Goal: Task Accomplishment & Management: Manage account settings

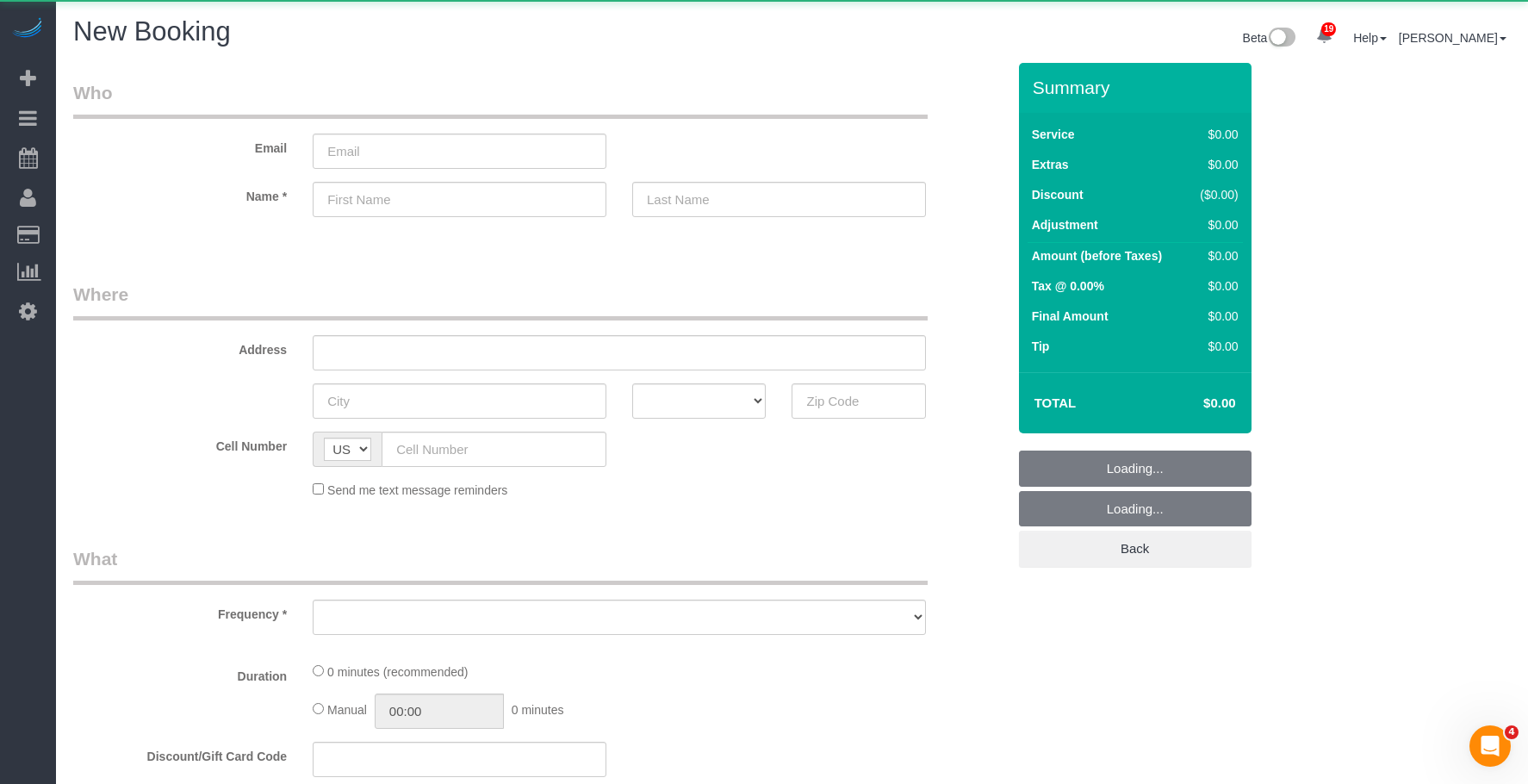
scroll to position [1955, 1528]
select select "number:89"
select select "number:90"
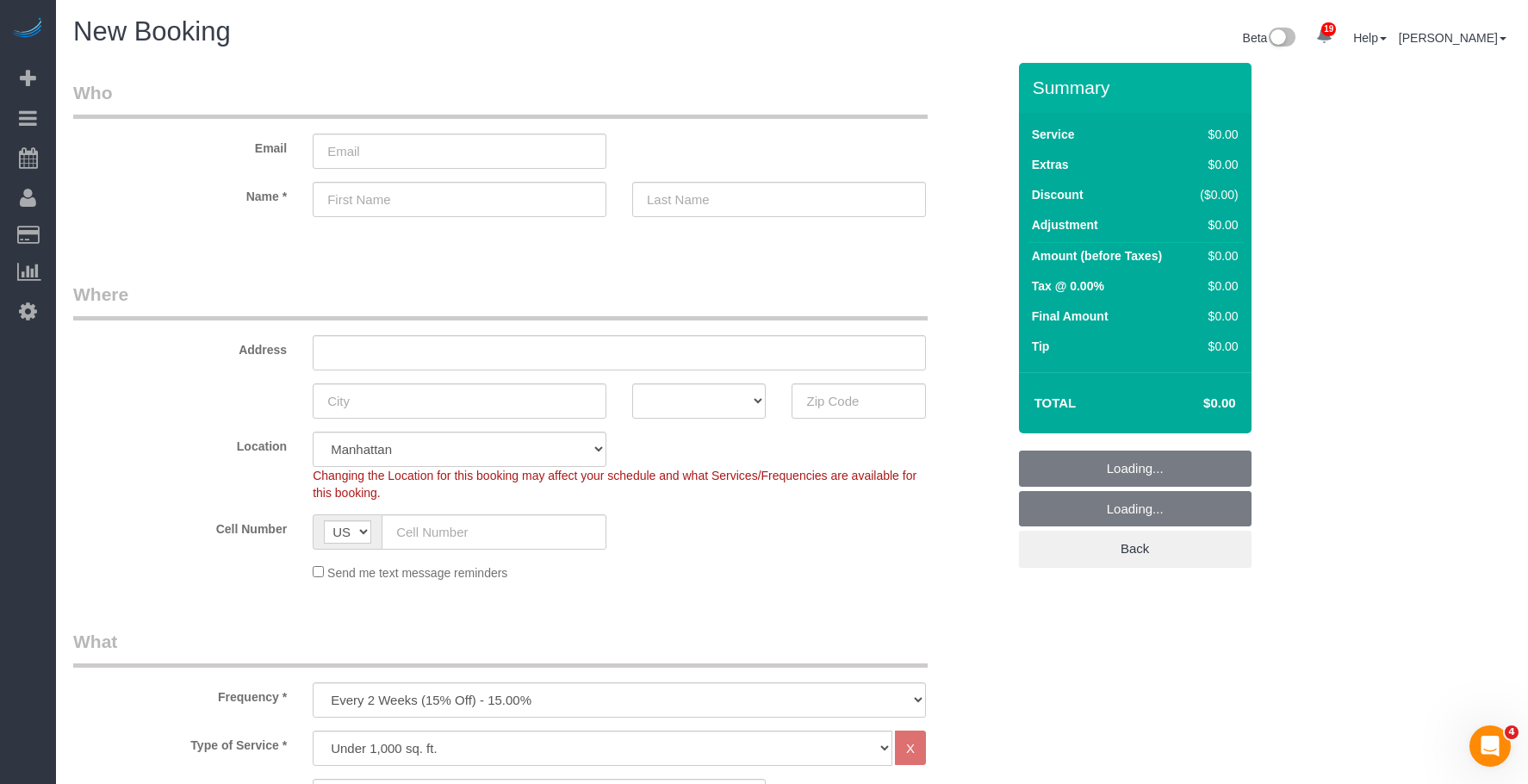
scroll to position [2917, 1528]
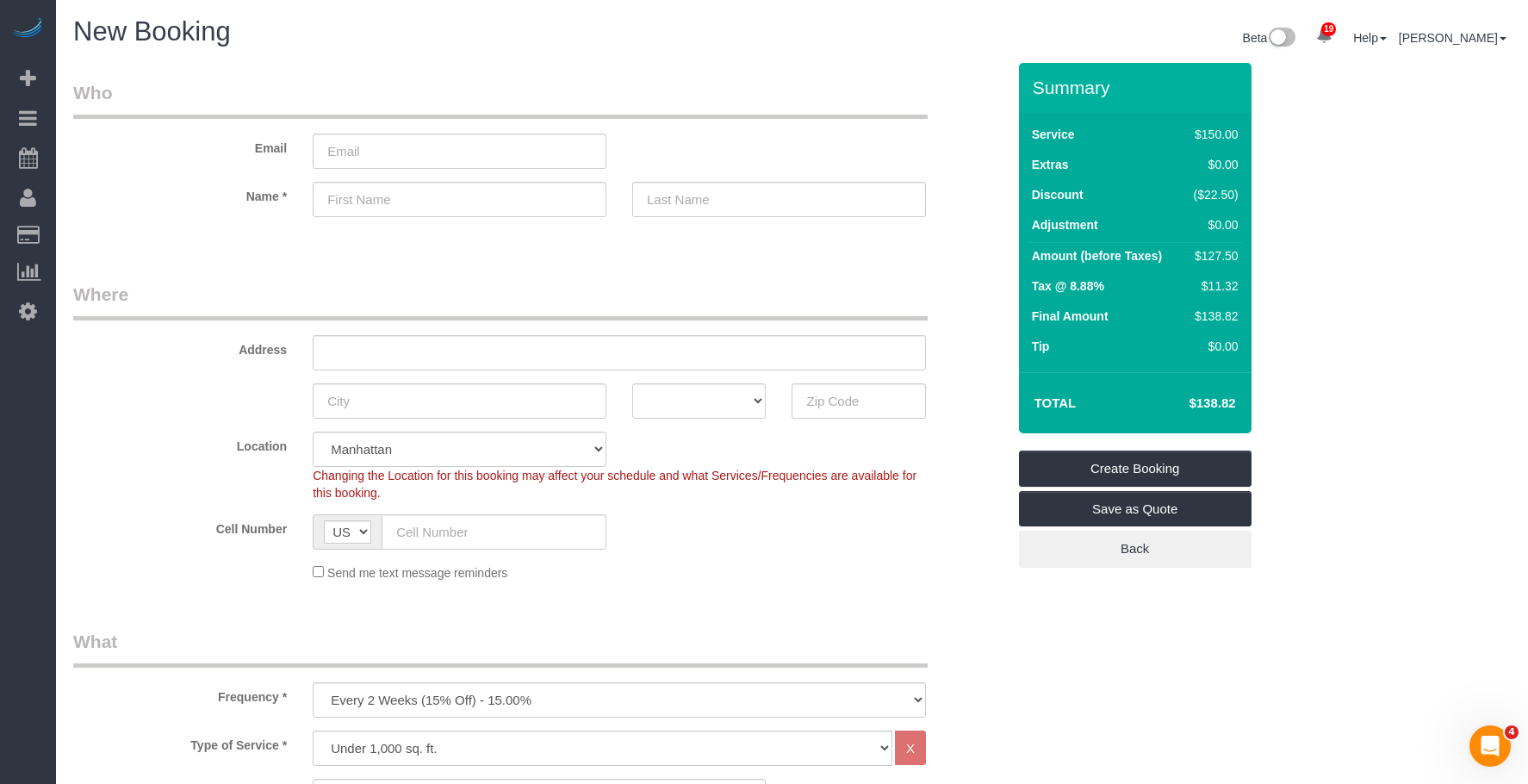
click at [608, 282] on legend "Where" at bounding box center [501, 301] width 855 height 38
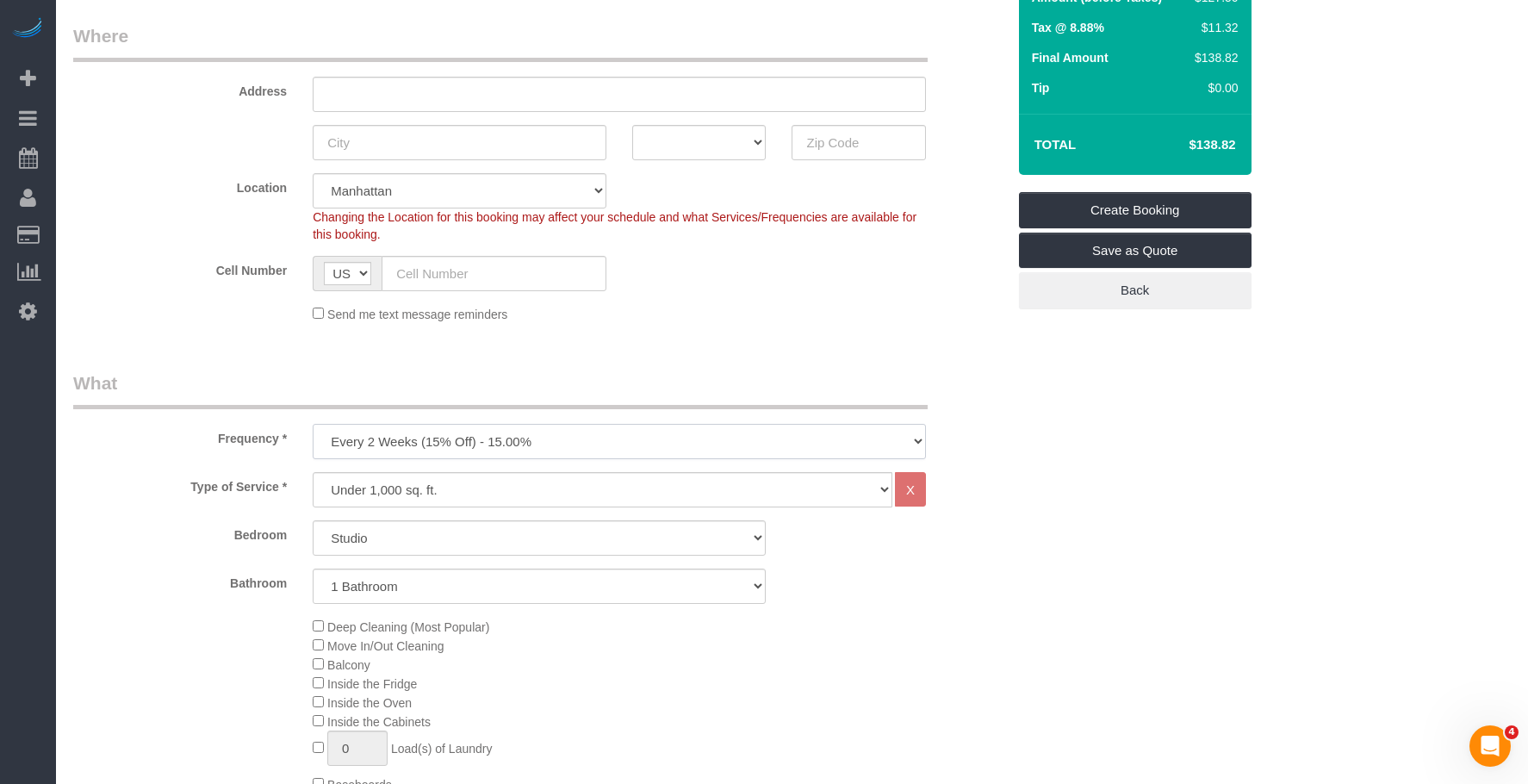
drag, startPoint x: 494, startPoint y: 437, endPoint x: 455, endPoint y: 483, distance: 60.3
click at [494, 437] on select "One Time Weekly (20% Off) - 20.00% Every 2 Weeks (15% Off) - 15.00% Every 4 Wee…" at bounding box center [620, 441] width 614 height 35
click at [593, 438] on select "One Time Weekly (20% Off) - 20.00% Every 2 Weeks (15% Off) - 15.00% Every 4 Wee…" at bounding box center [620, 441] width 614 height 35
select select "object:11643"
click at [313, 424] on select "One Time Weekly (20% Off) - 20.00% Every 2 Weeks (15% Off) - 15.00% Every 4 Wee…" at bounding box center [620, 441] width 614 height 35
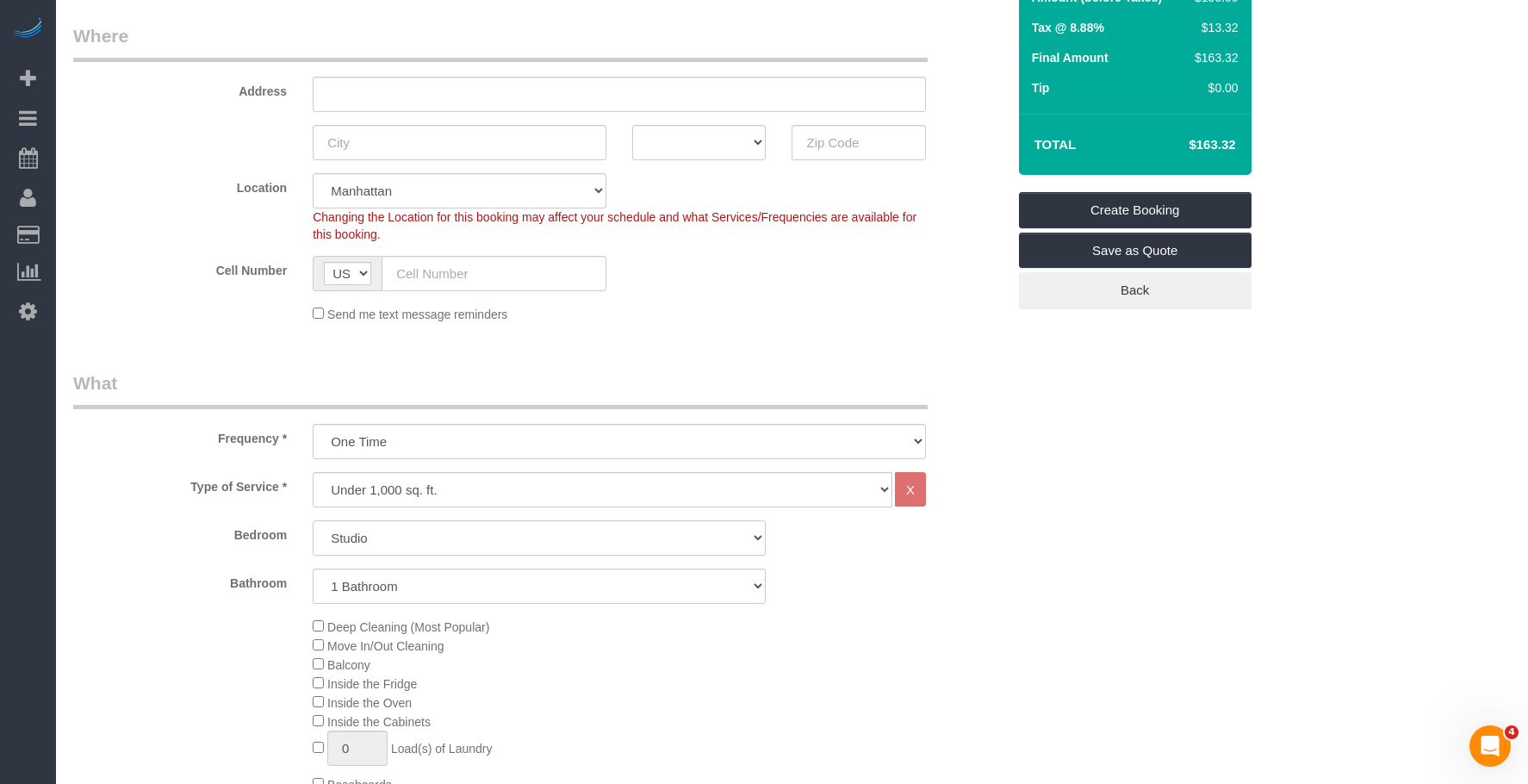
drag, startPoint x: 399, startPoint y: 539, endPoint x: 399, endPoint y: 549, distance: 10.0
click at [399, 539] on select "Studio 1 Bedroom 2 Bedrooms 3 Bedrooms" at bounding box center [539, 538] width 453 height 35
select select "2"
click at [313, 520] on select "Studio 1 Bedroom 2 Bedrooms 3 Bedrooms" at bounding box center [539, 538] width 453 height 35
click at [427, 594] on select "1 Bathroom 2 Bathrooms" at bounding box center [539, 586] width 453 height 35
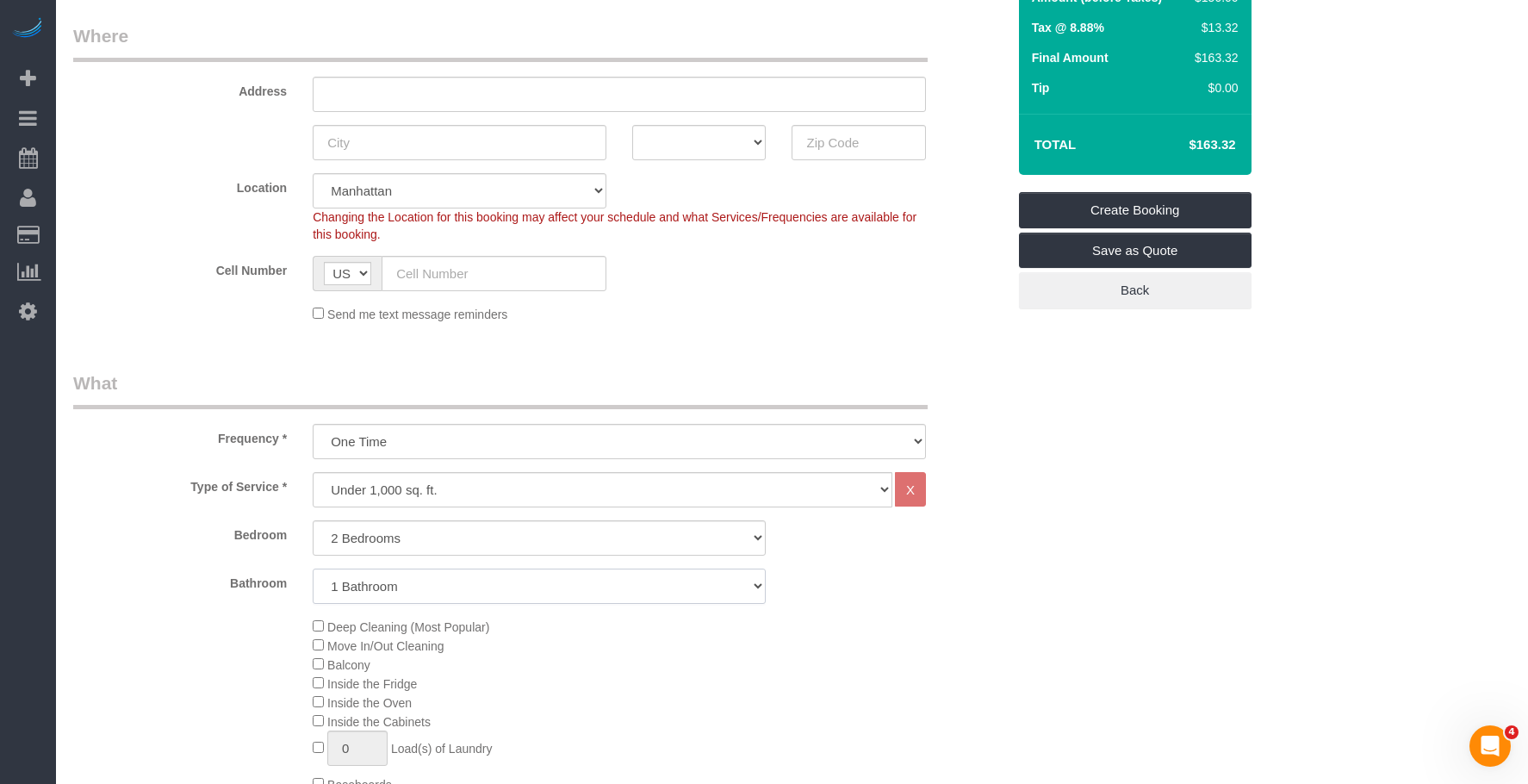
select select "2"
click at [313, 568] on select "1 Bathroom 2 Bathrooms" at bounding box center [539, 586] width 453 height 35
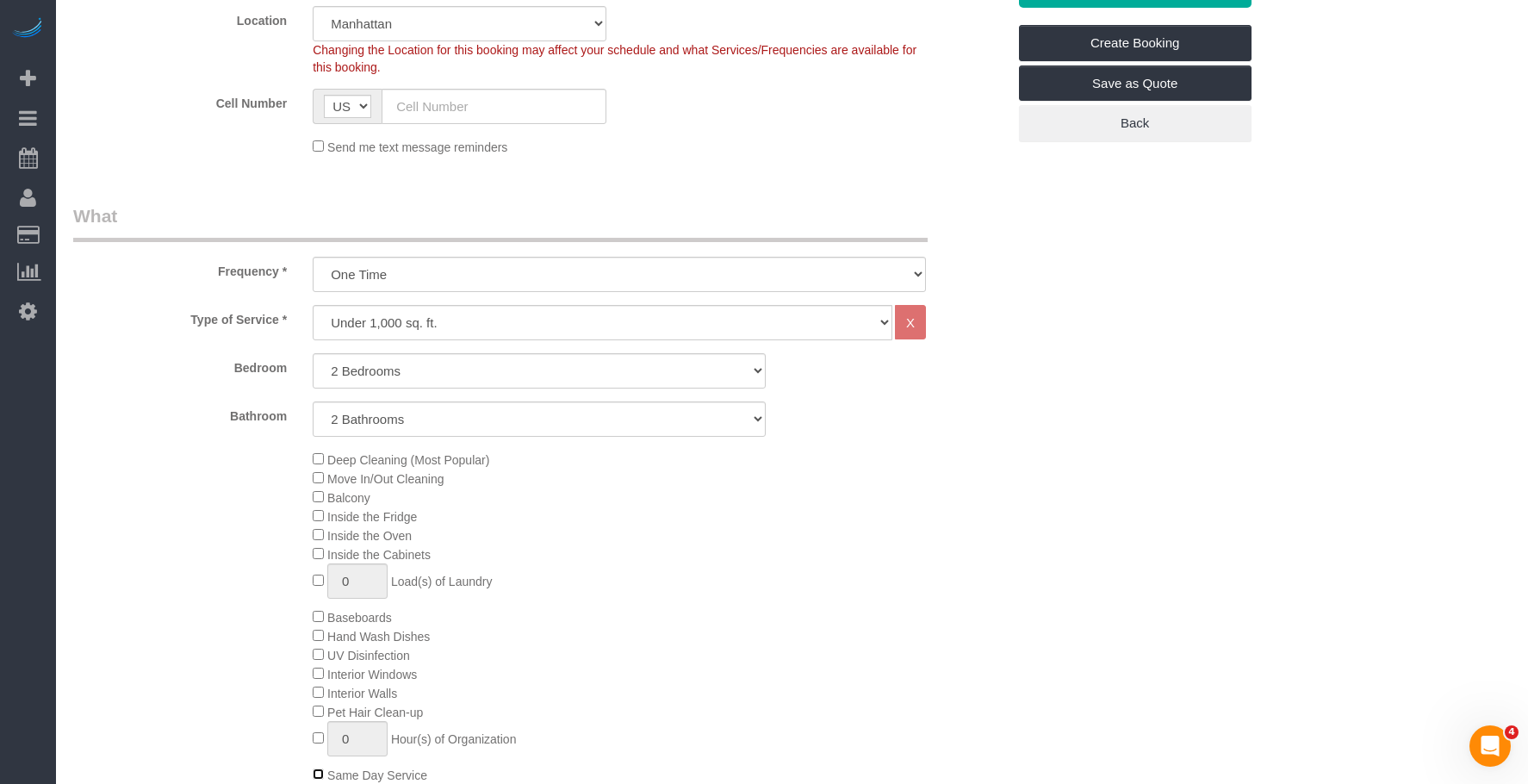
scroll to position [517, 0]
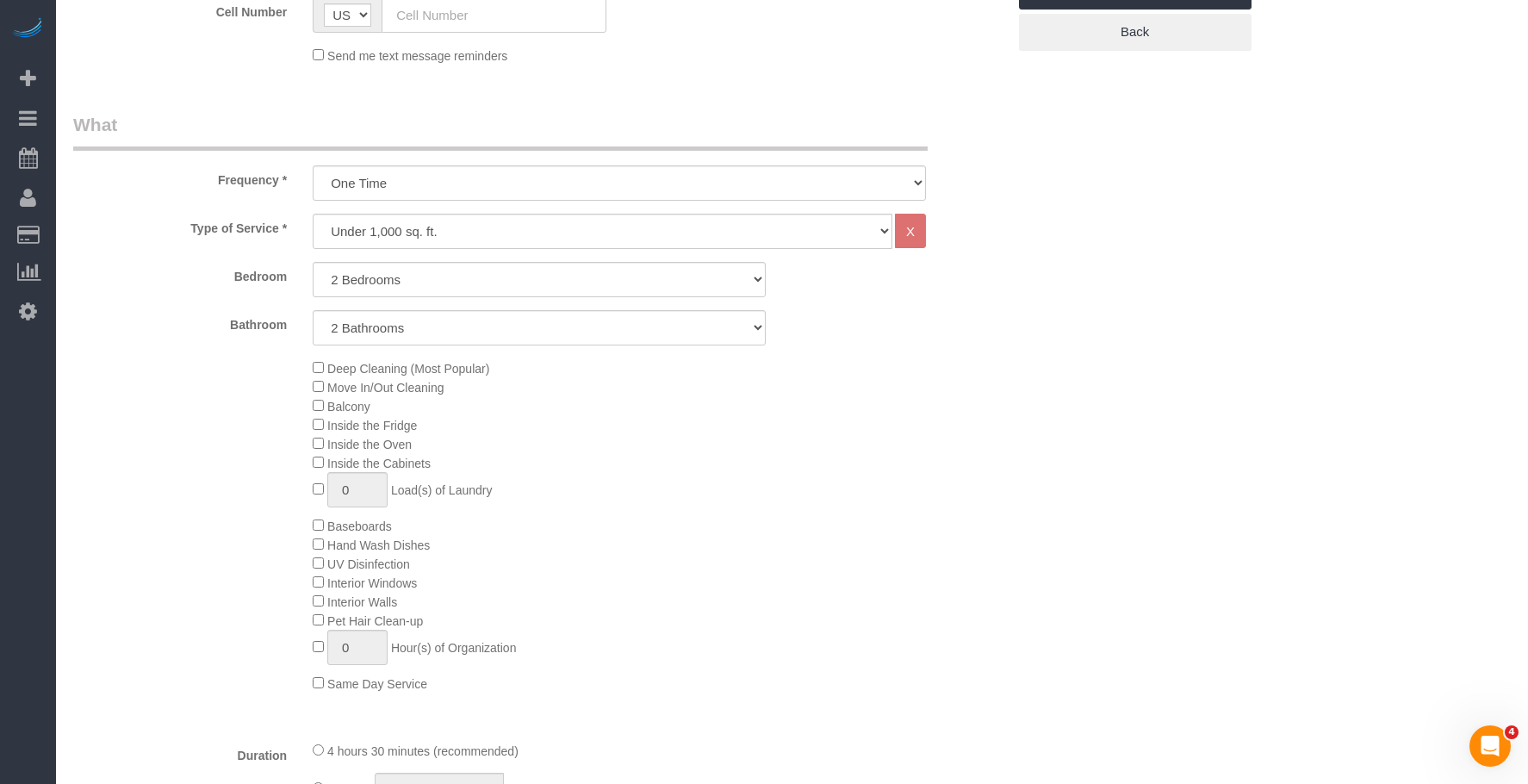
drag, startPoint x: 711, startPoint y: 538, endPoint x: 871, endPoint y: 546, distance: 160.2
click at [712, 538] on div "Deep Cleaning (Most Popular) Move In/Out Cleaning Balcony Inside the Fridge Ins…" at bounding box center [659, 525] width 719 height 334
click at [819, 444] on div "Deep Cleaning (Most Popular) Move In/Out Cleaning Balcony Inside the Fridge Ins…" at bounding box center [659, 525] width 719 height 334
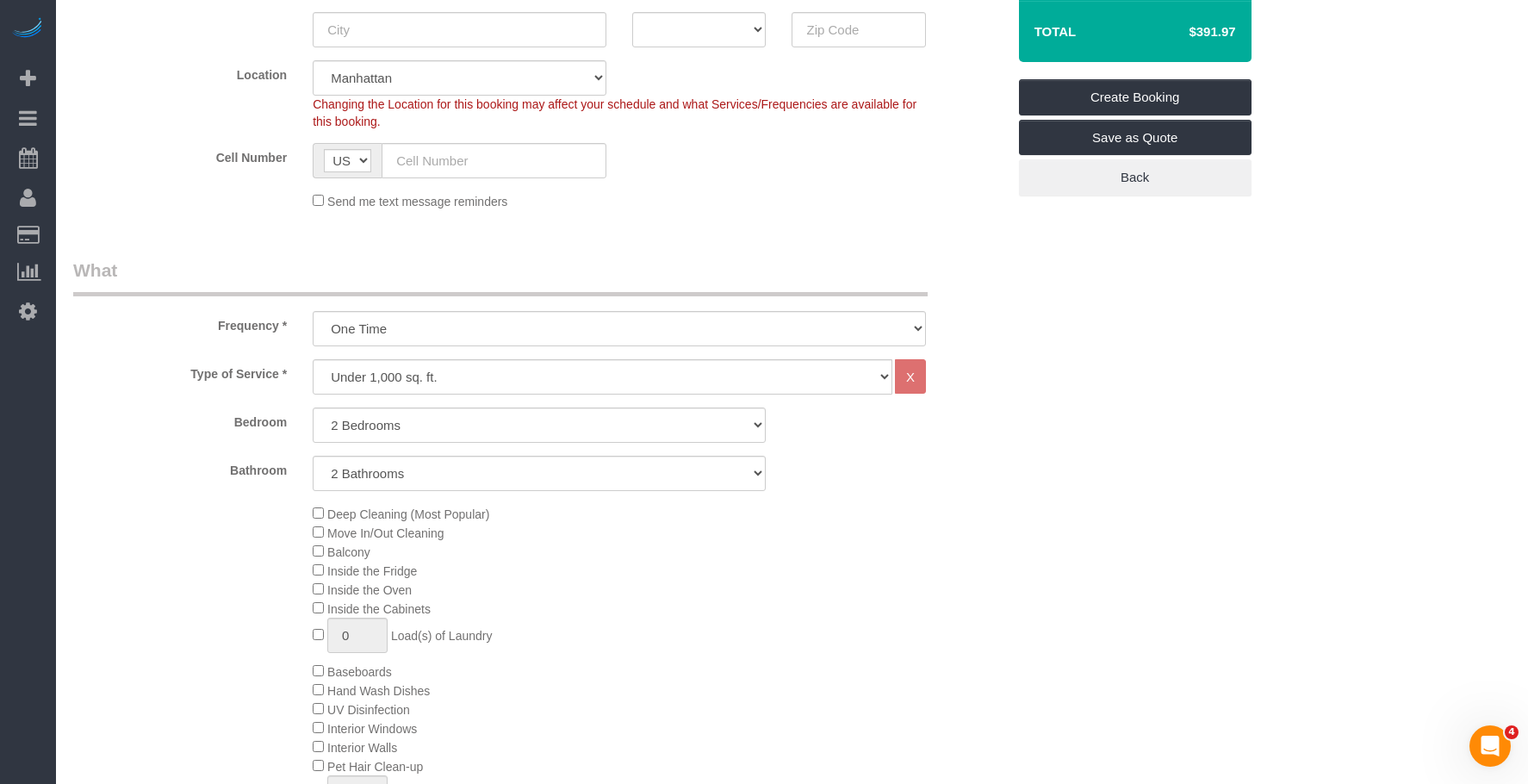
scroll to position [344, 0]
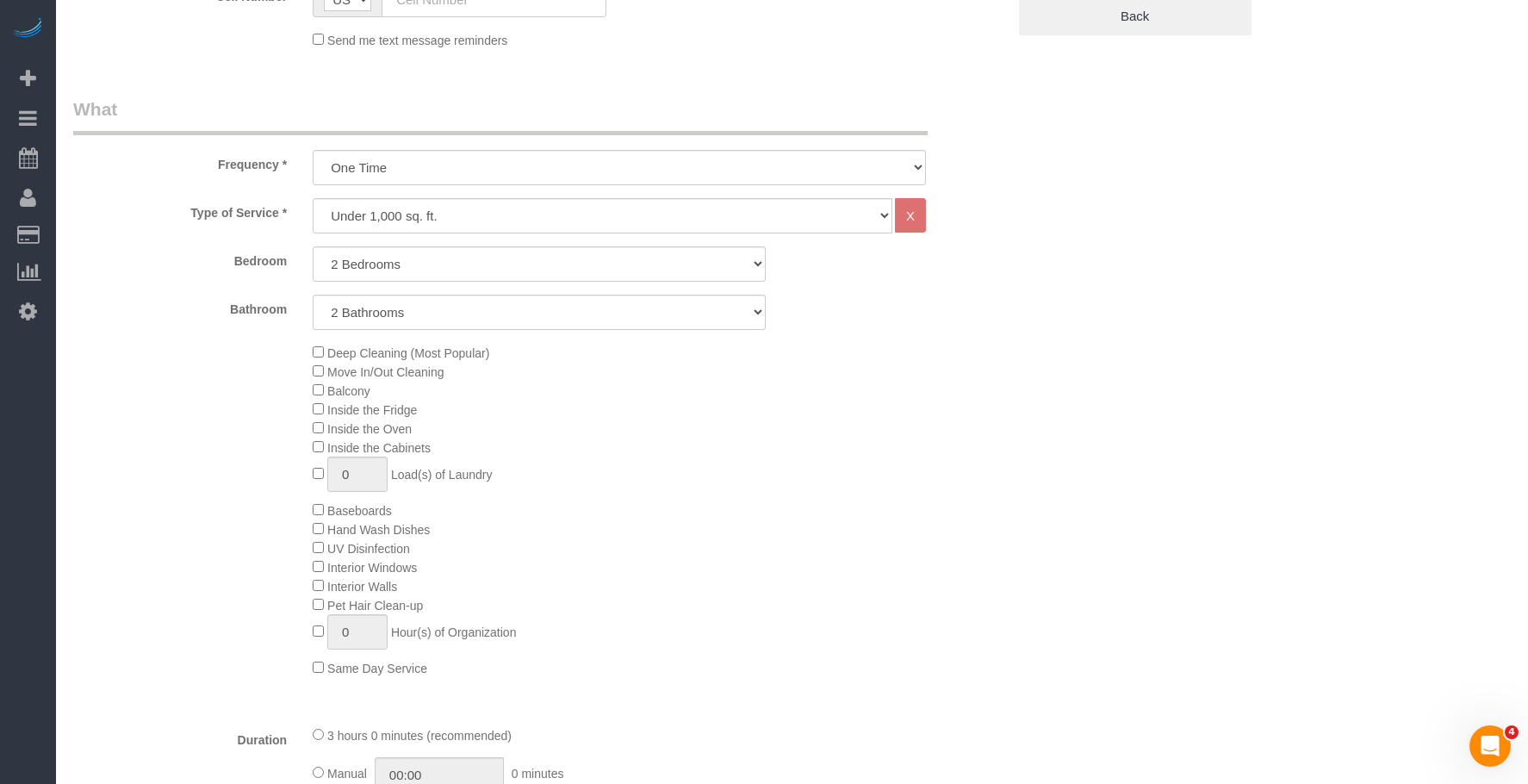
scroll to position [603, 0]
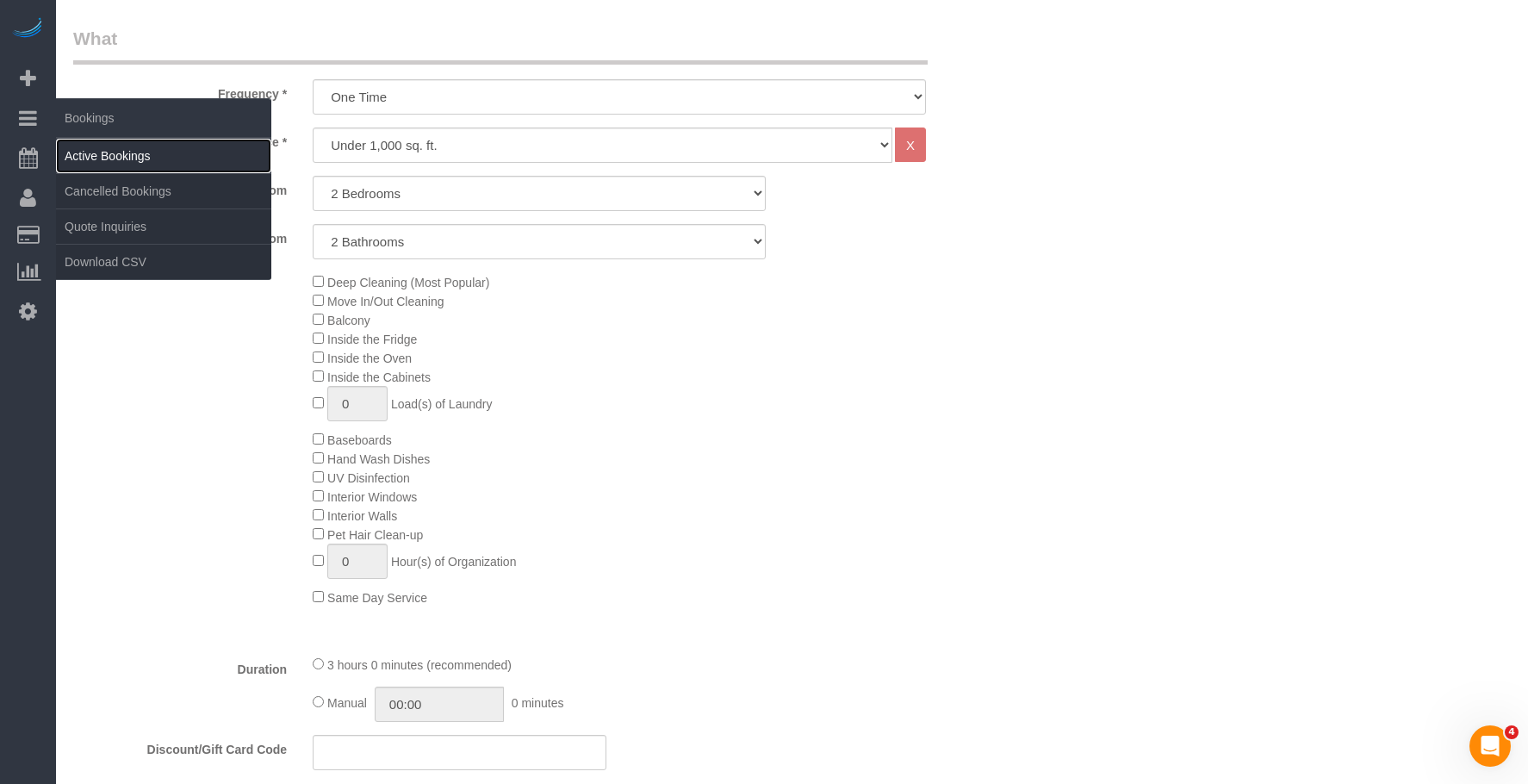
drag, startPoint x: 103, startPoint y: 151, endPoint x: 393, endPoint y: 4, distance: 325.1
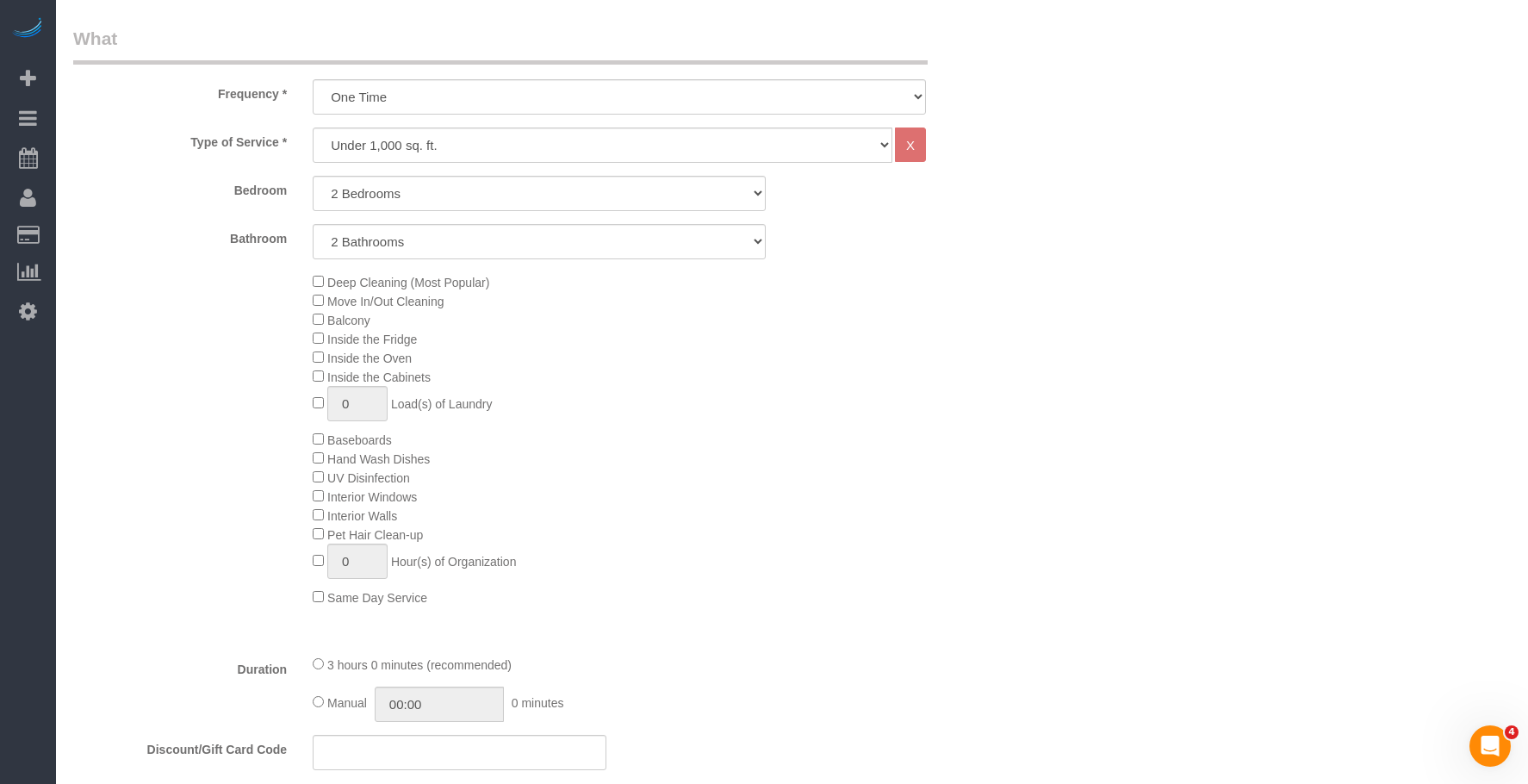
click at [105, 151] on link "Active Bookings" at bounding box center [163, 156] width 215 height 34
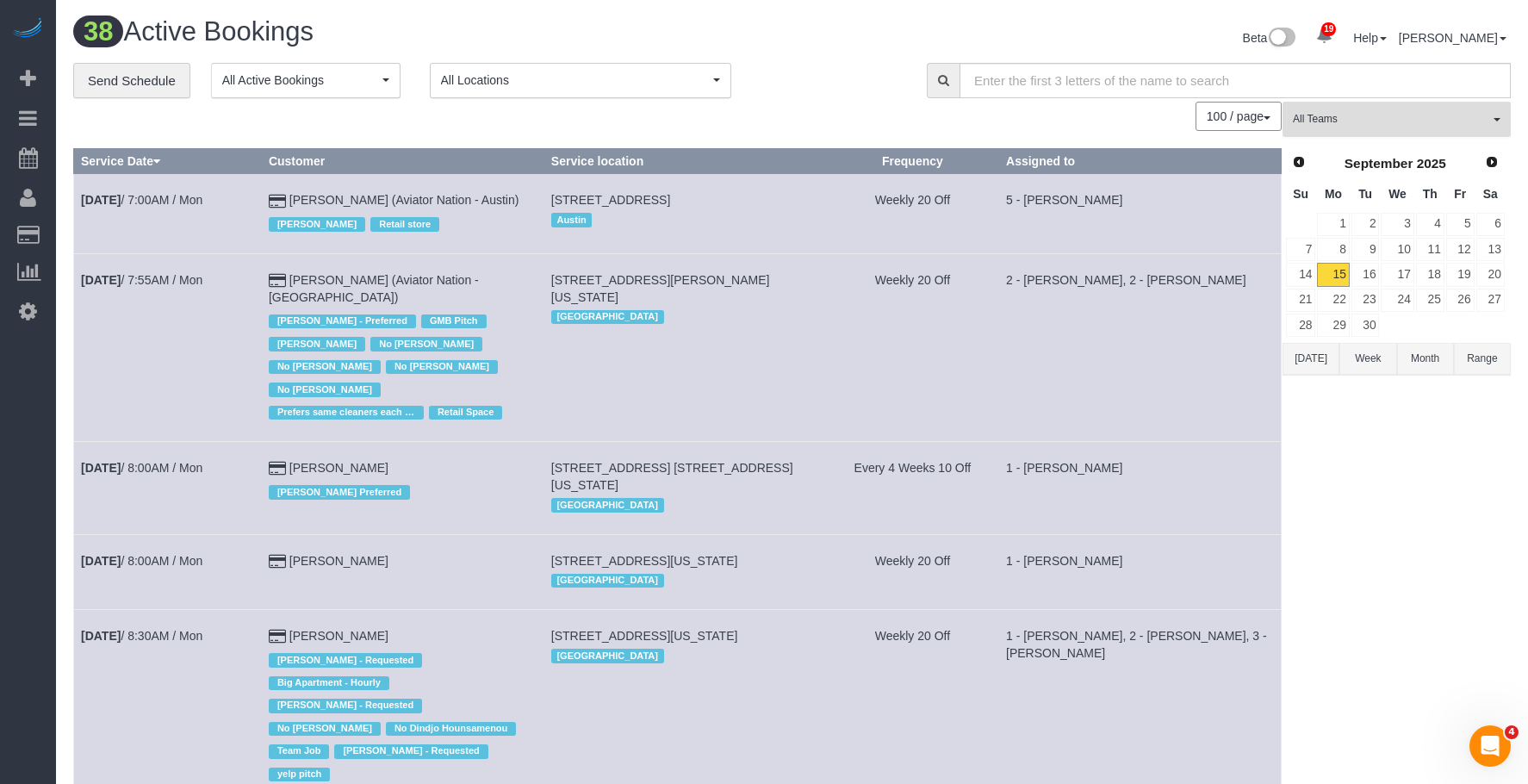
click at [1433, 118] on span "All Teams" at bounding box center [1391, 119] width 197 height 15
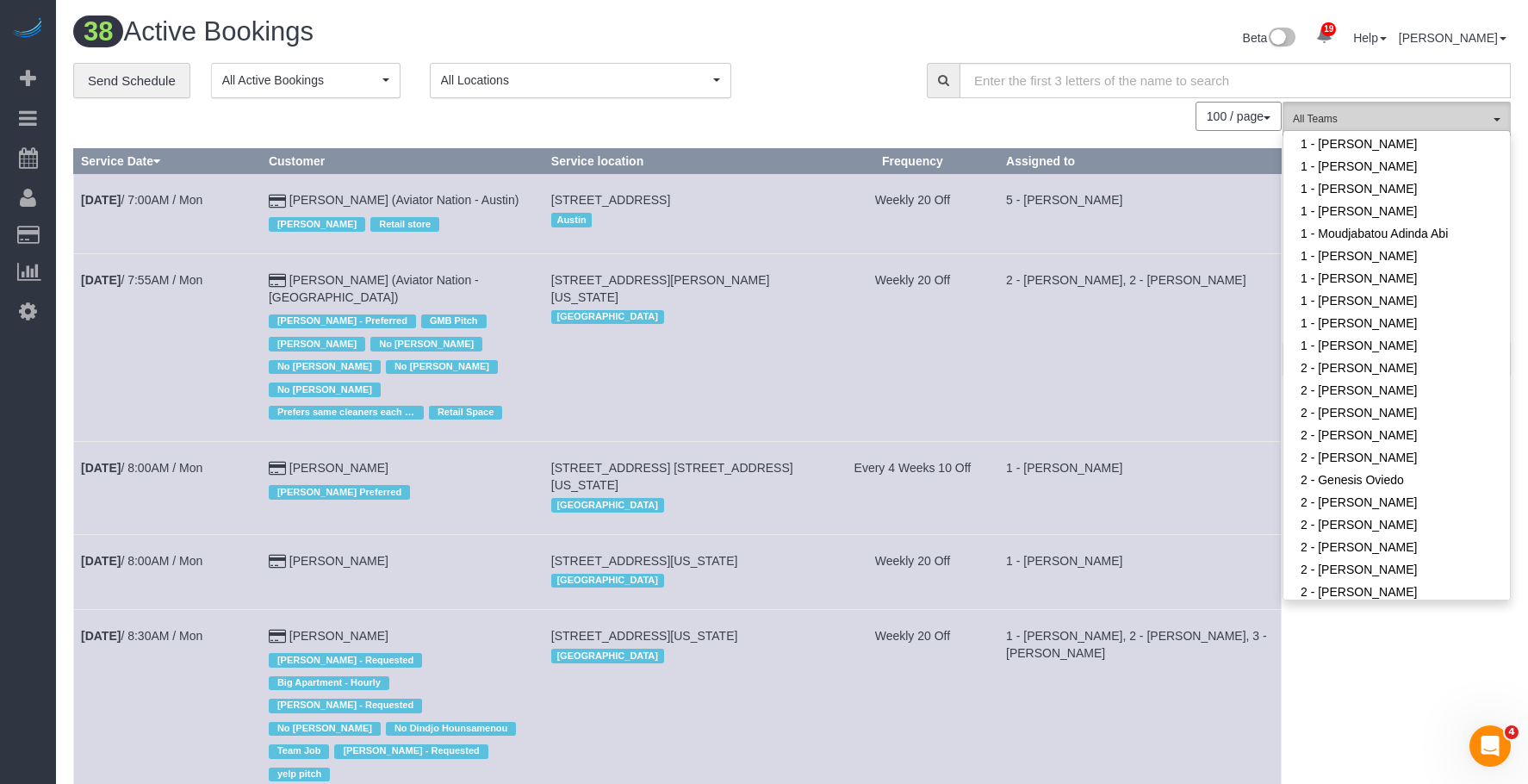
scroll to position [603, 0]
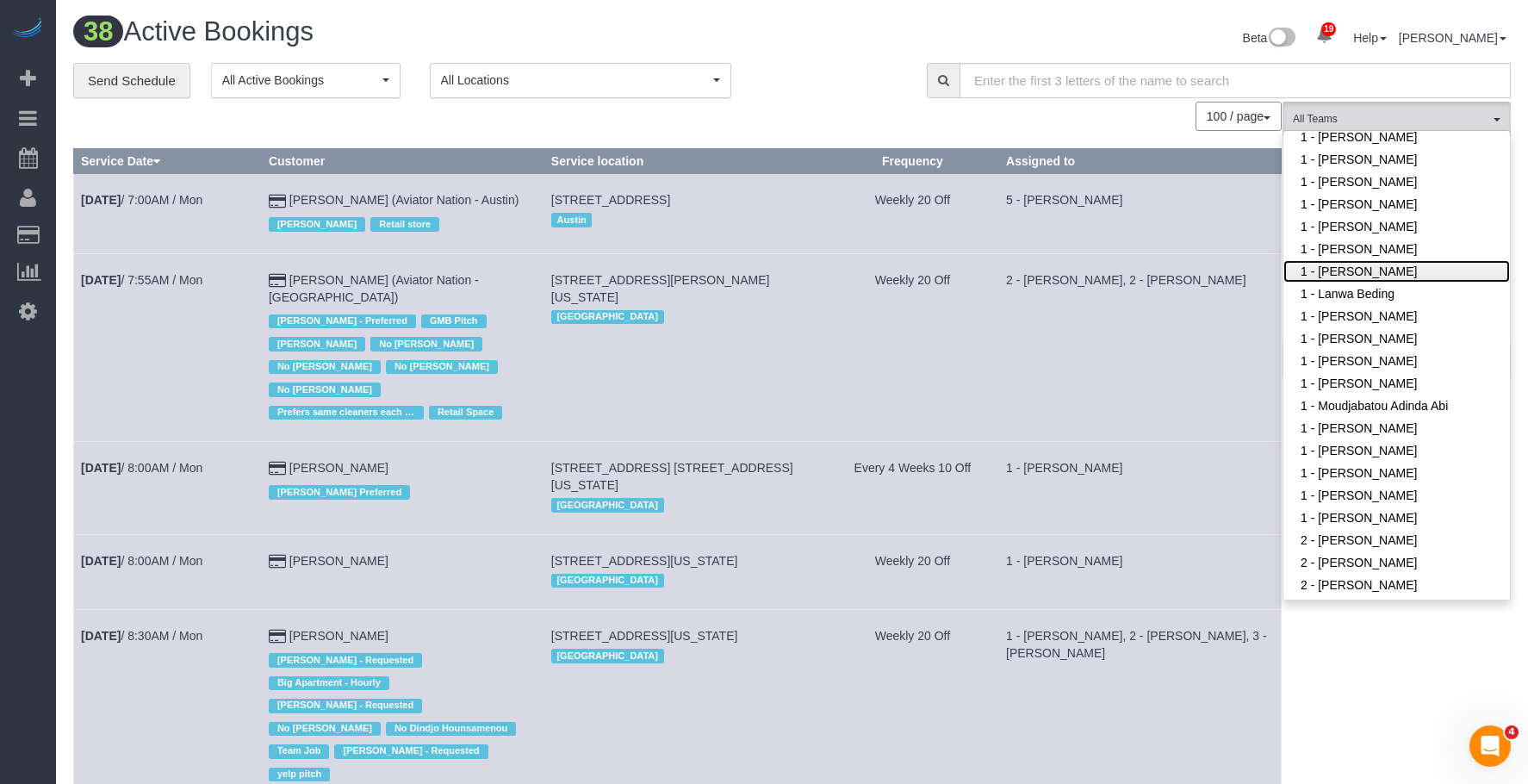
click at [1402, 269] on link "1 - [PERSON_NAME]" at bounding box center [1397, 272] width 226 height 23
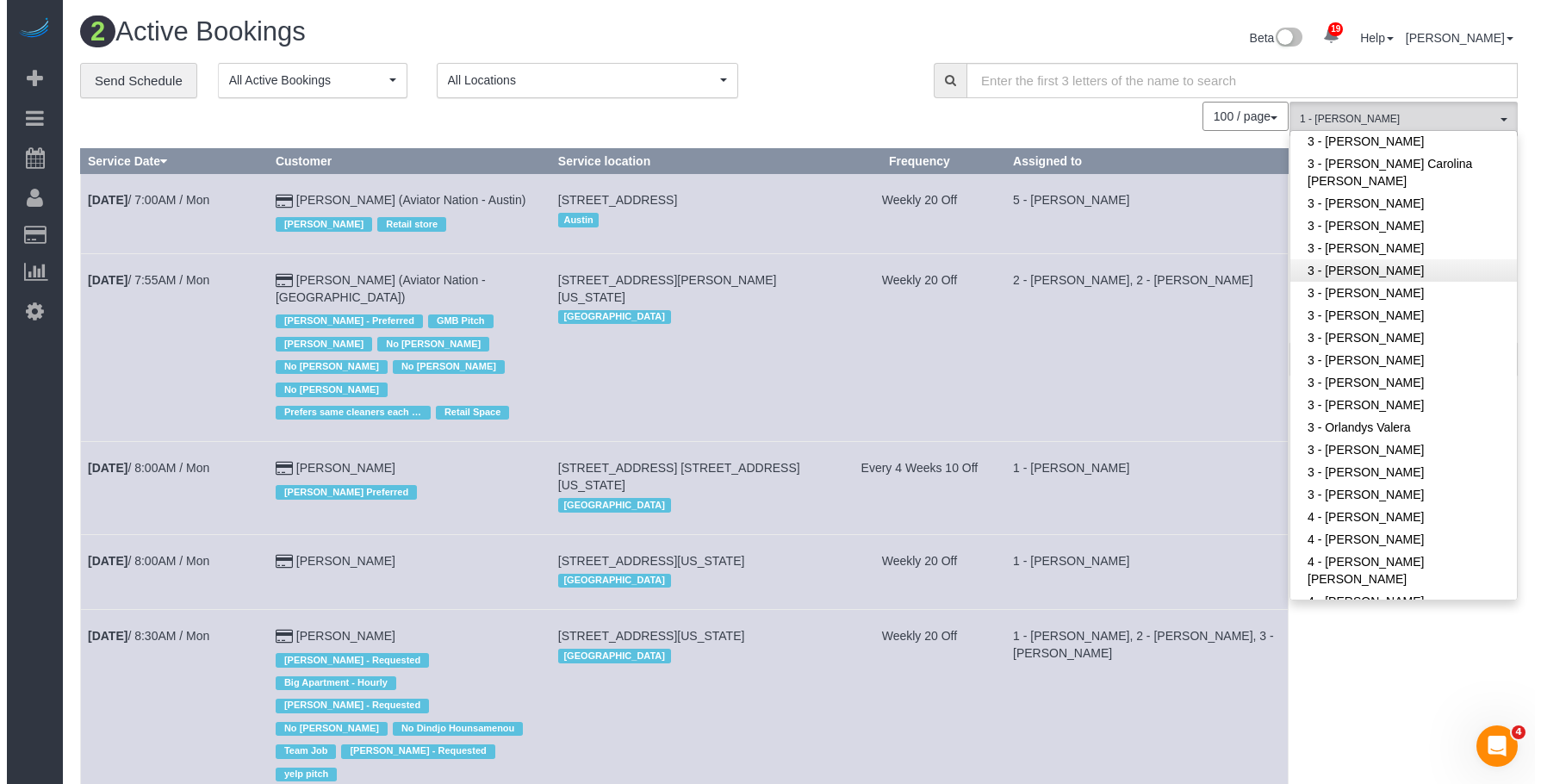
scroll to position [1465, 0]
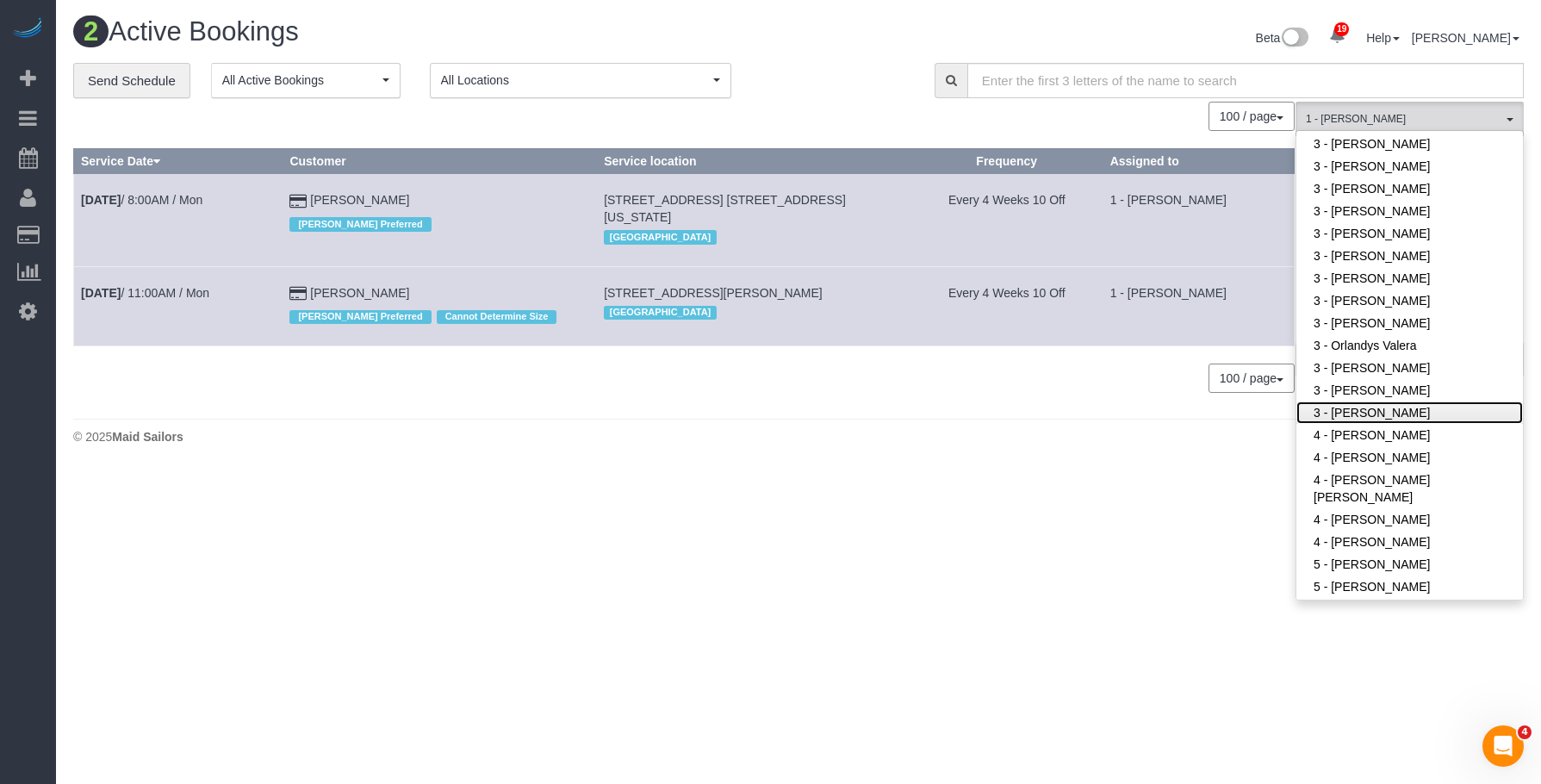
click at [1378, 410] on link "3 - [PERSON_NAME]" at bounding box center [1409, 413] width 226 height 23
click at [987, 428] on div "© 2025 Maid Sailors" at bounding box center [799, 437] width 1451 height 17
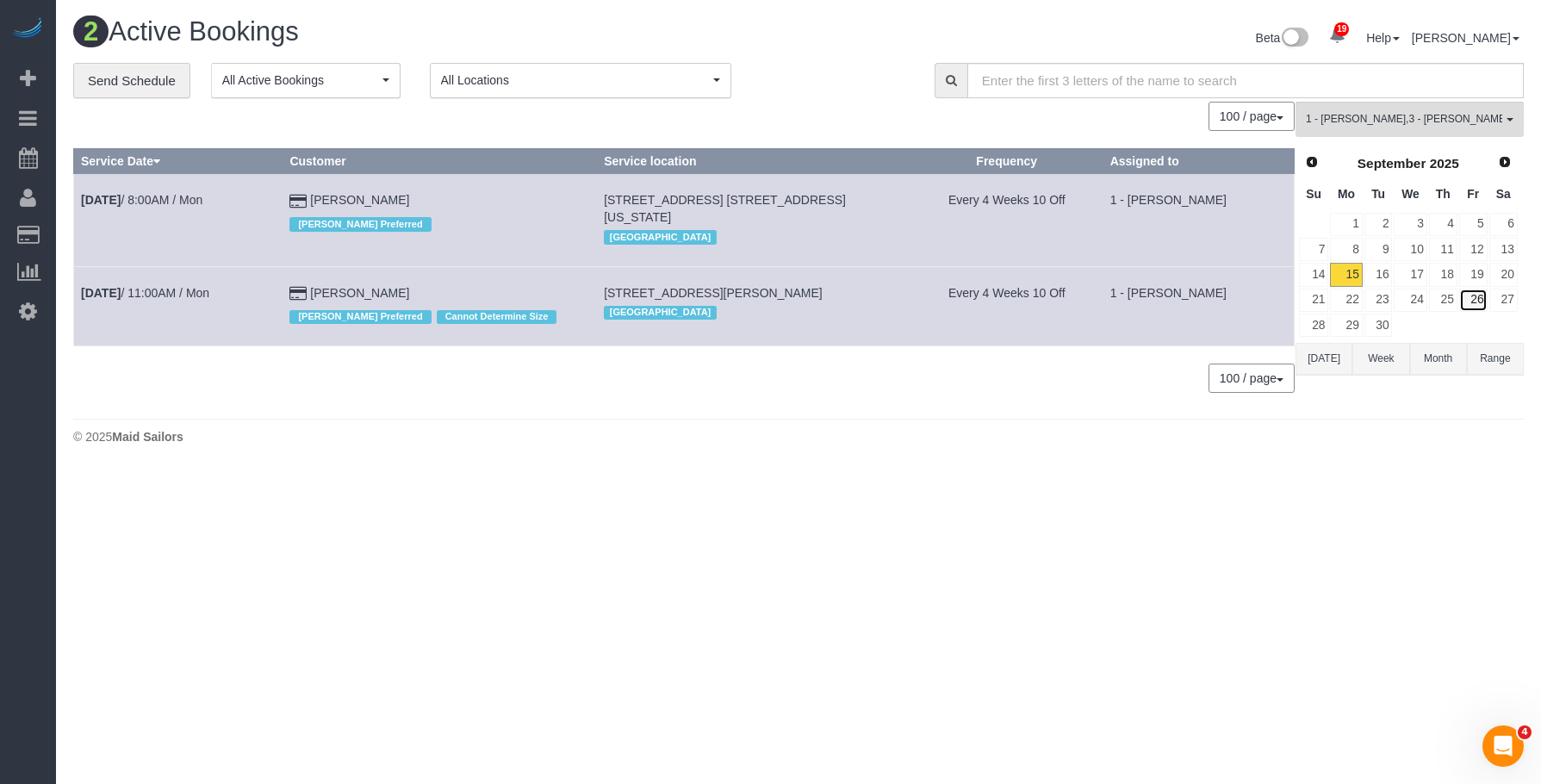
click at [1475, 298] on link "26" at bounding box center [1474, 300] width 29 height 24
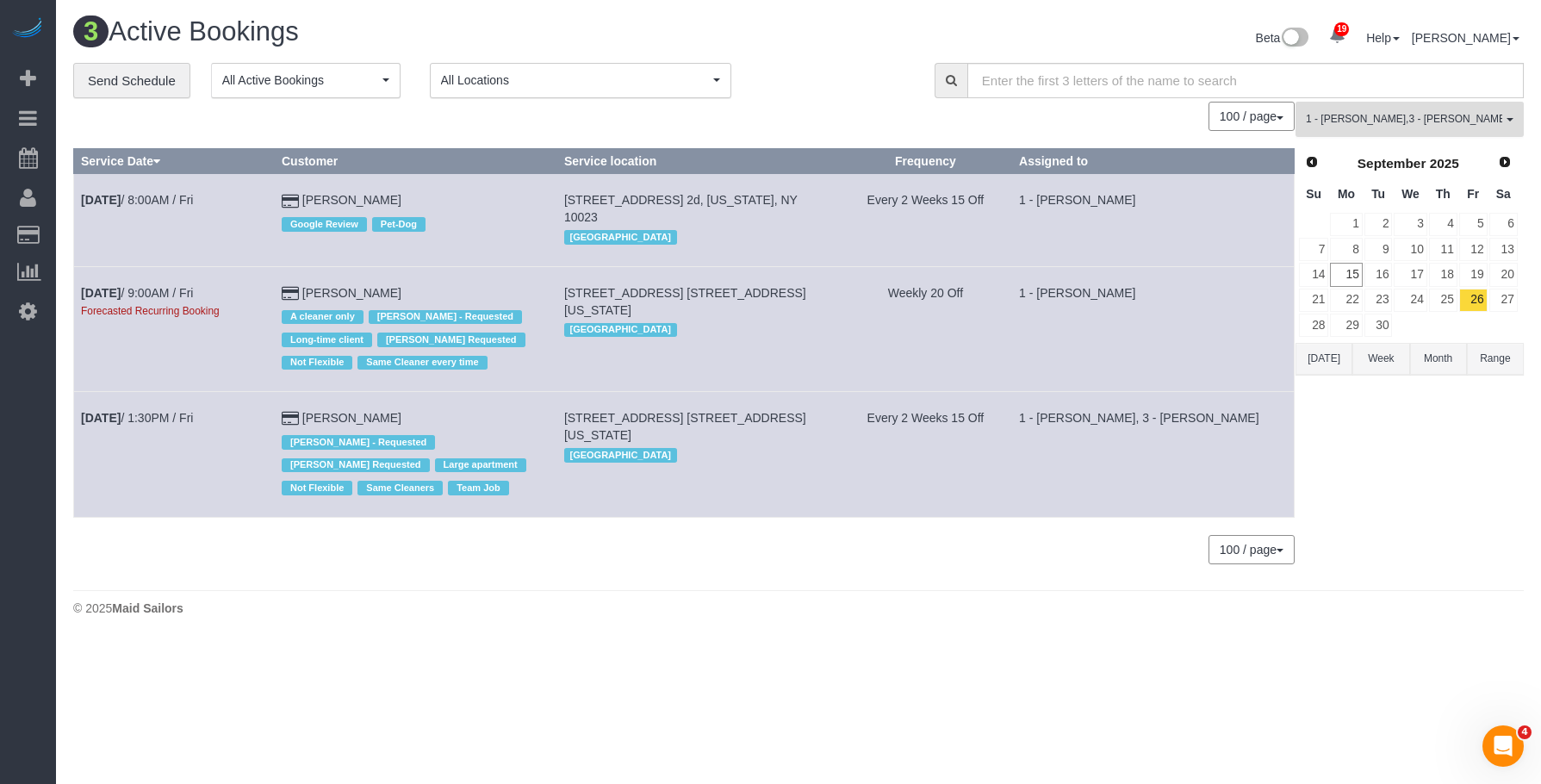
click at [1342, 114] on span "1 - Kariluz Romero , 3 - Yenis Mendez" at bounding box center [1404, 119] width 197 height 15
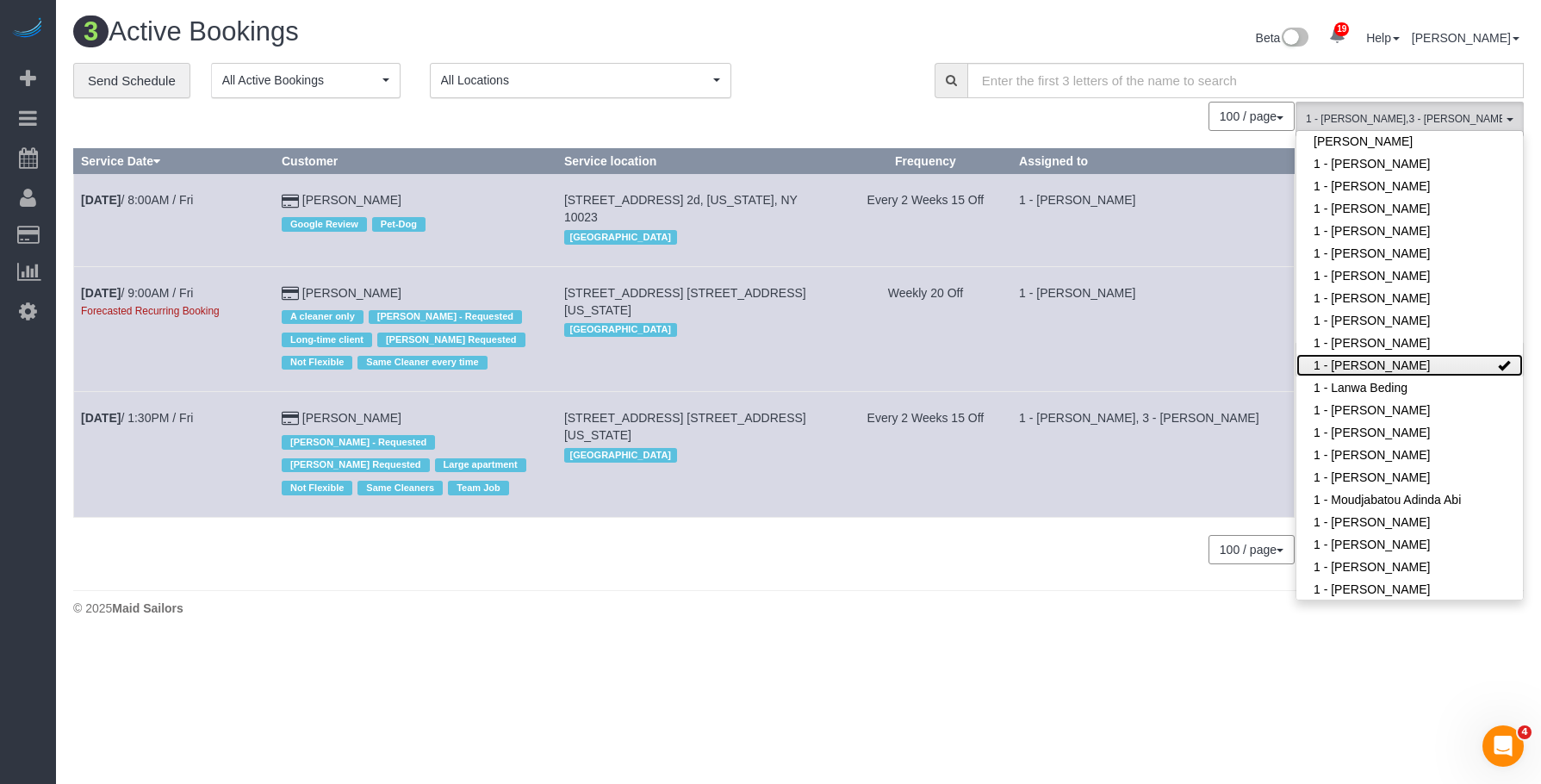
click at [1385, 369] on link "1 - [PERSON_NAME]" at bounding box center [1409, 365] width 226 height 23
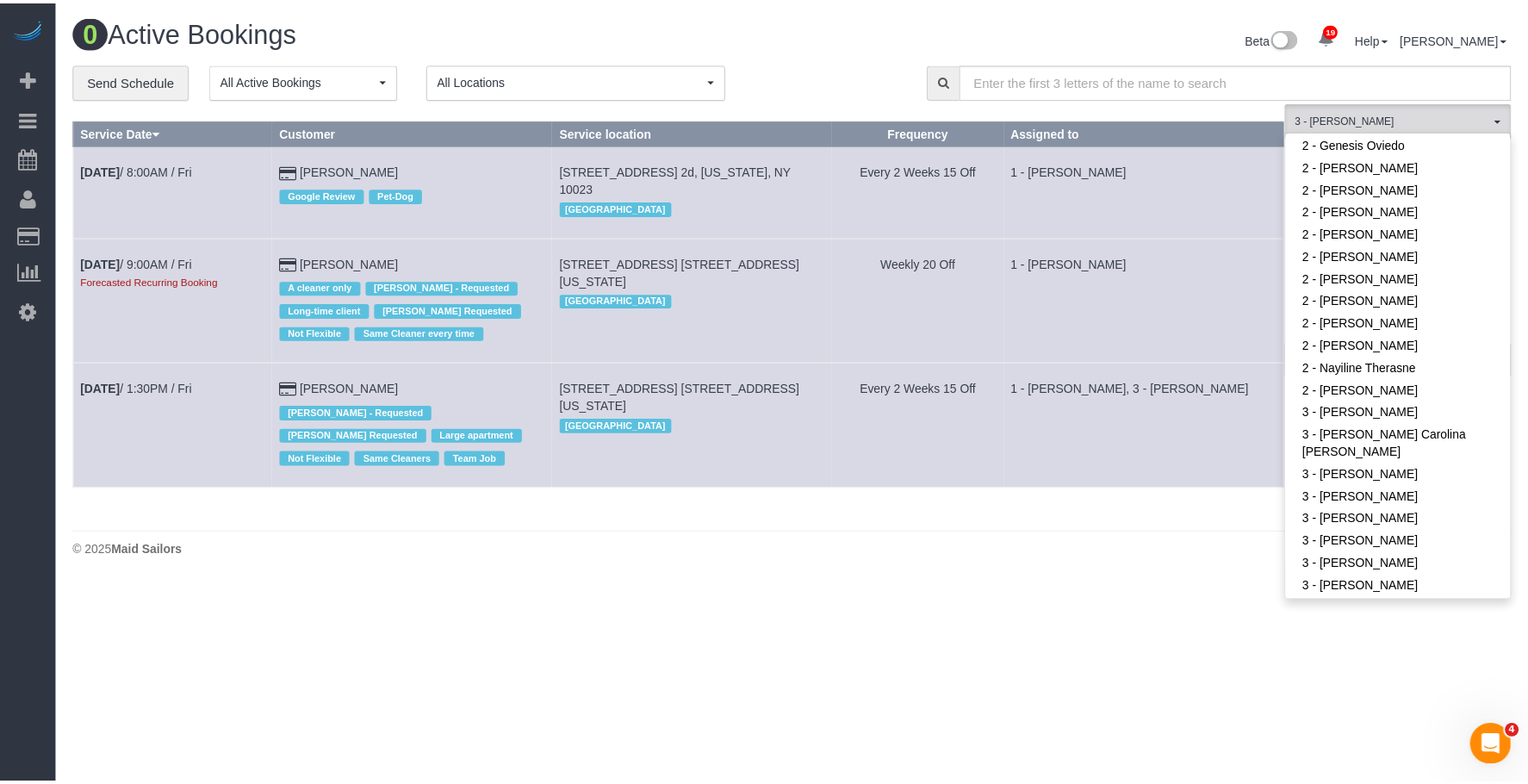
scroll to position [1457, 0]
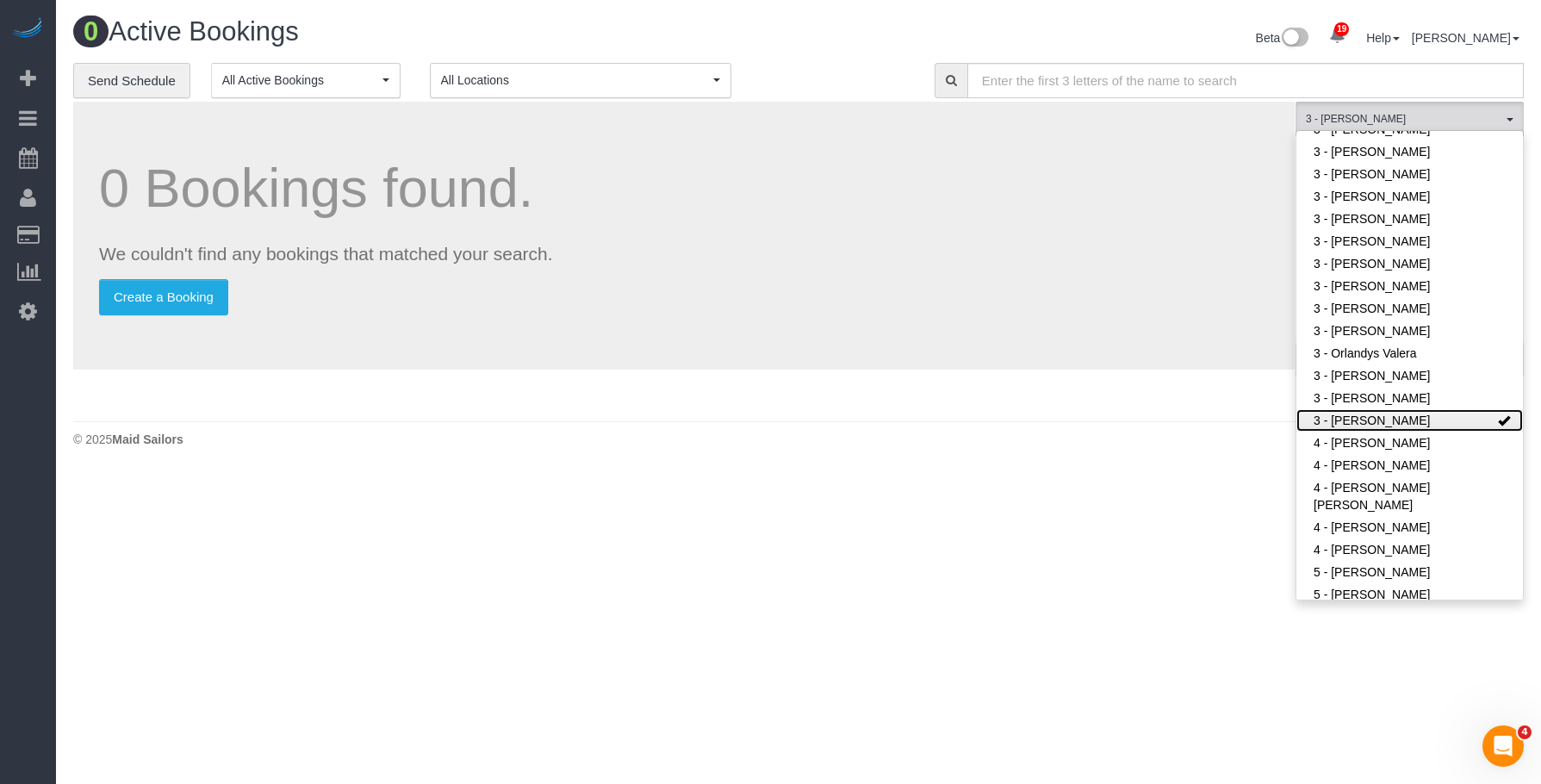
click at [1406, 420] on link "3 - [PERSON_NAME]" at bounding box center [1409, 420] width 226 height 23
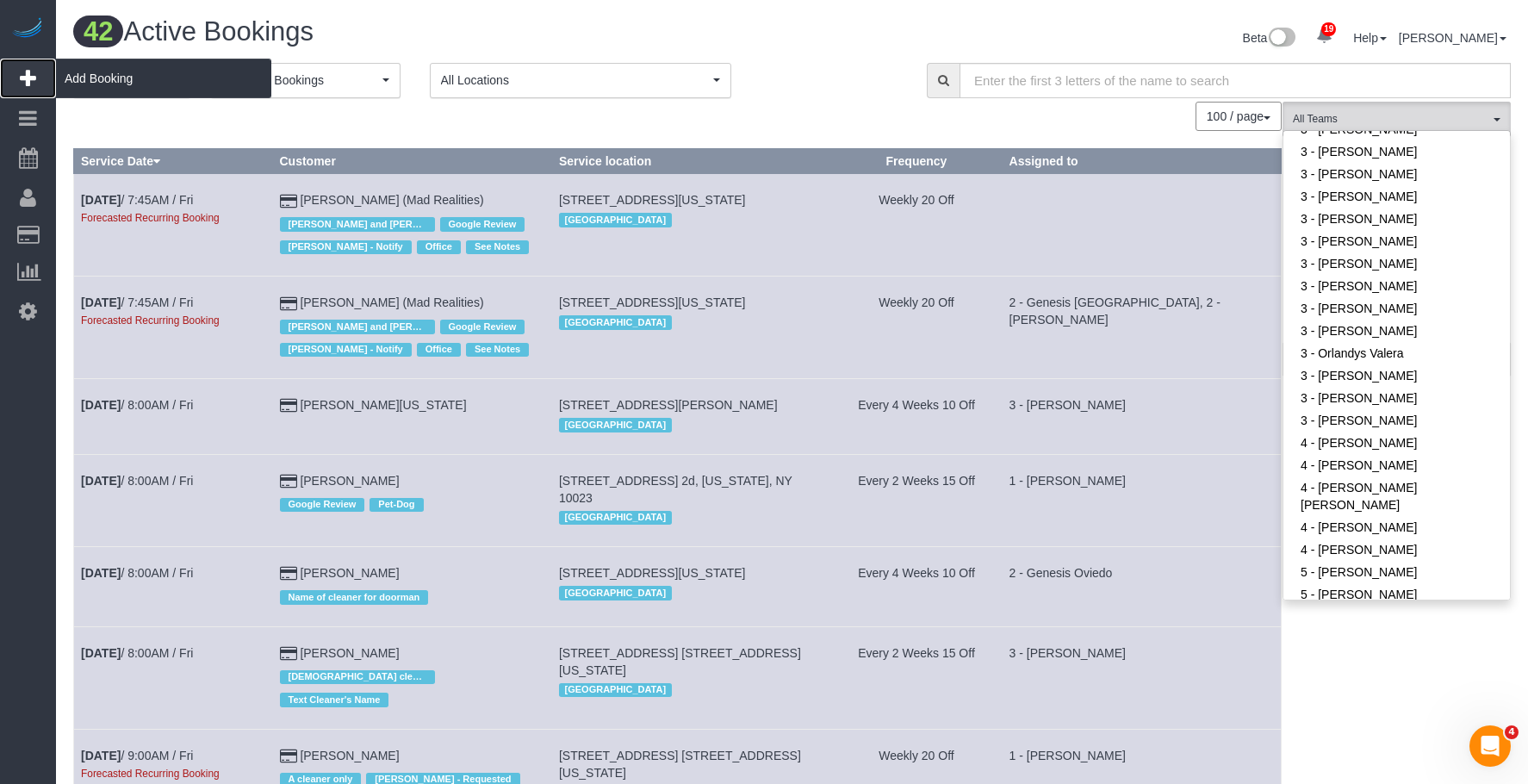
click at [146, 70] on span "Add Booking" at bounding box center [163, 78] width 215 height 39
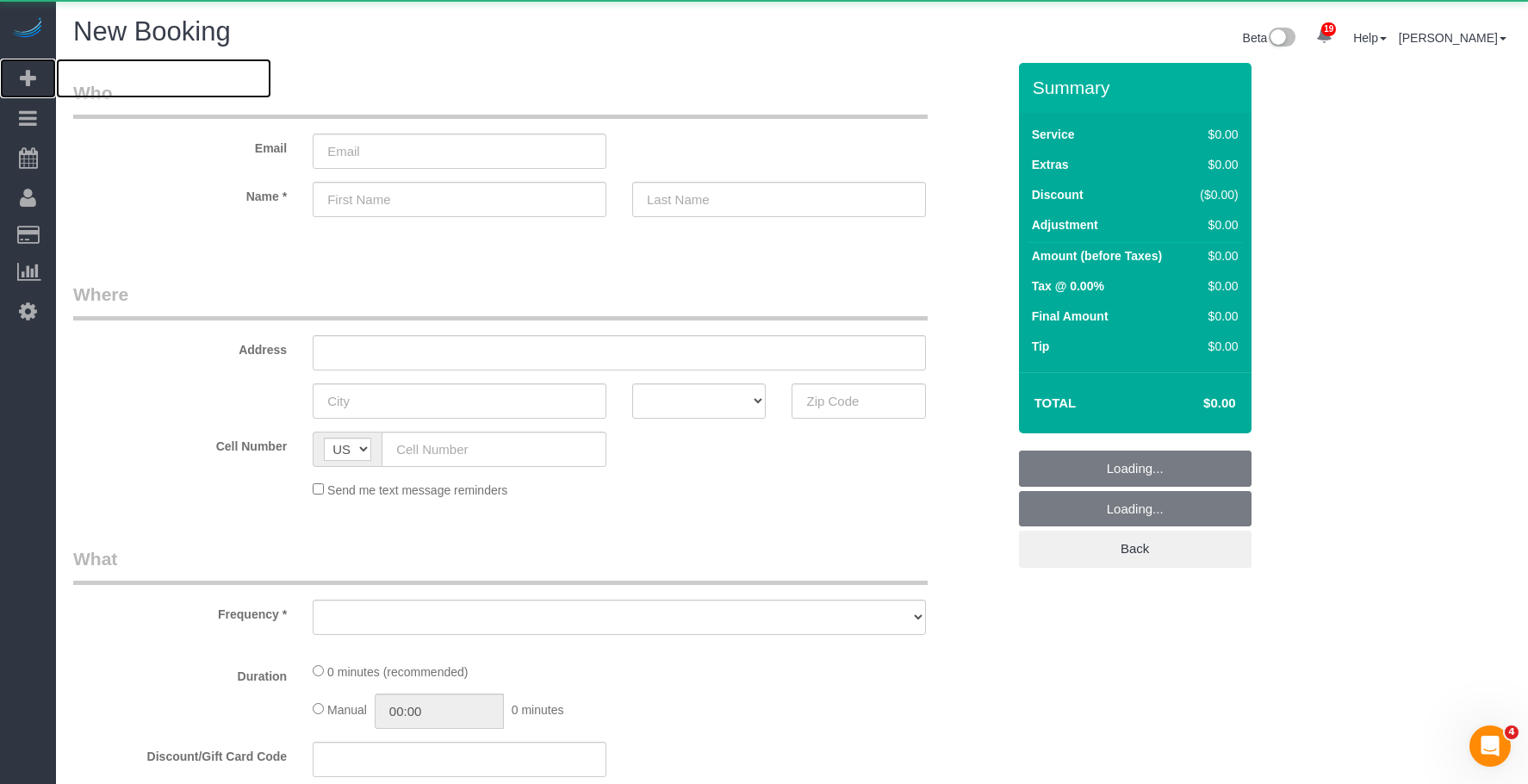
select select "object:14265"
select select "number:89"
select select "number:90"
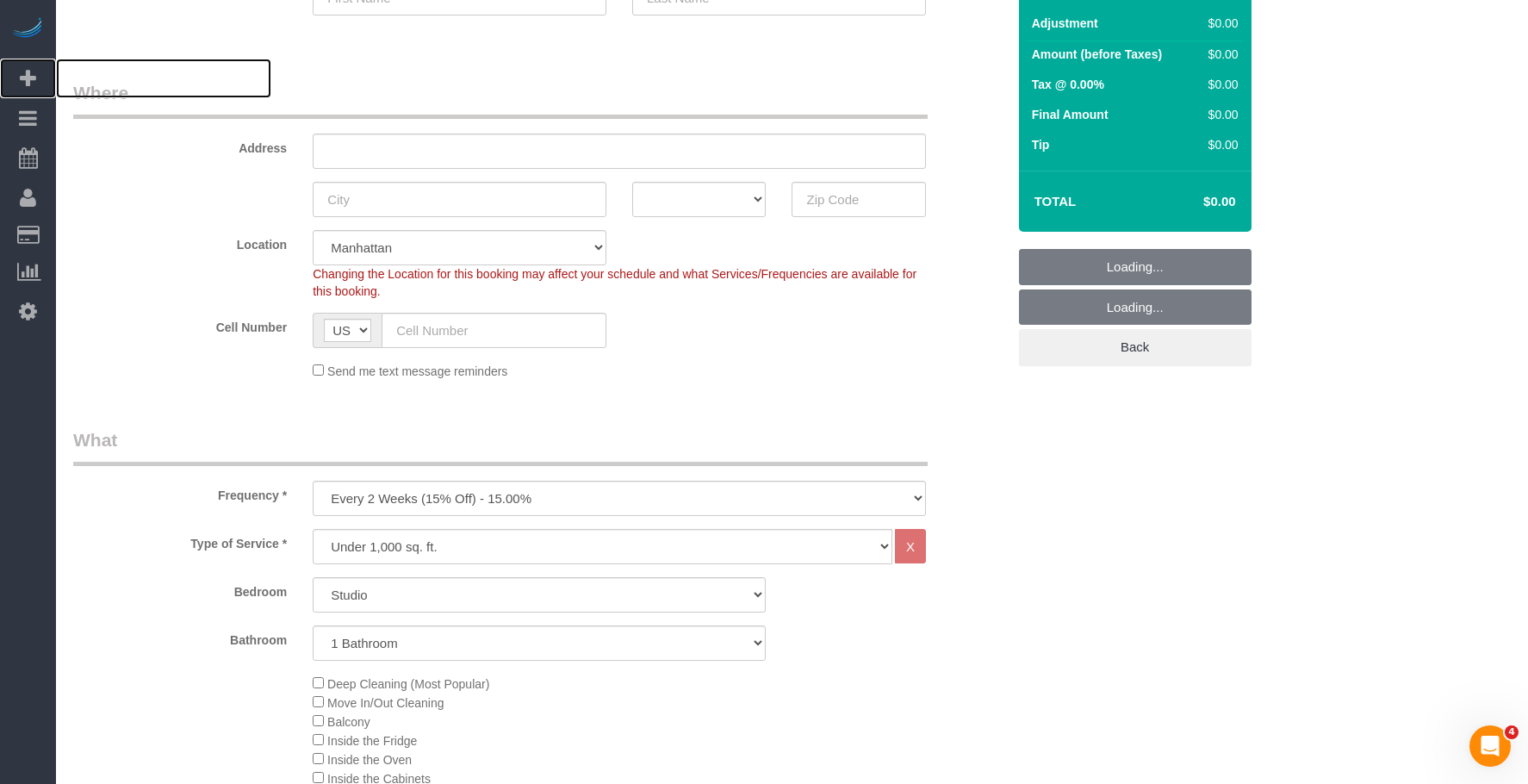
scroll to position [344, 0]
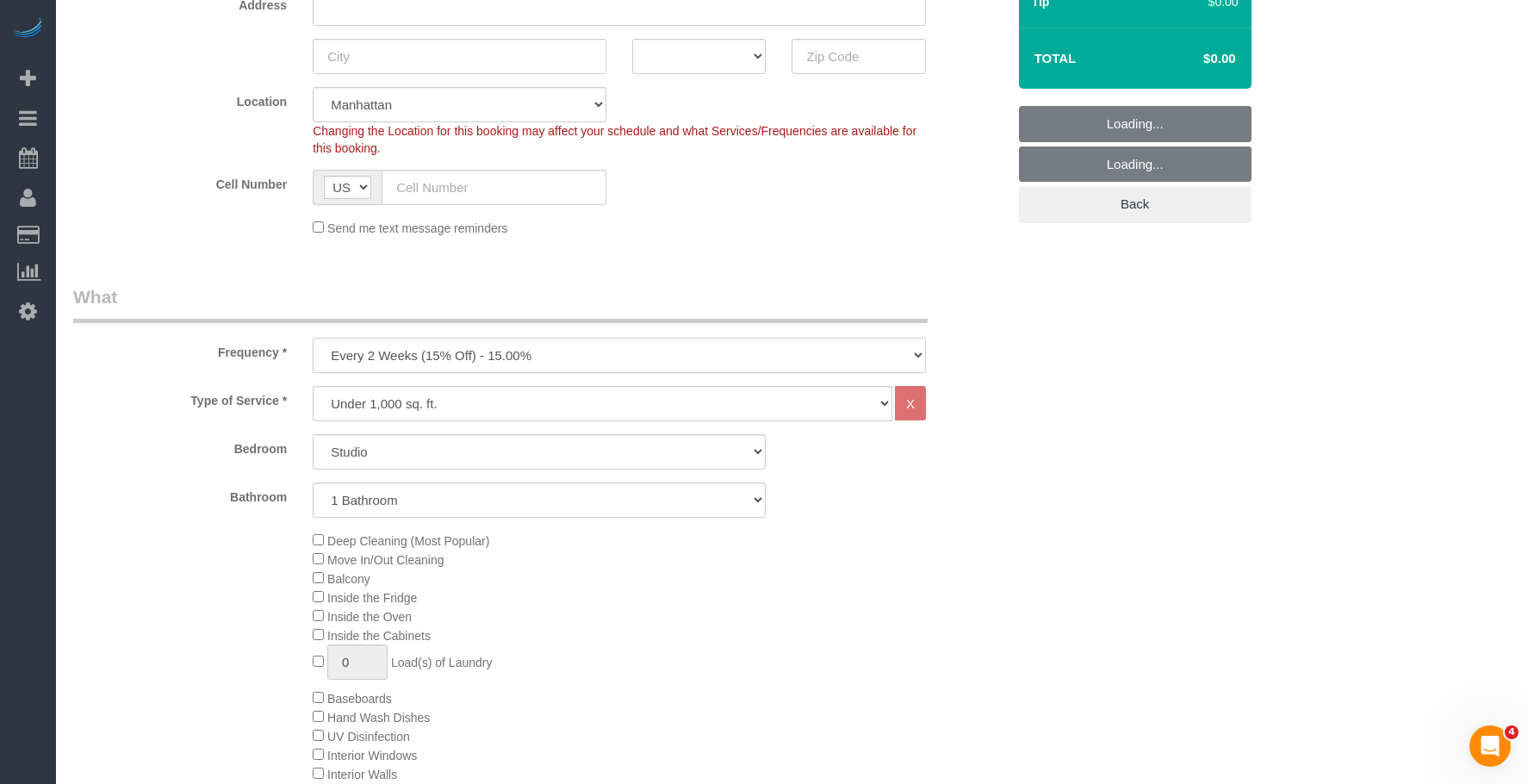
click at [521, 357] on select "One Time Weekly (20% Off) - 20.00% Every 2 Weeks (15% Off) - 15.00% Every 4 Wee…" at bounding box center [620, 355] width 614 height 35
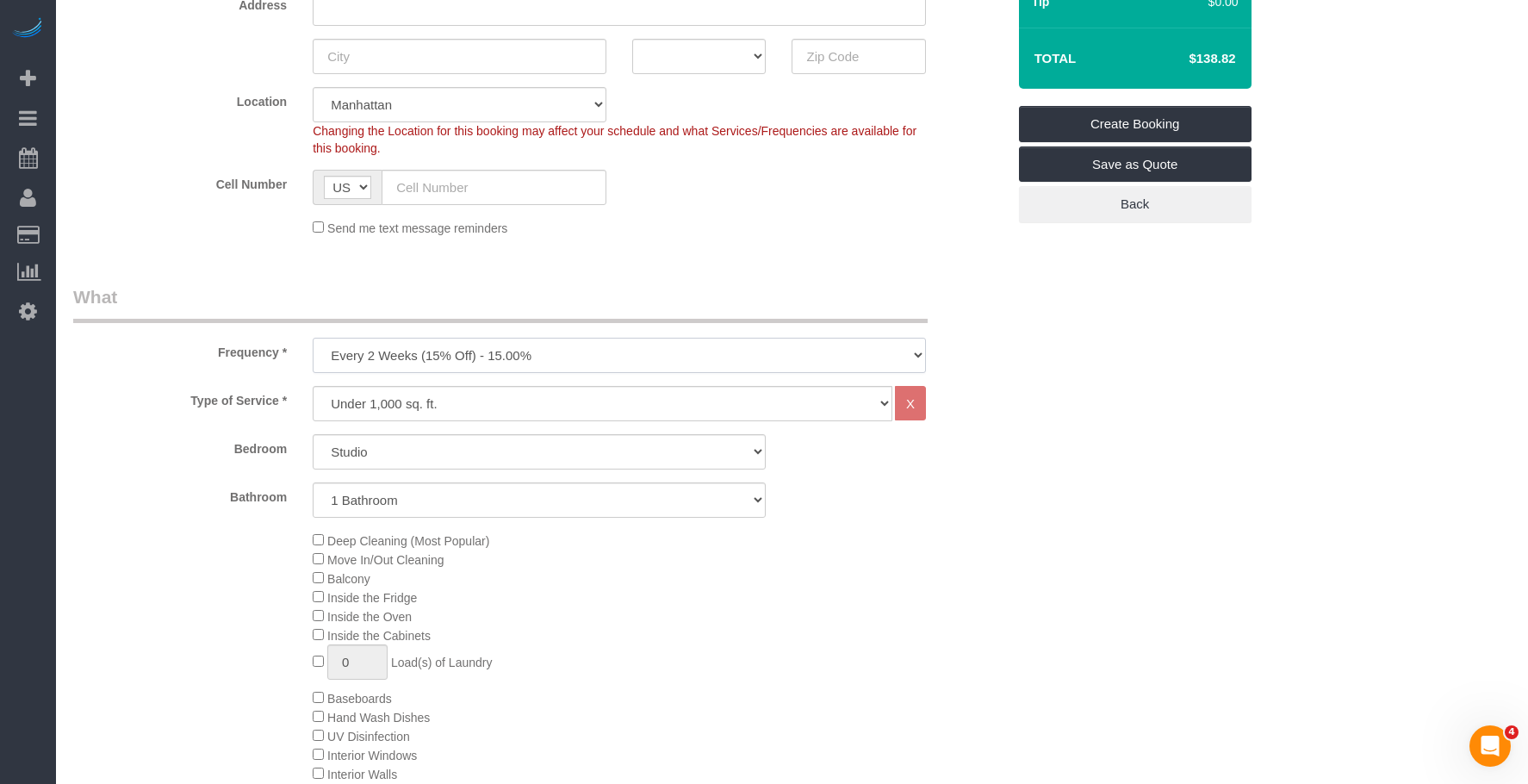
select select "object:14520"
click at [313, 337] on select "One Time Weekly (20% Off) - 20.00% Every 2 Weeks (15% Off) - 15.00% Every 4 Wee…" at bounding box center [620, 355] width 614 height 35
click at [471, 449] on select "Studio 1 Bedroom 2 Bedrooms 3 Bedrooms" at bounding box center [539, 452] width 453 height 35
select select "2"
click at [313, 434] on select "Studio 1 Bedroom 2 Bedrooms 3 Bedrooms" at bounding box center [539, 452] width 453 height 35
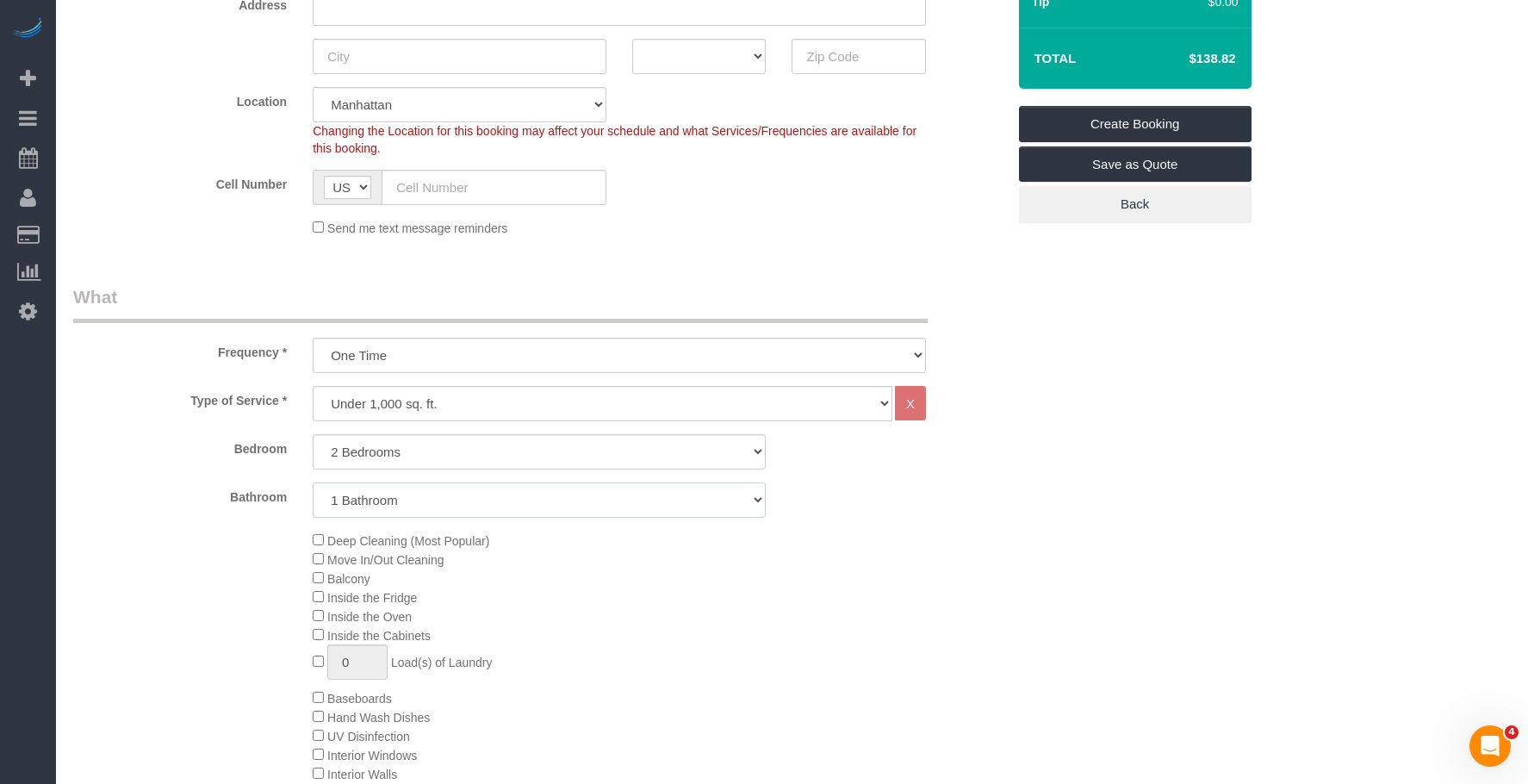
drag, startPoint x: 493, startPoint y: 499, endPoint x: 491, endPoint y: 515, distance: 16.1
click at [493, 501] on select "1 Bathroom 2 Bathrooms" at bounding box center [539, 500] width 453 height 35
select select "2"
click at [313, 482] on select "1 Bathroom 2 Bathrooms" at bounding box center [539, 500] width 453 height 35
click at [969, 594] on div "Deep Cleaning (Most Popular) Move In/Out Cleaning Balcony Inside the Fridge Ins…" at bounding box center [659, 697] width 719 height 334
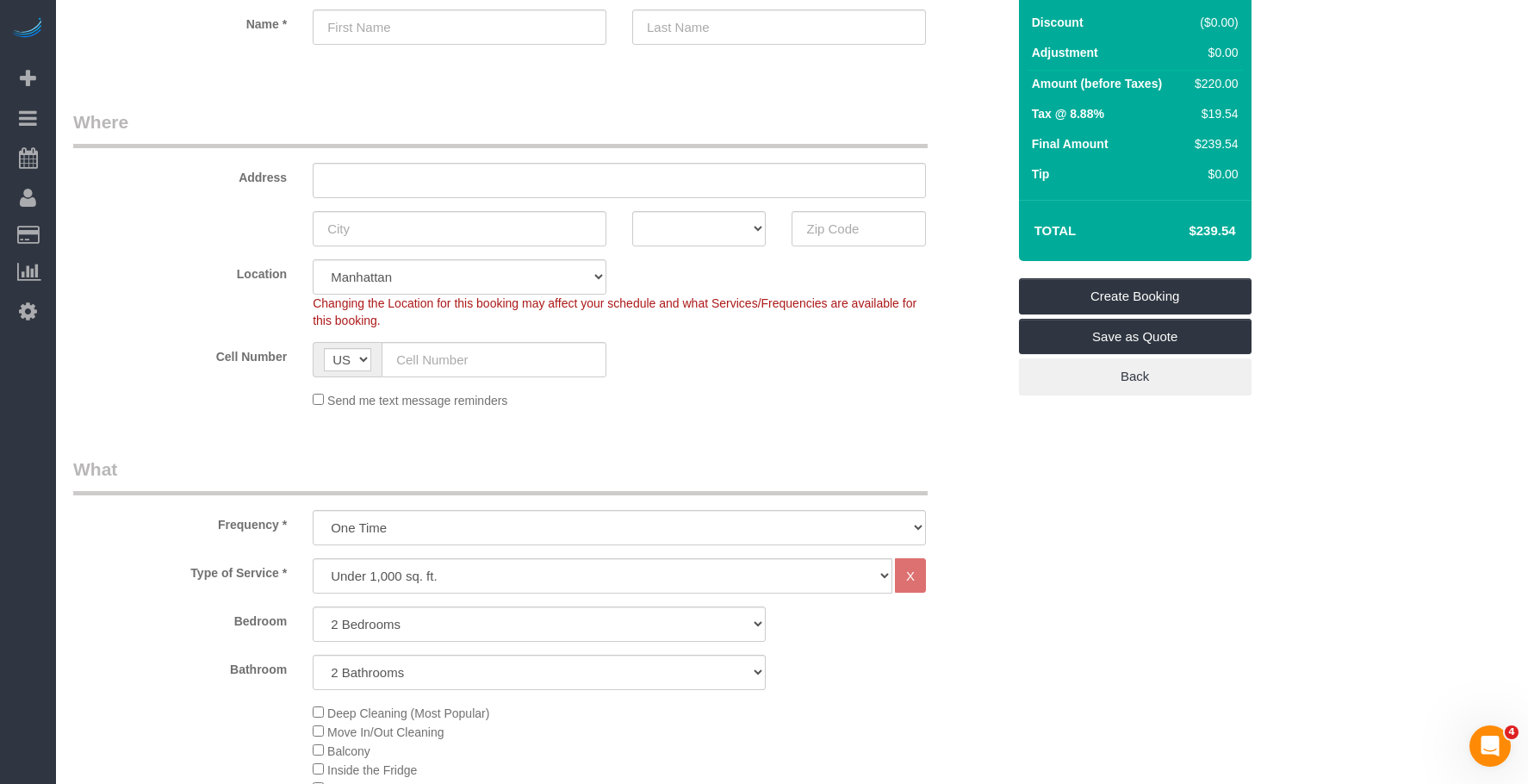
scroll to position [0, 0]
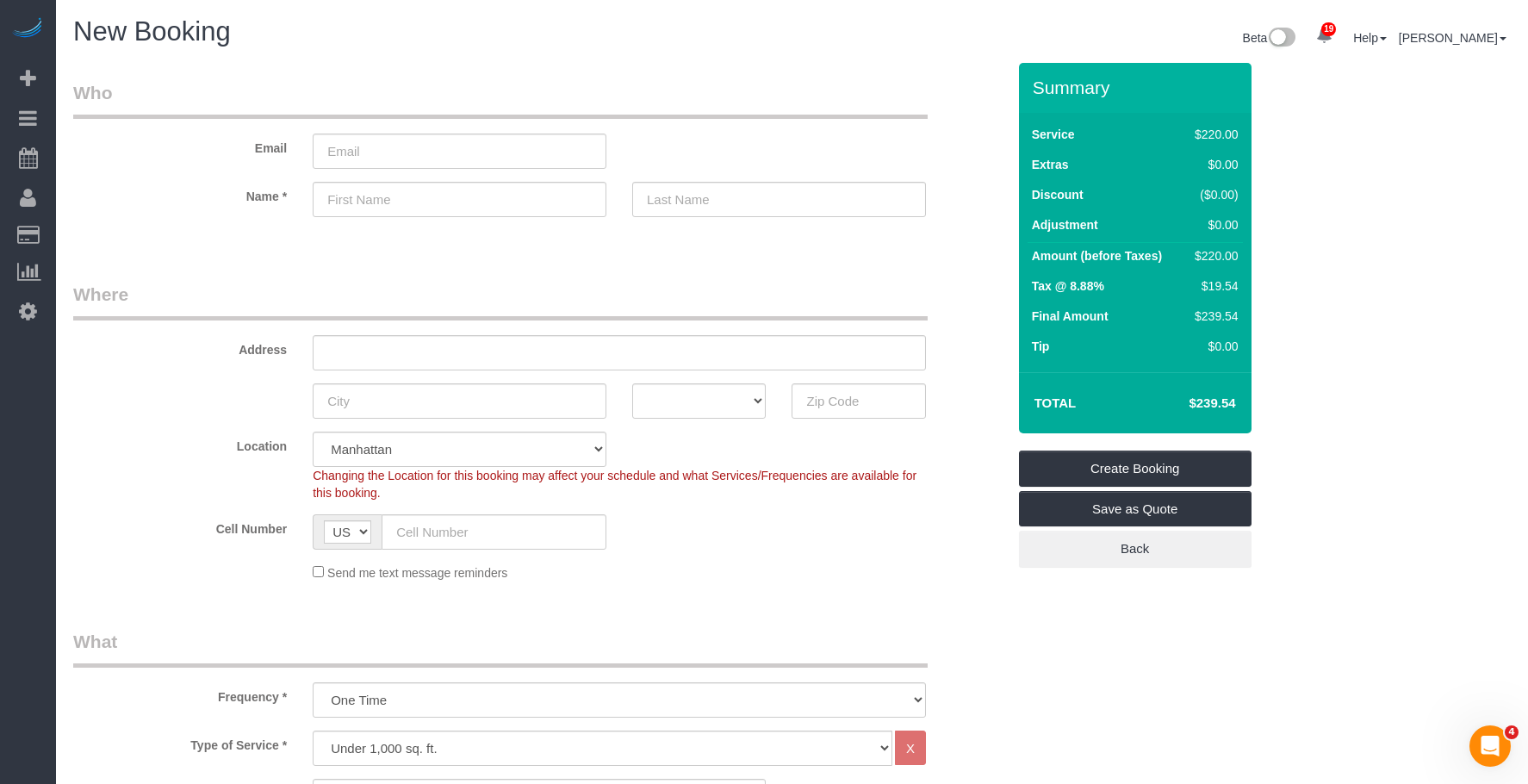
drag, startPoint x: 632, startPoint y: 272, endPoint x: 641, endPoint y: 270, distance: 9.2
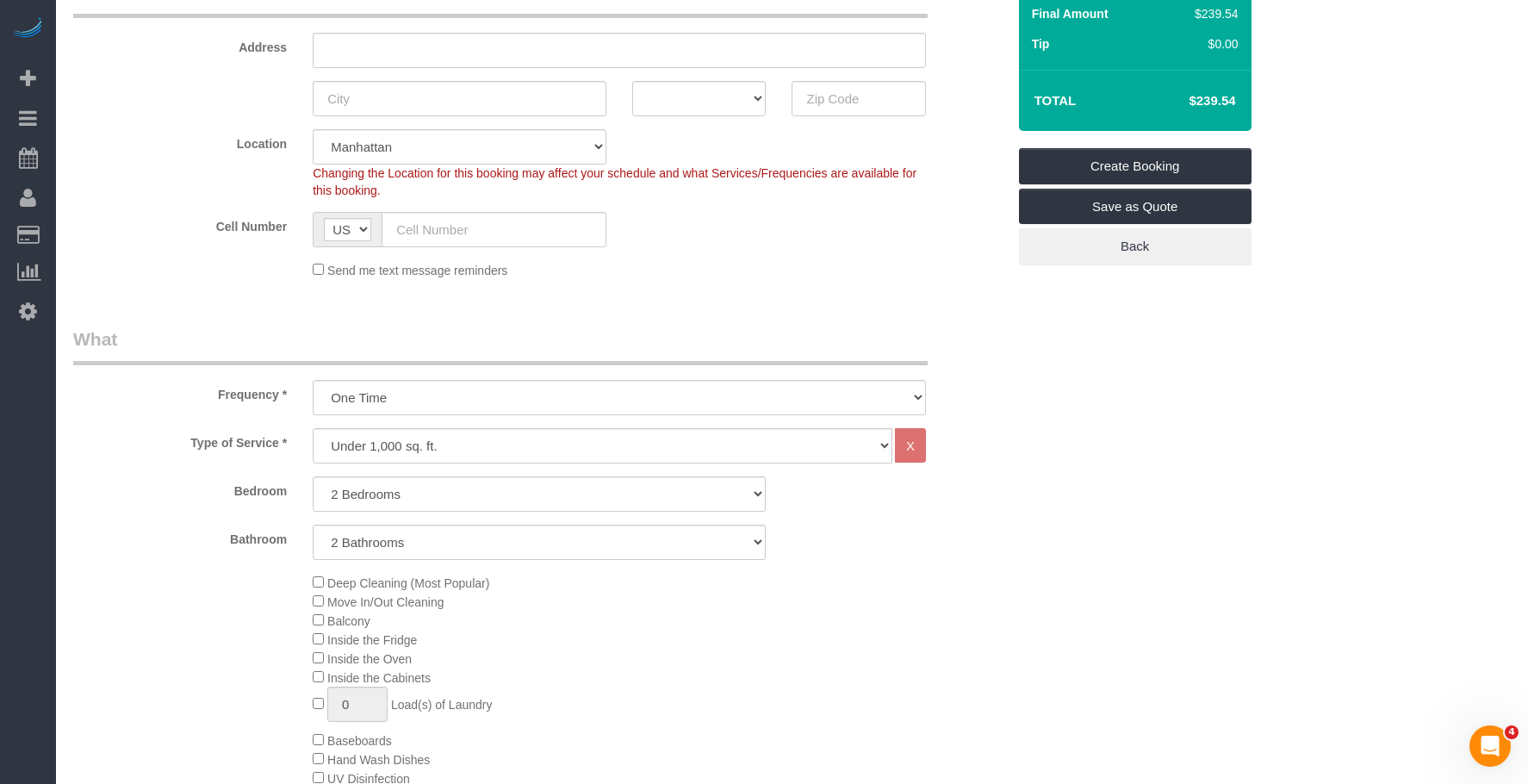
scroll to position [431, 0]
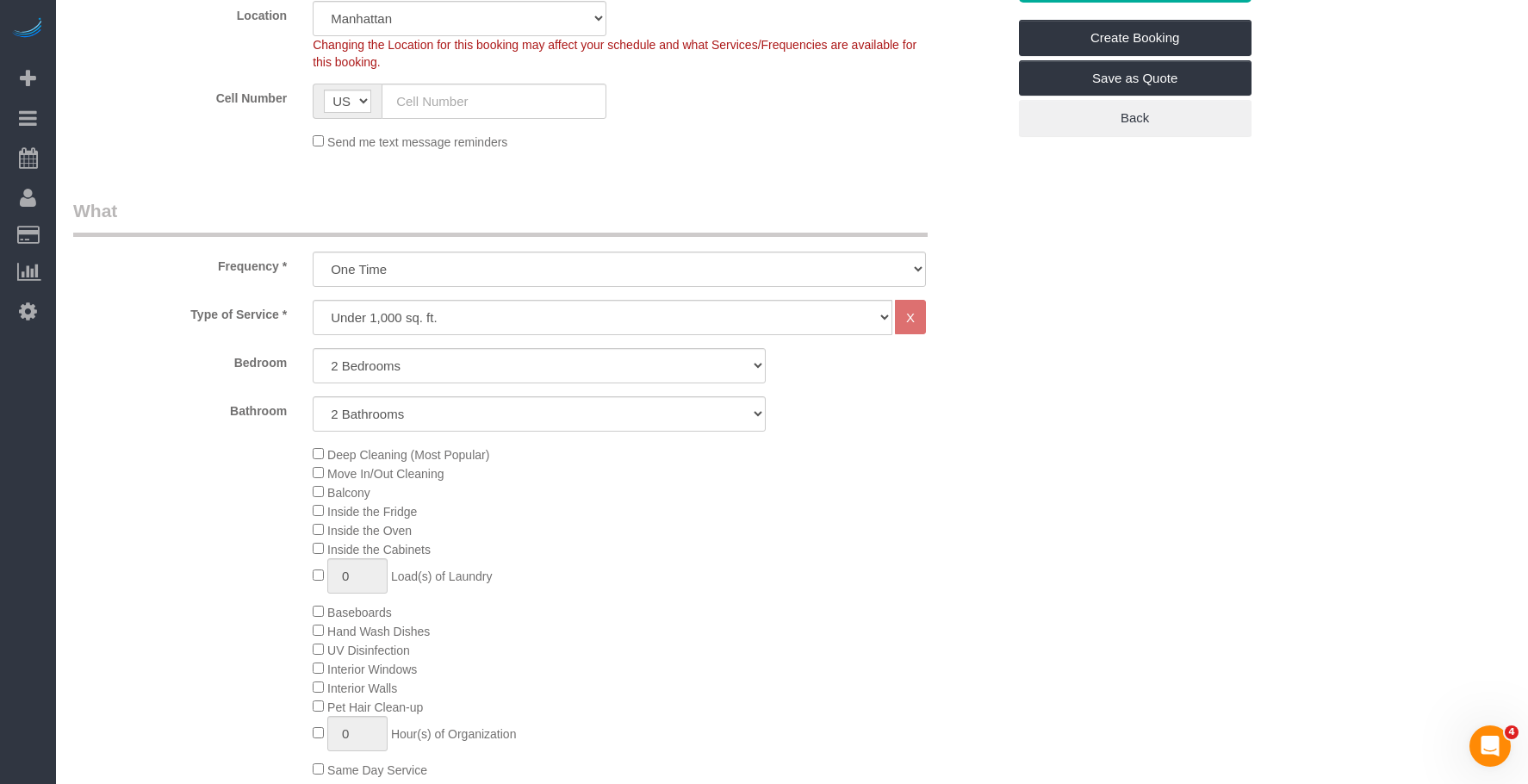
click at [469, 244] on div "Frequency * One Time Weekly (20% Off) - 20.00% Every 2 Weeks (15% Off) - 15.00%…" at bounding box center [539, 243] width 959 height 89
click at [454, 269] on select "One Time Weekly (20% Off) - 20.00% Every 2 Weeks (15% Off) - 15.00% Every 4 Wee…" at bounding box center [620, 269] width 614 height 35
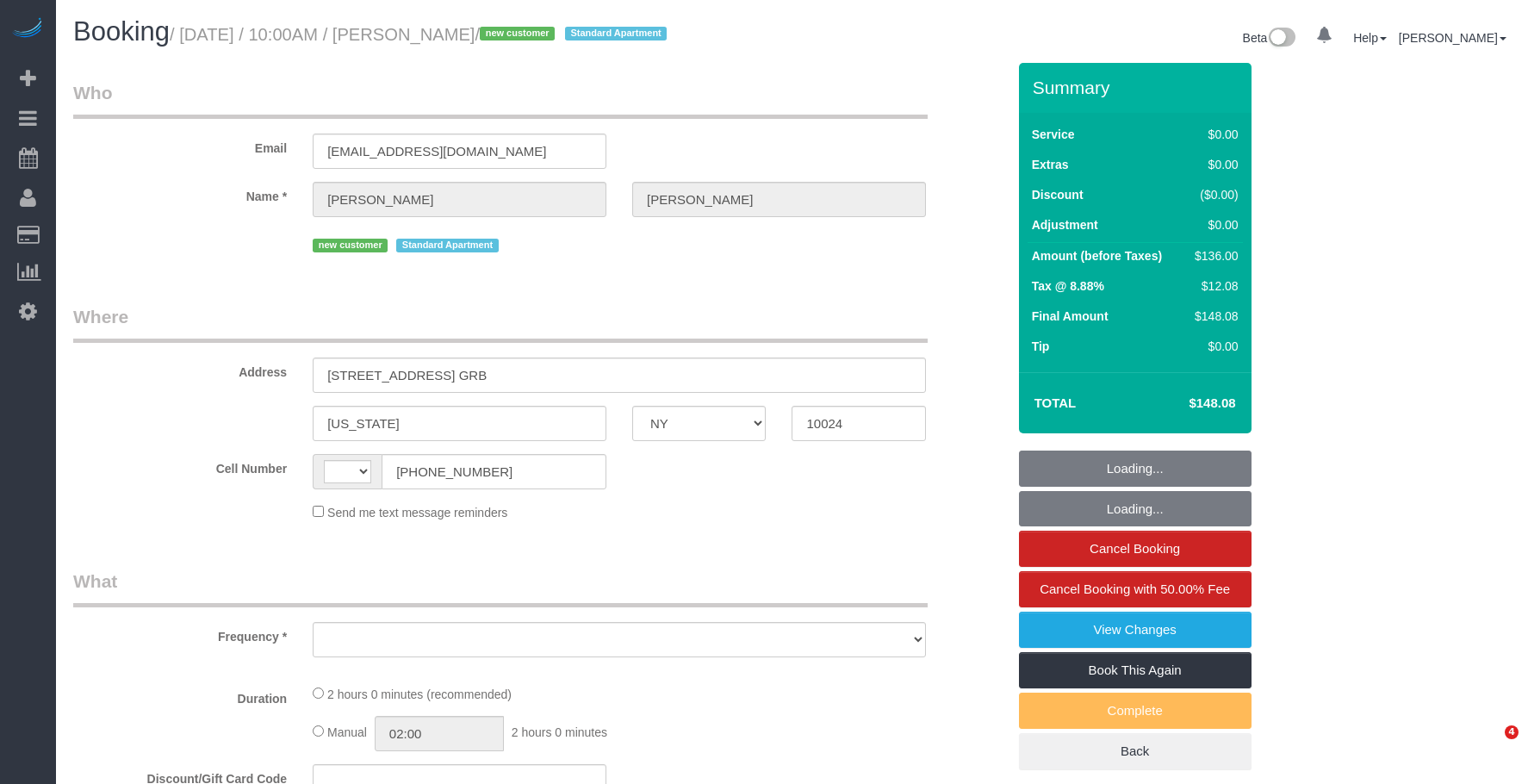
select select "NY"
select select "string:[GEOGRAPHIC_DATA]"
select select "object:805"
select select "string:stripe-pm_1S7Kwf4VGloSiKo7PNDEgd5t"
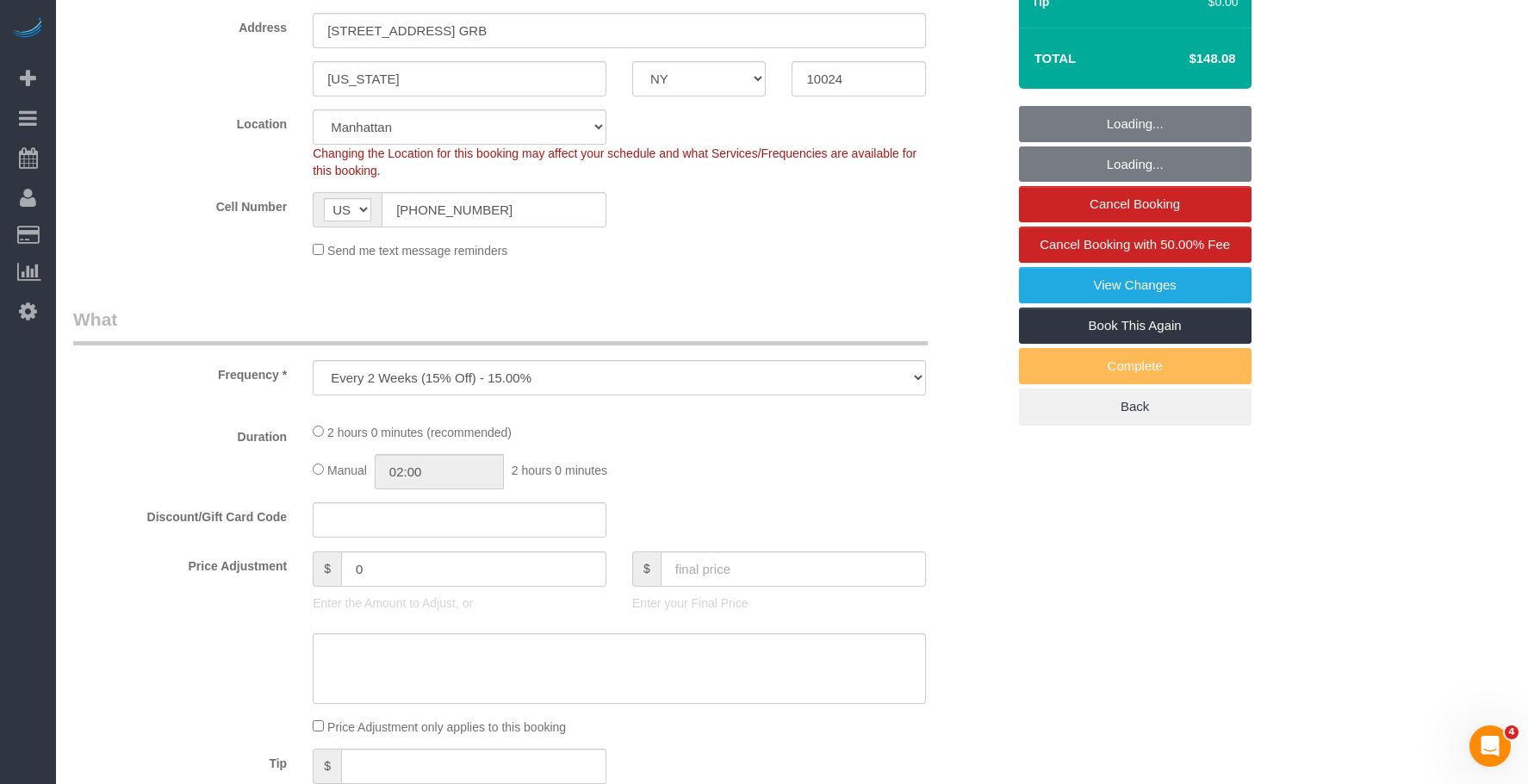
select select "1"
select select "spot1"
select select "number:58"
select select "number:76"
select select "number:15"
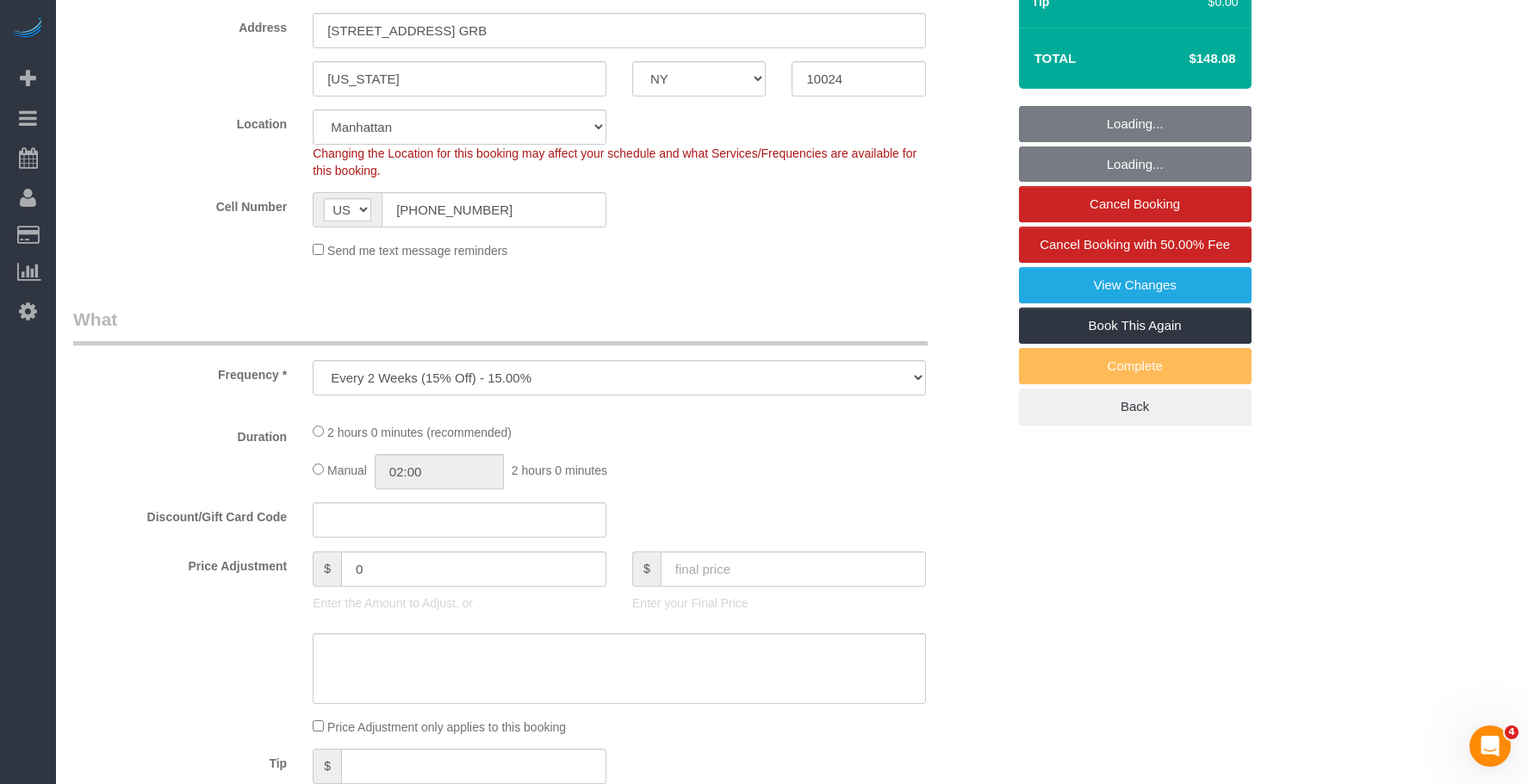
select select "number:6"
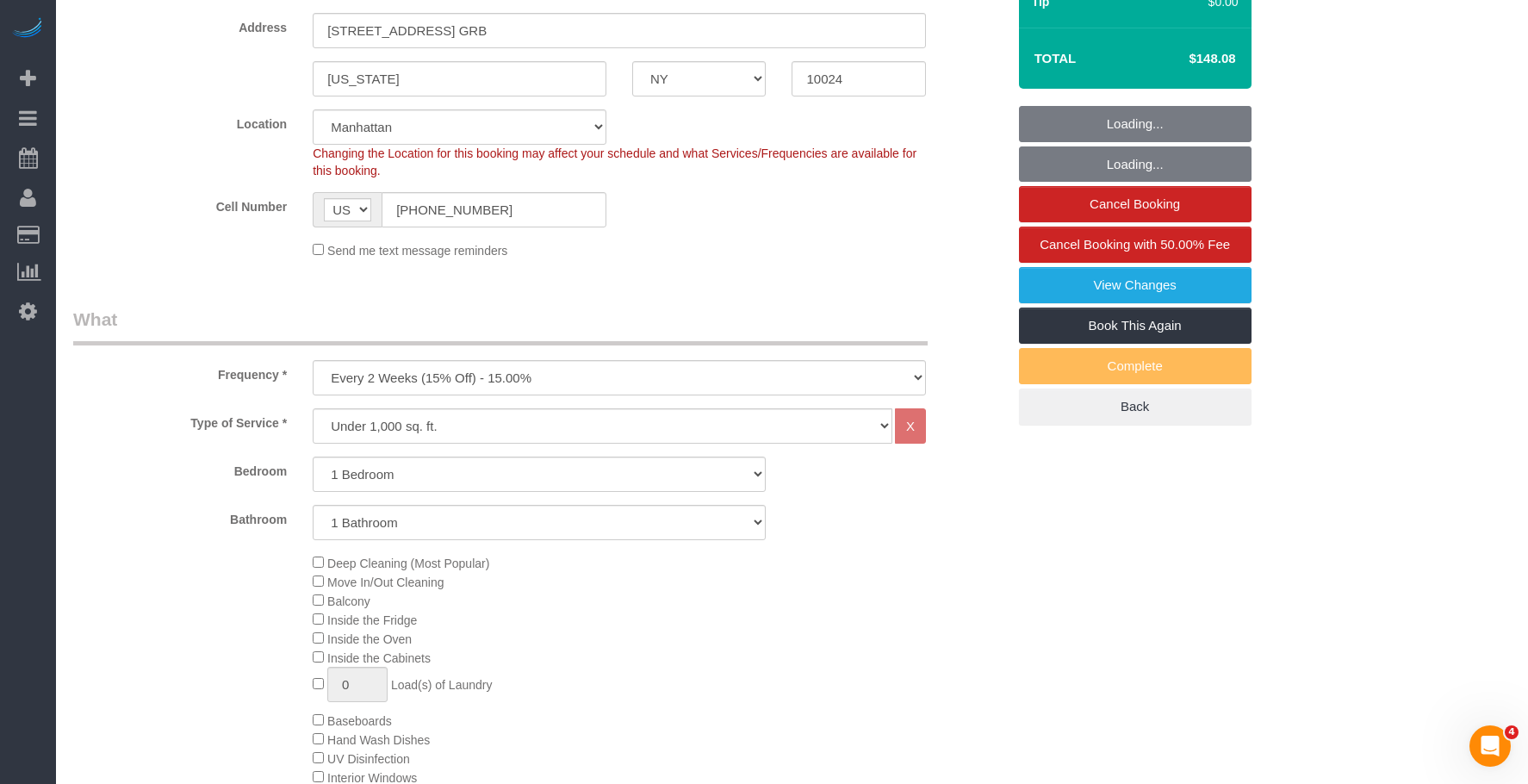
select select "object:1490"
select select "1"
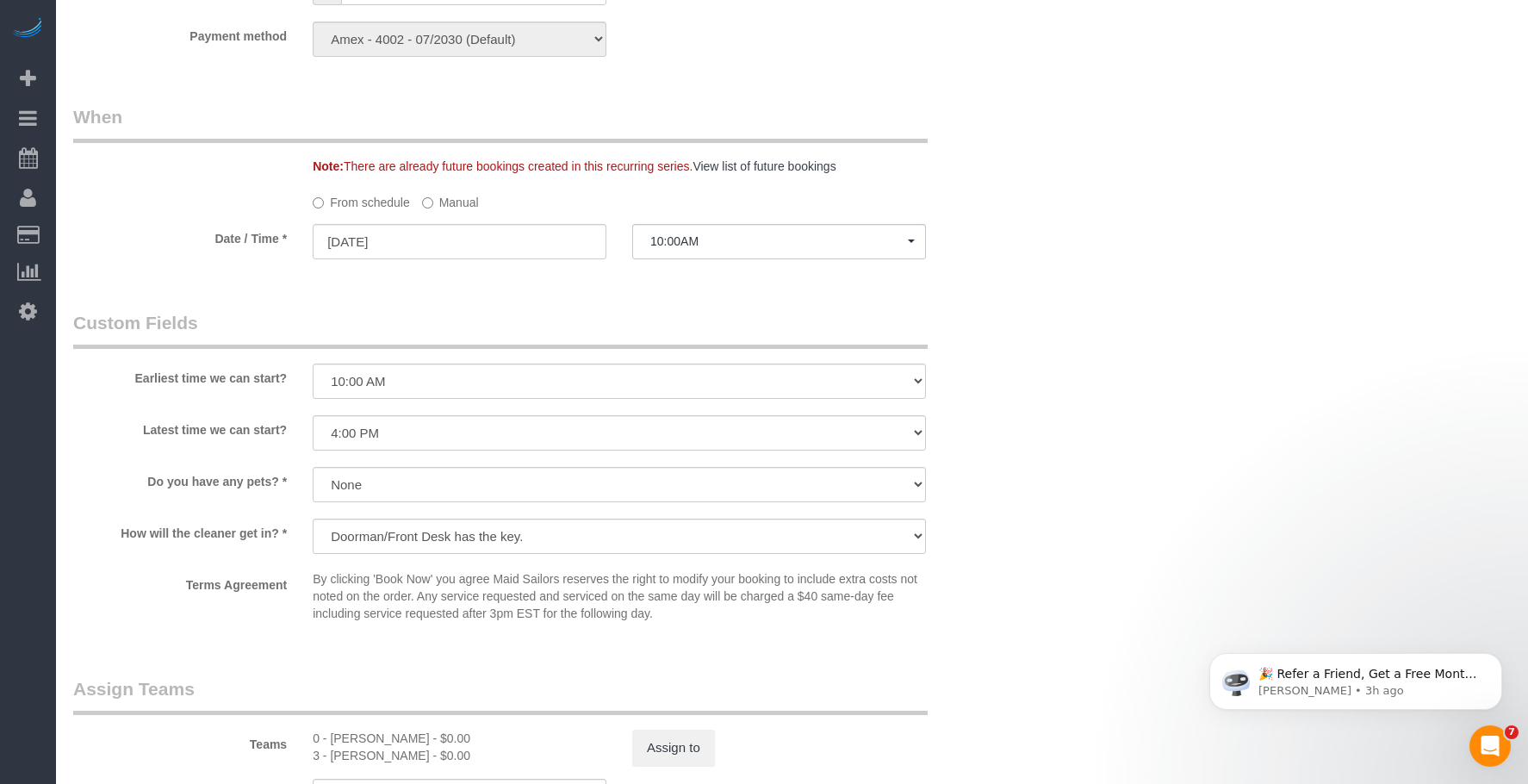
scroll to position [2067, 0]
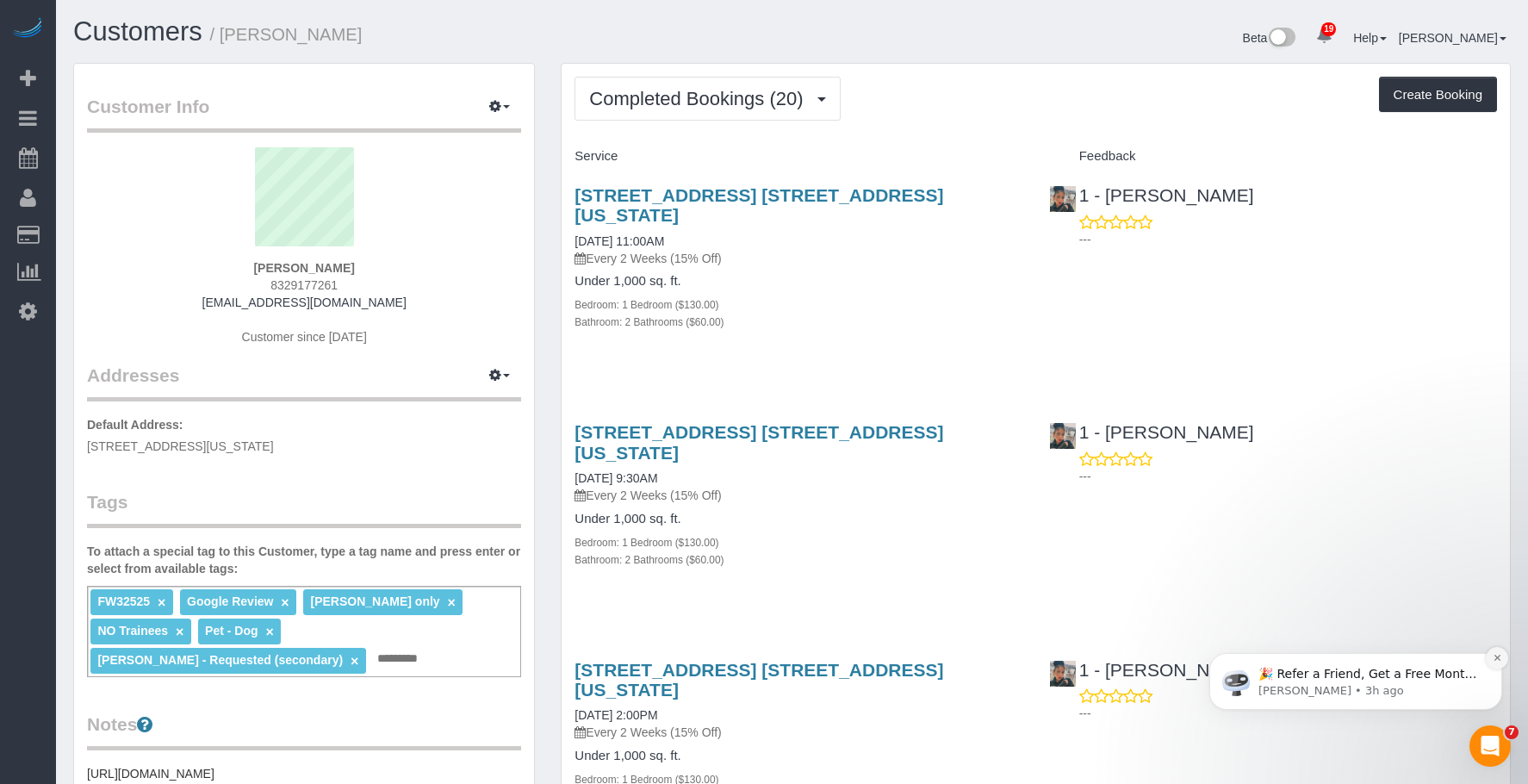
click at [1497, 661] on icon "Dismiss notification" at bounding box center [1497, 657] width 10 height 10
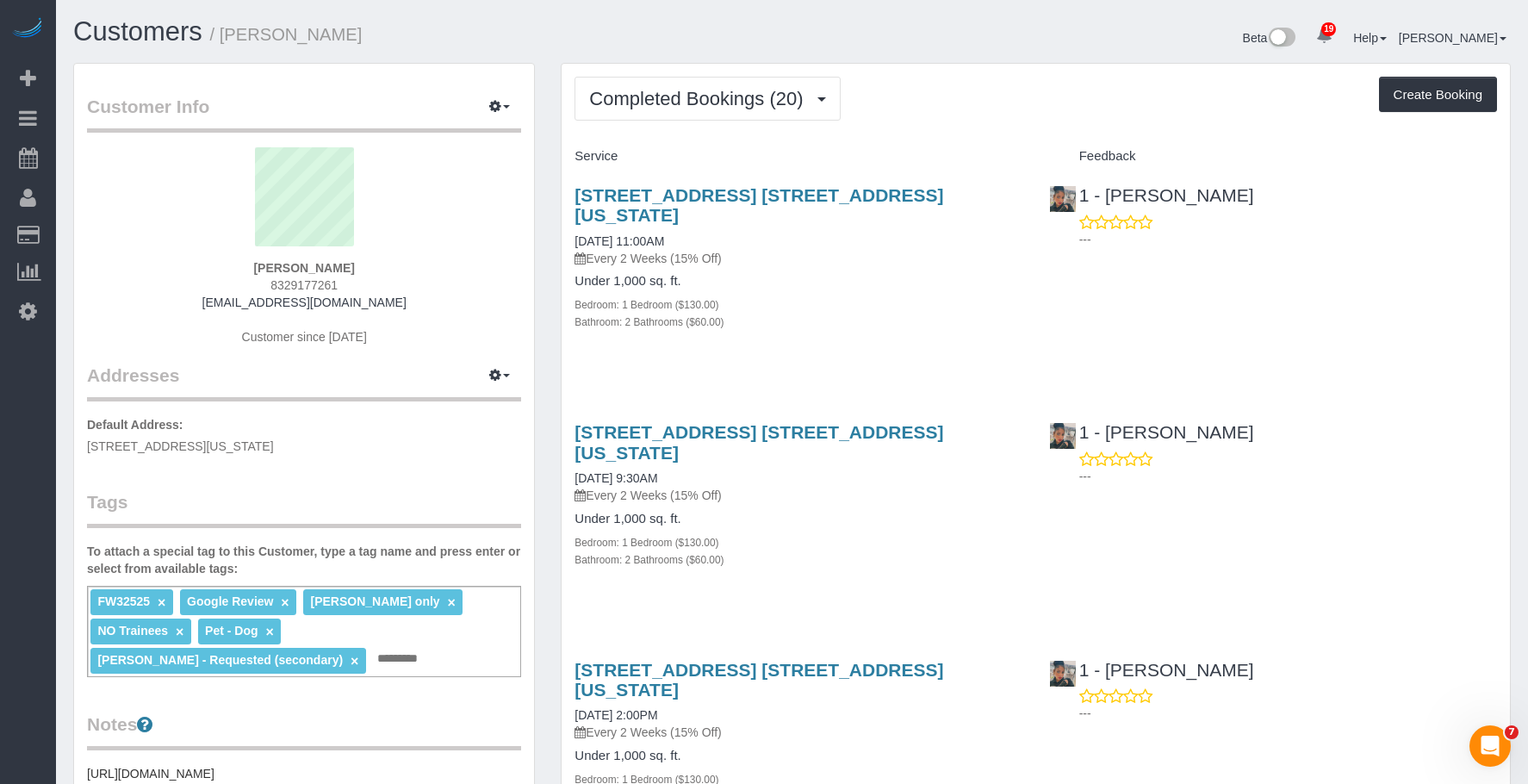
click at [1370, 492] on div "315 East 86th Street, Apt. 7de, New York, NY 10028 07/28/2025 9:30AM Every 2 We…" at bounding box center [1036, 504] width 948 height 194
drag, startPoint x: 224, startPoint y: 36, endPoint x: 395, endPoint y: 33, distance: 171.0
click at [395, 33] on h1 "Customers / Danielle Oldham" at bounding box center [427, 32] width 706 height 30
copy small "Danielle Oldham"
click at [837, 274] on h4 "Under 1,000 sq. ft." at bounding box center [798, 281] width 448 height 15
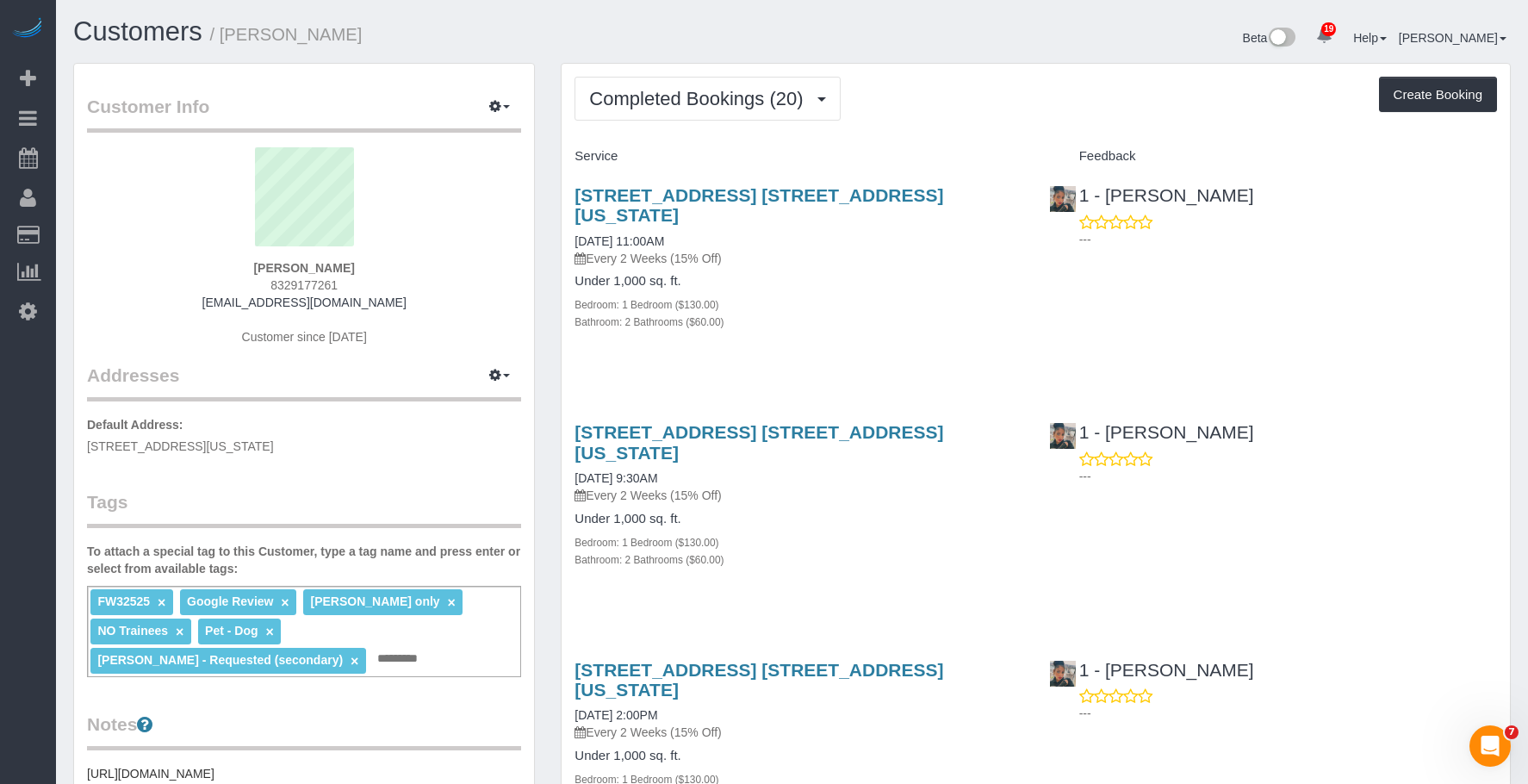
drag, startPoint x: 896, startPoint y: 283, endPoint x: 869, endPoint y: 280, distance: 27.2
click at [898, 295] on div "Bedroom: 1 Bedroom ($130.00)" at bounding box center [798, 304] width 448 height 17
click at [675, 99] on span "Completed Bookings (20)" at bounding box center [700, 99] width 222 height 22
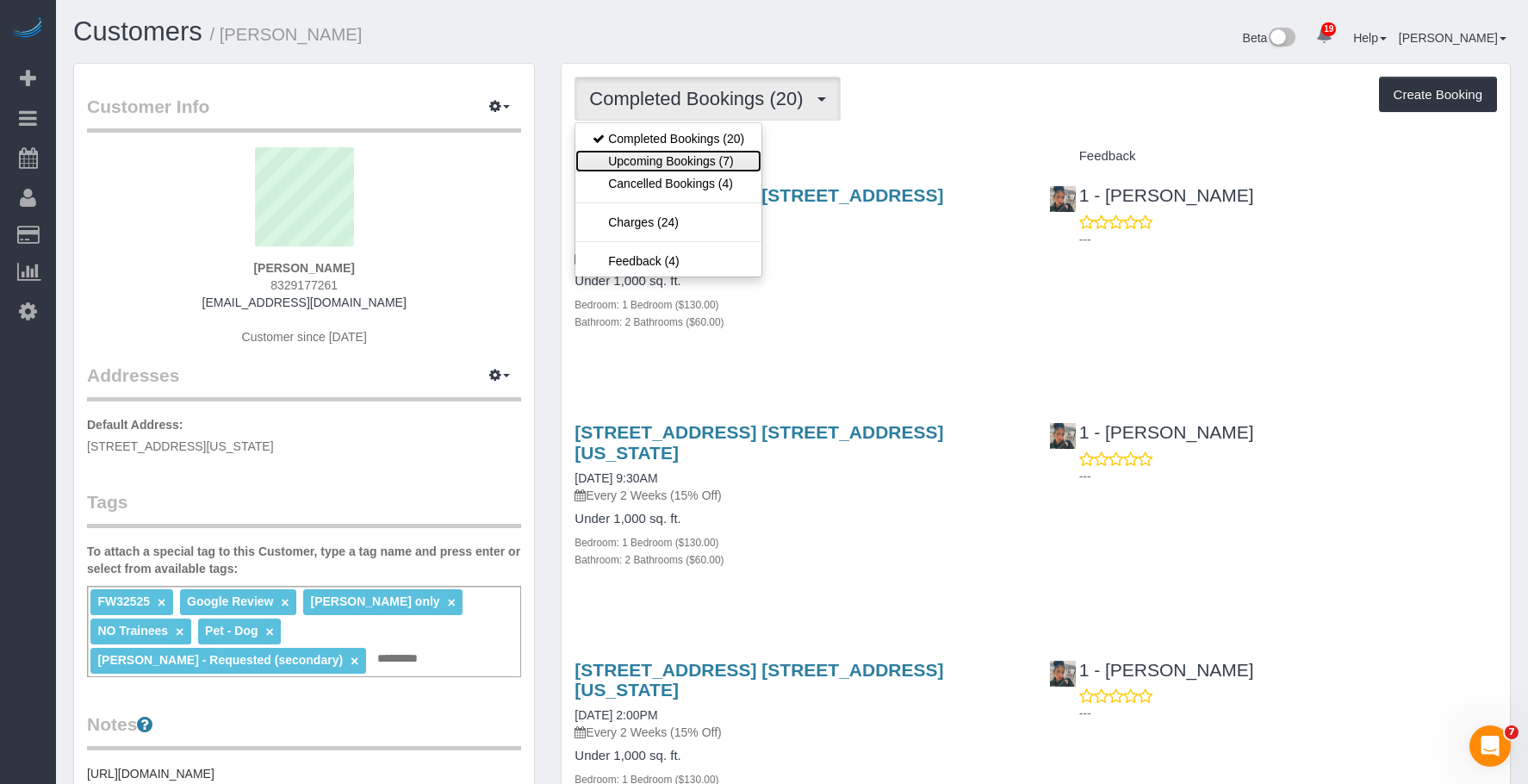
click at [655, 162] on link "Upcoming Bookings (7)" at bounding box center [668, 161] width 186 height 23
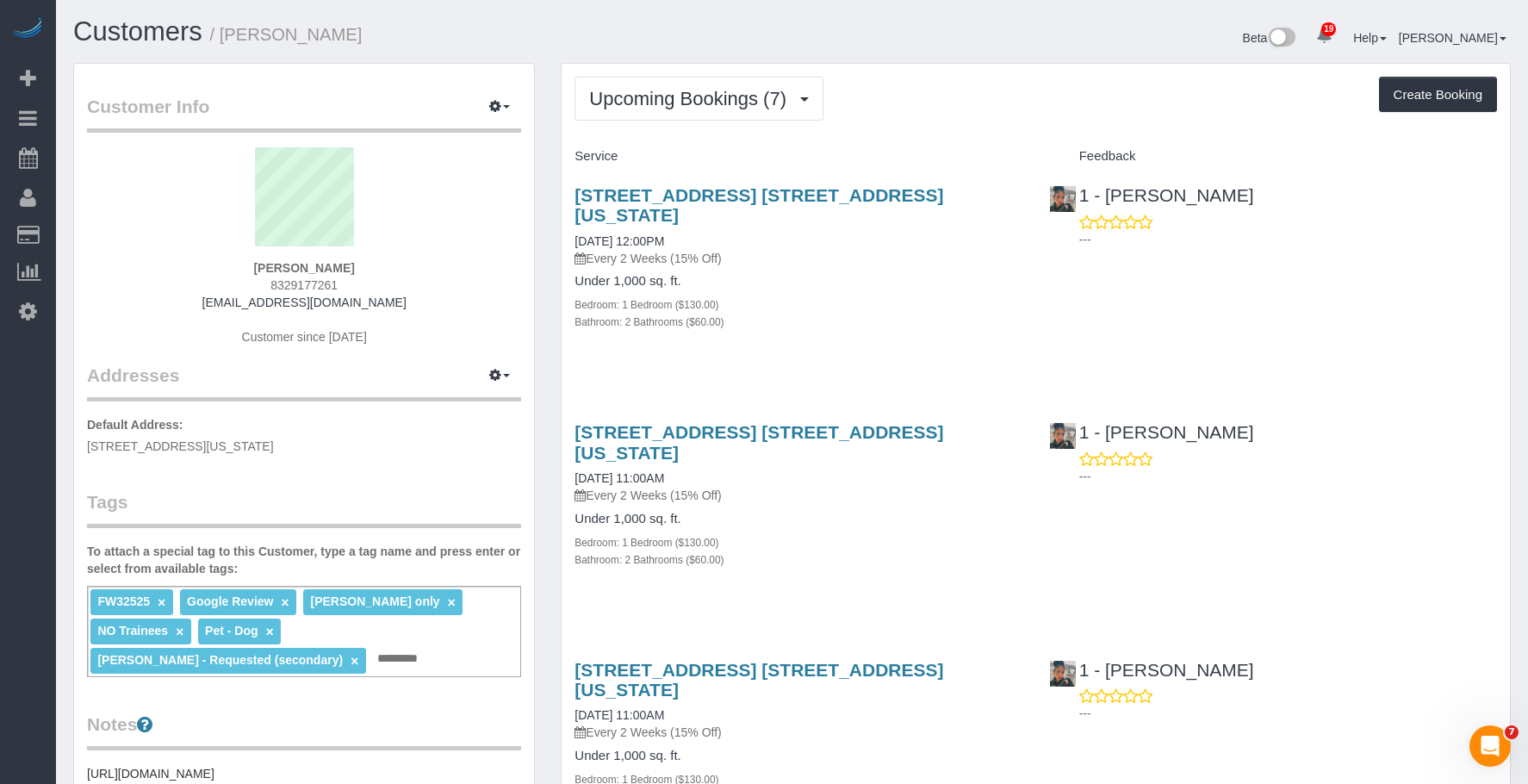
click at [484, 49] on div "Customers / Danielle Oldham" at bounding box center [427, 36] width 733 height 37
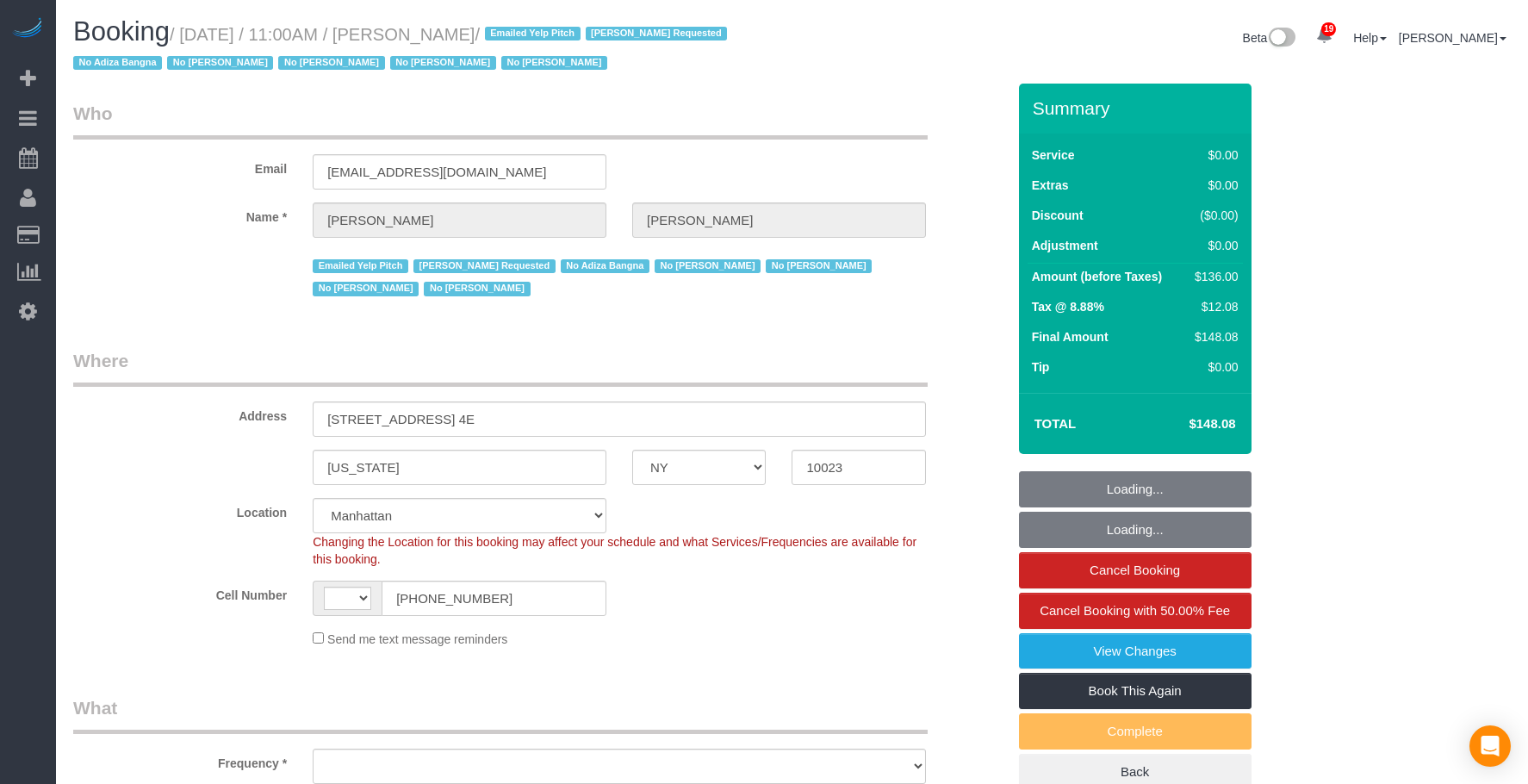
select select "NY"
select select "string:[GEOGRAPHIC_DATA]"
select select "object:825"
select select "1"
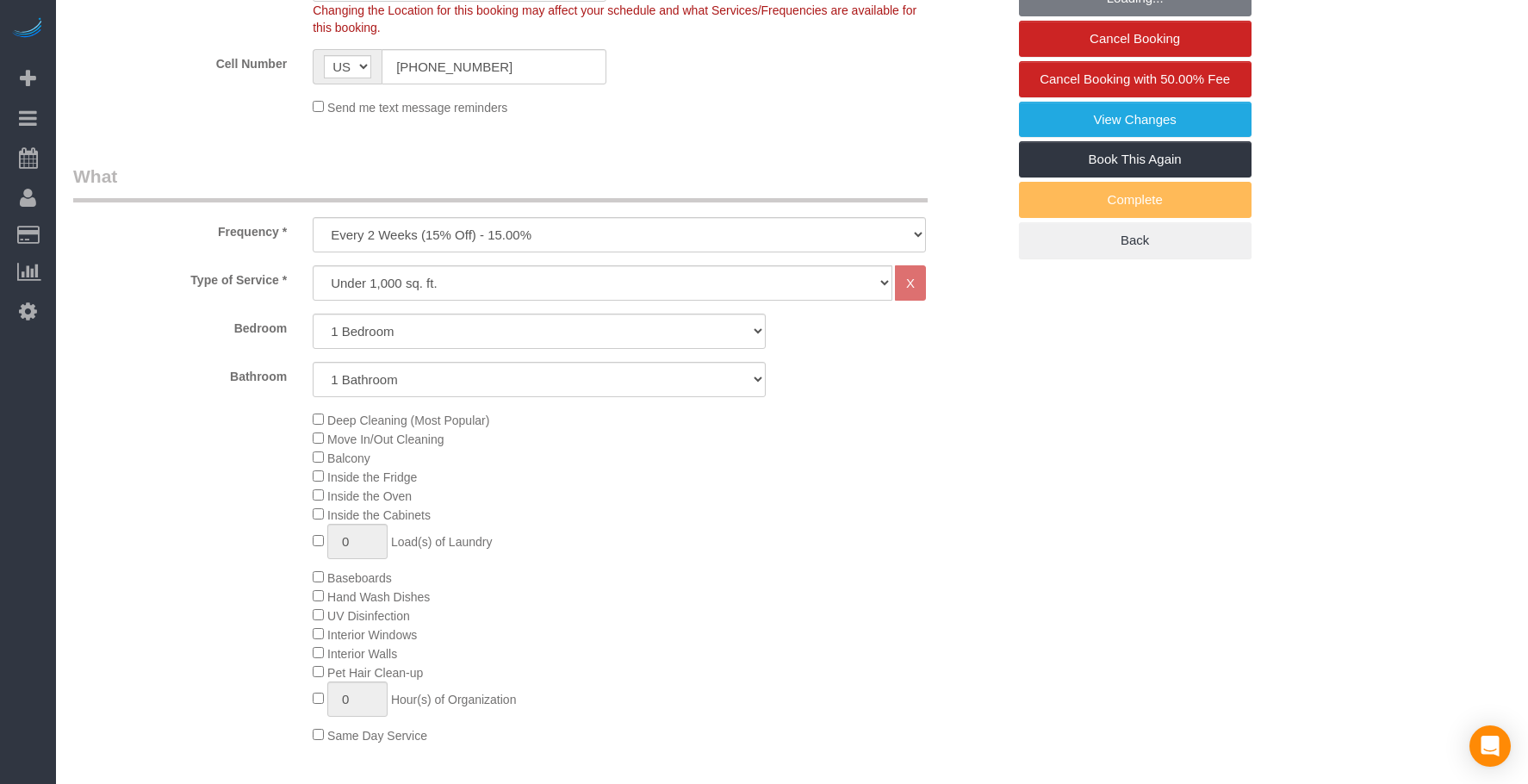
select select "number:58"
select select "number:72"
select select "number:15"
select select "number:6"
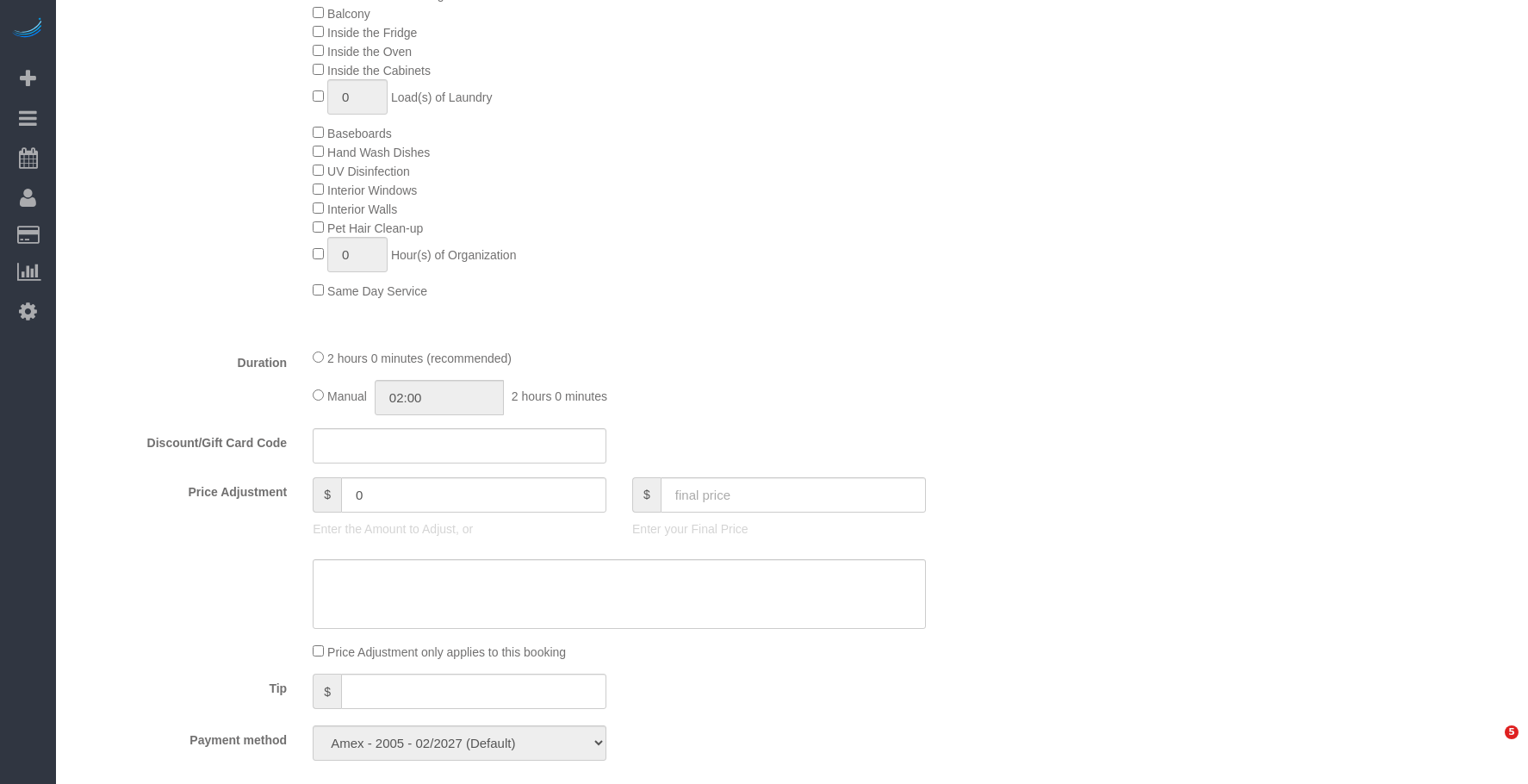
select select "spot1"
select select "1"
select select "object:1504"
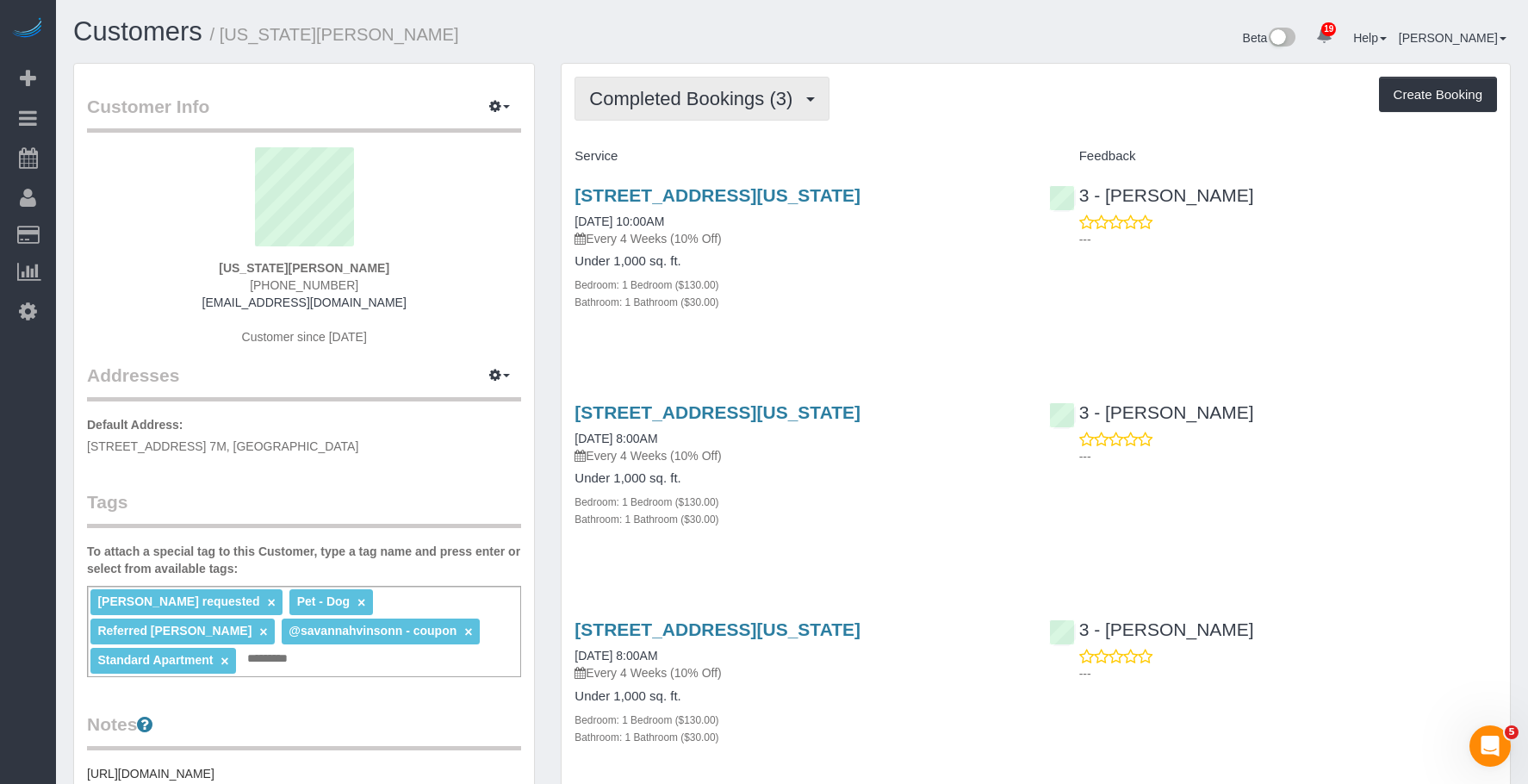
click at [661, 81] on button "Completed Bookings (3)" at bounding box center [702, 99] width 255 height 44
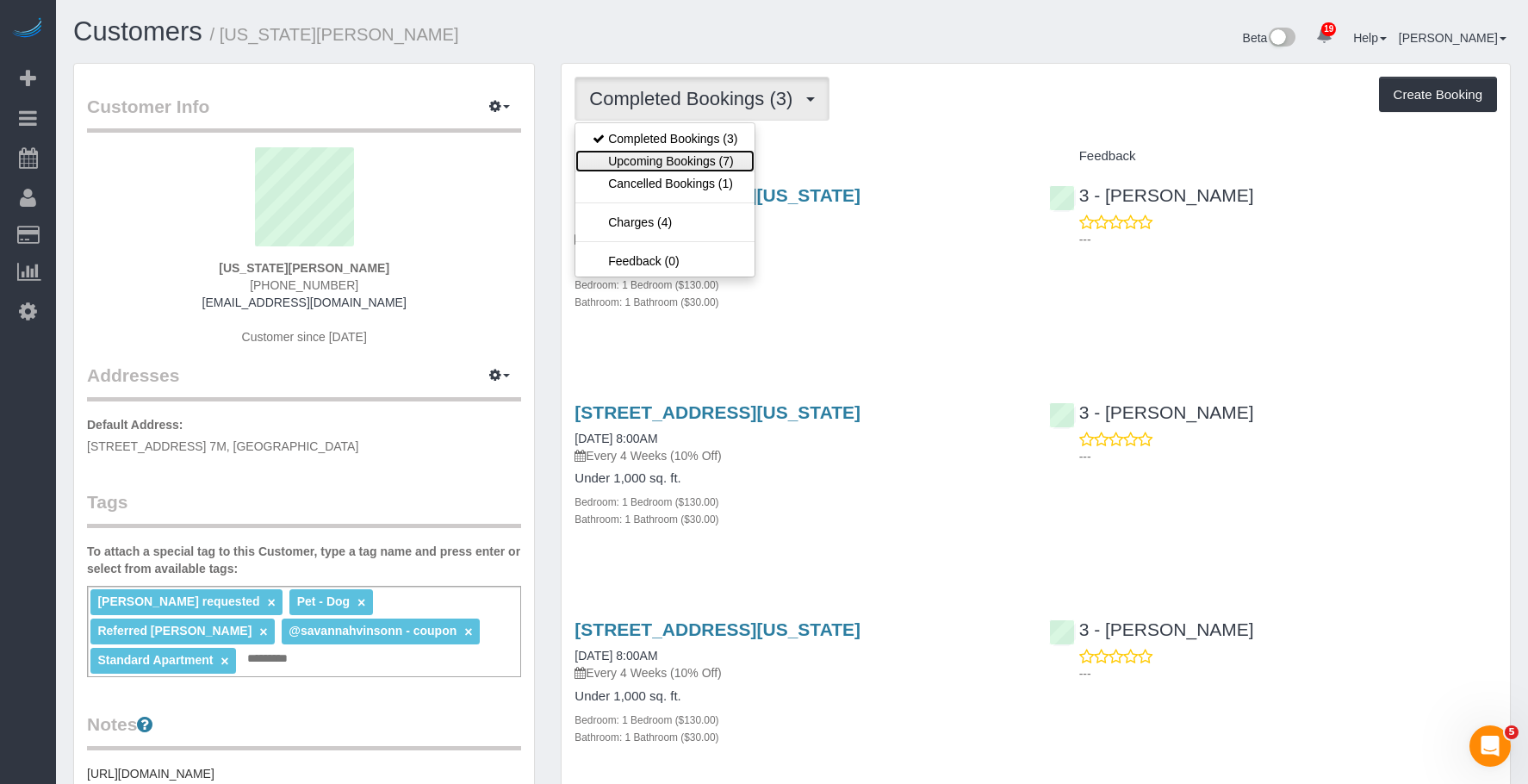
click at [638, 162] on link "Upcoming Bookings (7)" at bounding box center [664, 161] width 179 height 23
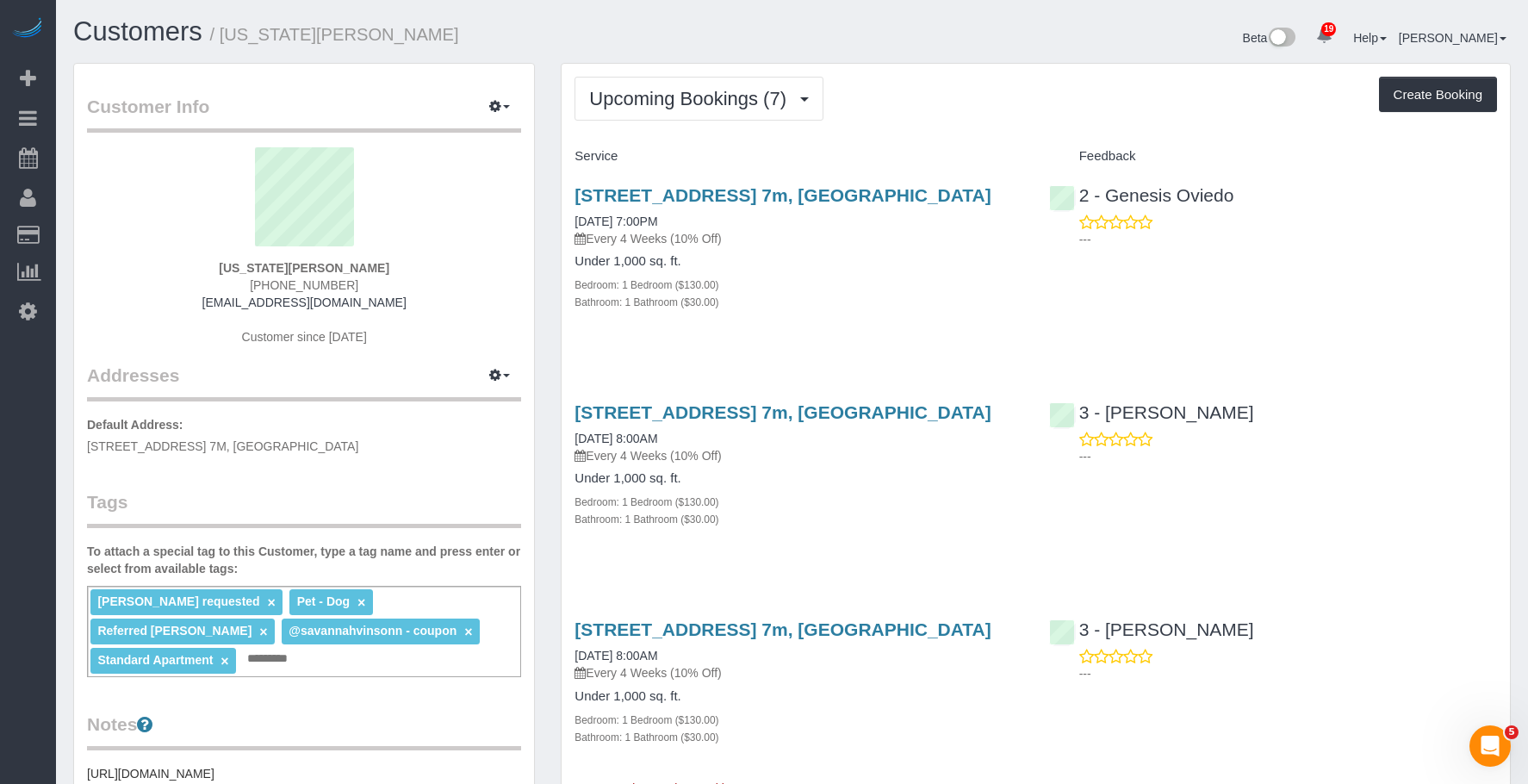
click at [883, 271] on div "Under 1,000 sq. ft. Bedroom: 1 Bedroom ($130.00) Bathroom: 1 Bathroom ($30.00)" at bounding box center [798, 282] width 448 height 56
click at [868, 257] on h4 "Under 1,000 sq. ft." at bounding box center [798, 261] width 448 height 15
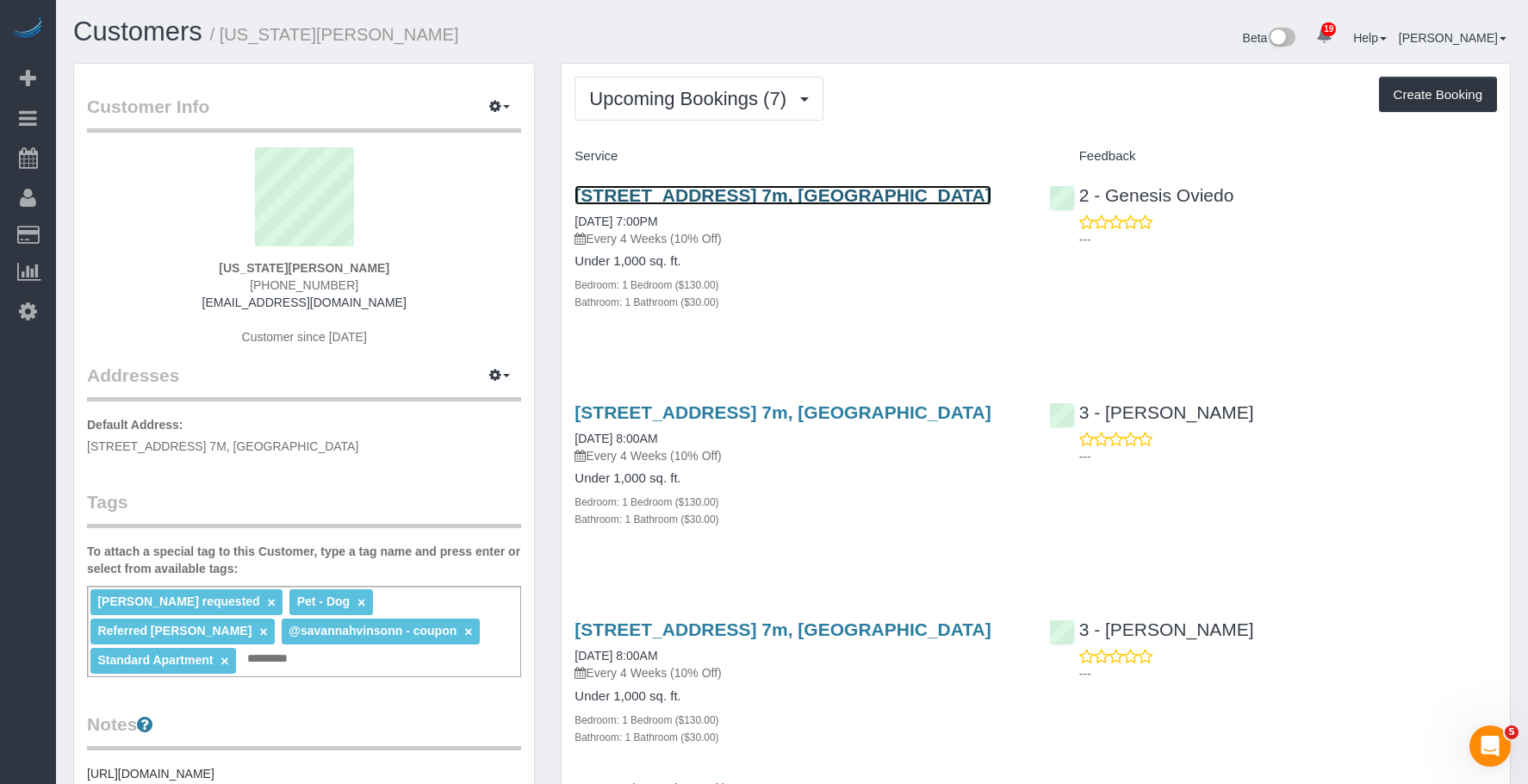
click at [846, 198] on link "655 Union Street, Apt. 7m, Brooklyn, NY 11215" at bounding box center [782, 195] width 416 height 20
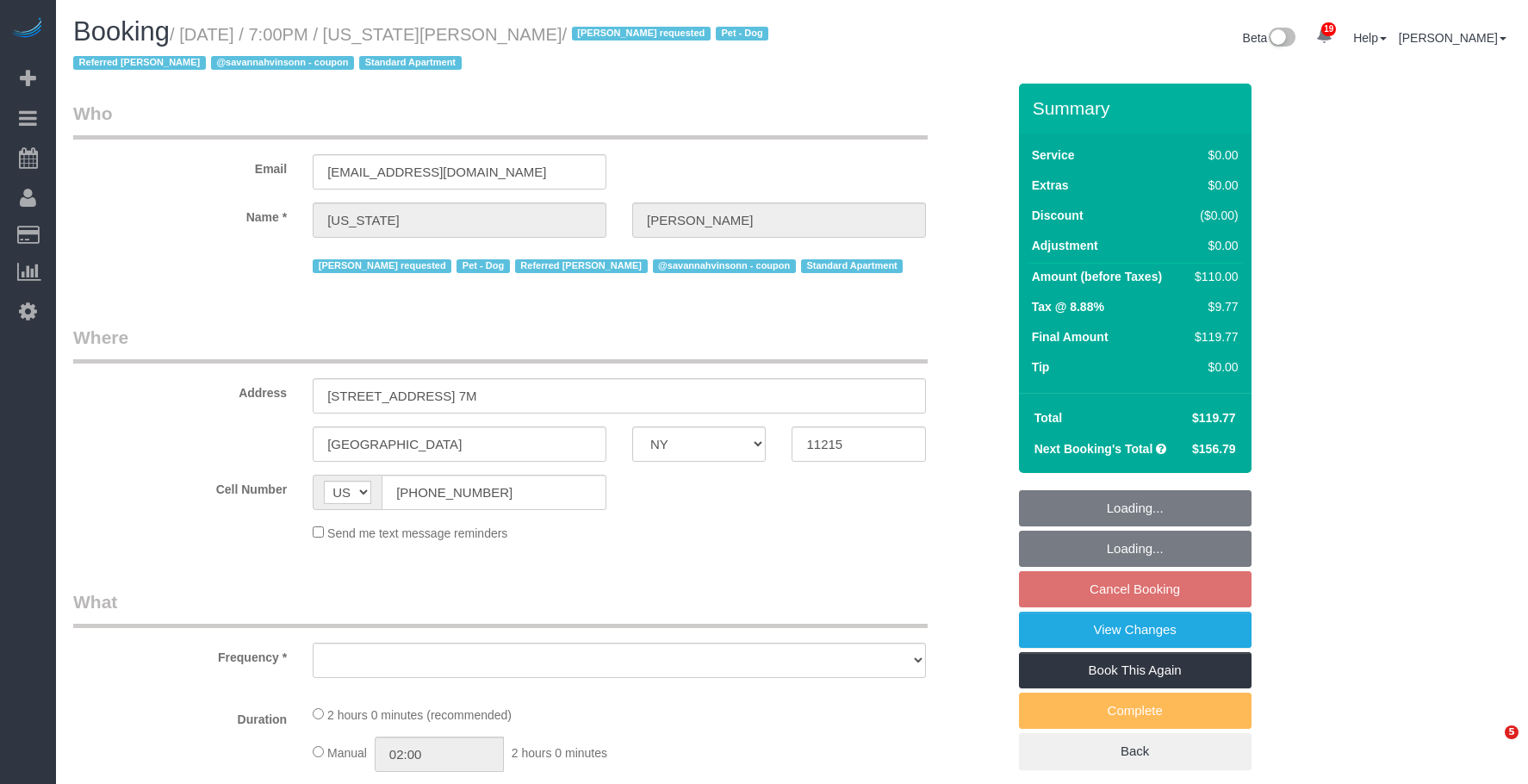
select select "NY"
select select "object:815"
select select "1"
select select "spot1"
select select "number:62"
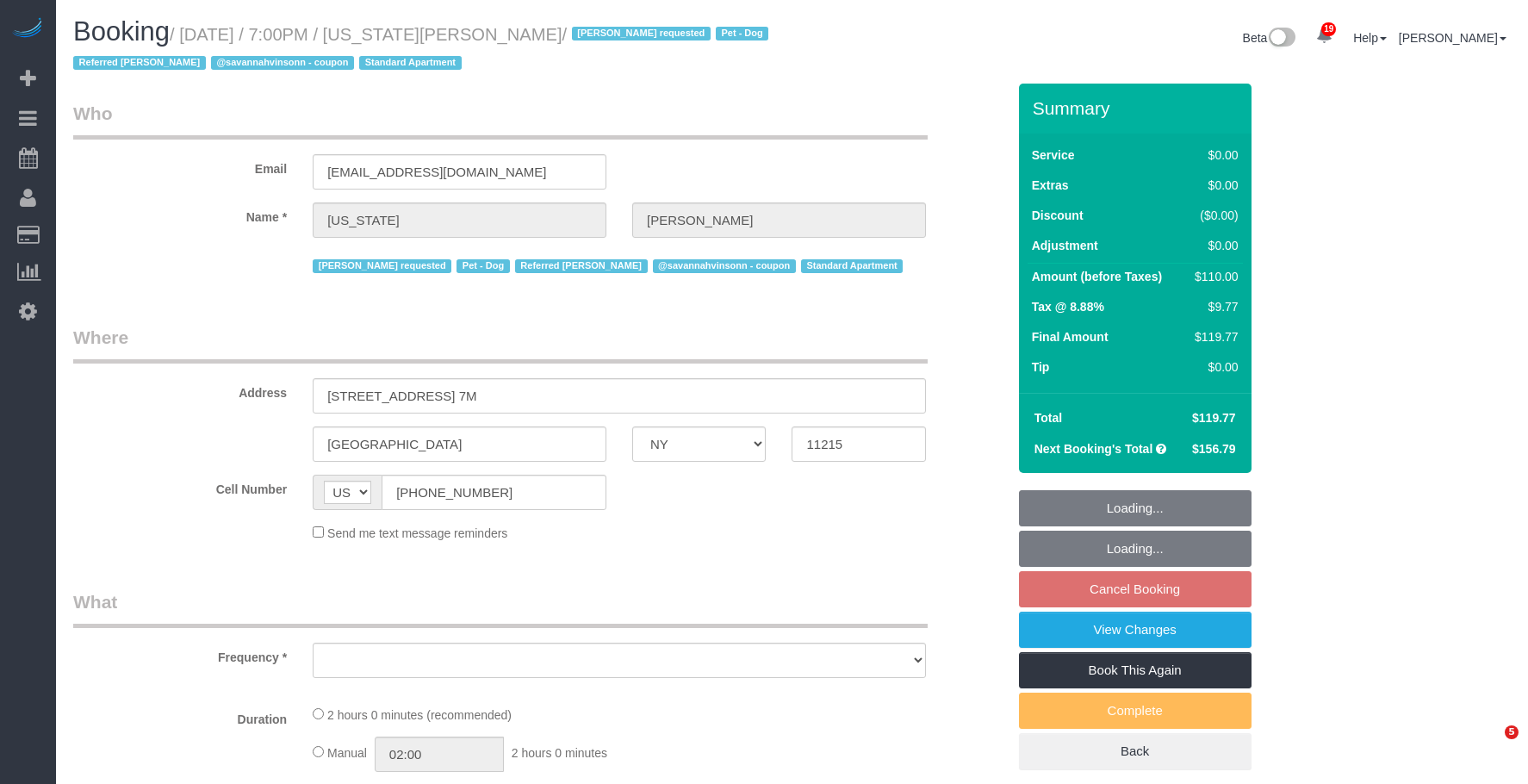
select select "number:77"
select select "number:13"
select select "number:5"
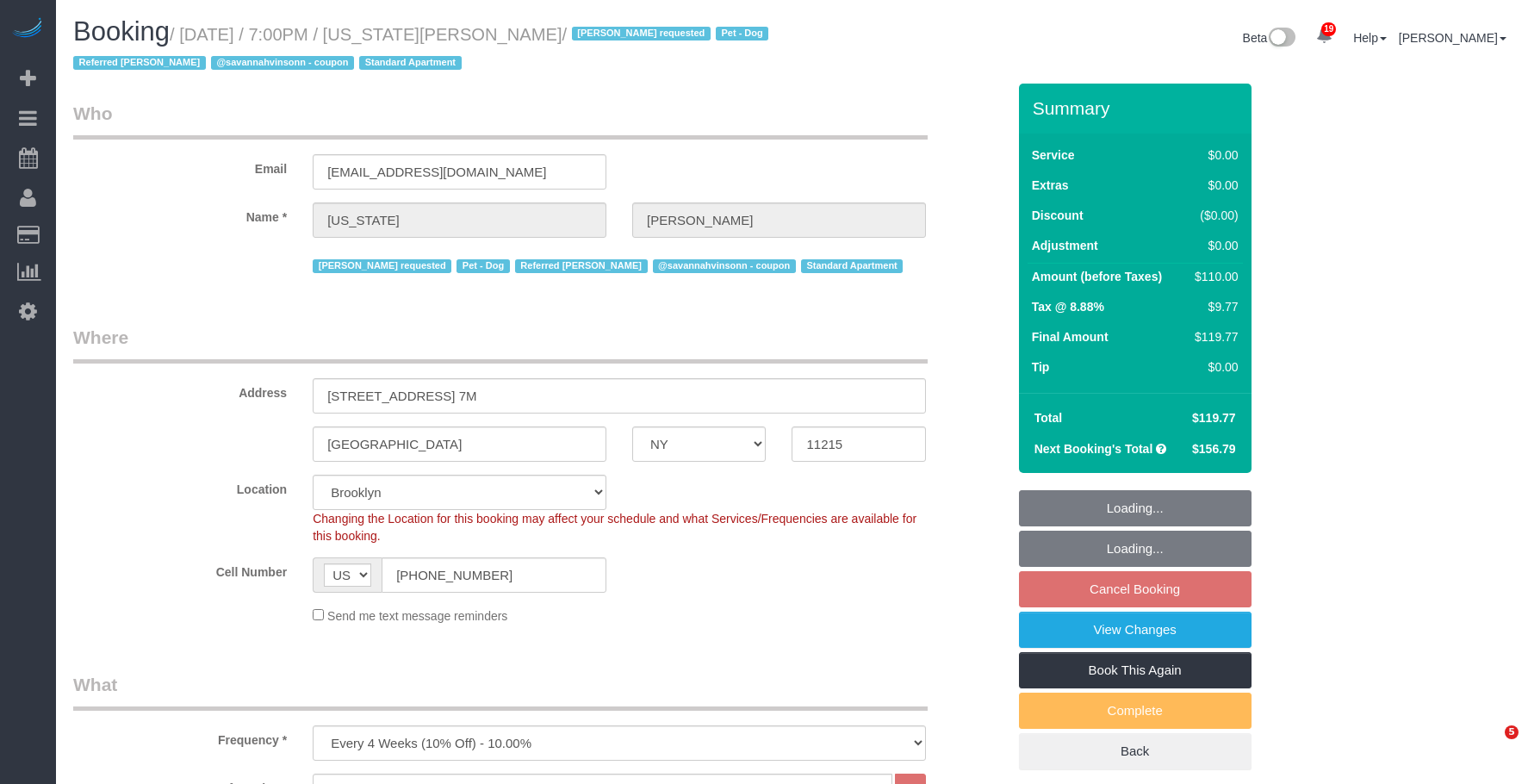
select select "string:stripe-pm_1R8R544VGloSiKo771RbQQGf"
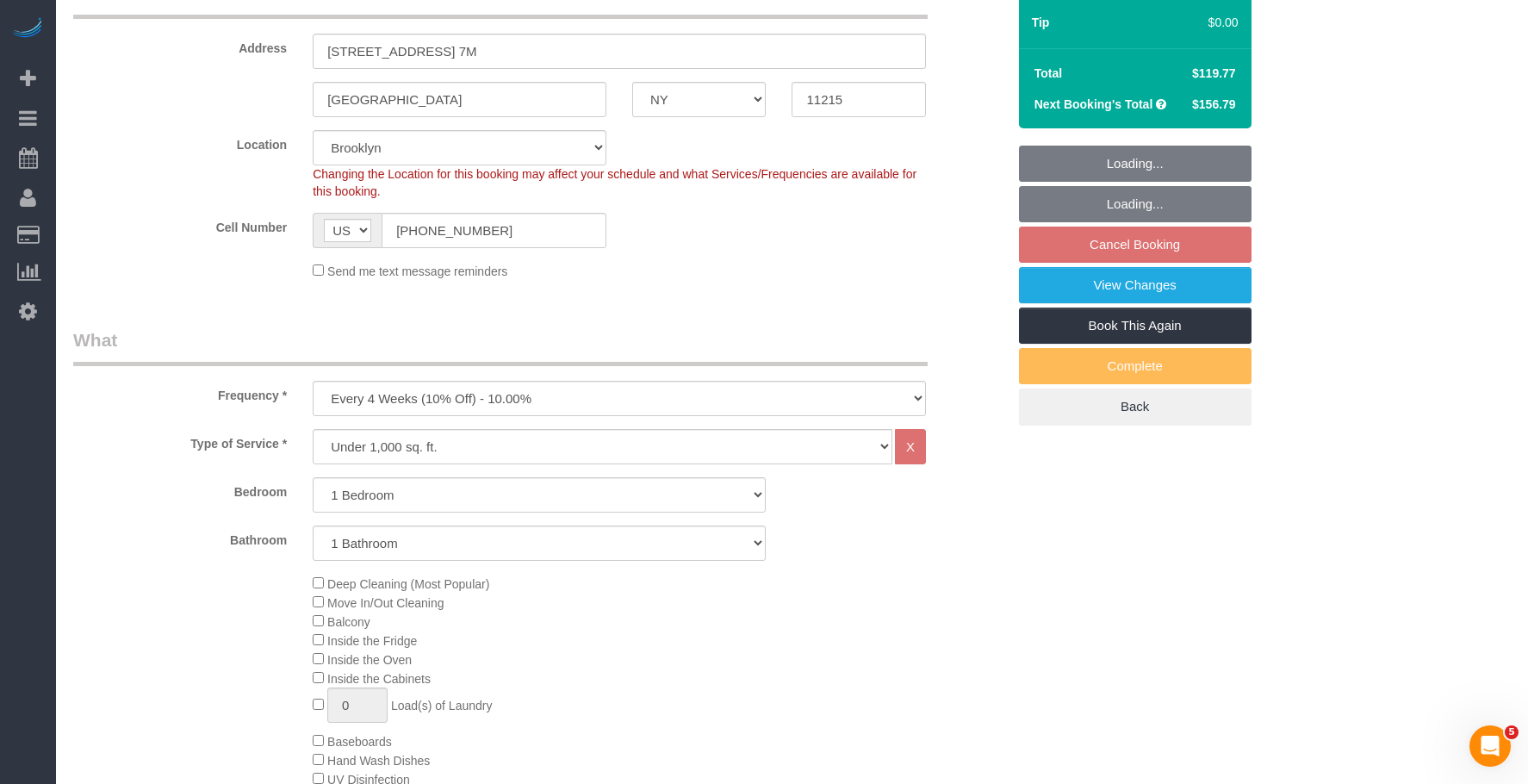
select select "1"
select select "object:1460"
select select "spot50"
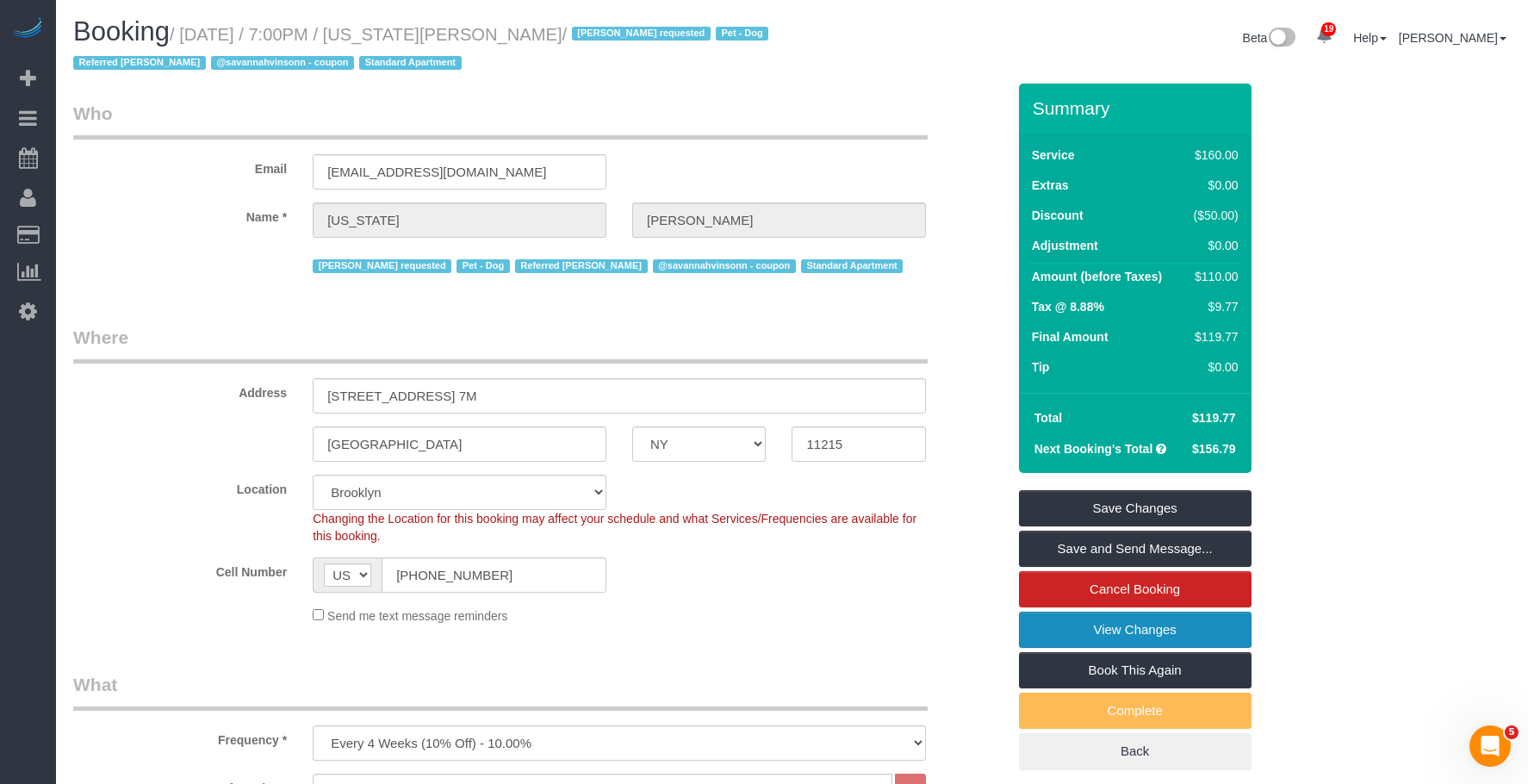
click at [1054, 624] on link "View Changes" at bounding box center [1136, 629] width 233 height 36
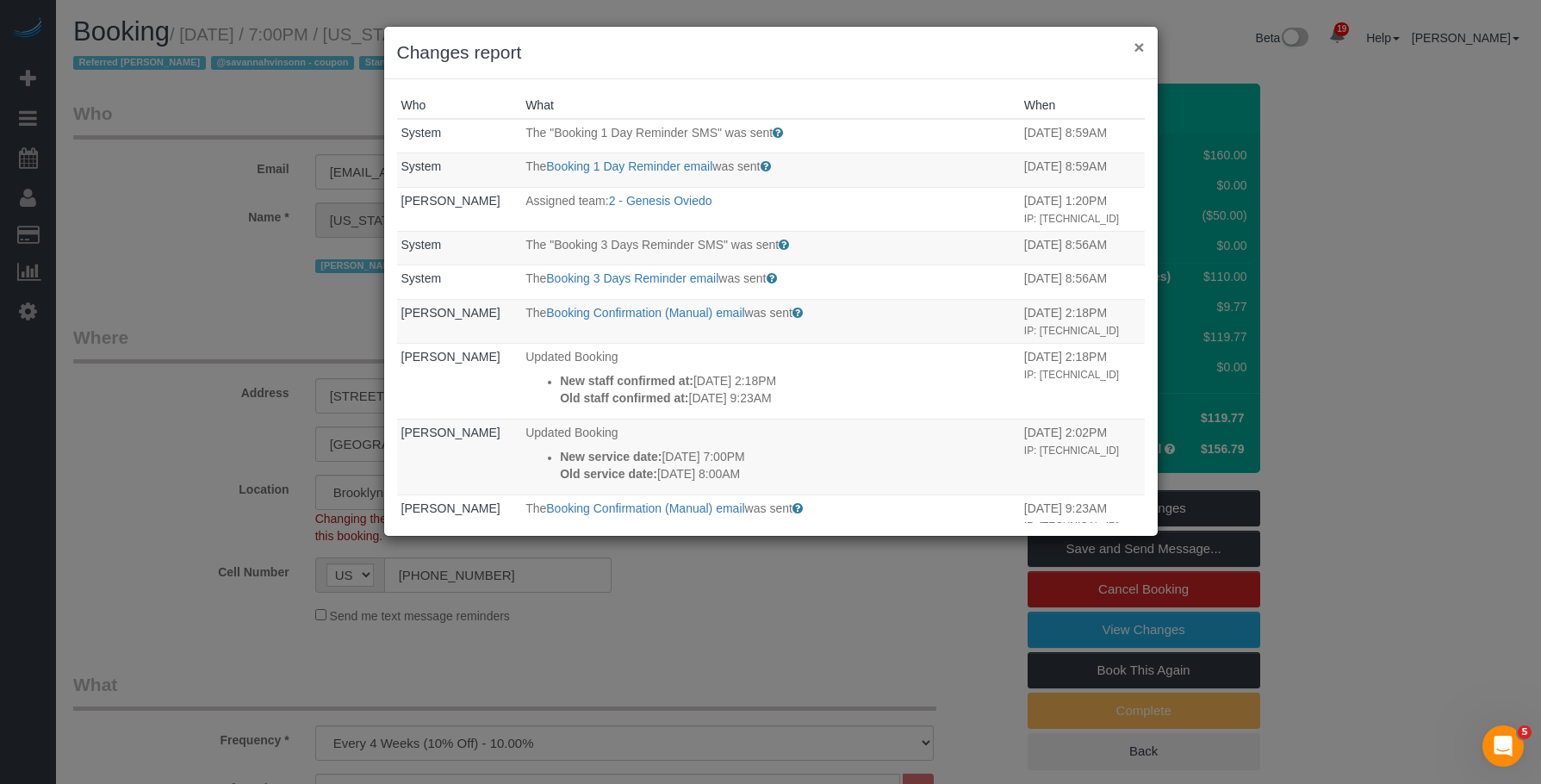
click at [1137, 45] on button "×" at bounding box center [1139, 46] width 10 height 18
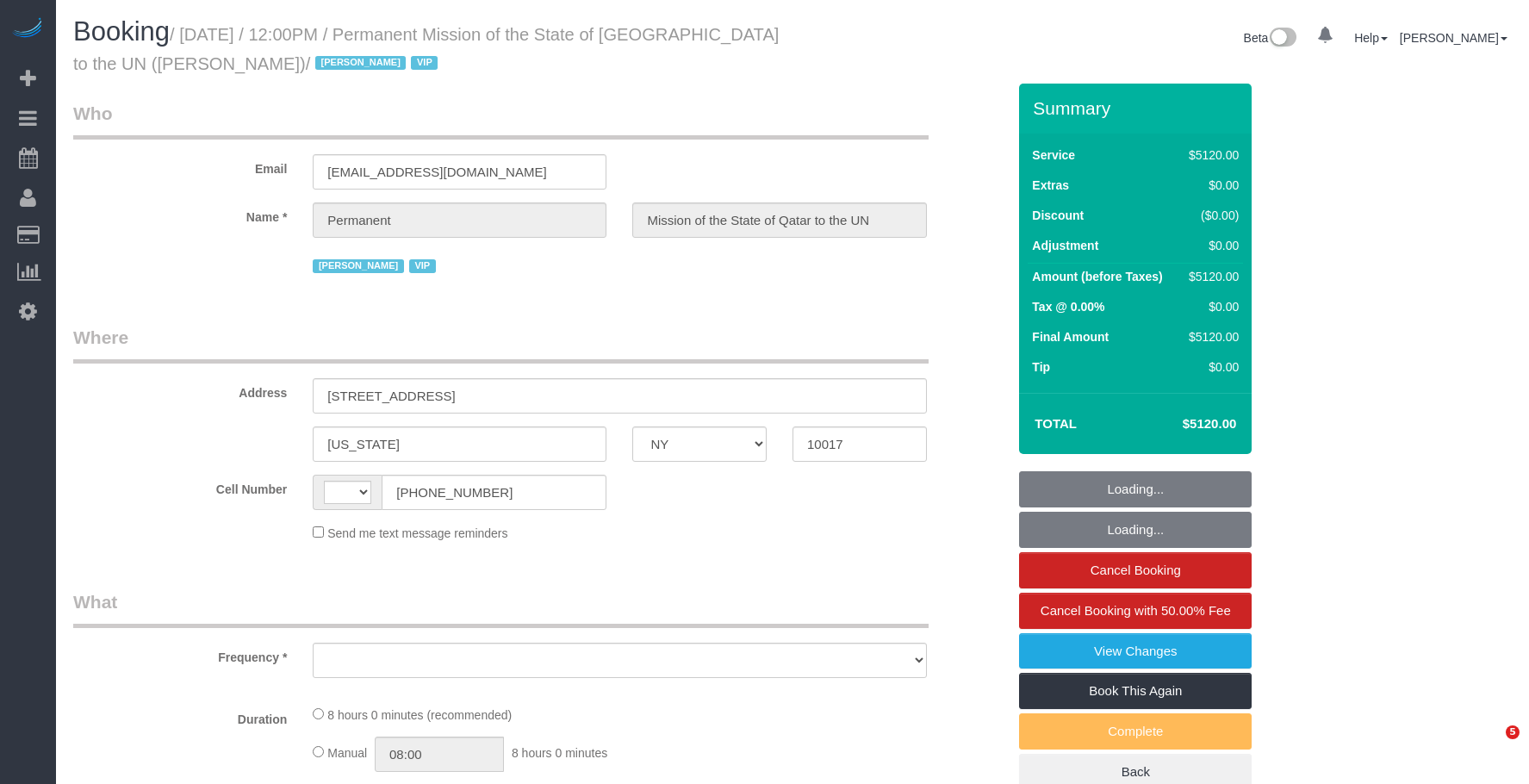
select select "NY"
select select "string:[GEOGRAPHIC_DATA]"
select select "number:89"
select select "number:90"
select select "number:15"
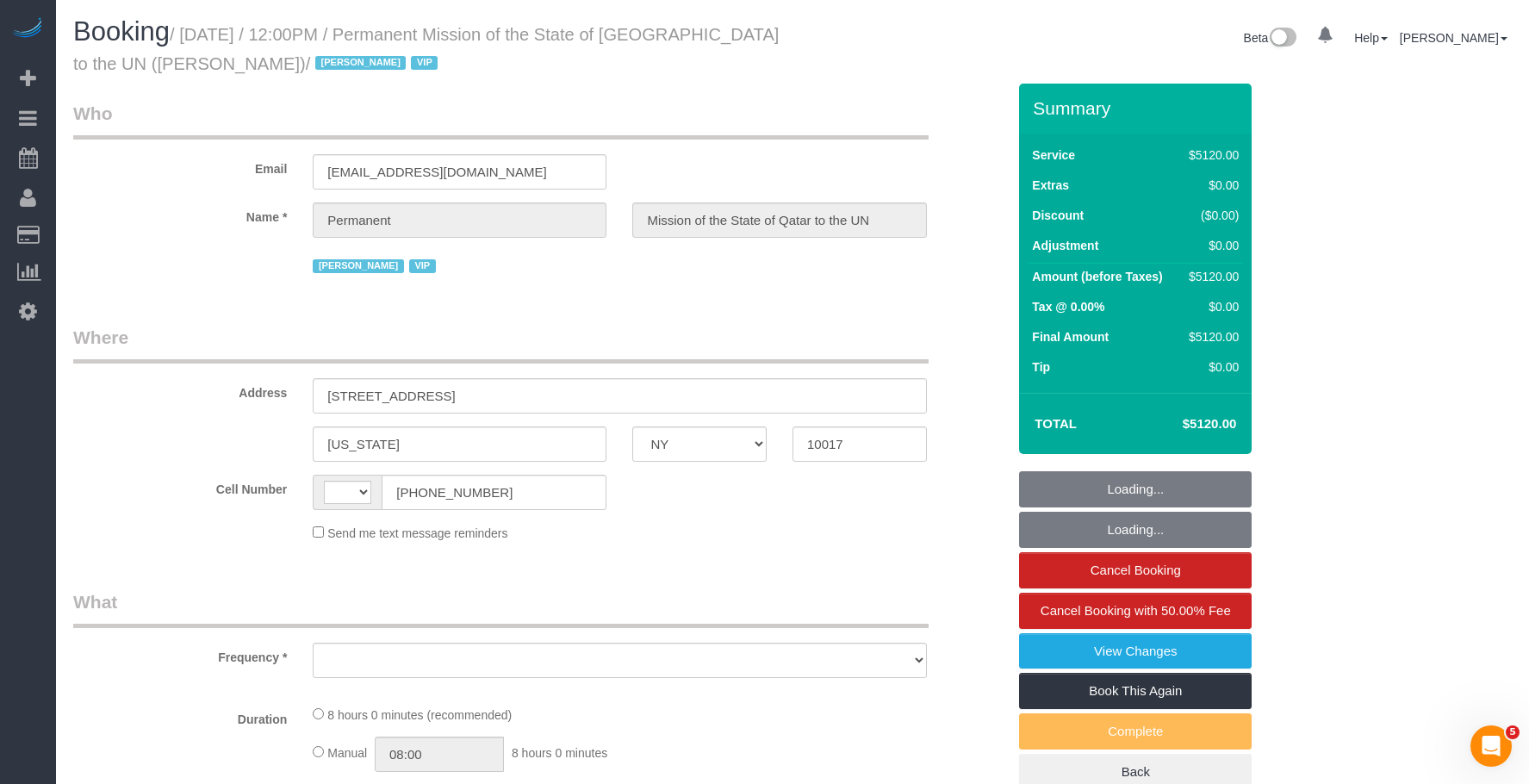
select select "number:7"
select select "object:928"
select select "10"
select select "480"
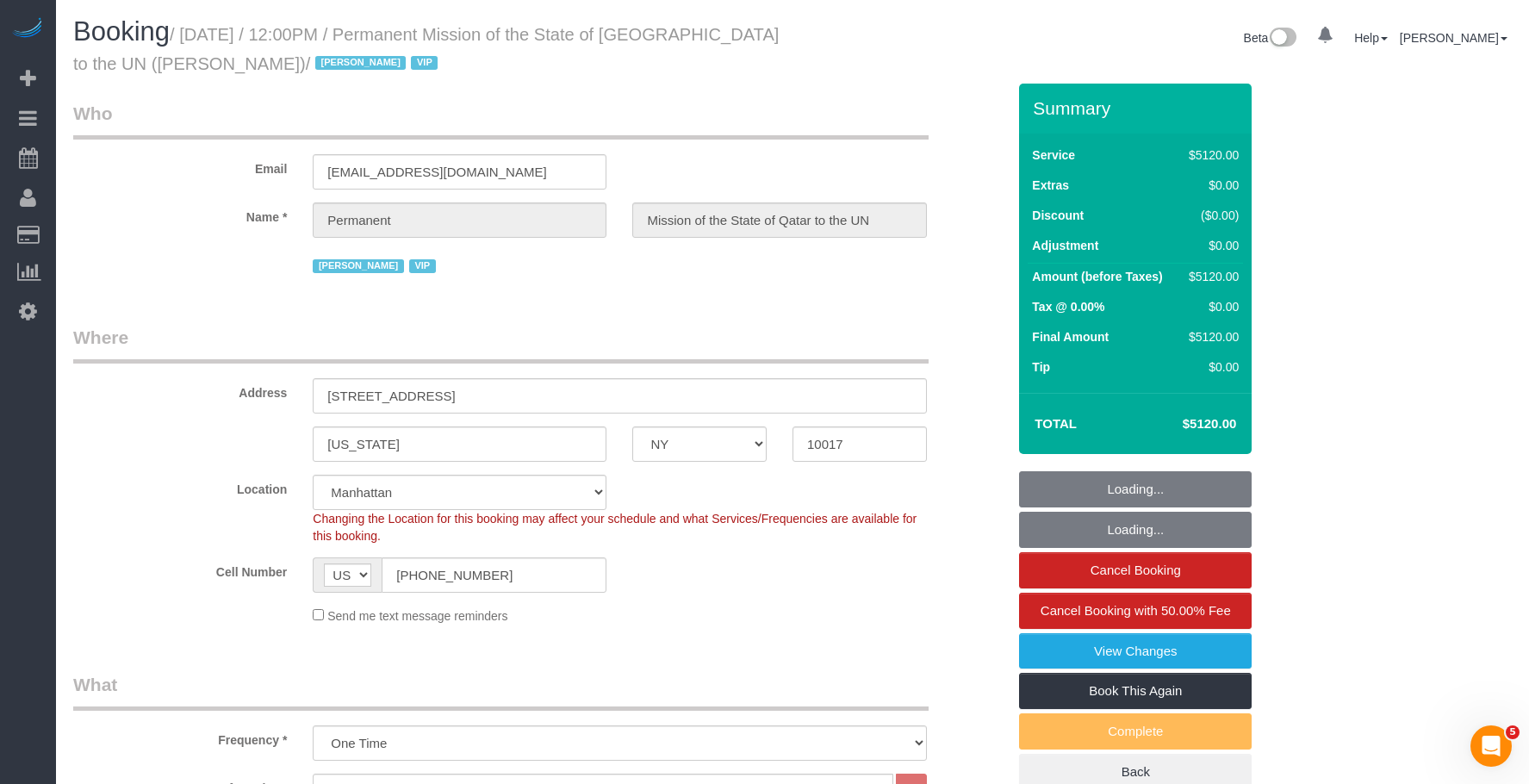
select select "spot1"
select select "object:1507"
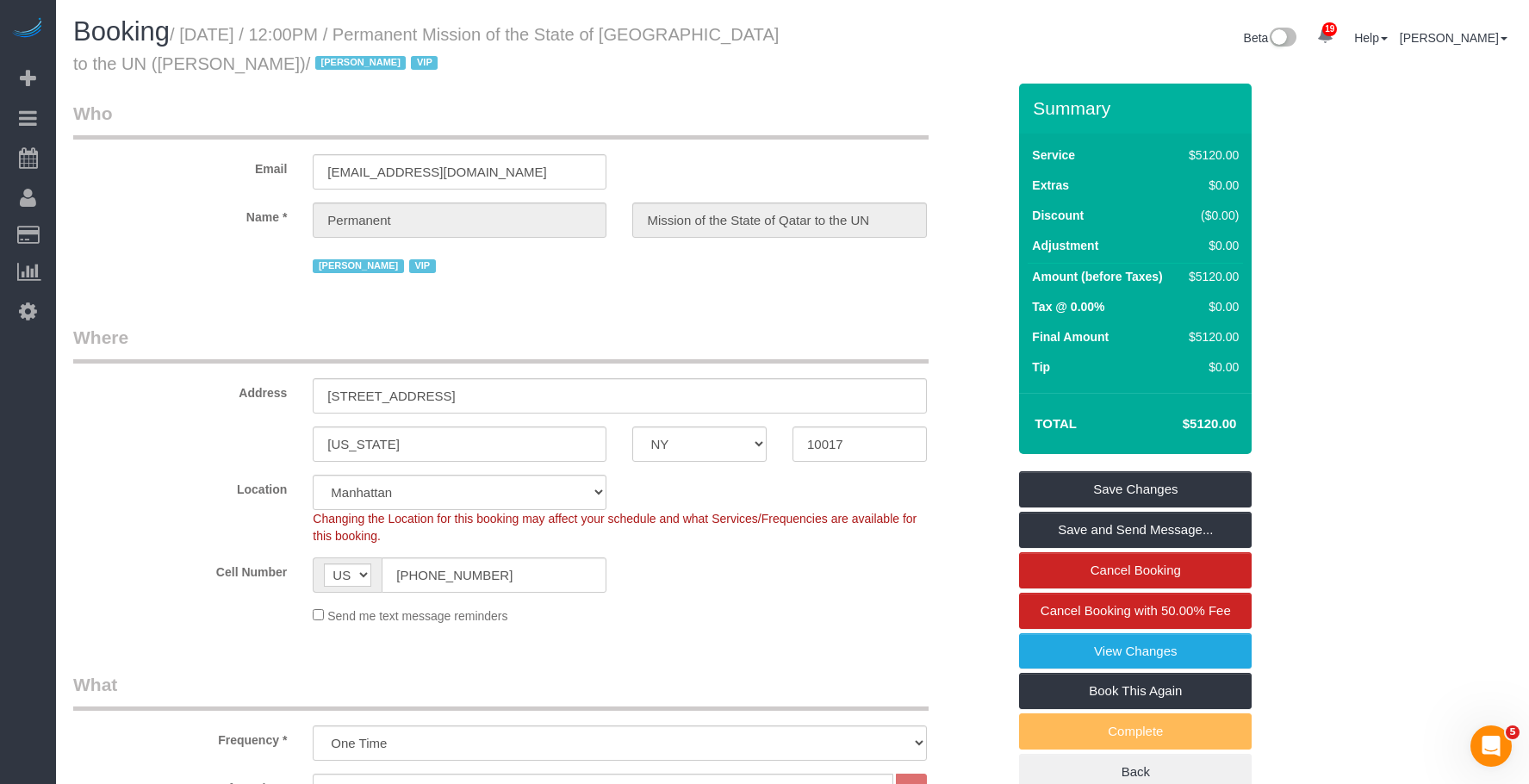
click at [504, 341] on legend "Where" at bounding box center [501, 344] width 856 height 38
click at [515, 110] on legend "Who" at bounding box center [501, 120] width 856 height 38
drag, startPoint x: 499, startPoint y: 175, endPoint x: 254, endPoint y: 173, distance: 245.0
click at [261, 173] on div "Email newyork-acc@mofa.gov.qa" at bounding box center [539, 145] width 959 height 89
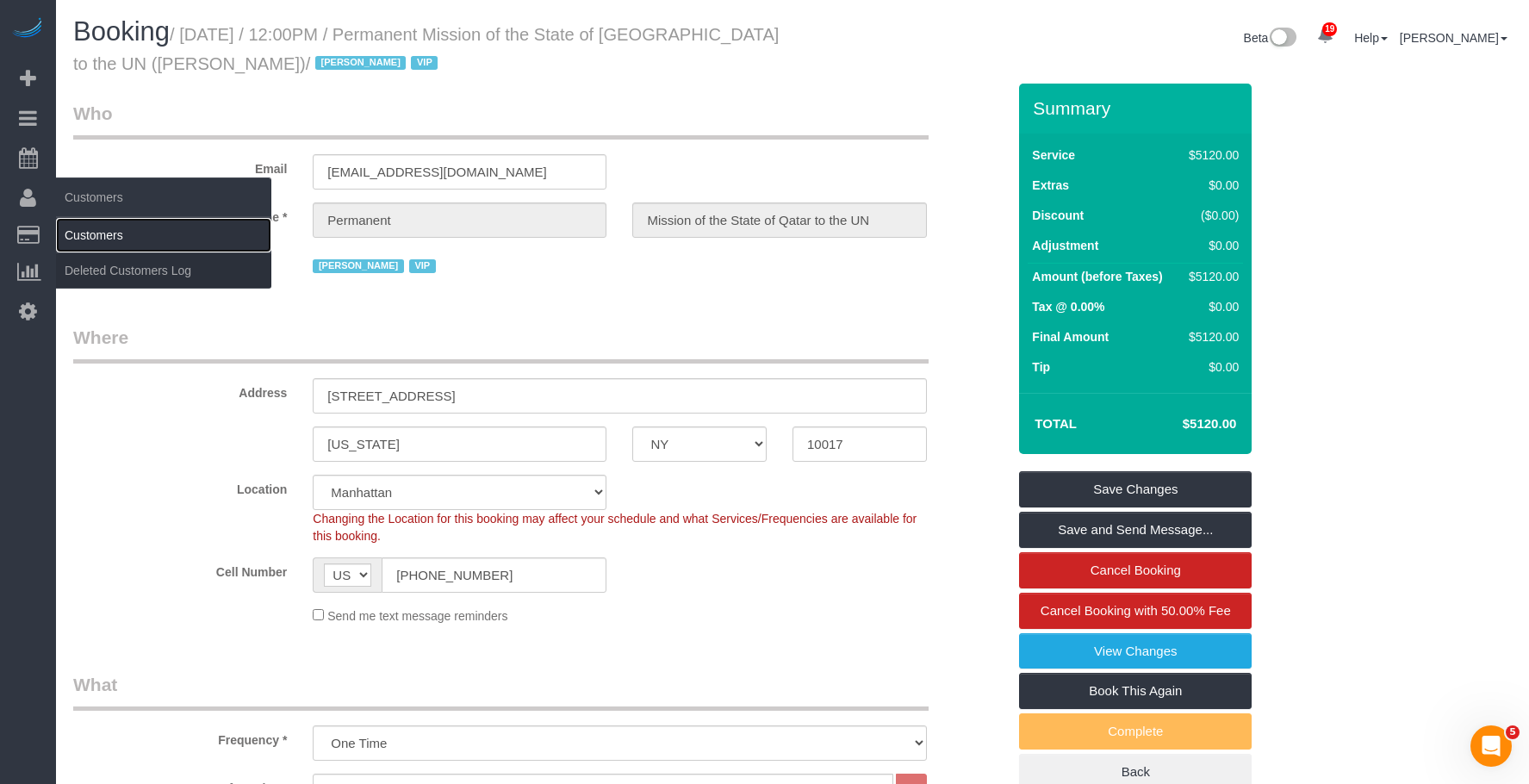
click at [101, 225] on link "Customers" at bounding box center [163, 234] width 215 height 34
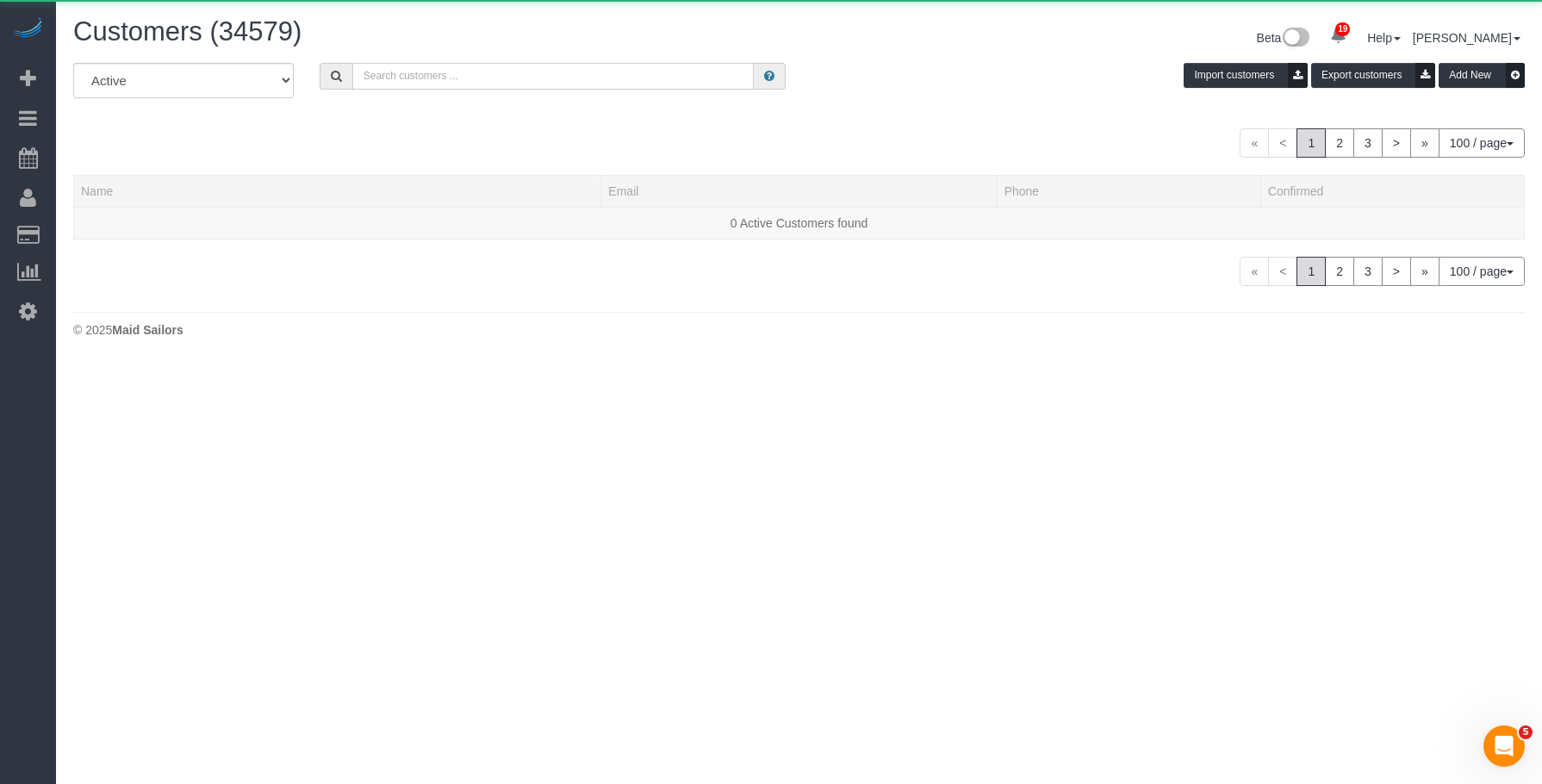
click at [568, 63] on input "text" at bounding box center [553, 76] width 402 height 27
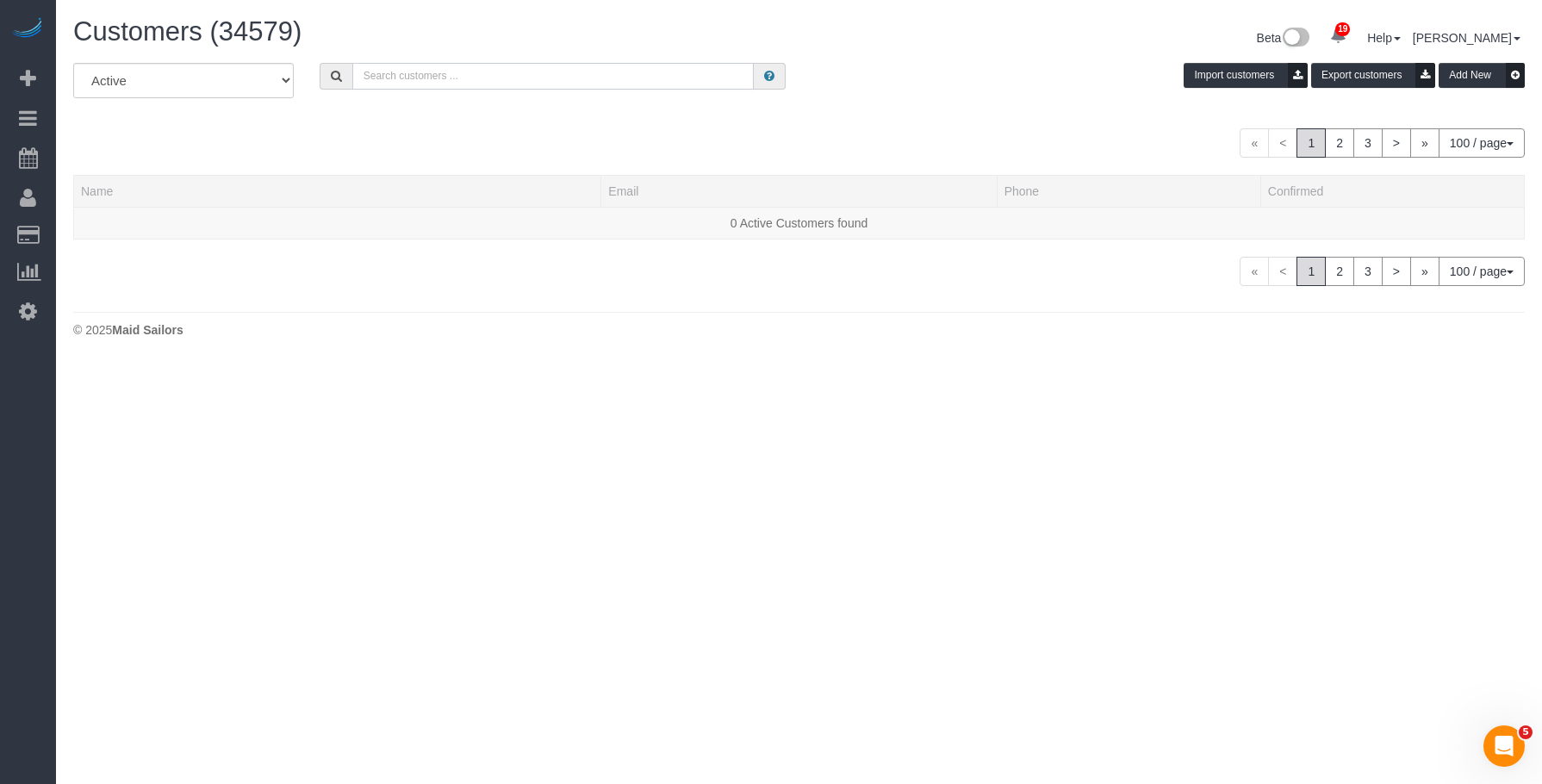
paste input "[EMAIL_ADDRESS][DOMAIN_NAME]"
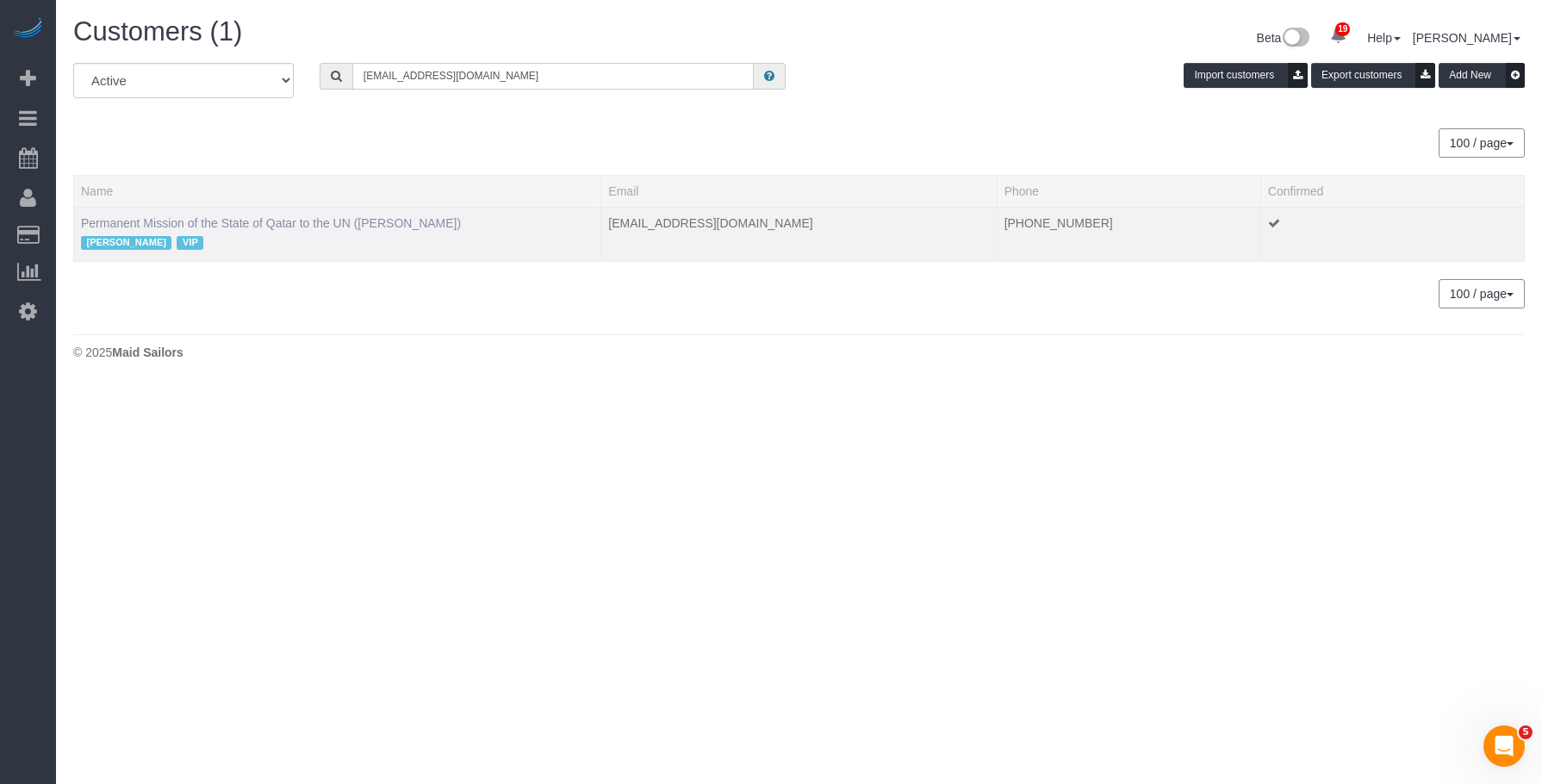
type input "[EMAIL_ADDRESS][DOMAIN_NAME]"
click at [156, 220] on link "Permanent Mission of the State of Qatar to the UN ([PERSON_NAME])" at bounding box center [271, 223] width 380 height 14
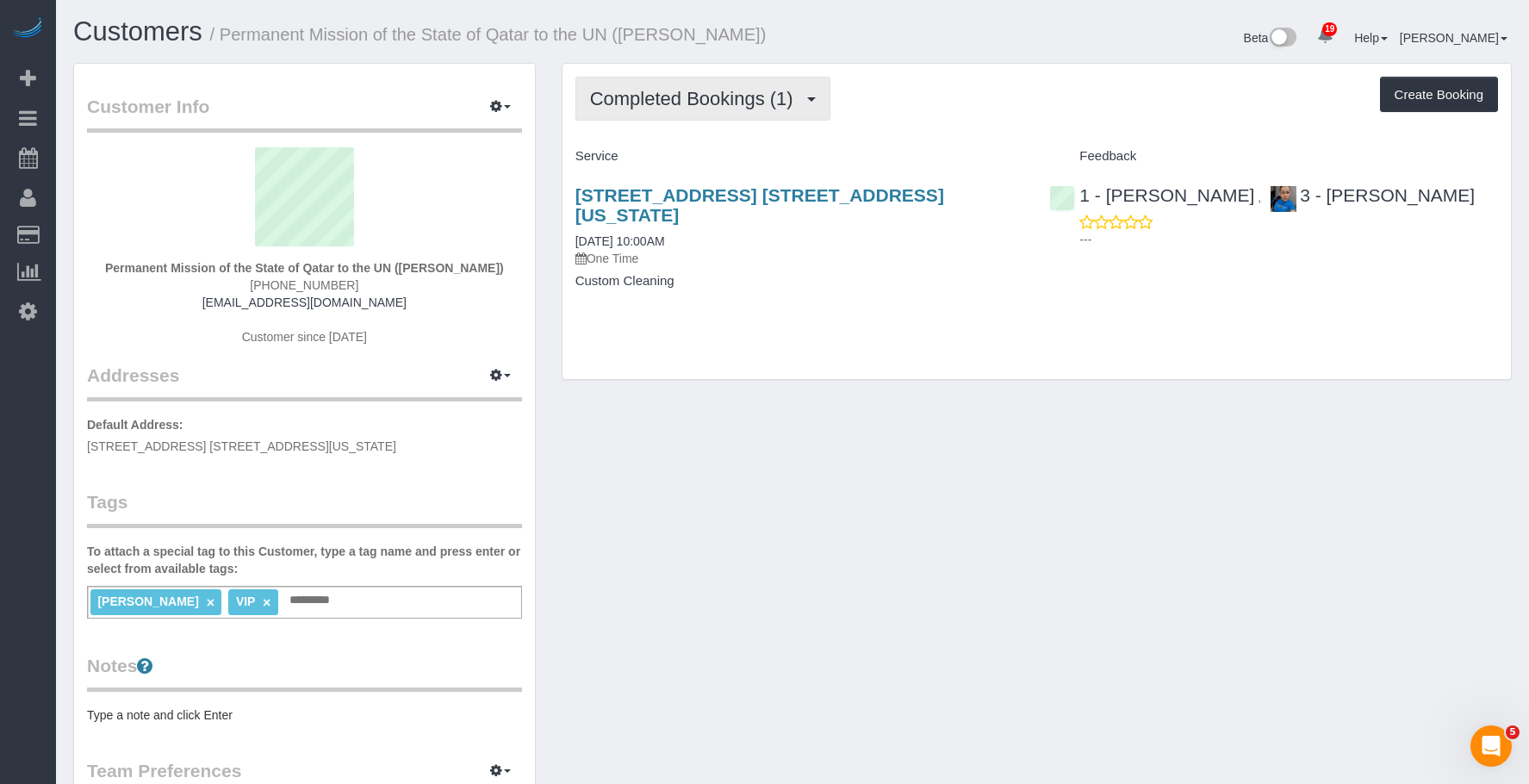
click at [657, 97] on span "Completed Bookings (1)" at bounding box center [696, 99] width 212 height 22
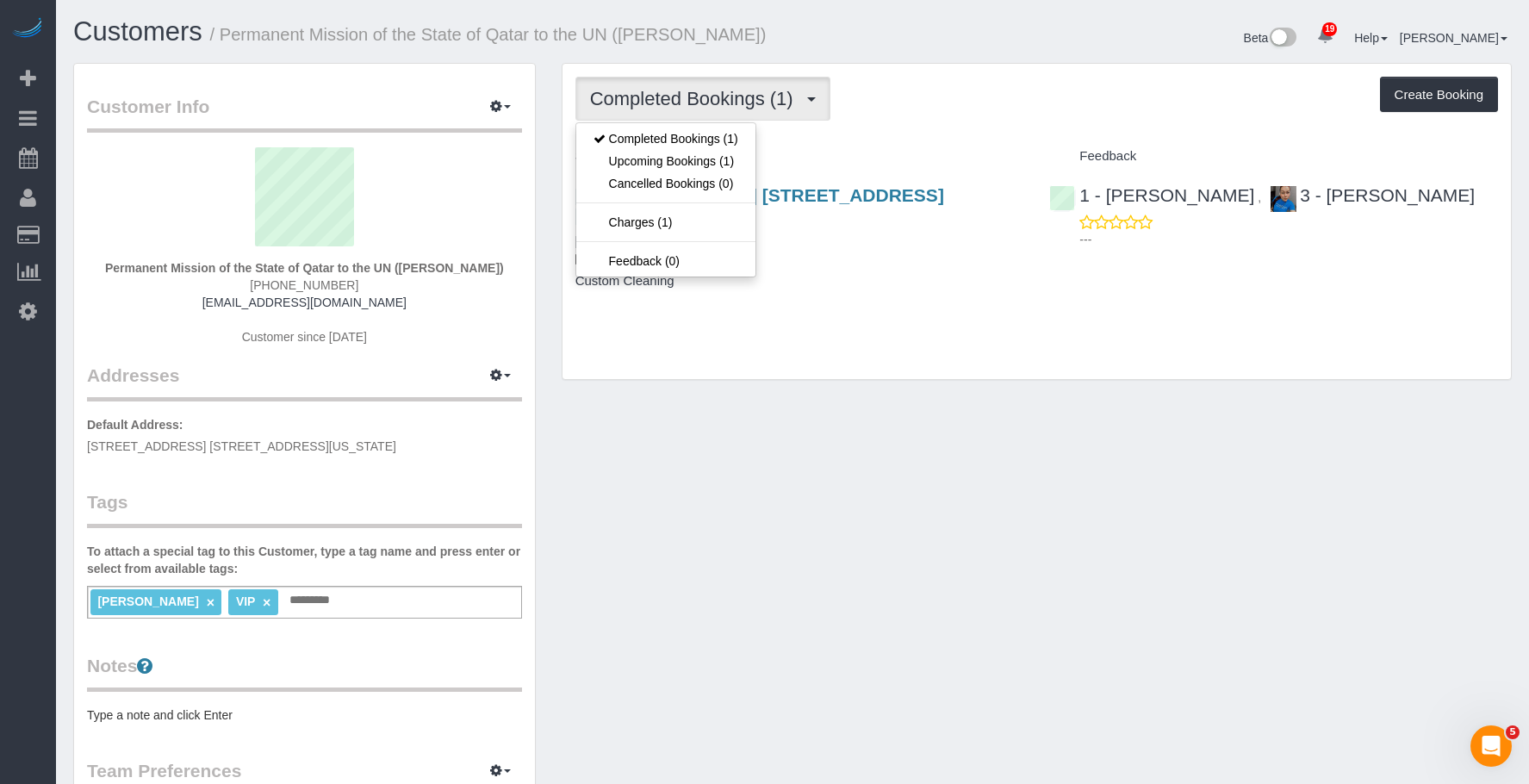
click at [914, 302] on div "50 United Nations Plaza, Apt. 27b, New York, NY 10017 04/23/2025 10:00AM One Ti…" at bounding box center [800, 246] width 475 height 152
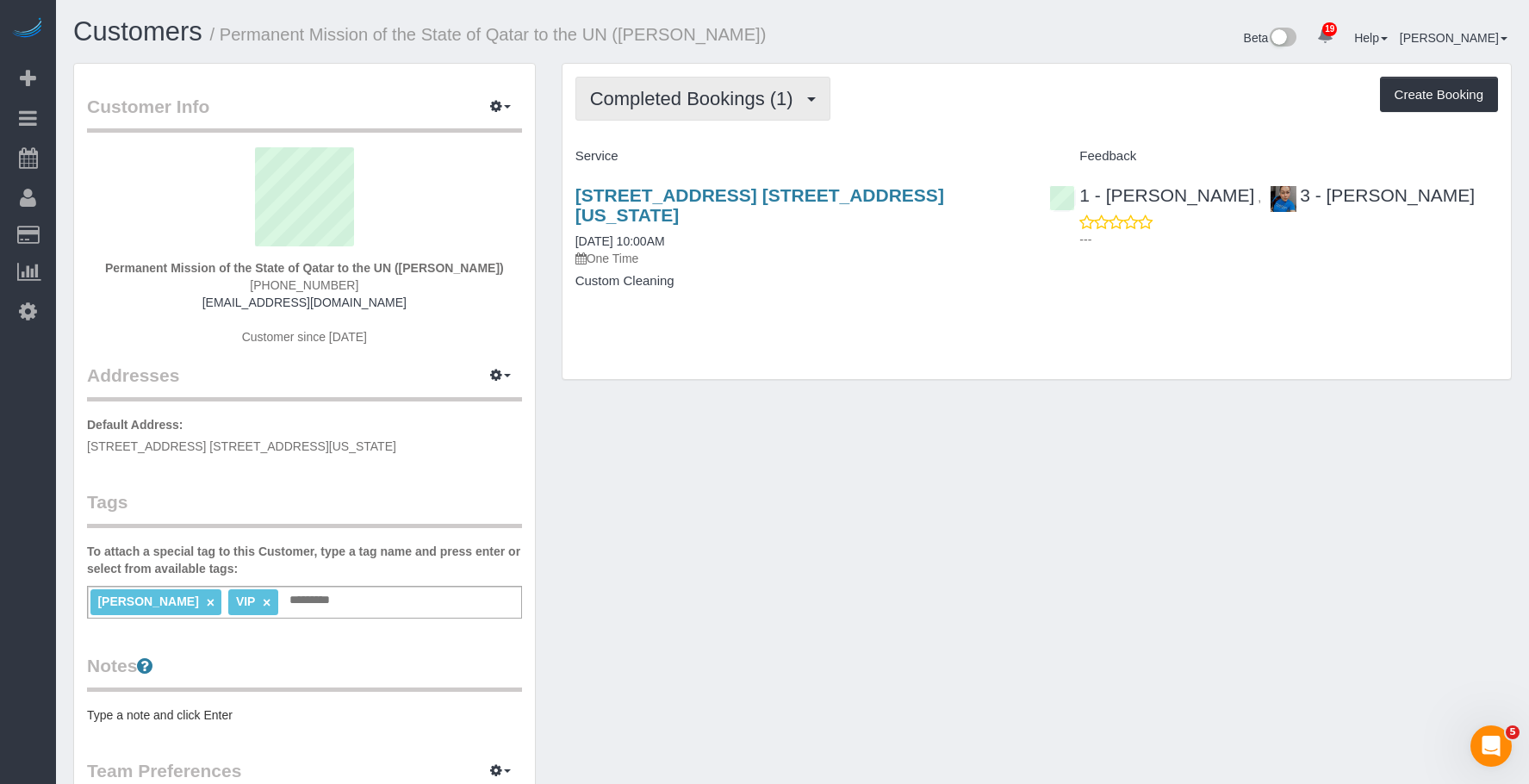
click at [667, 99] on span "Completed Bookings (1)" at bounding box center [696, 99] width 212 height 22
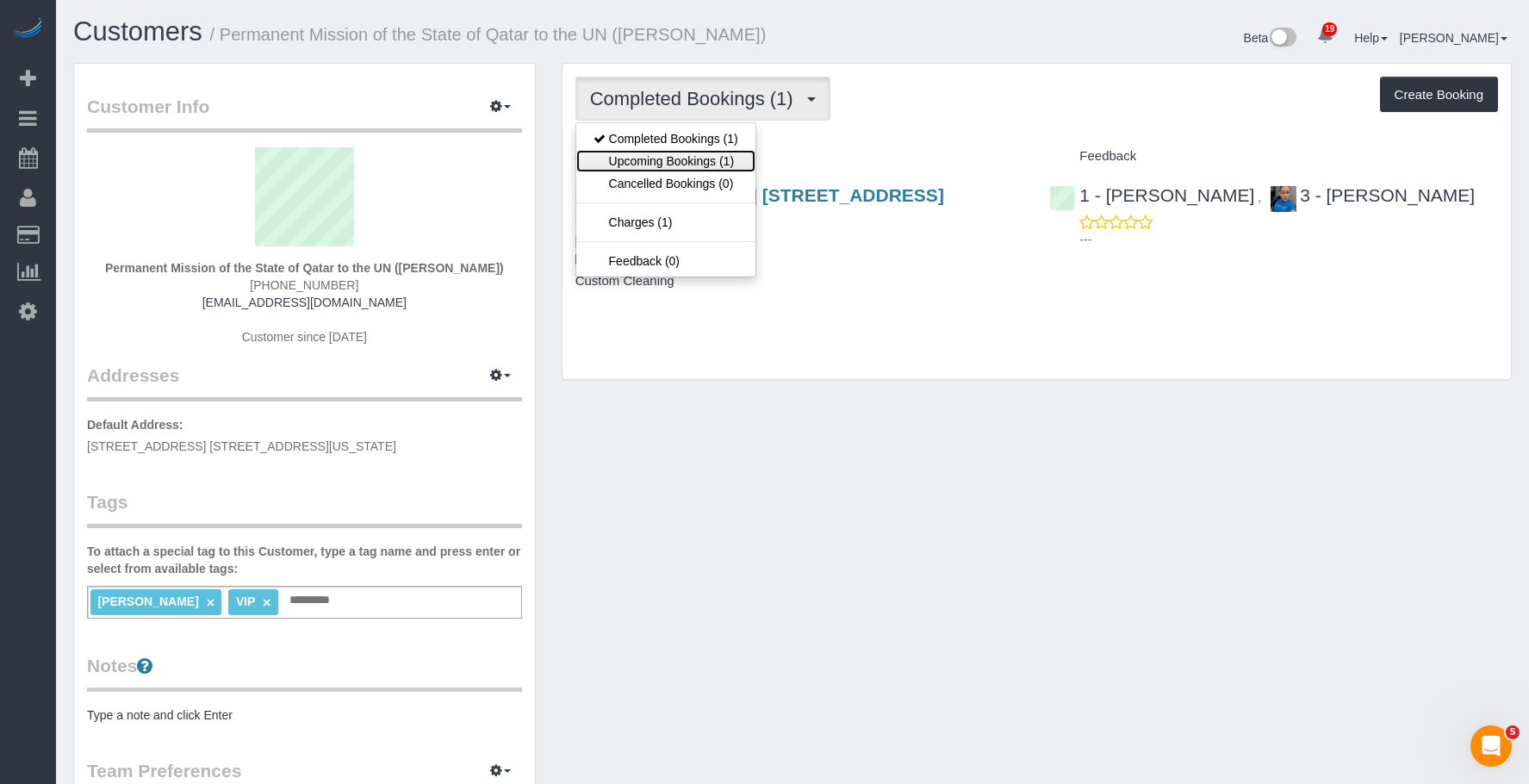
click at [650, 156] on link "Upcoming Bookings (1)" at bounding box center [665, 161] width 179 height 23
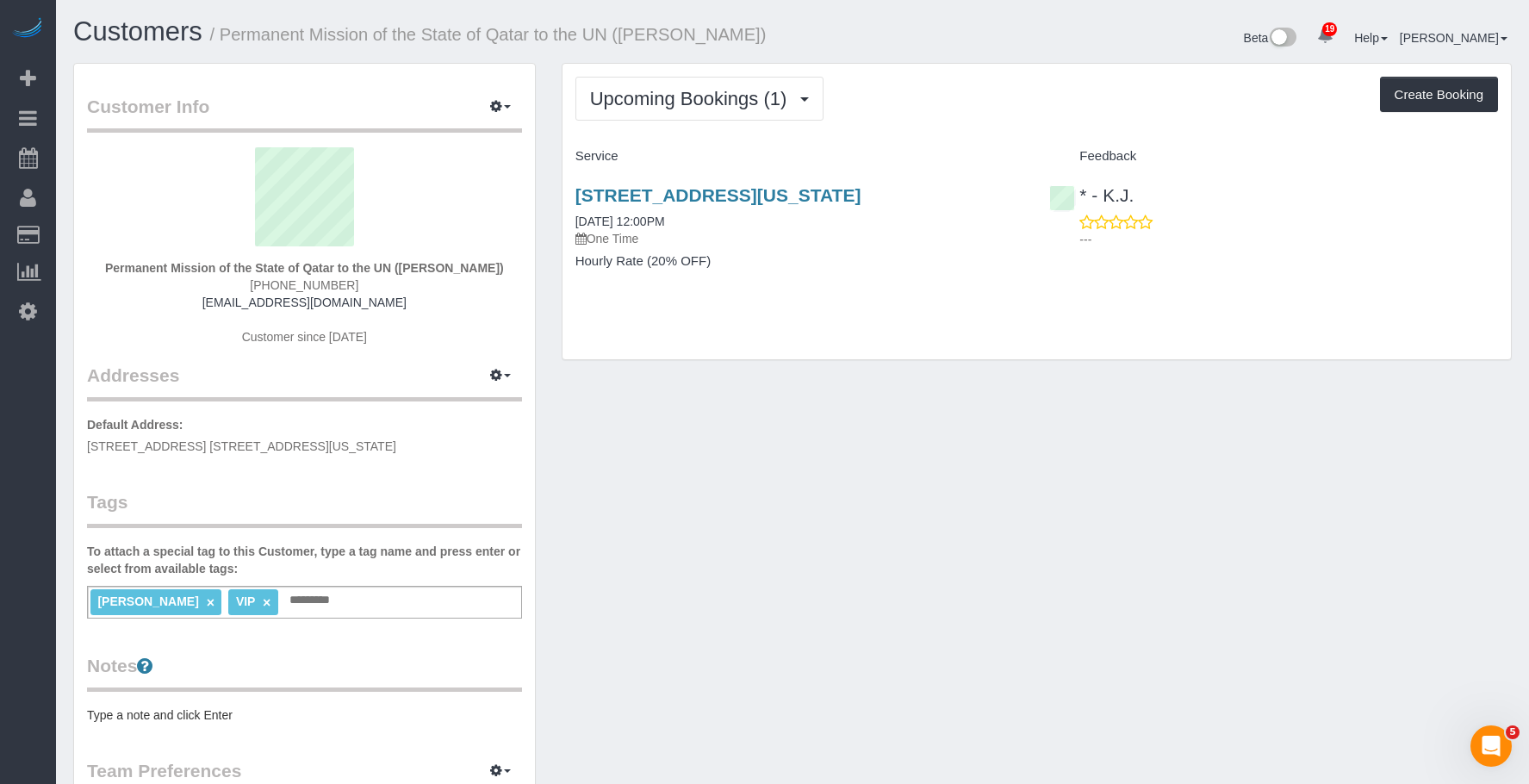
drag, startPoint x: 561, startPoint y: 186, endPoint x: 688, endPoint y: 217, distance: 130.7
click at [688, 217] on div "Upcoming Bookings (1) Completed Bookings (1) Upcoming Bookings (1) Cancelled Bo…" at bounding box center [1037, 212] width 950 height 297
copy link "[STREET_ADDRESS][US_STATE]"
drag, startPoint x: 879, startPoint y: 453, endPoint x: 861, endPoint y: 442, distance: 21.1
click at [873, 451] on div "Customer Info Edit Contact Info Send Message Email Preferences Special Sales Ta…" at bounding box center [793, 633] width 1465 height 1141
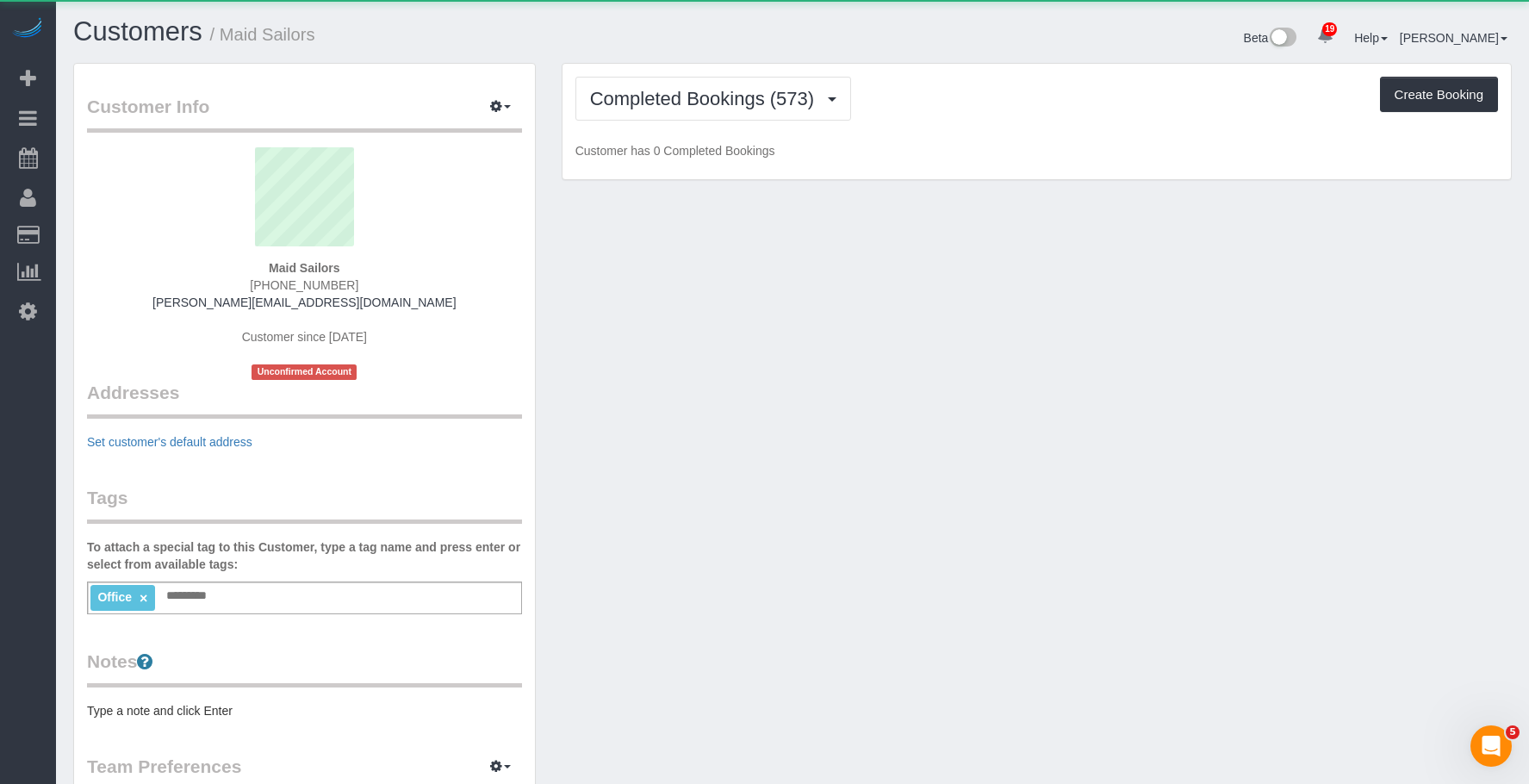
scroll to position [5064, 1529]
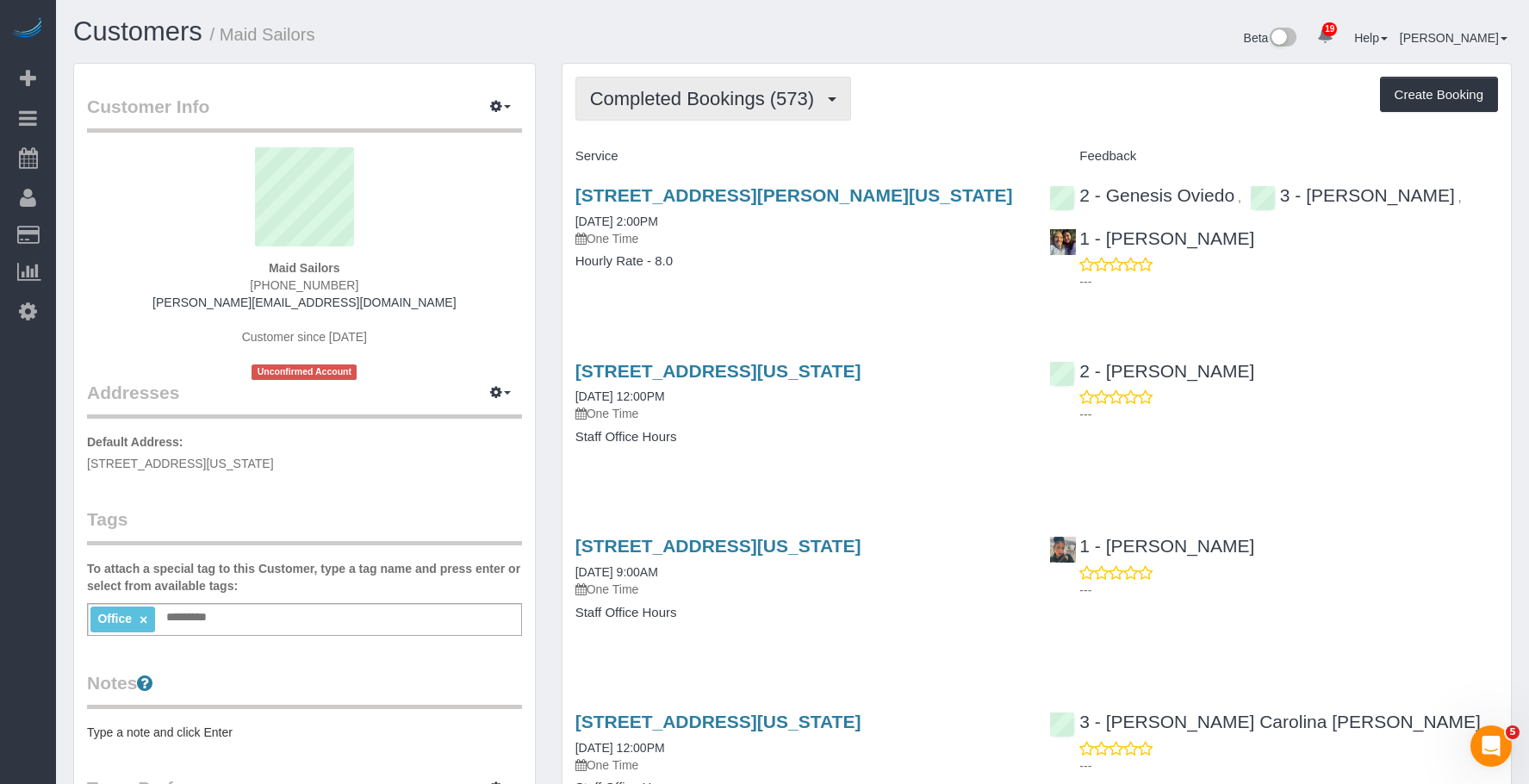
click at [664, 94] on span "Completed Bookings (573)" at bounding box center [706, 99] width 233 height 22
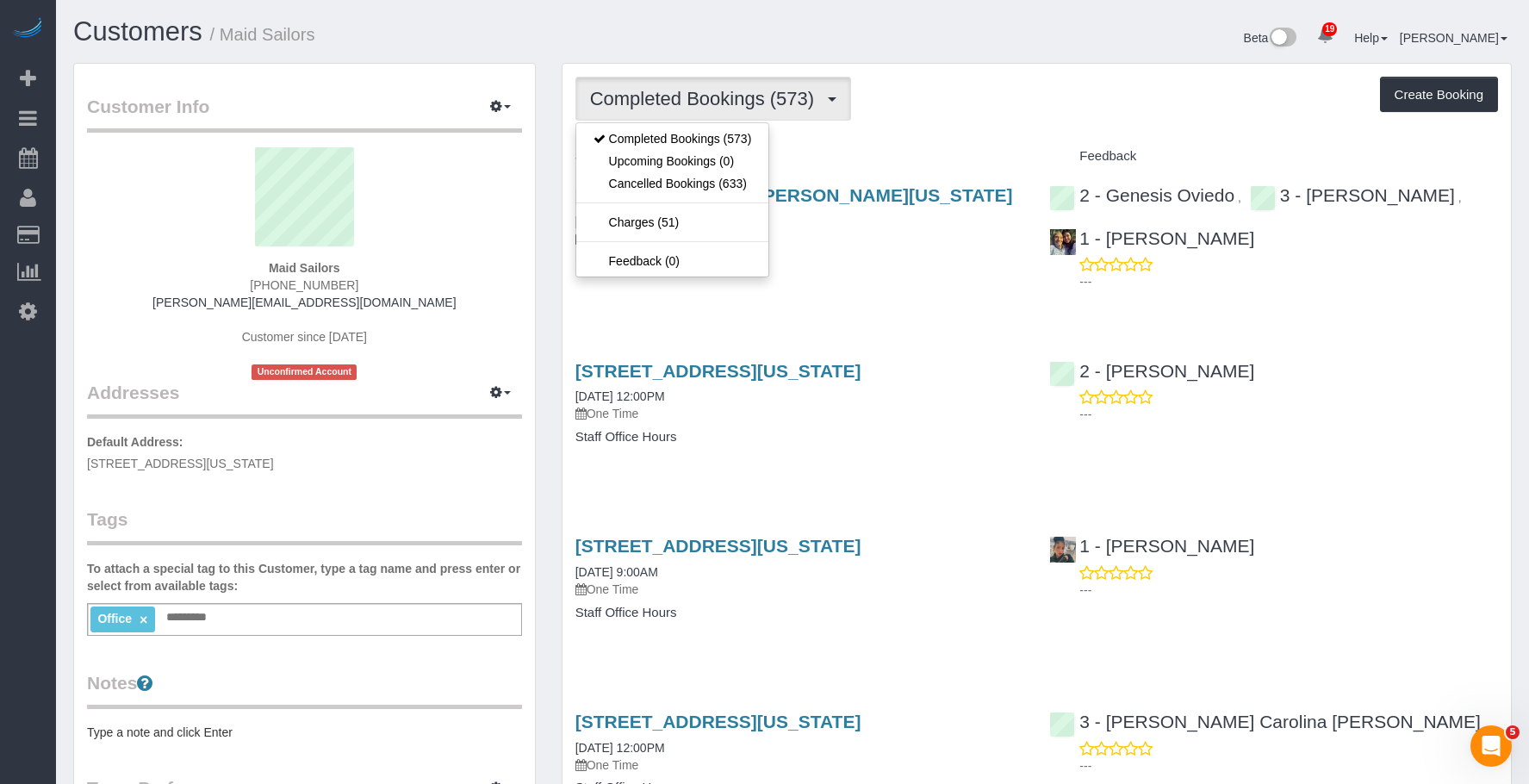
click at [809, 295] on div "120 Sullivan Street, New York, NY 10012 09/12/2025 2:00PM One Time Hourly Rate …" at bounding box center [800, 237] width 475 height 133
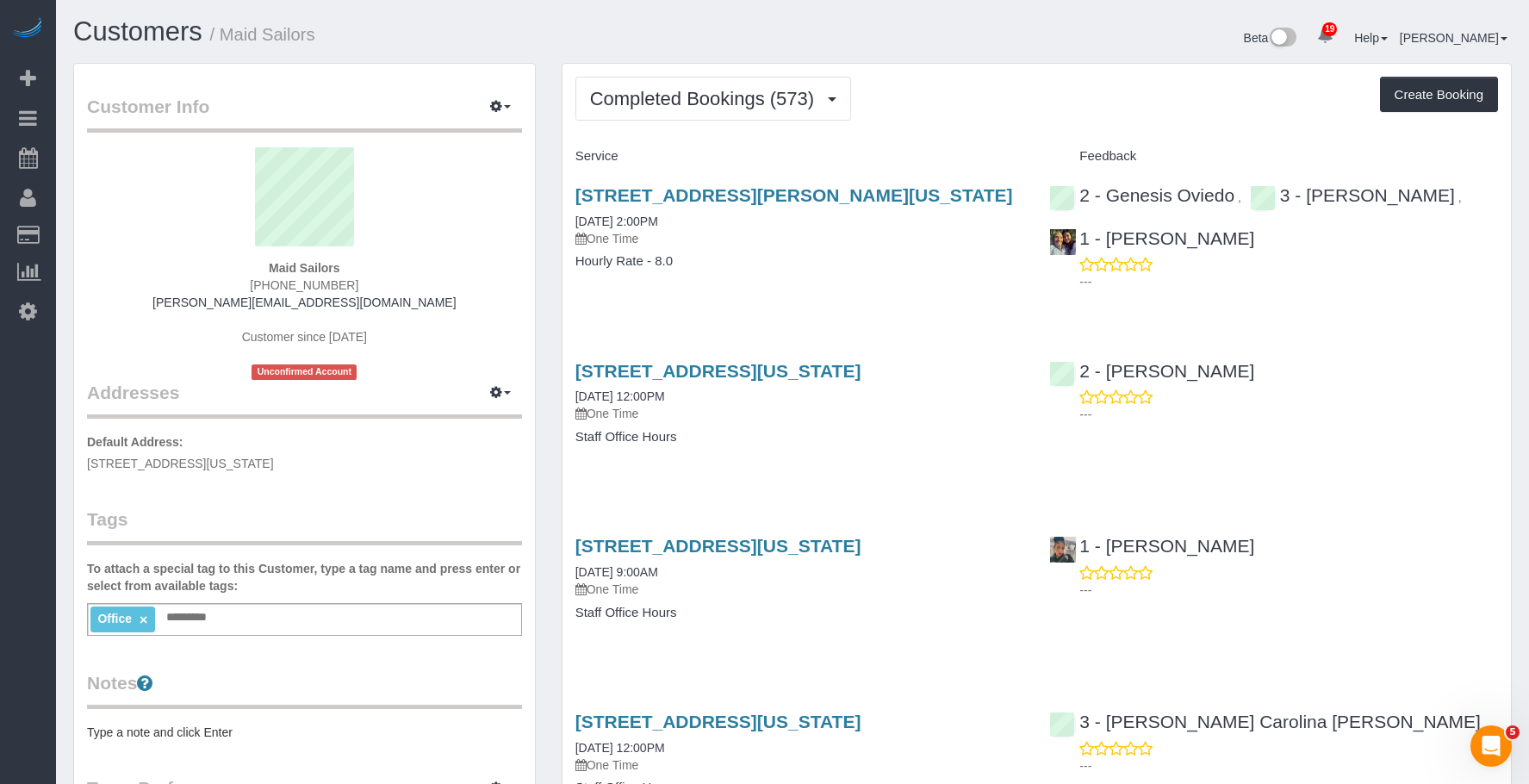
click at [808, 445] on h4 "Staff Office Hours" at bounding box center [799, 437] width 448 height 15
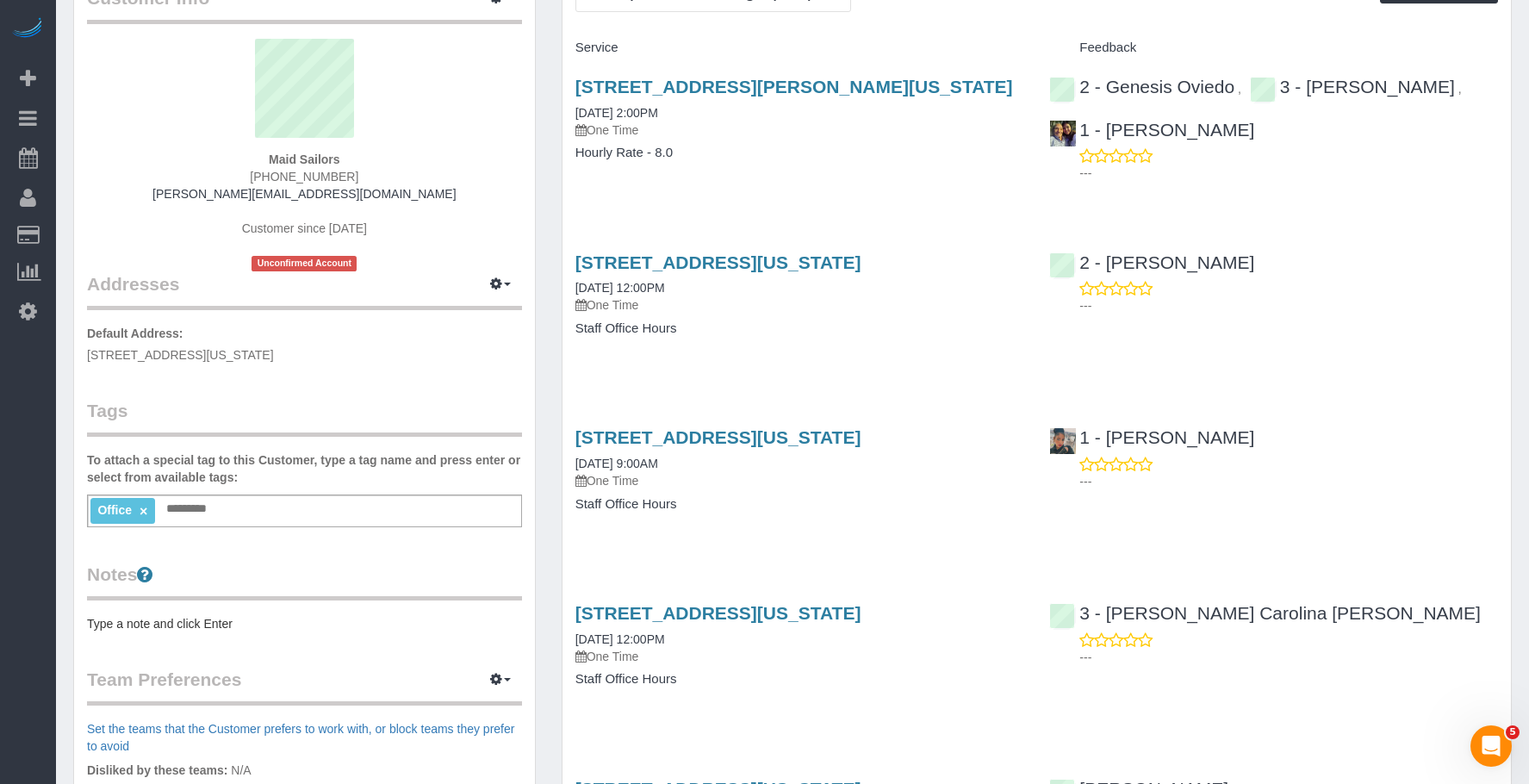
scroll to position [172, 0]
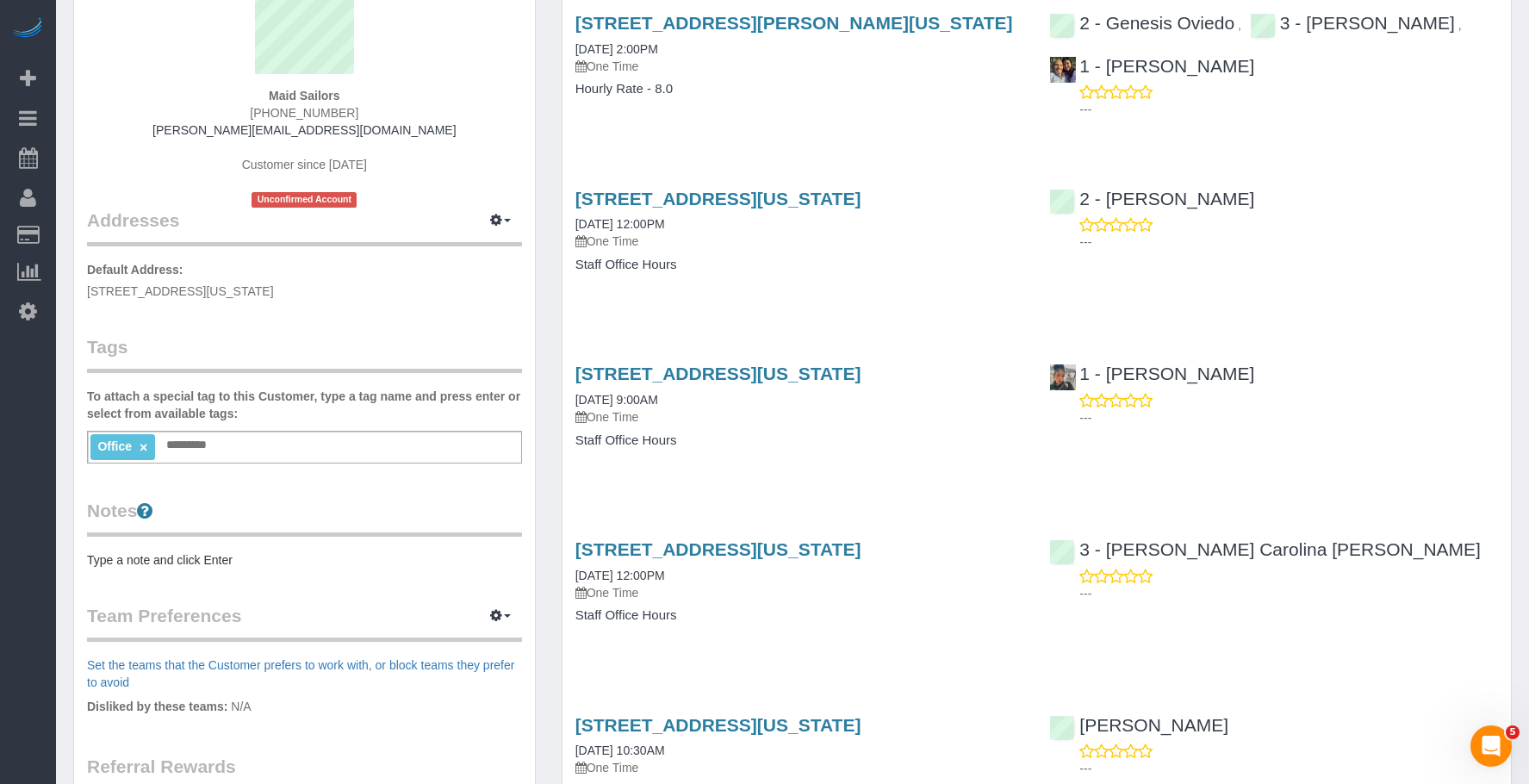
click at [780, 448] on h4 "Staff Office Hours" at bounding box center [799, 441] width 448 height 15
click at [789, 384] on link "333 West 39th Street, Suite. 405, New York, NY 10018" at bounding box center [718, 373] width 286 height 20
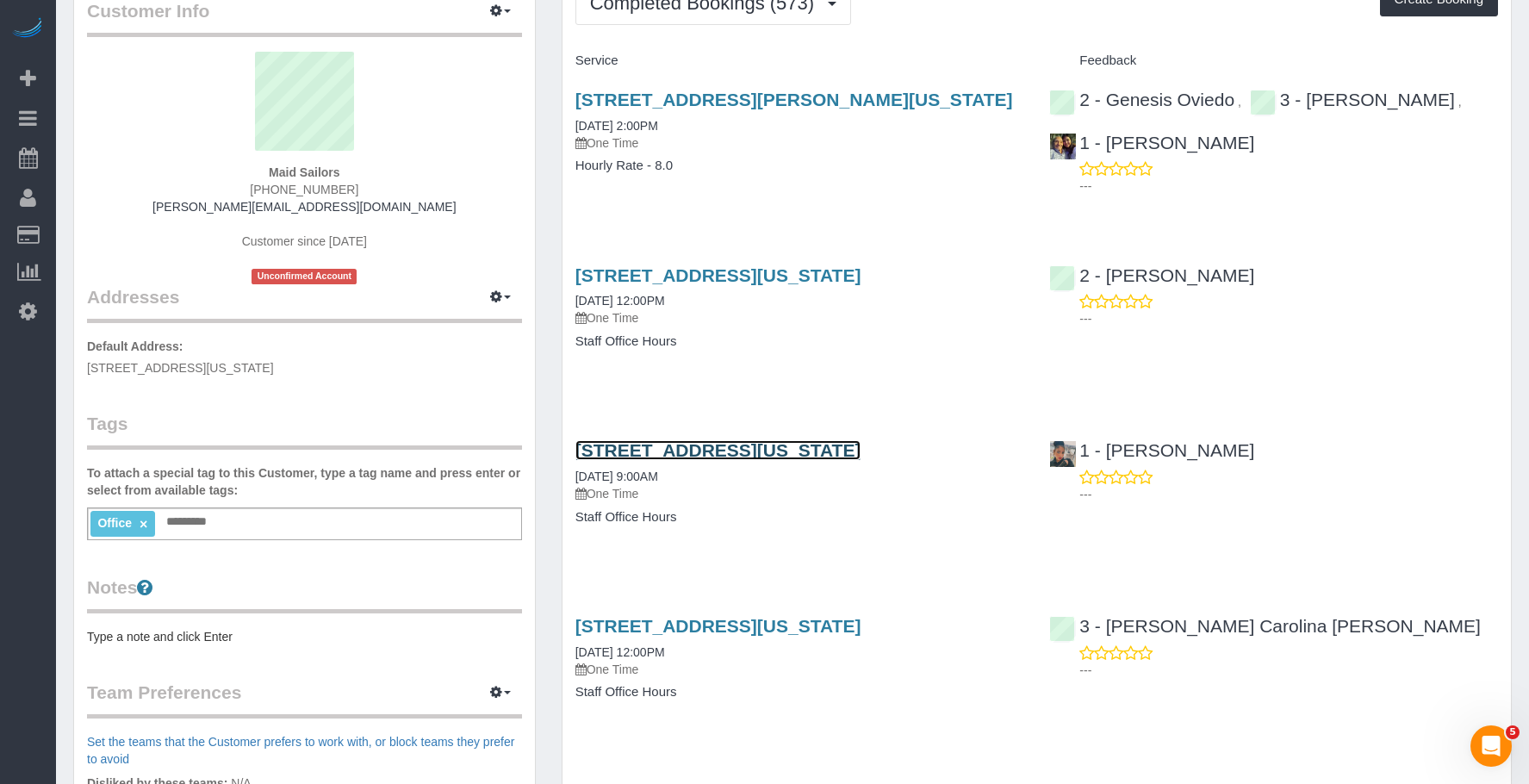
scroll to position [0, 0]
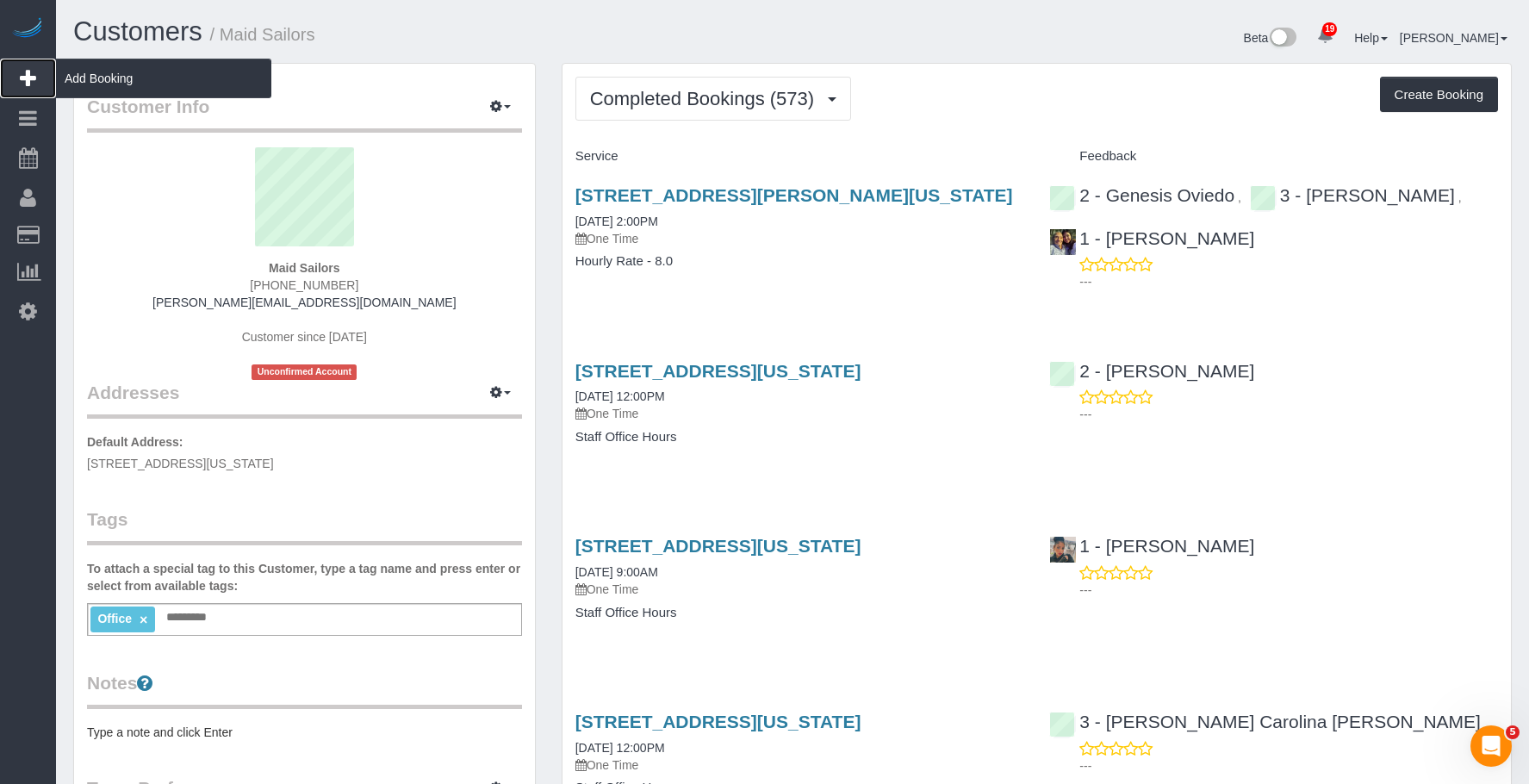
click at [142, 79] on span "Add Booking" at bounding box center [163, 78] width 215 height 39
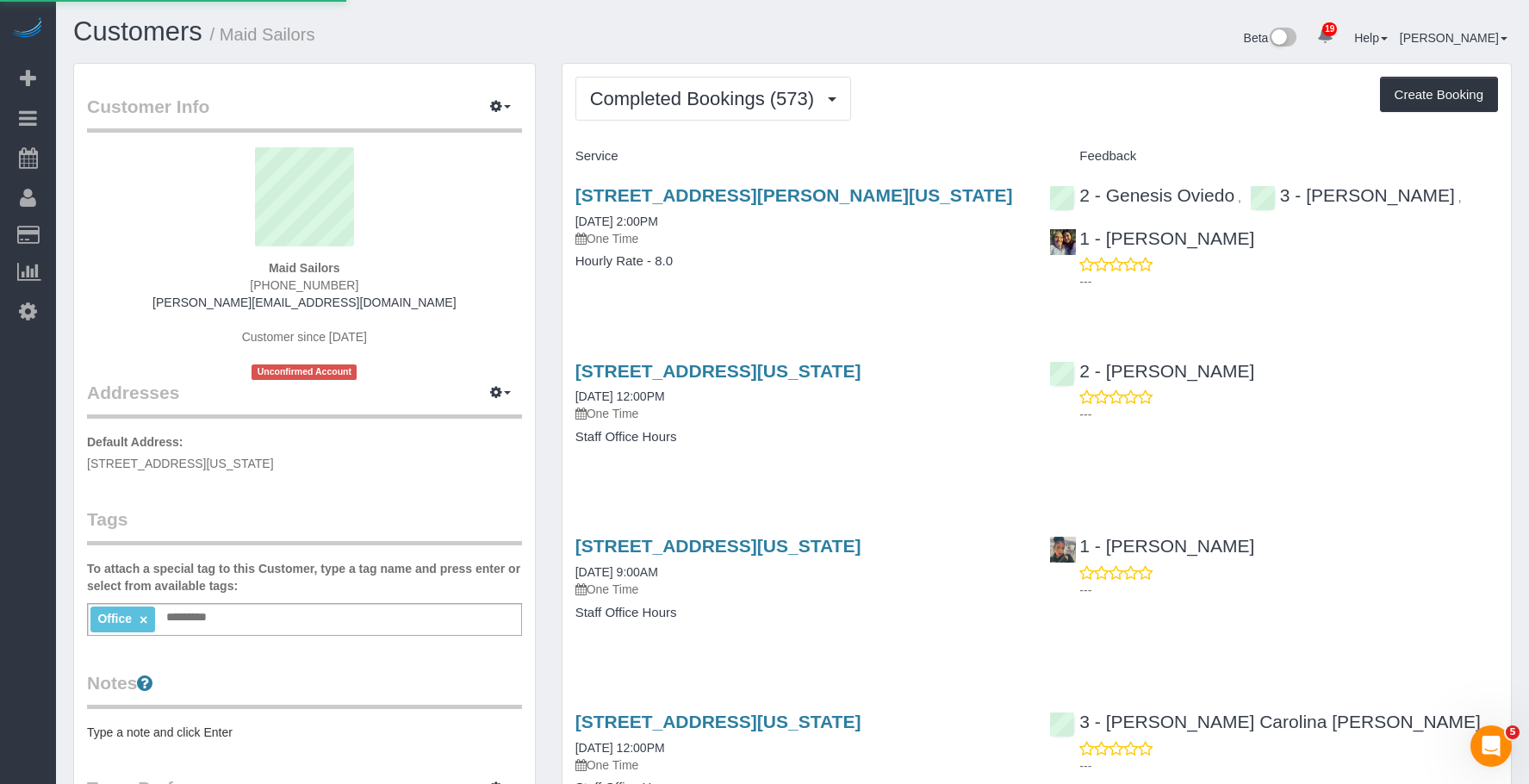
select select "number:89"
select select "number:90"
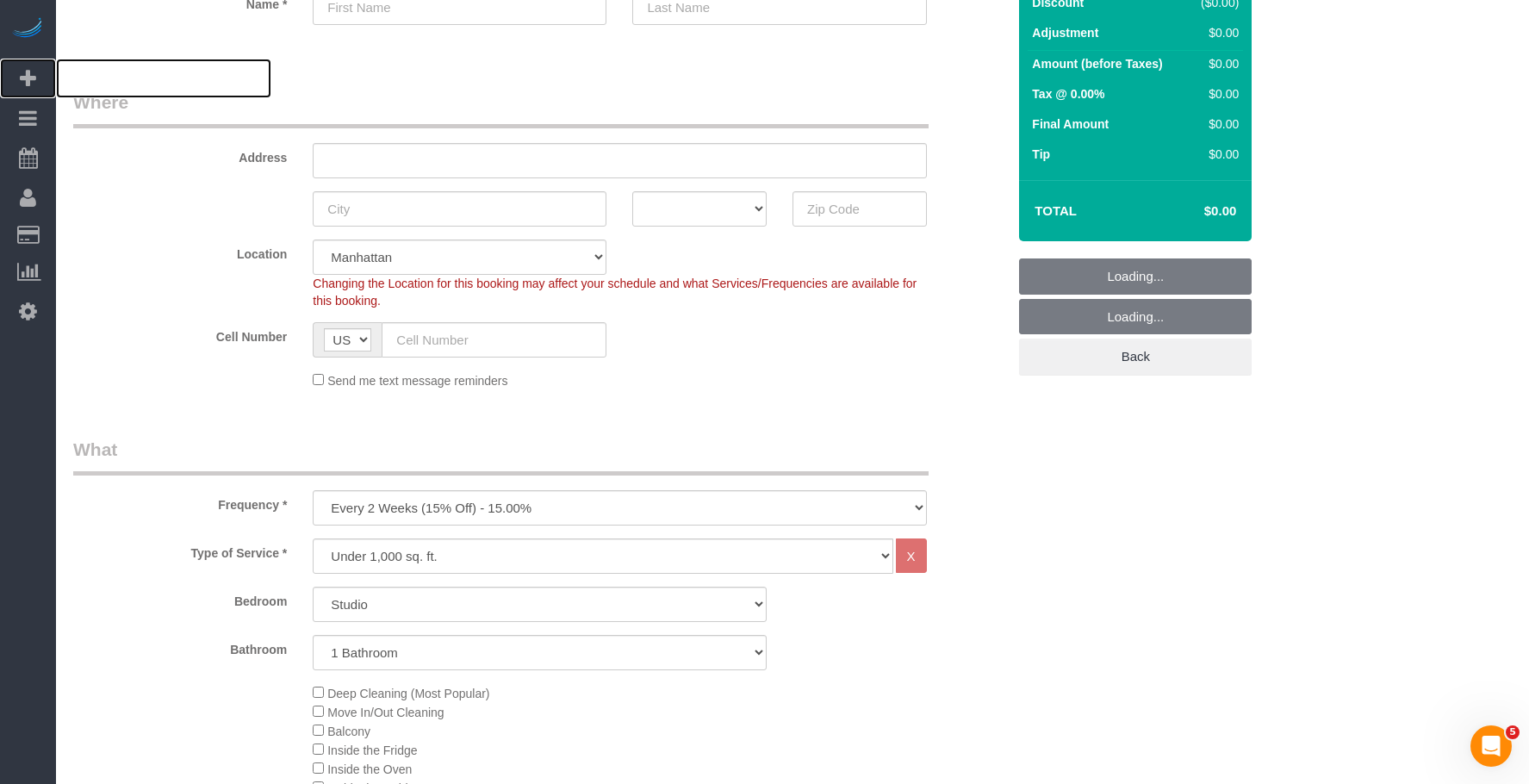
scroll to position [344, 0]
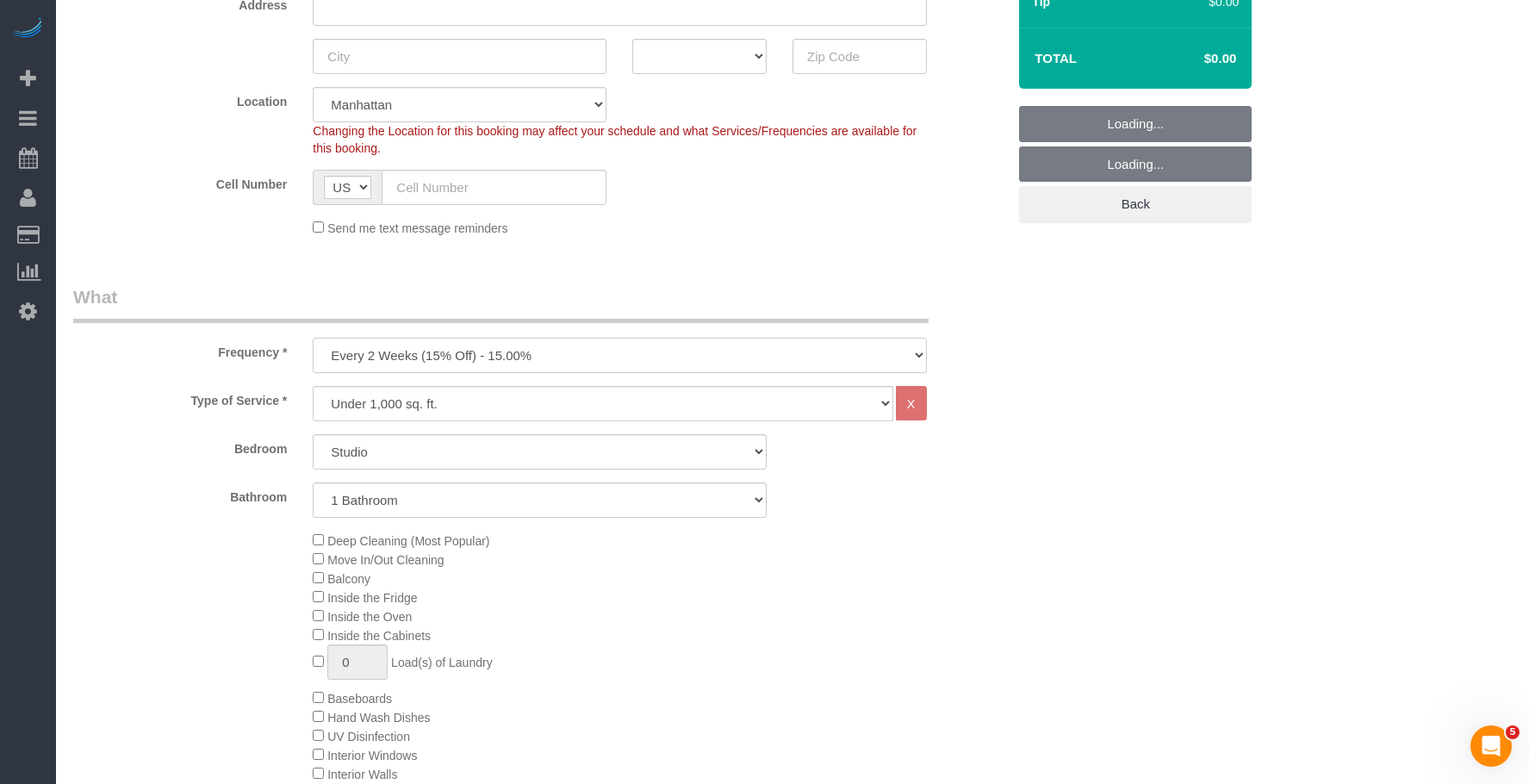
drag, startPoint x: 531, startPoint y: 345, endPoint x: 528, endPoint y: 361, distance: 16.3
click at [531, 345] on select "One Time Weekly (20% Off) - 20.00% Every 2 Weeks (15% Off) - 15.00% Every 4 Wee…" at bounding box center [620, 355] width 614 height 35
select select "object:7016"
click at [313, 337] on select "One Time Weekly (20% Off) - 20.00% Every 2 Weeks (15% Off) - 15.00% Every 4 Wee…" at bounding box center [620, 355] width 614 height 35
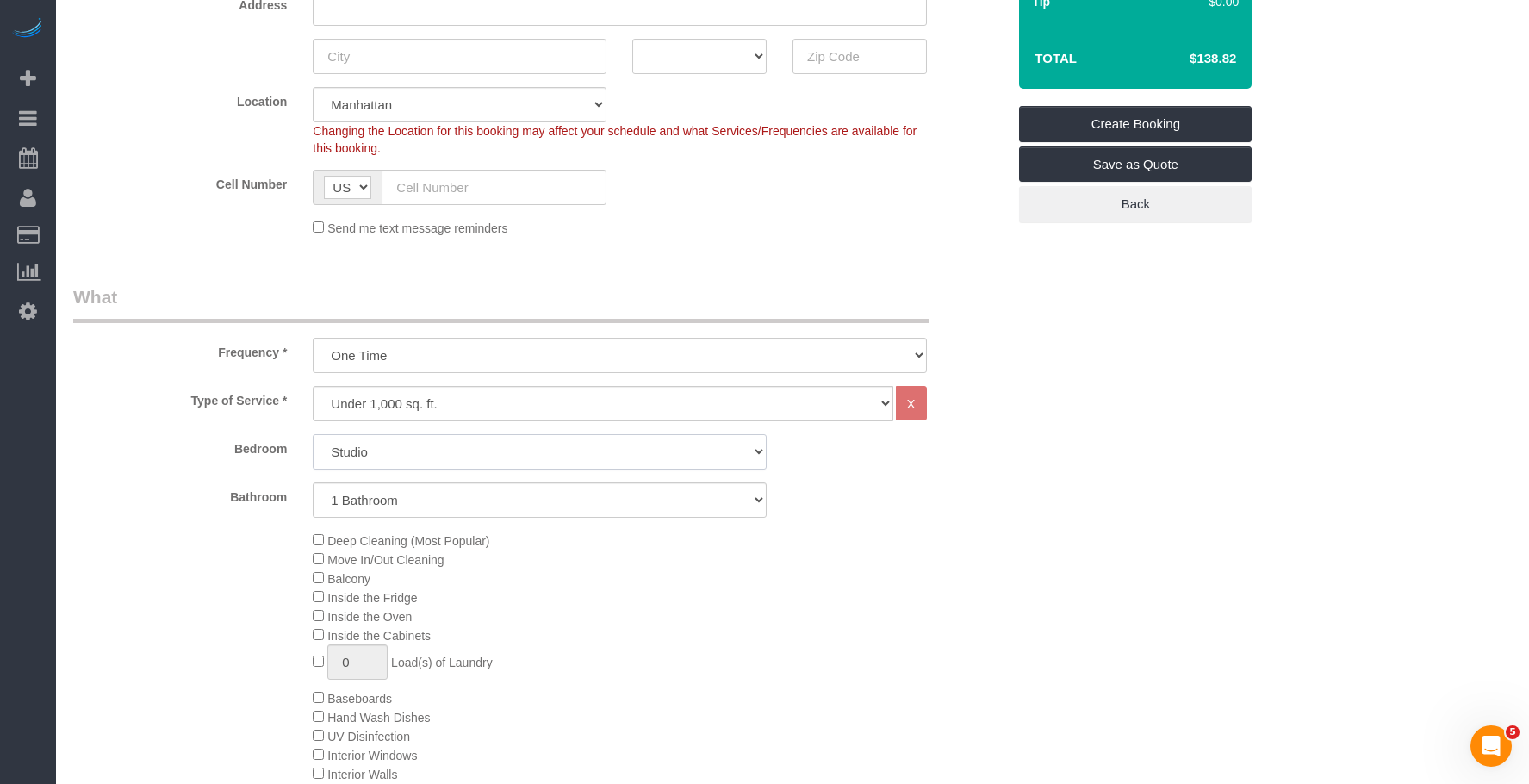
click at [517, 453] on select "Studio 1 Bedroom 2 Bedrooms 3 Bedrooms" at bounding box center [539, 452] width 454 height 35
select select "1"
click at [313, 434] on select "Studio 1 Bedroom 2 Bedrooms 3 Bedrooms" at bounding box center [539, 452] width 454 height 35
click at [325, 558] on span "Move In/Out Cleaning" at bounding box center [379, 560] width 131 height 14
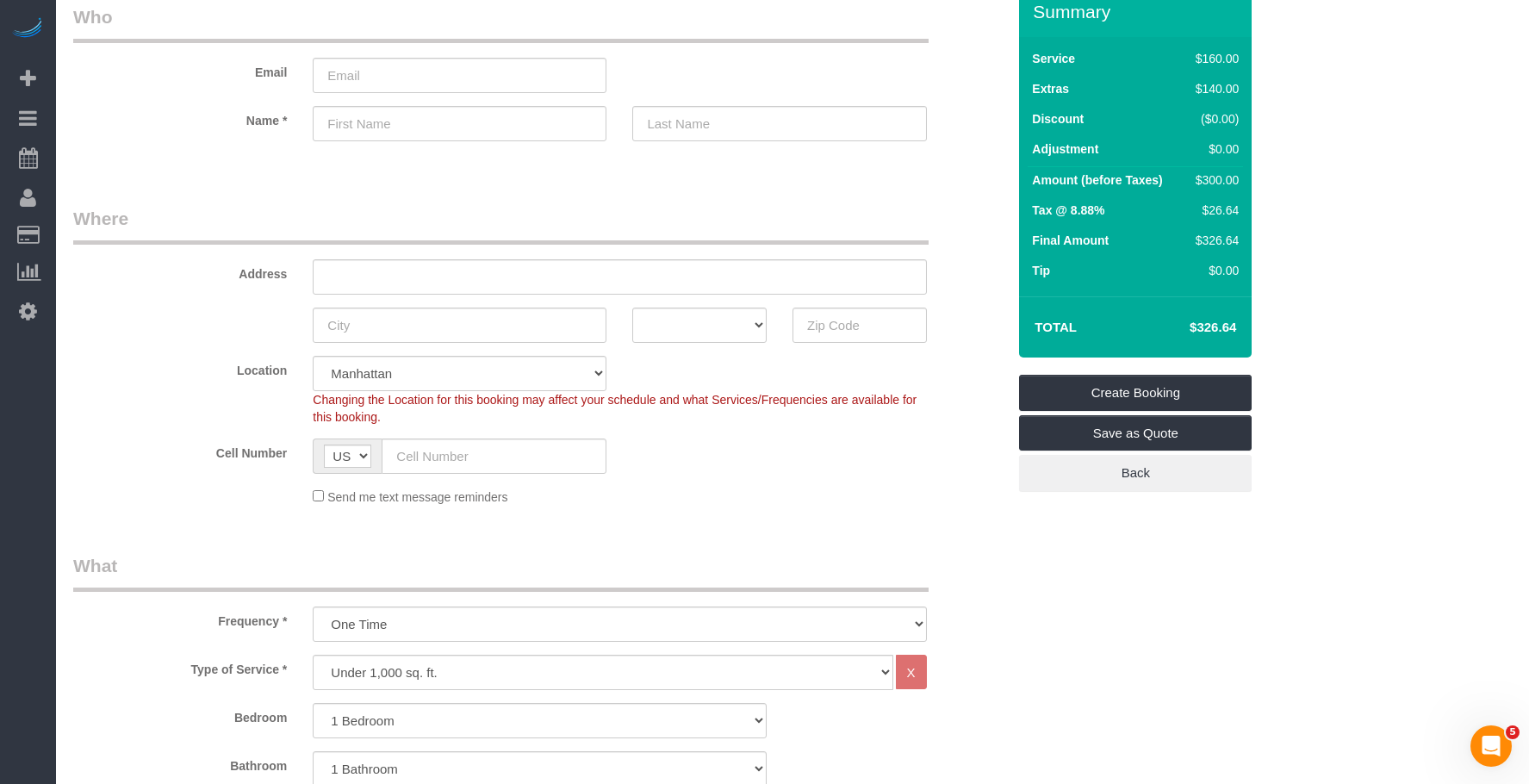
scroll to position [0, 0]
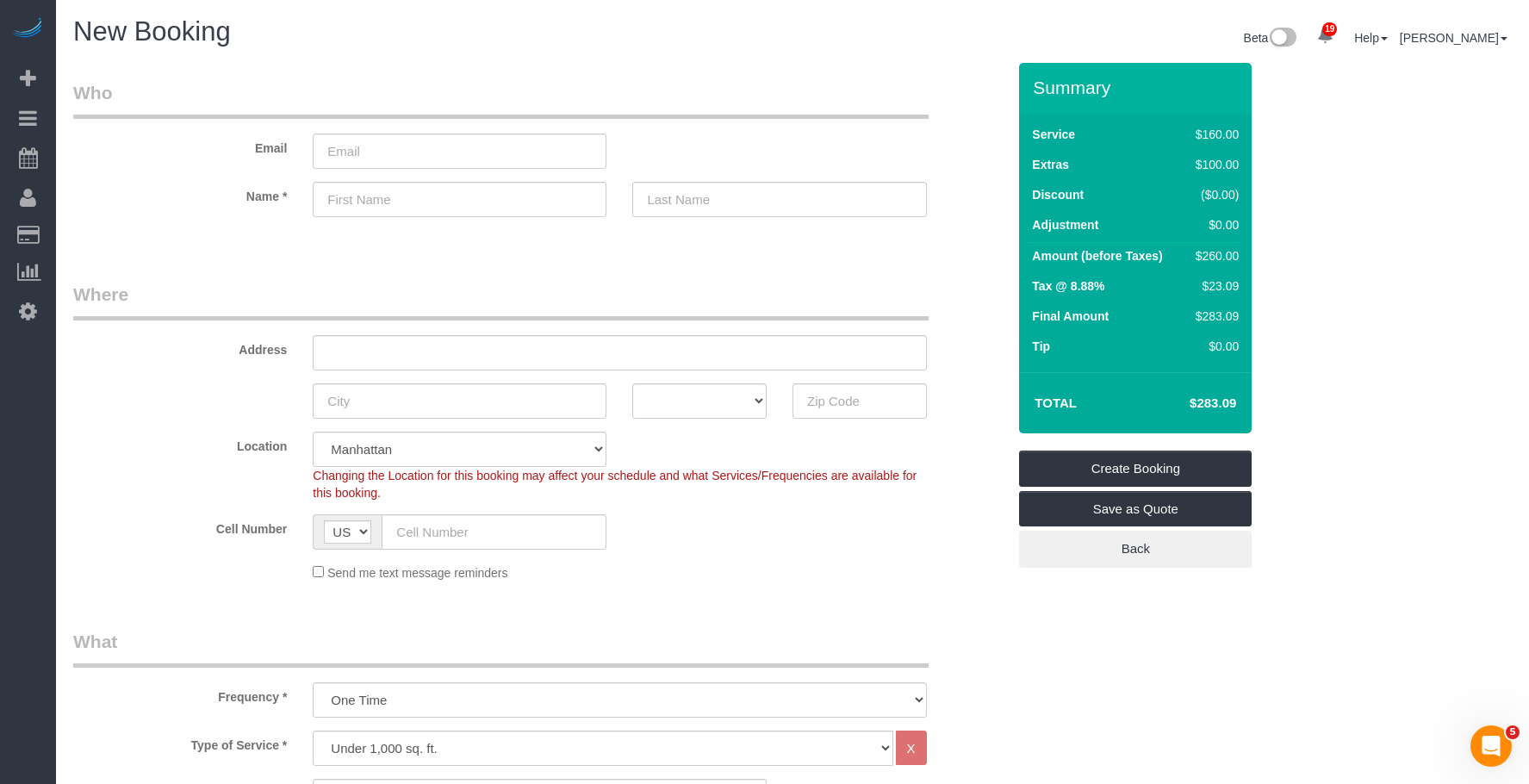
click at [584, 295] on legend "Where" at bounding box center [501, 301] width 856 height 38
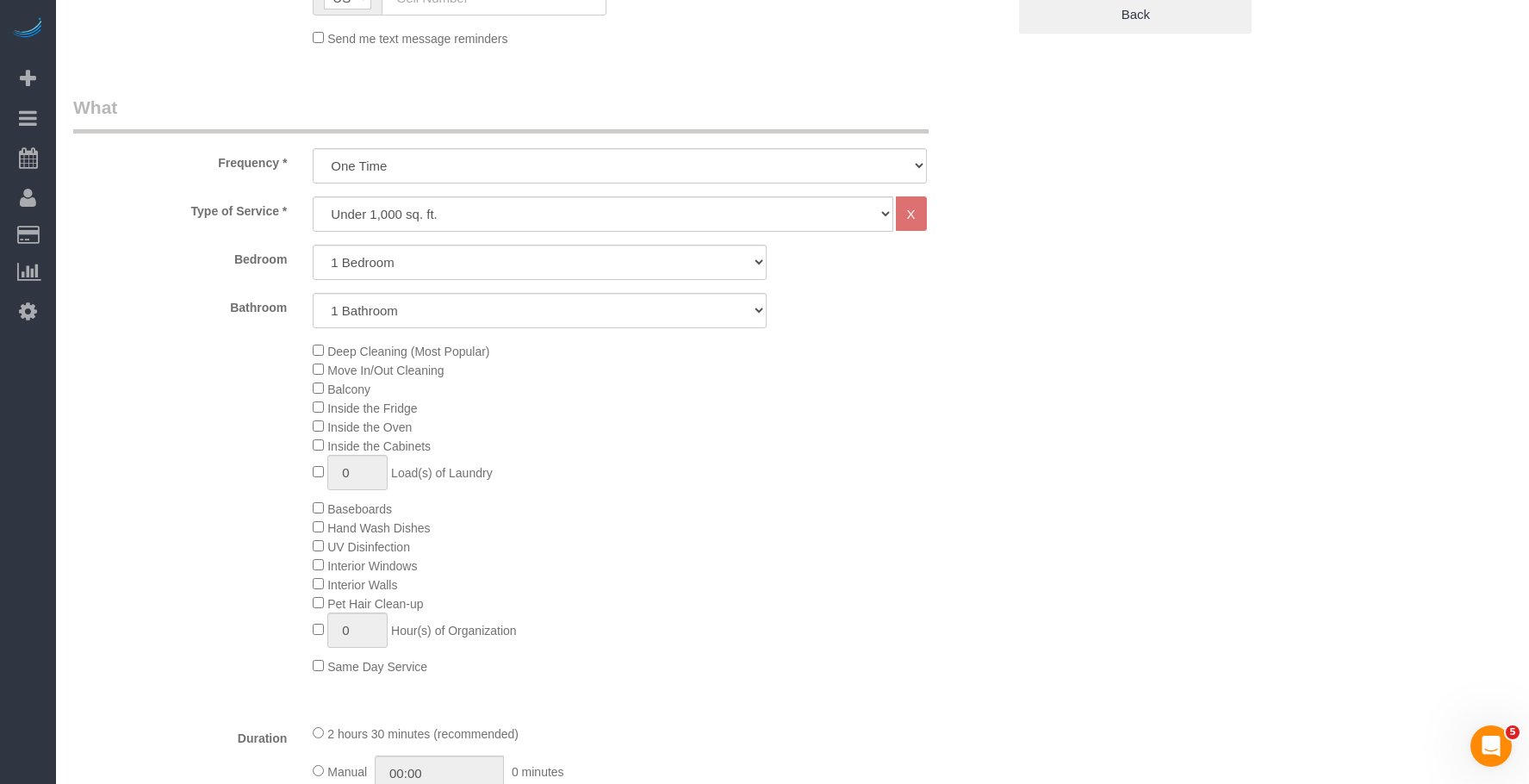
scroll to position [689, 0]
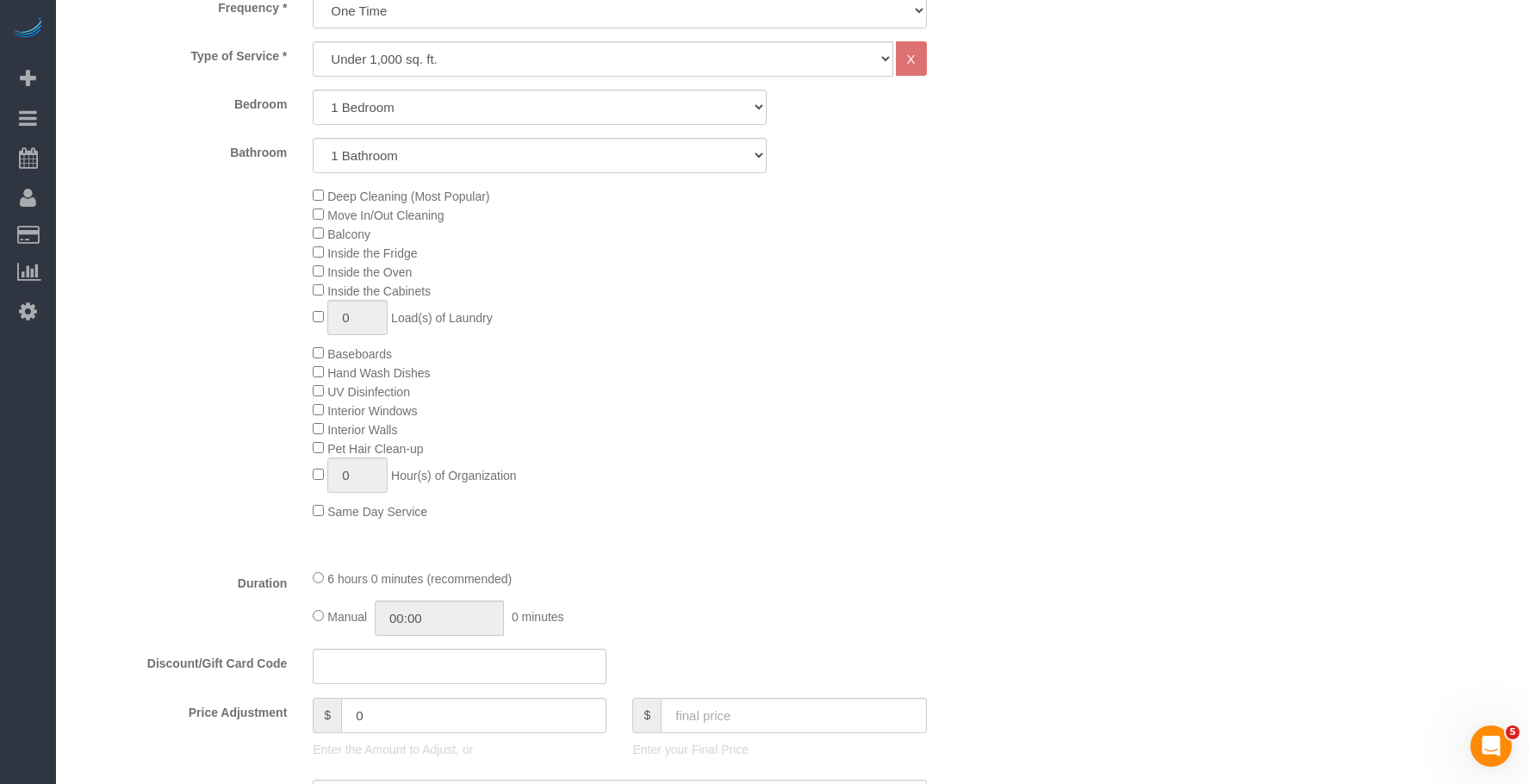
click at [636, 394] on div "Deep Cleaning (Most Popular) Move In/Out Cleaning Balcony Inside the Fridge Ins…" at bounding box center [659, 353] width 719 height 334
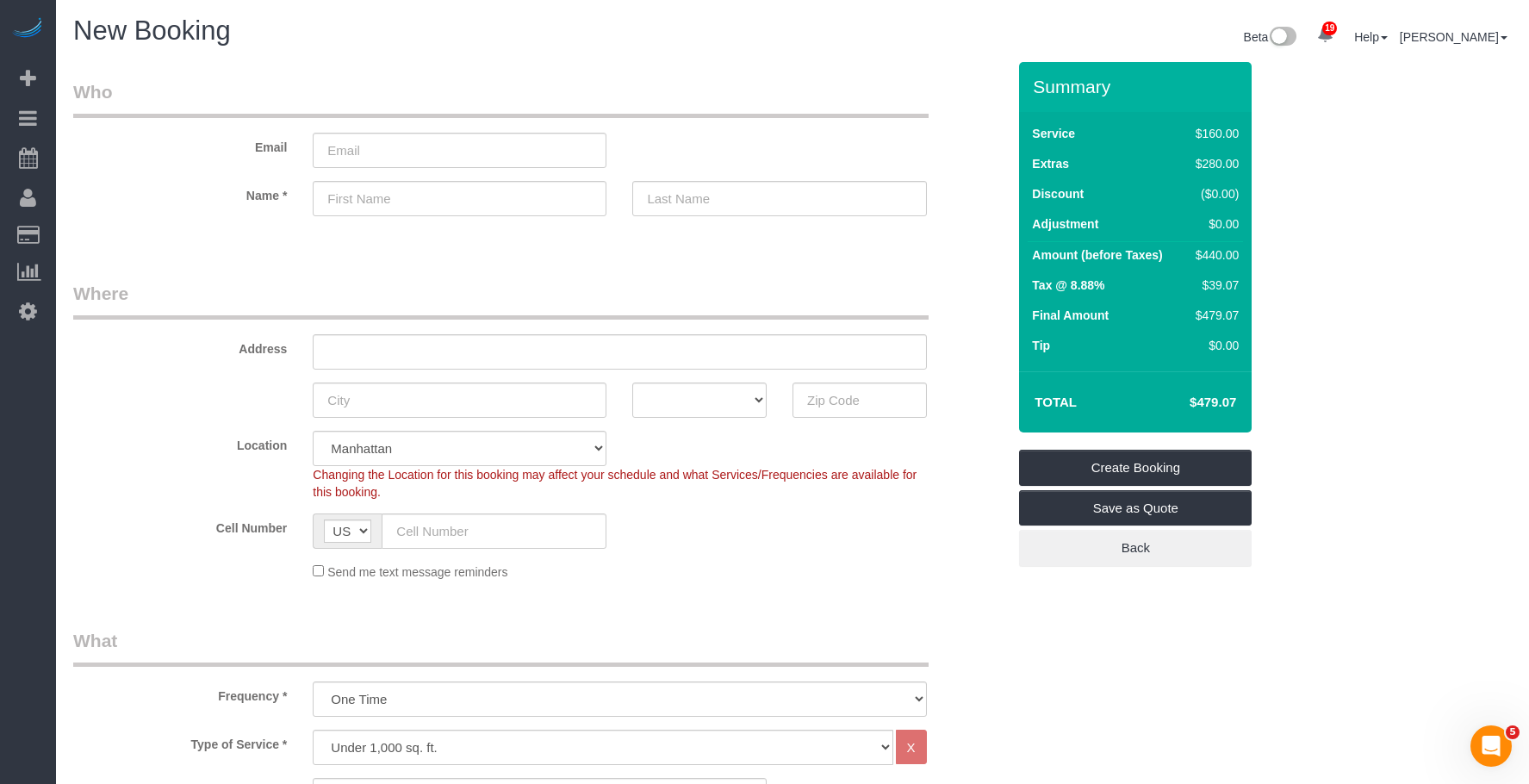
scroll to position [0, 0]
drag, startPoint x: 1186, startPoint y: 397, endPoint x: 1241, endPoint y: 397, distance: 55.0
click at [1241, 397] on td "$479.07" at bounding box center [1187, 403] width 112 height 43
copy h4 "$479.07"
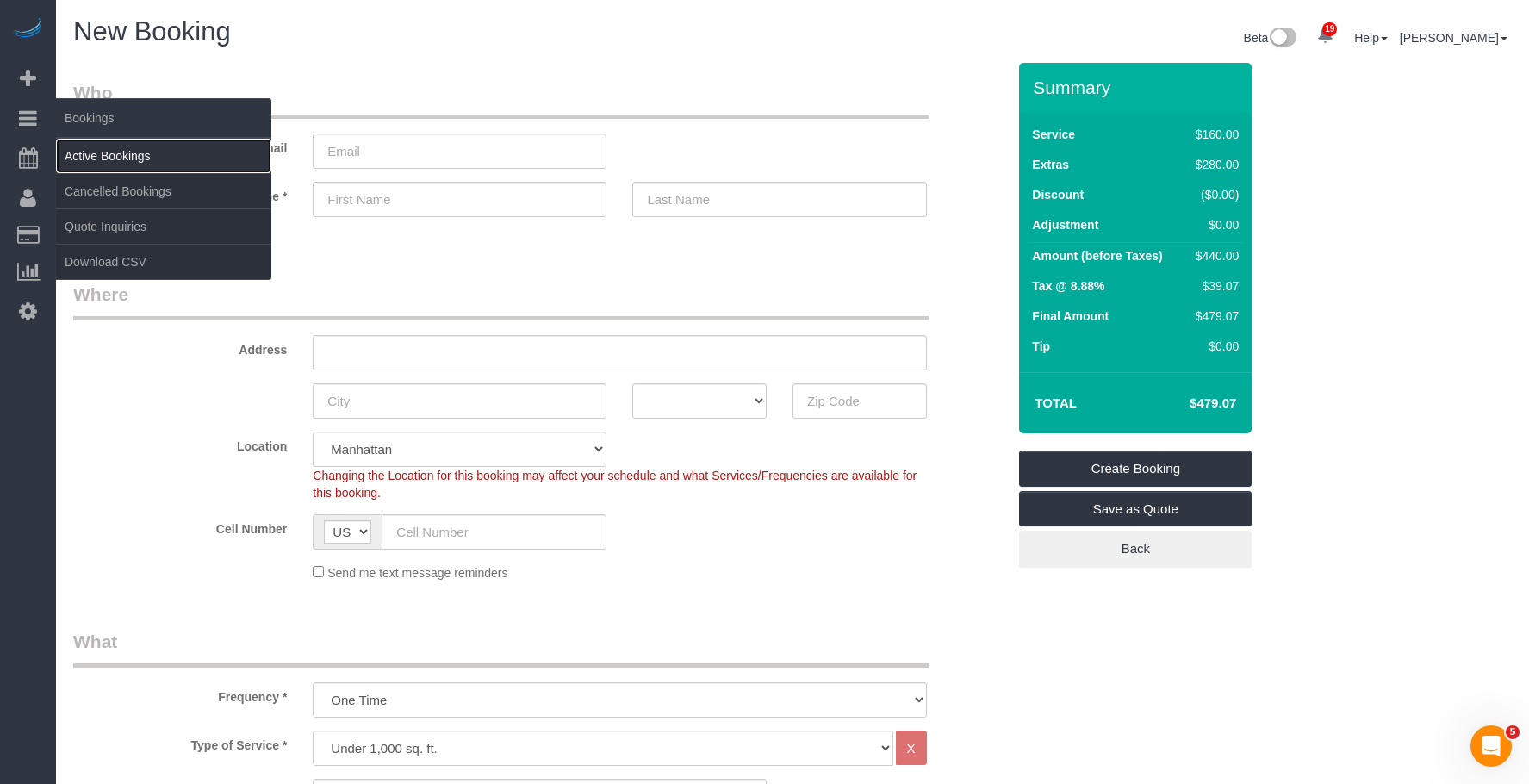
click at [149, 150] on link "Active Bookings" at bounding box center [163, 156] width 215 height 34
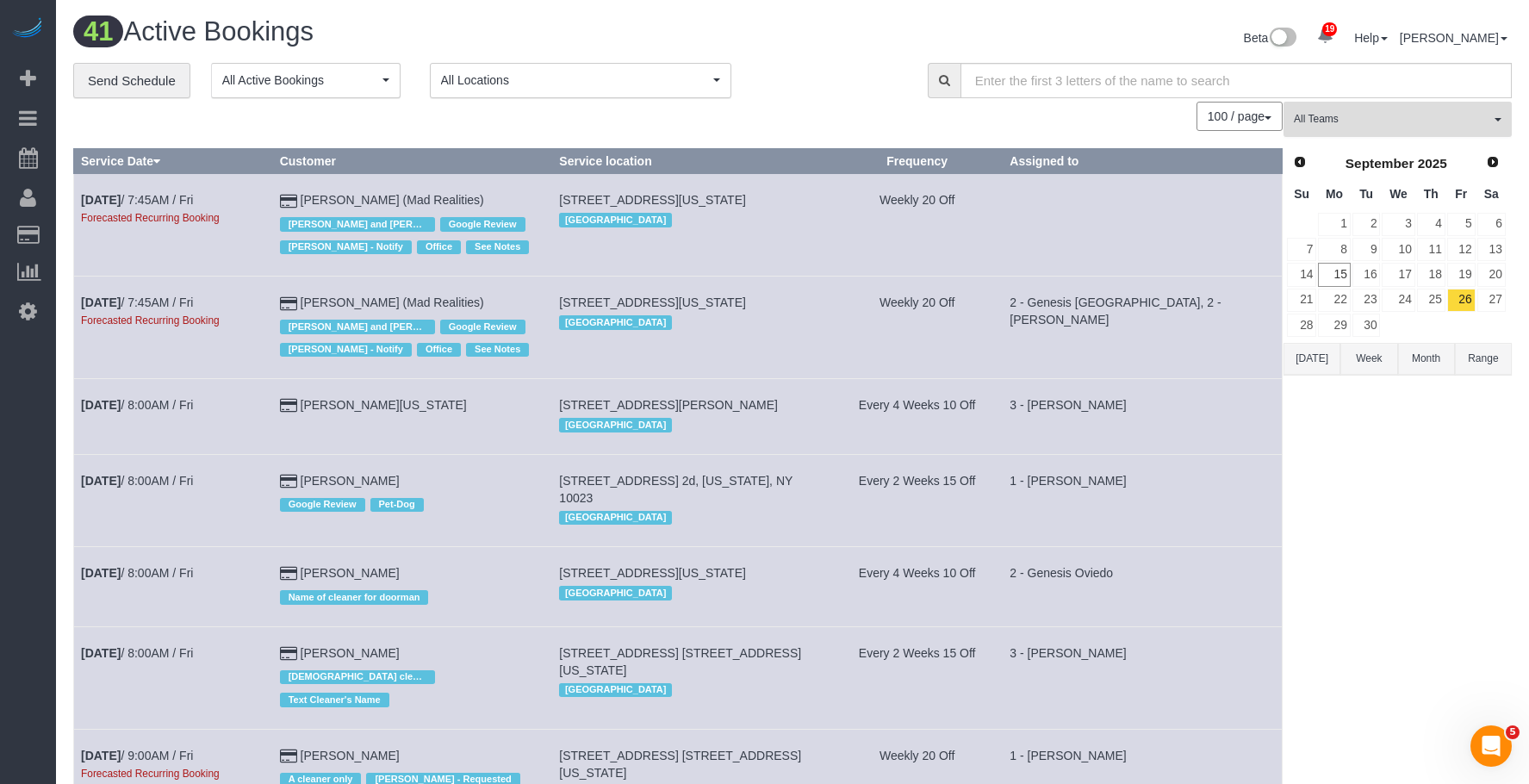
drag, startPoint x: 1354, startPoint y: 118, endPoint x: 1406, endPoint y: 286, distance: 175.9
click at [1357, 122] on span "All Teams" at bounding box center [1392, 119] width 197 height 15
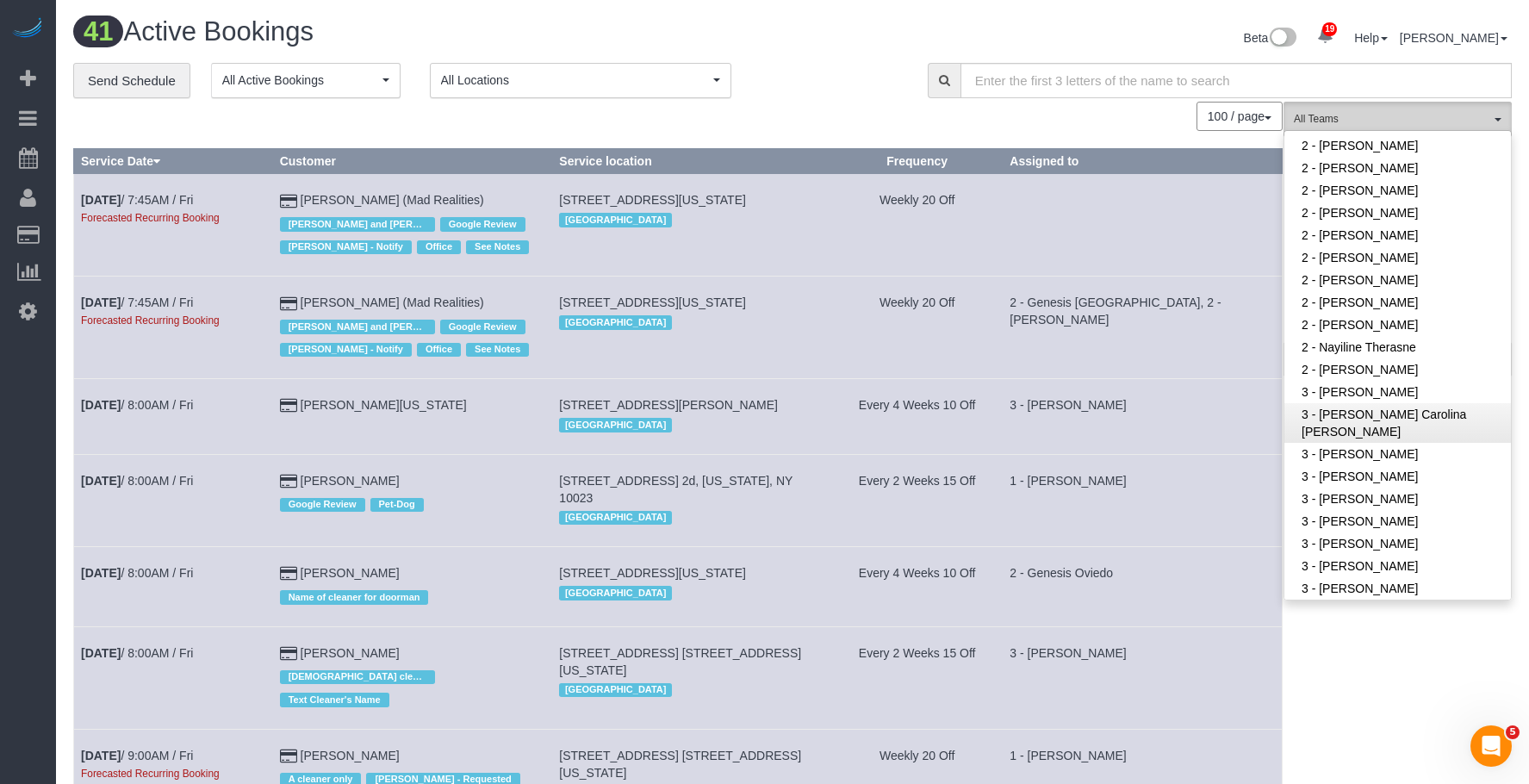
scroll to position [1206, 0]
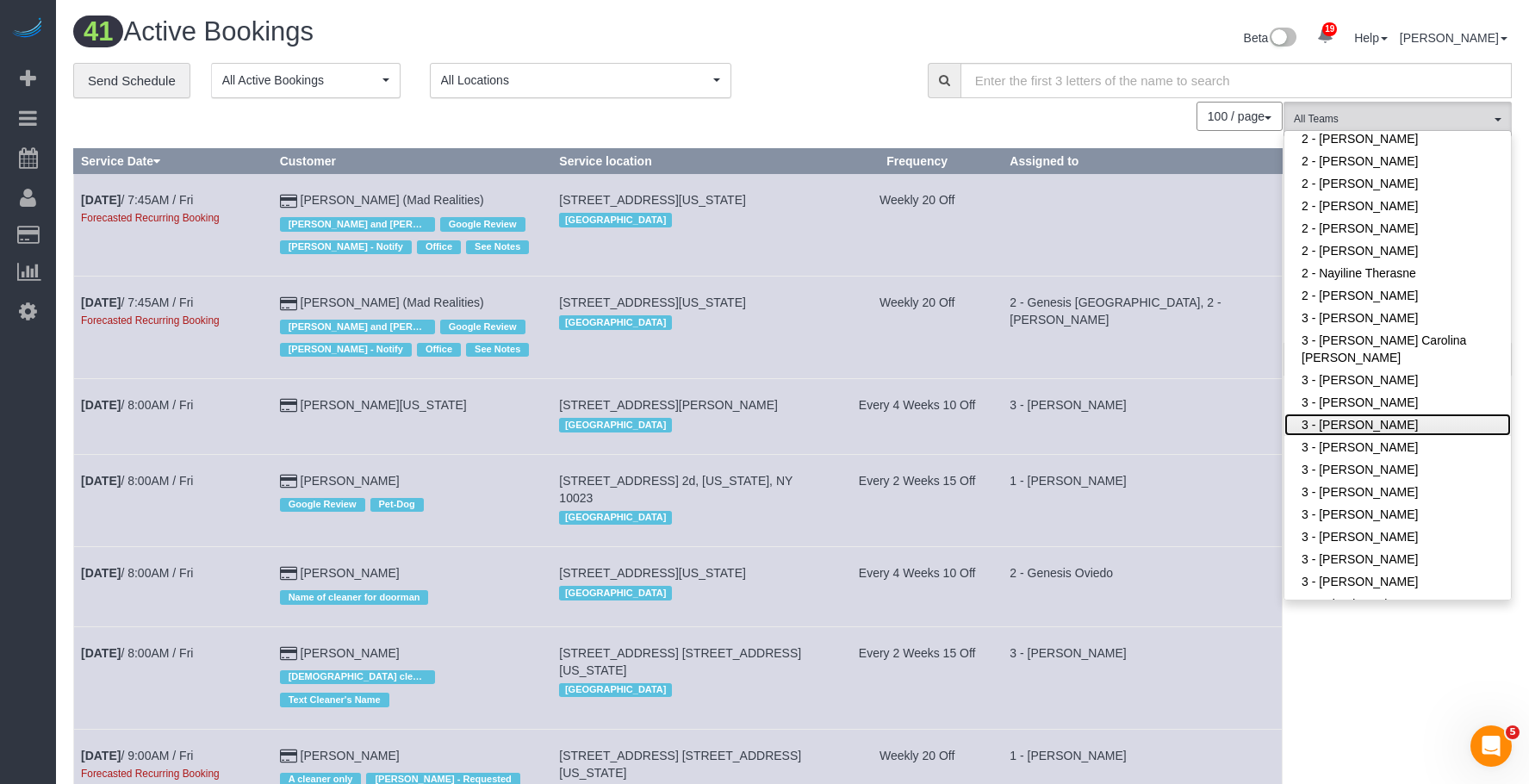
click at [1376, 427] on link "3 - [PERSON_NAME]" at bounding box center [1398, 425] width 226 height 23
drag, startPoint x: 850, startPoint y: 96, endPoint x: 1123, endPoint y: 186, distance: 287.5
click at [850, 95] on div "**********" at bounding box center [488, 80] width 829 height 36
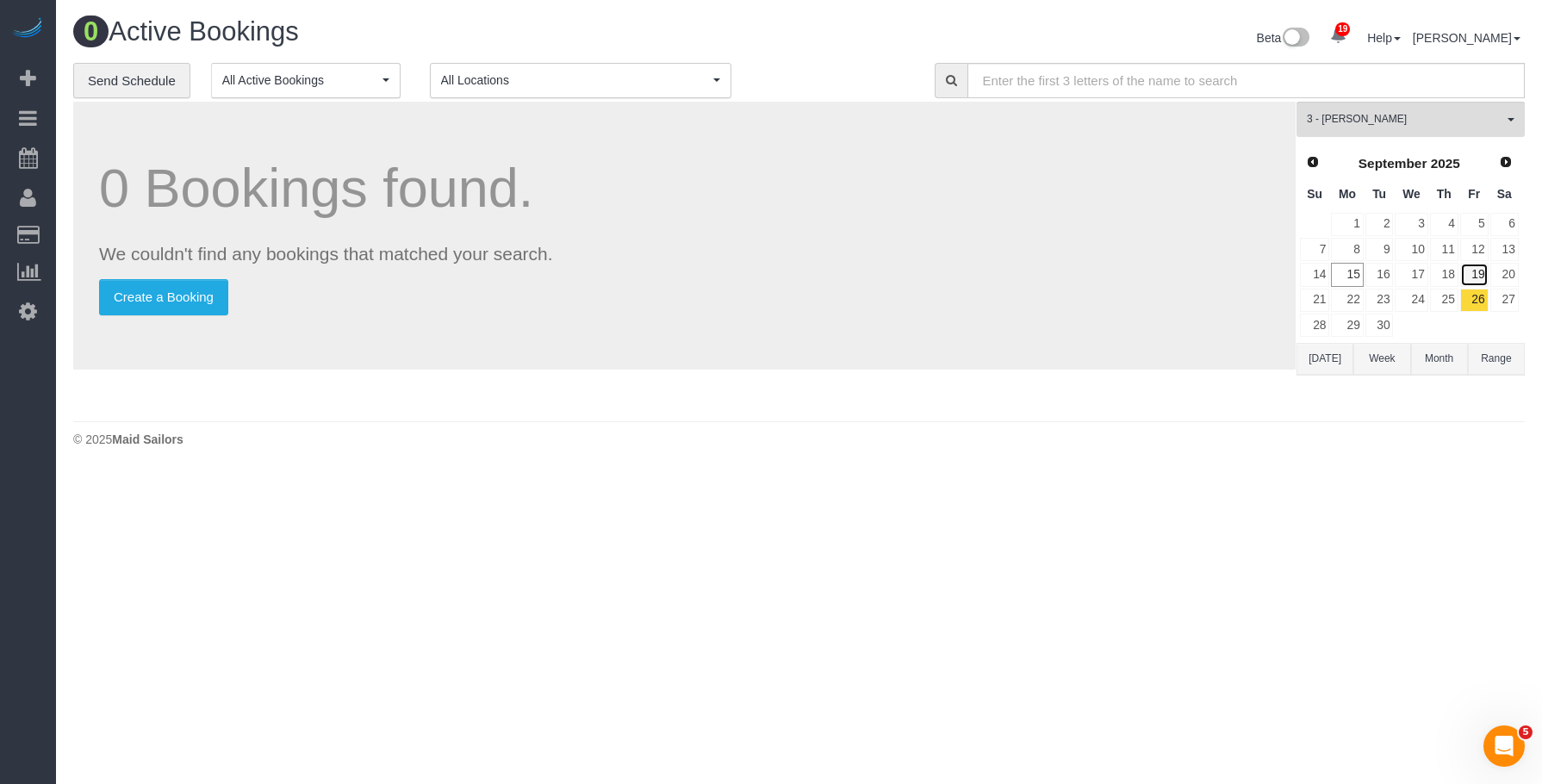
click at [1475, 273] on link "19" at bounding box center [1475, 274] width 29 height 24
click at [1403, 107] on button "3 - Geraldin Bastidas All Teams" at bounding box center [1410, 119] width 228 height 35
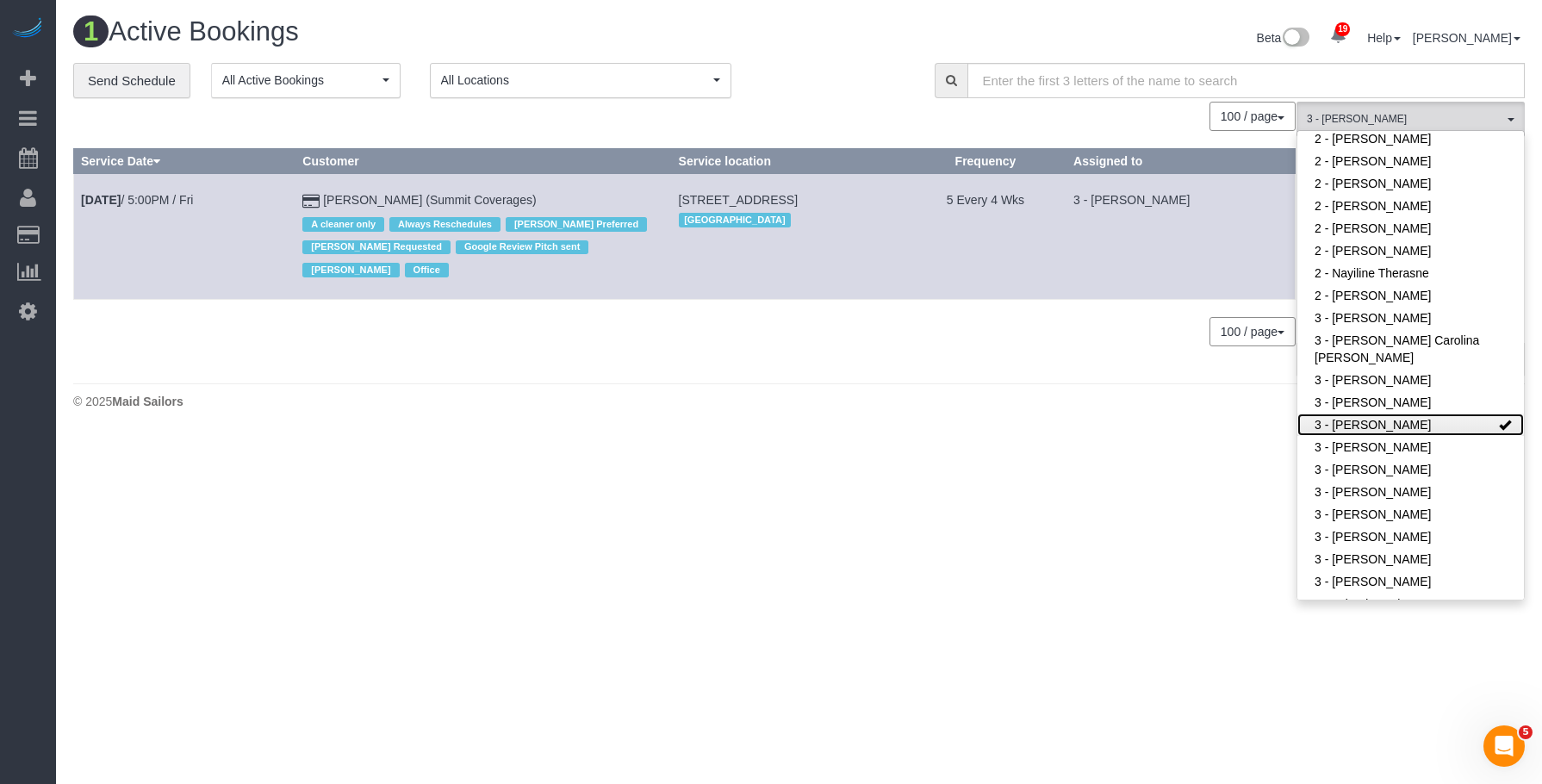
drag, startPoint x: 1422, startPoint y: 422, endPoint x: 1145, endPoint y: 329, distance: 292.2
click at [1422, 422] on link "3 - [PERSON_NAME]" at bounding box center [1410, 425] width 226 height 23
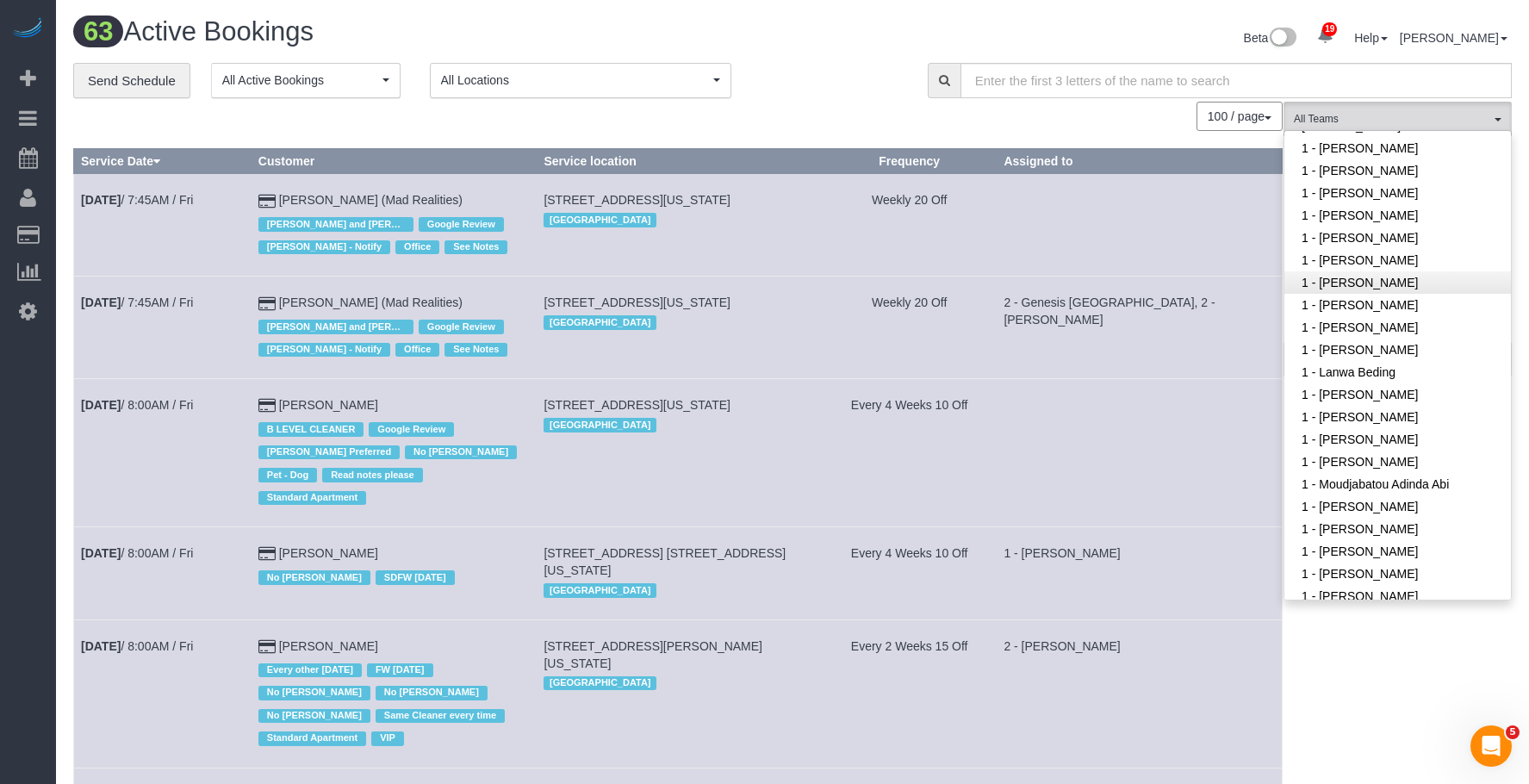
scroll to position [517, 0]
click at [1391, 267] on link "1 - [PERSON_NAME]" at bounding box center [1398, 268] width 226 height 23
click at [796, 63] on div "**********" at bounding box center [488, 80] width 829 height 36
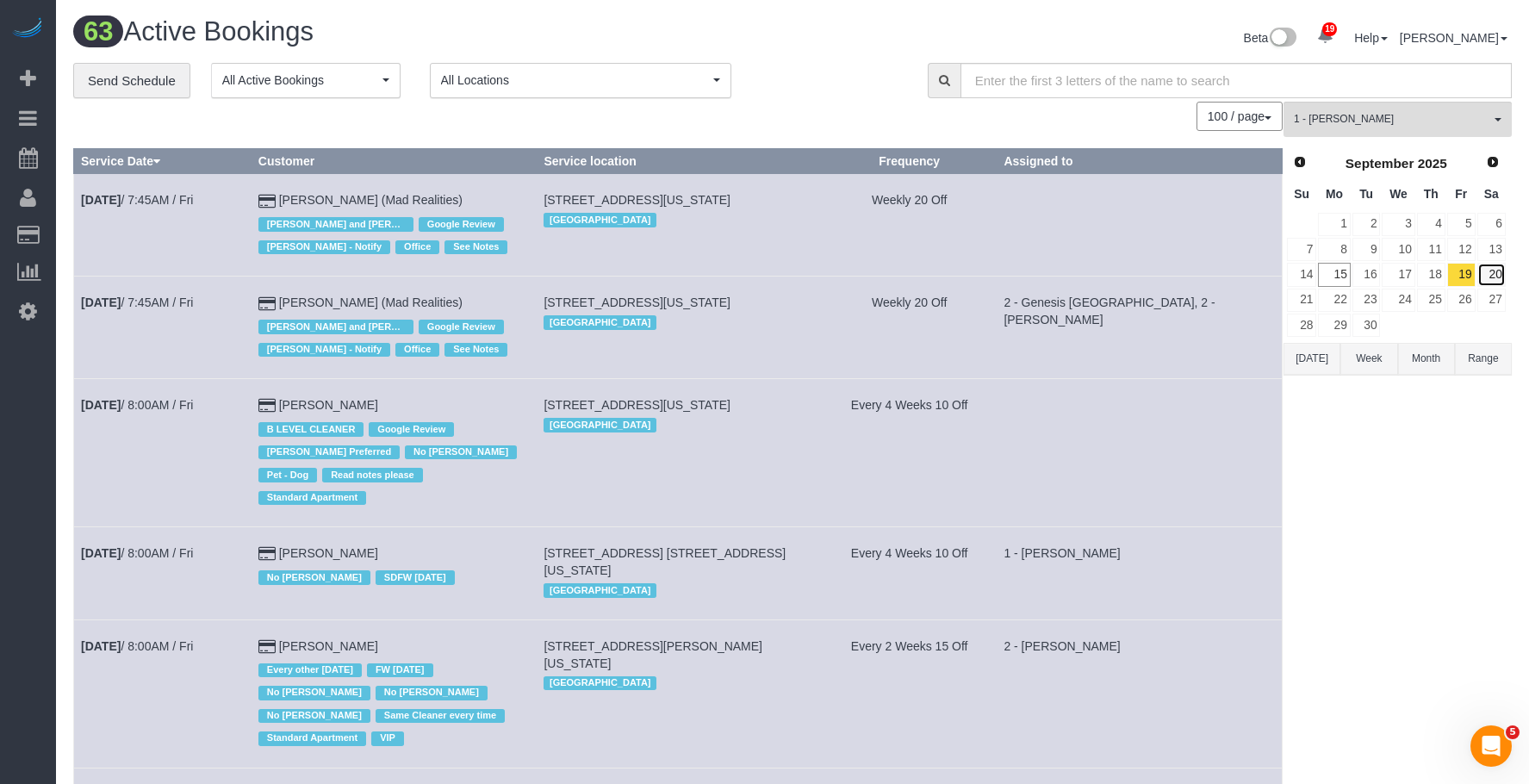
click at [1498, 272] on link "20" at bounding box center [1491, 274] width 29 height 24
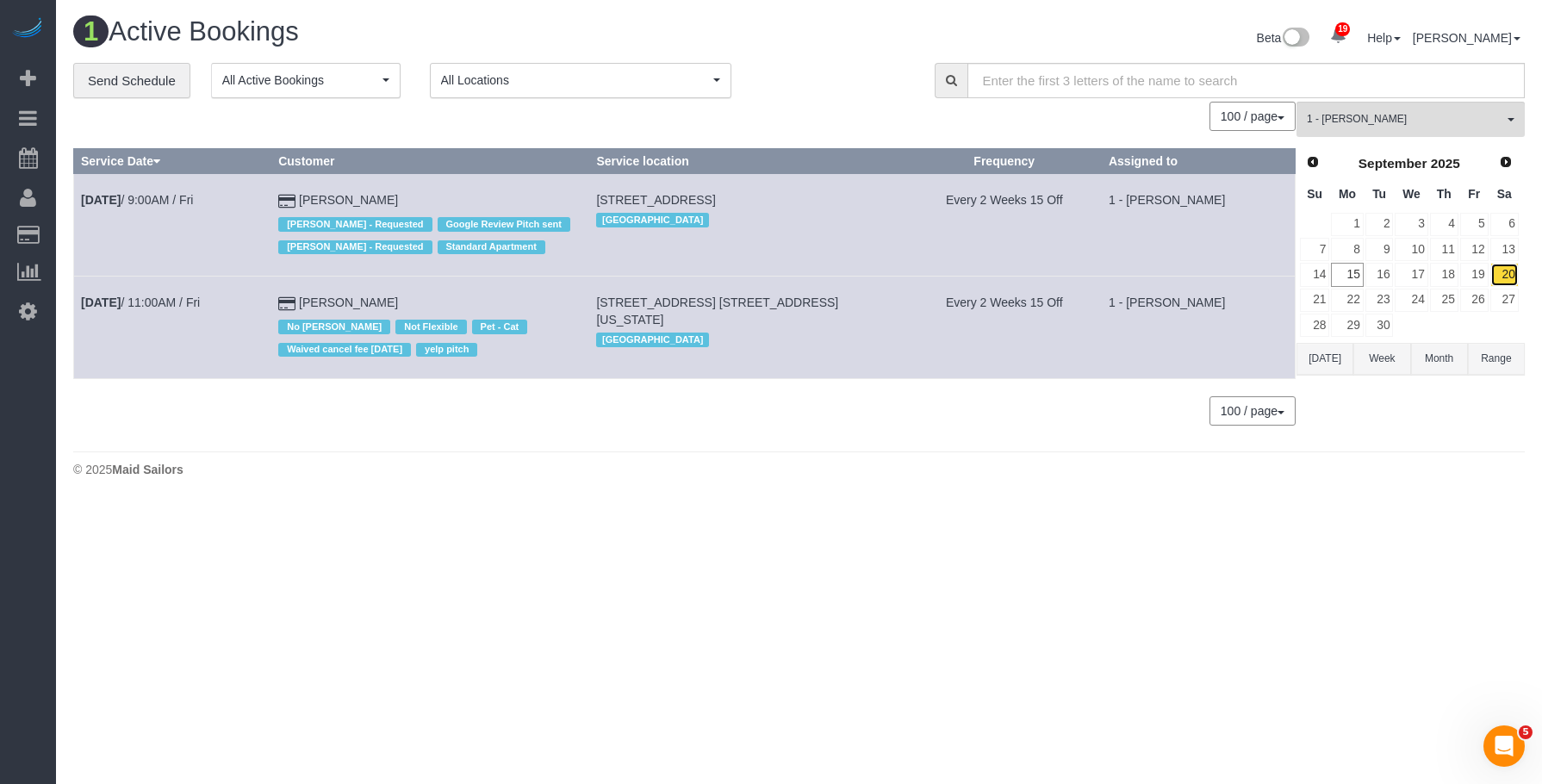
click at [1511, 272] on link "20" at bounding box center [1504, 274] width 29 height 24
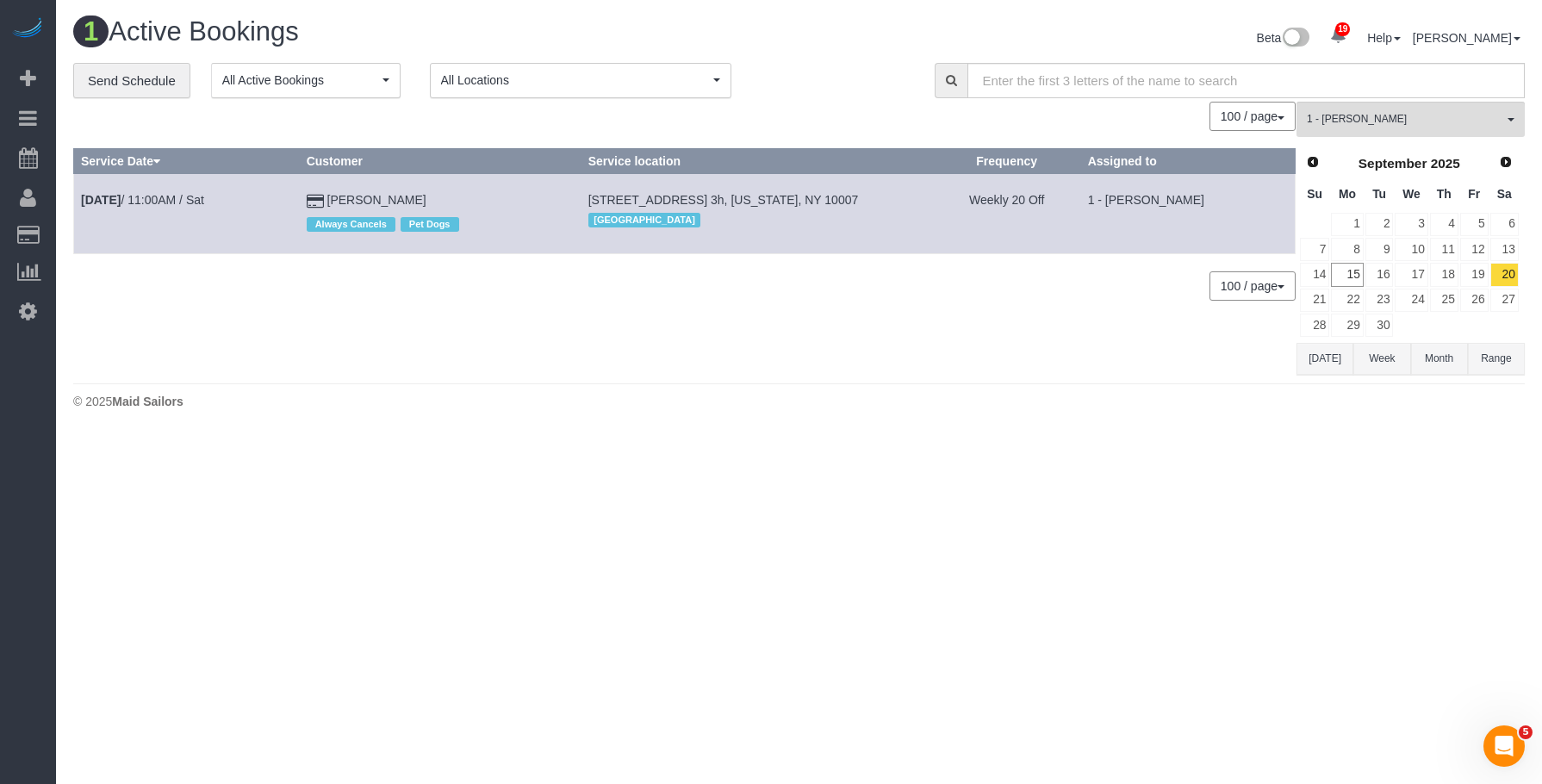
drag, startPoint x: 497, startPoint y: 316, endPoint x: 81, endPoint y: 277, distance: 417.8
click at [494, 316] on div "0 Bookings found. We couldn't find any bookings that matched your search. Creat…" at bounding box center [685, 237] width 1224 height 272
click at [1408, 115] on span "1 - Jhonaysy Materano" at bounding box center [1405, 119] width 197 height 15
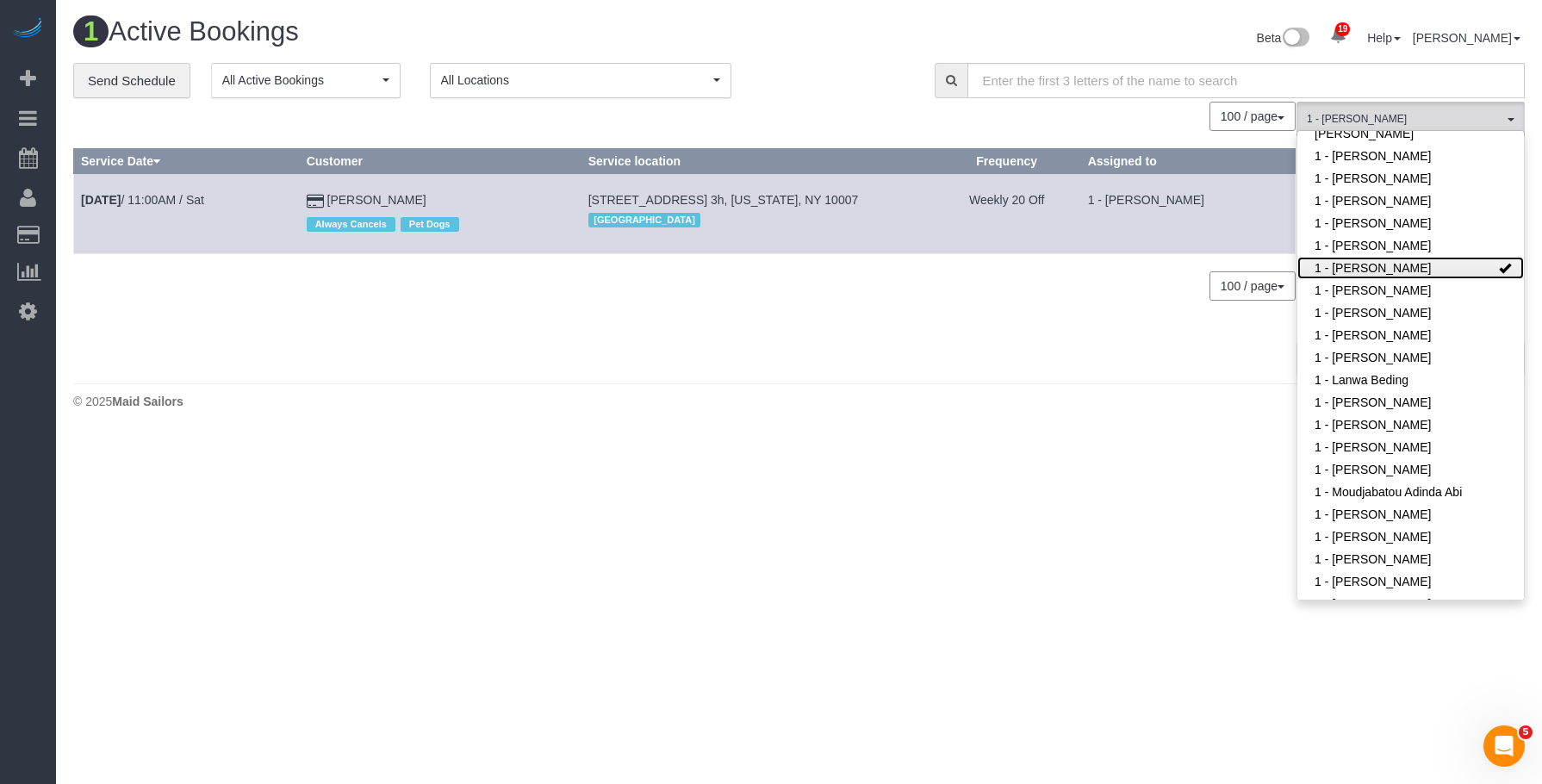
click at [1421, 269] on link "1 - Jhonaysy Materano" at bounding box center [1410, 268] width 226 height 23
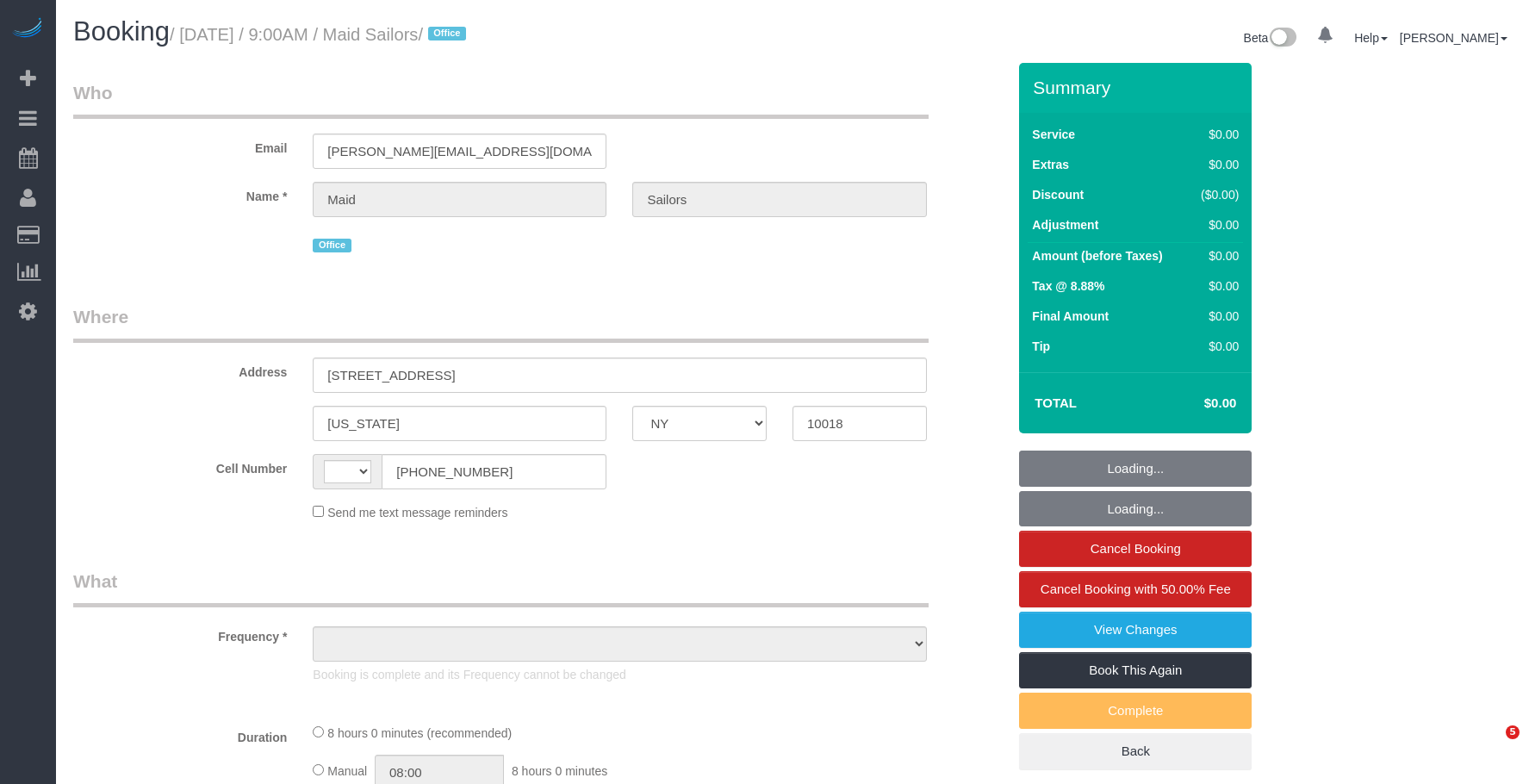
select select "NY"
select select "object:537"
select select "string:[GEOGRAPHIC_DATA]"
select select "480"
select select "spot1"
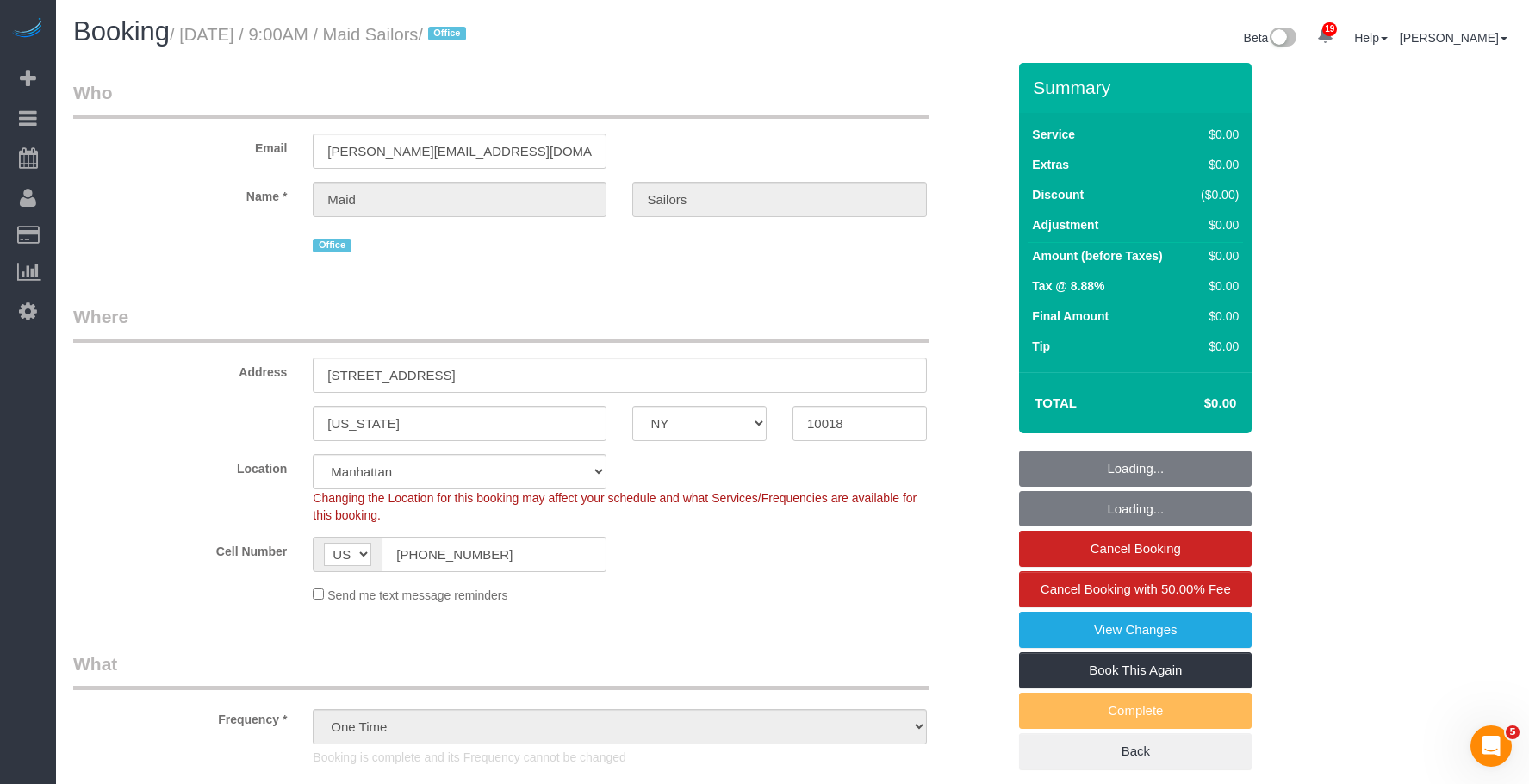
select select "object:934"
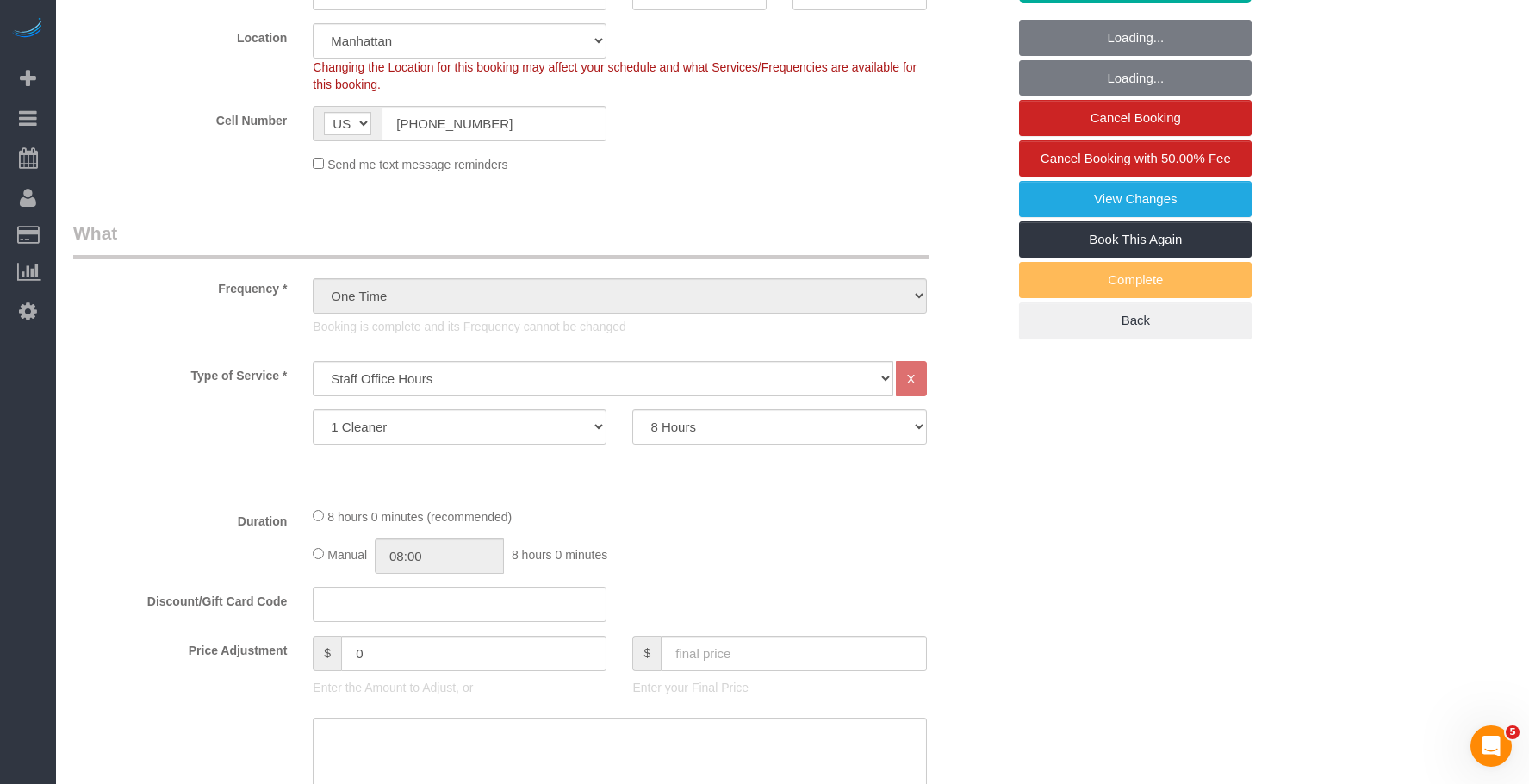
select select "number:89"
select select "number:90"
select select "number:15"
select select "number:5"
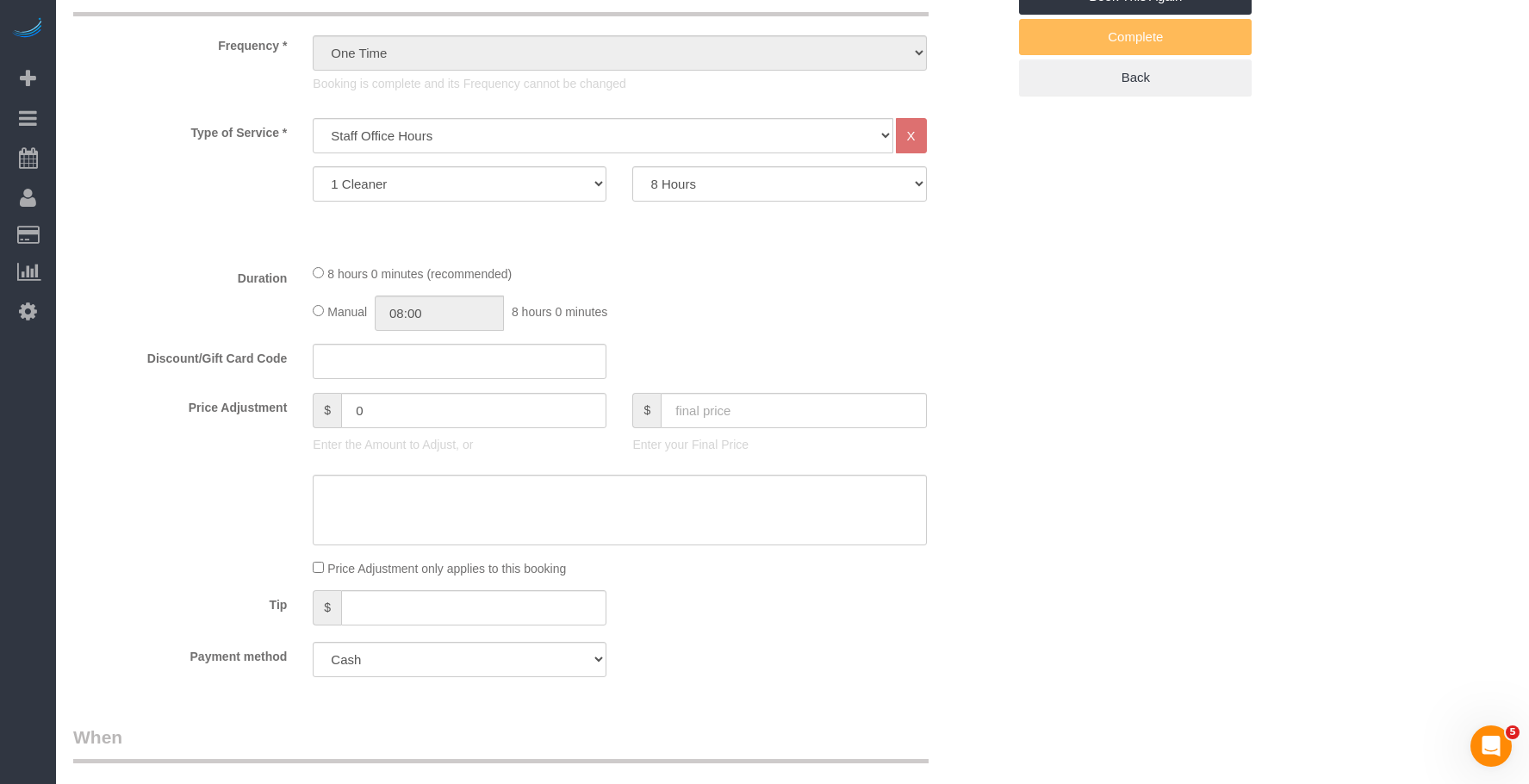
scroll to position [517, 0]
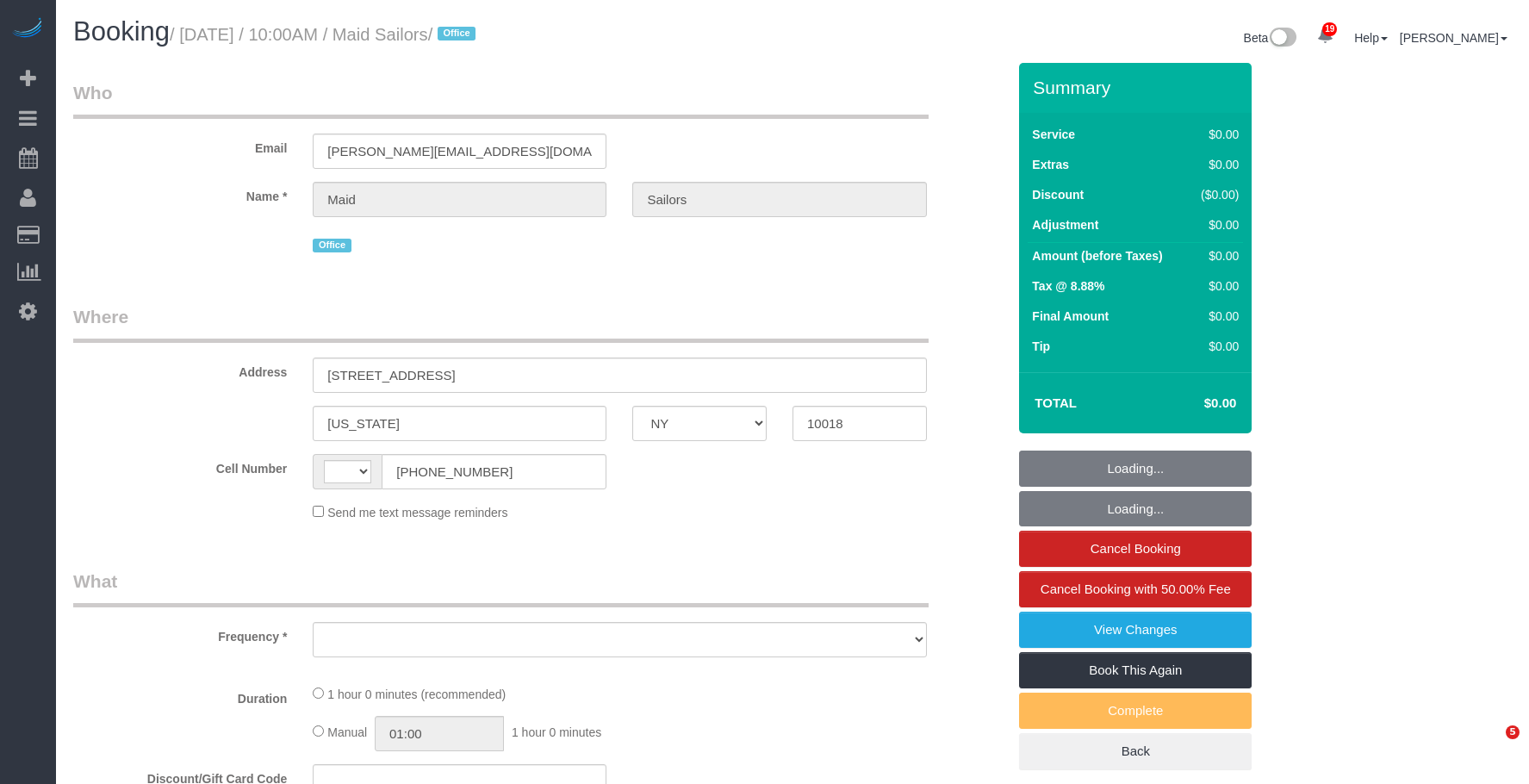
select select "NY"
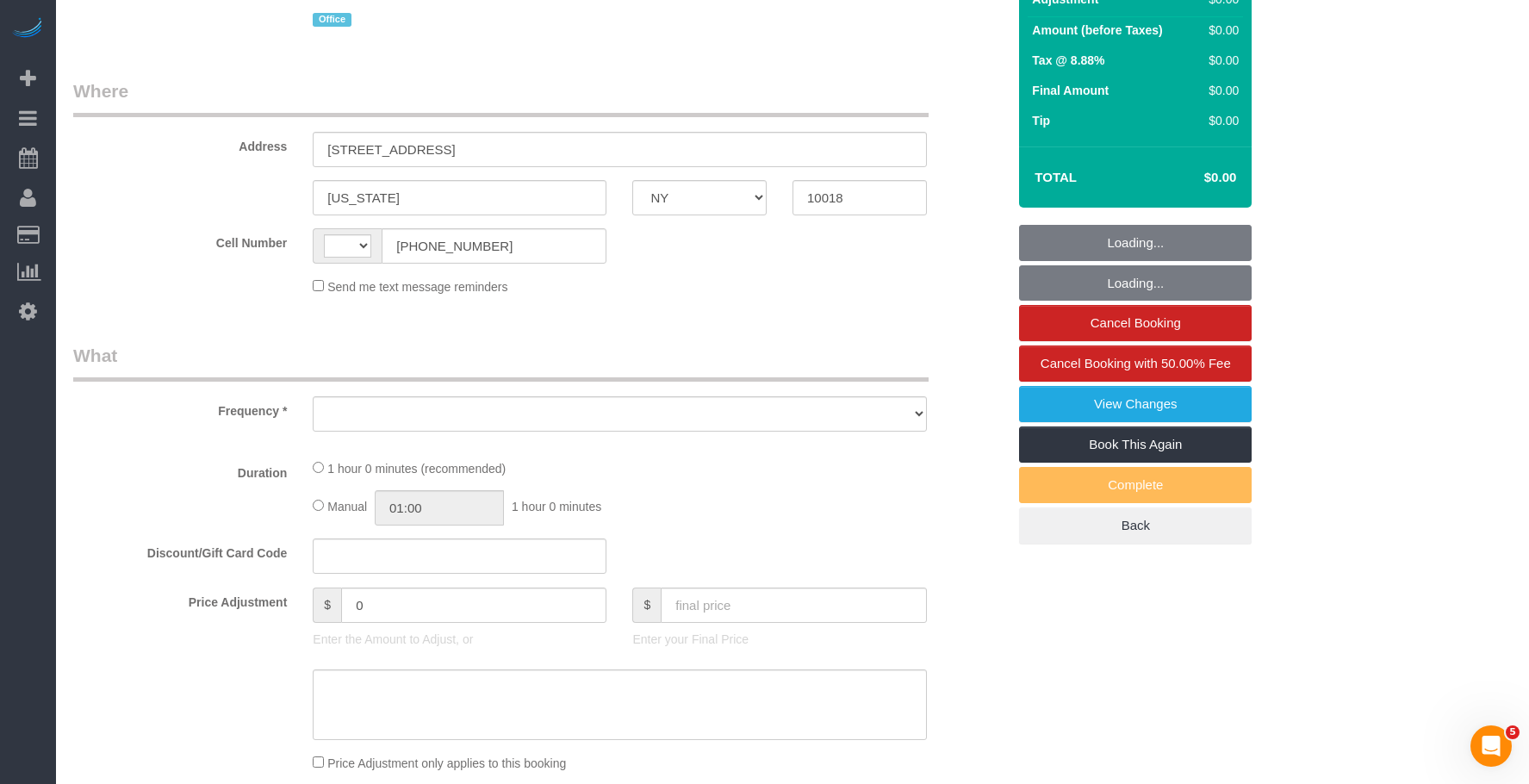
select select "number:89"
select select "number:90"
select select "number:15"
select select "number:5"
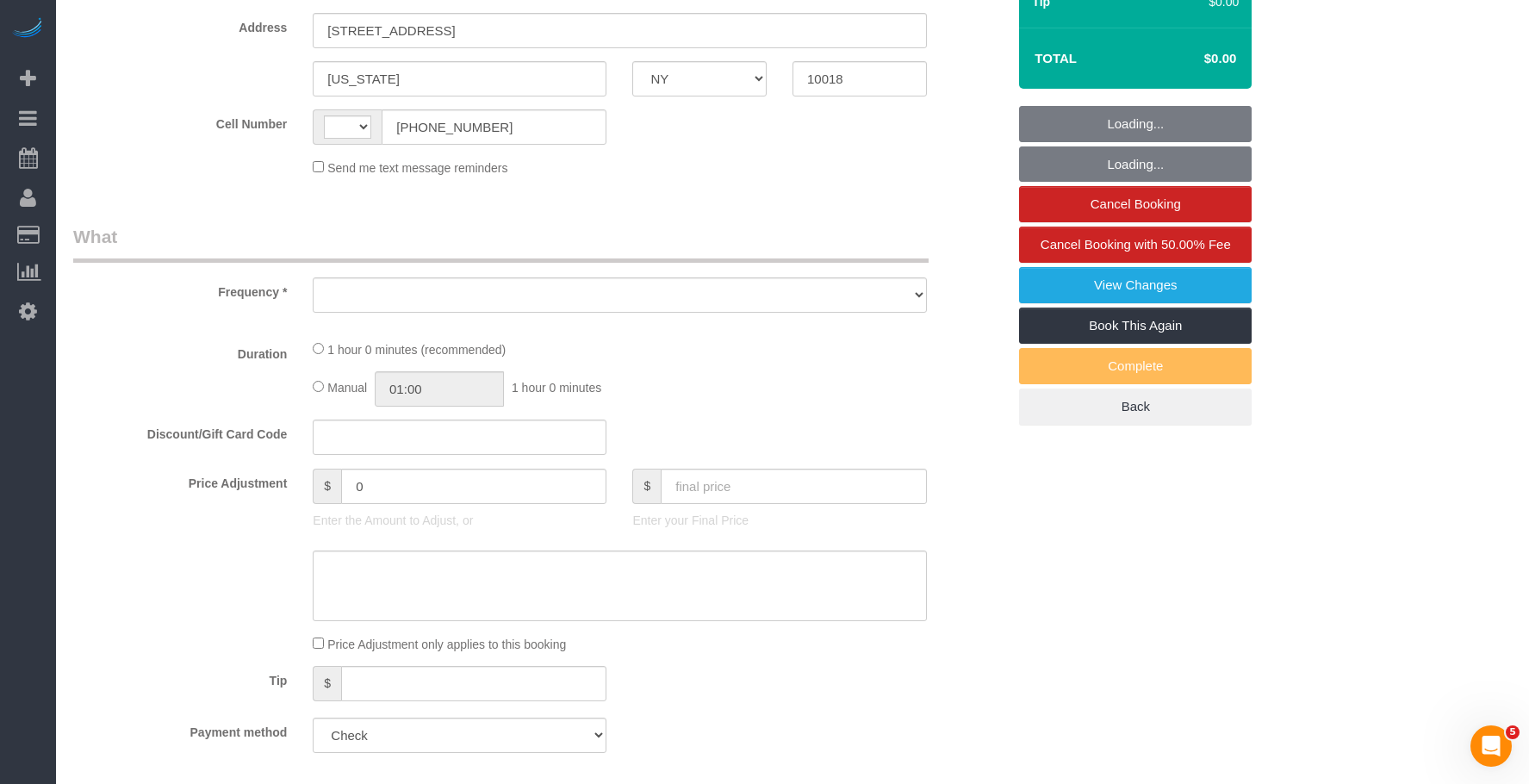
select select "string:US"
select select "object:926"
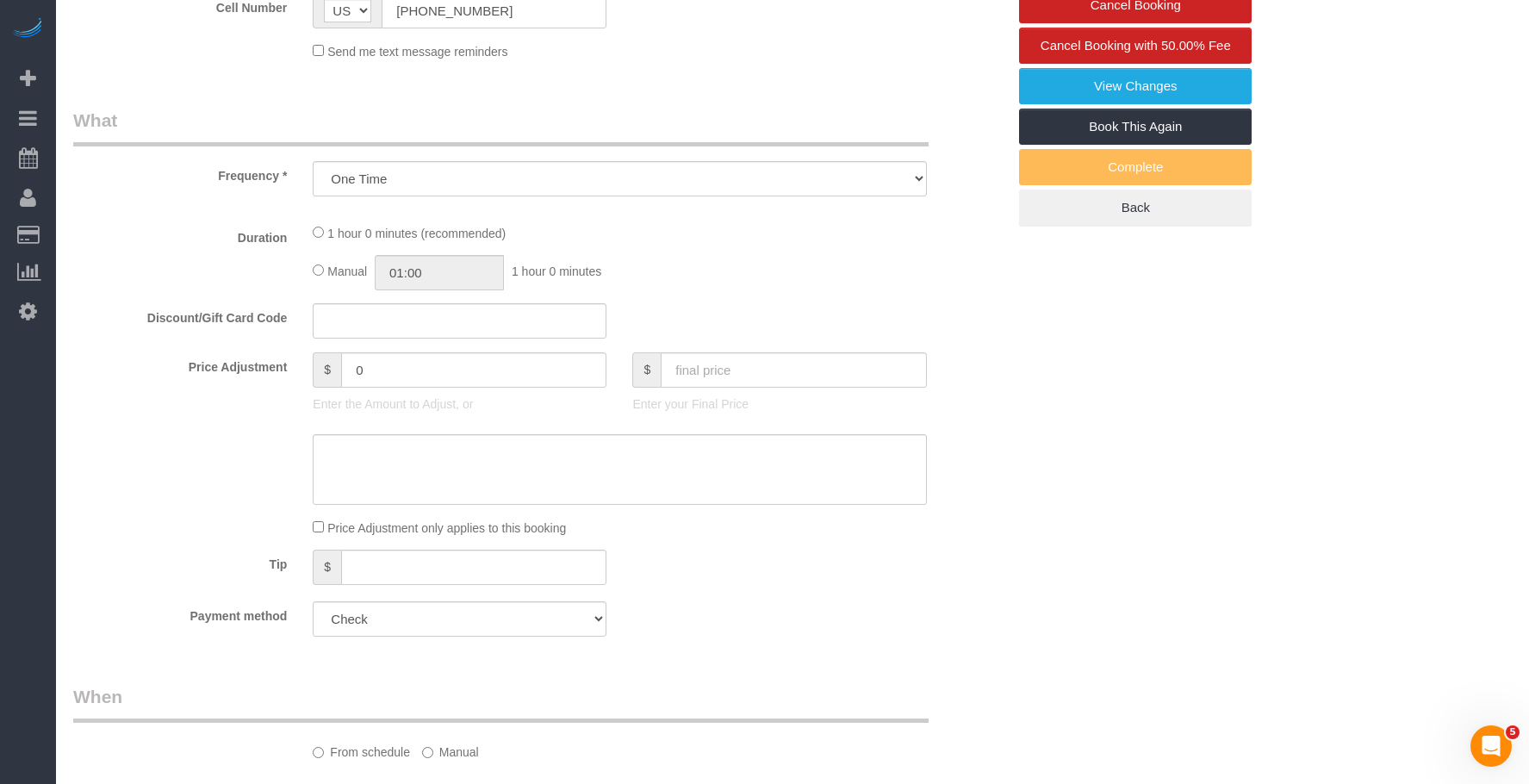
select select "60"
select select "spot1"
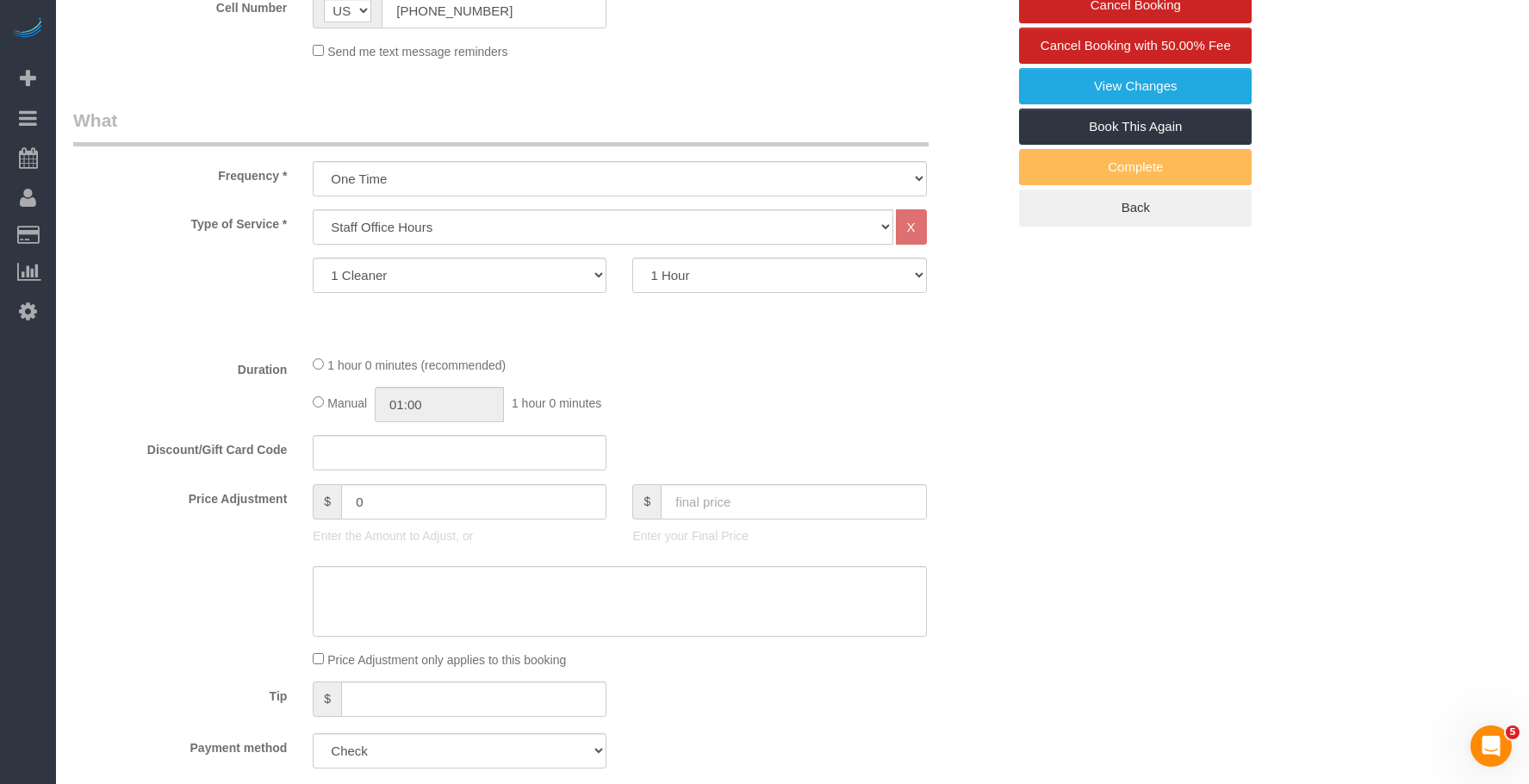
select select "object:1495"
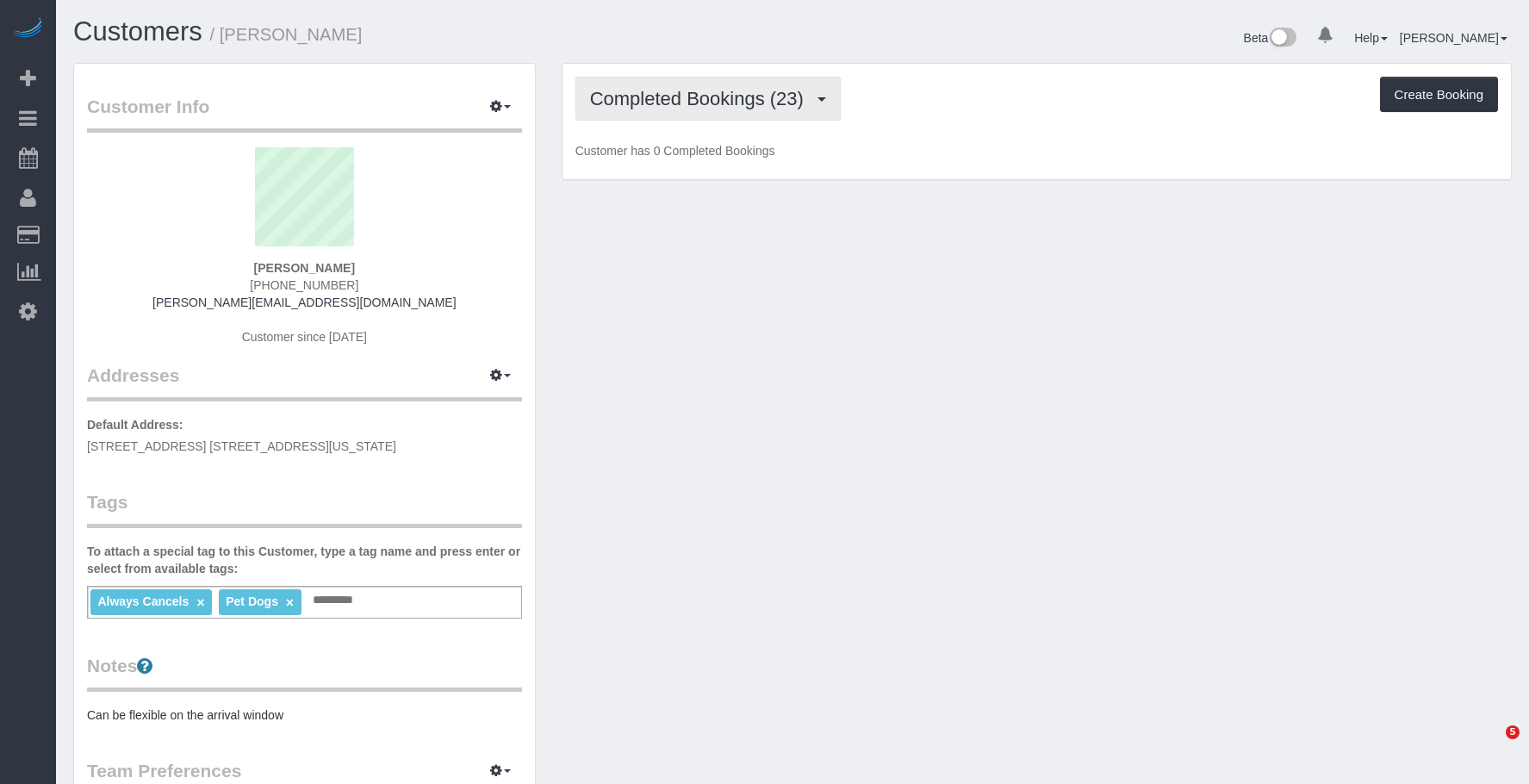
drag, startPoint x: 664, startPoint y: 98, endPoint x: 667, endPoint y: 140, distance: 42.1
click at [664, 98] on span "Completed Bookings (23)" at bounding box center [701, 99] width 222 height 22
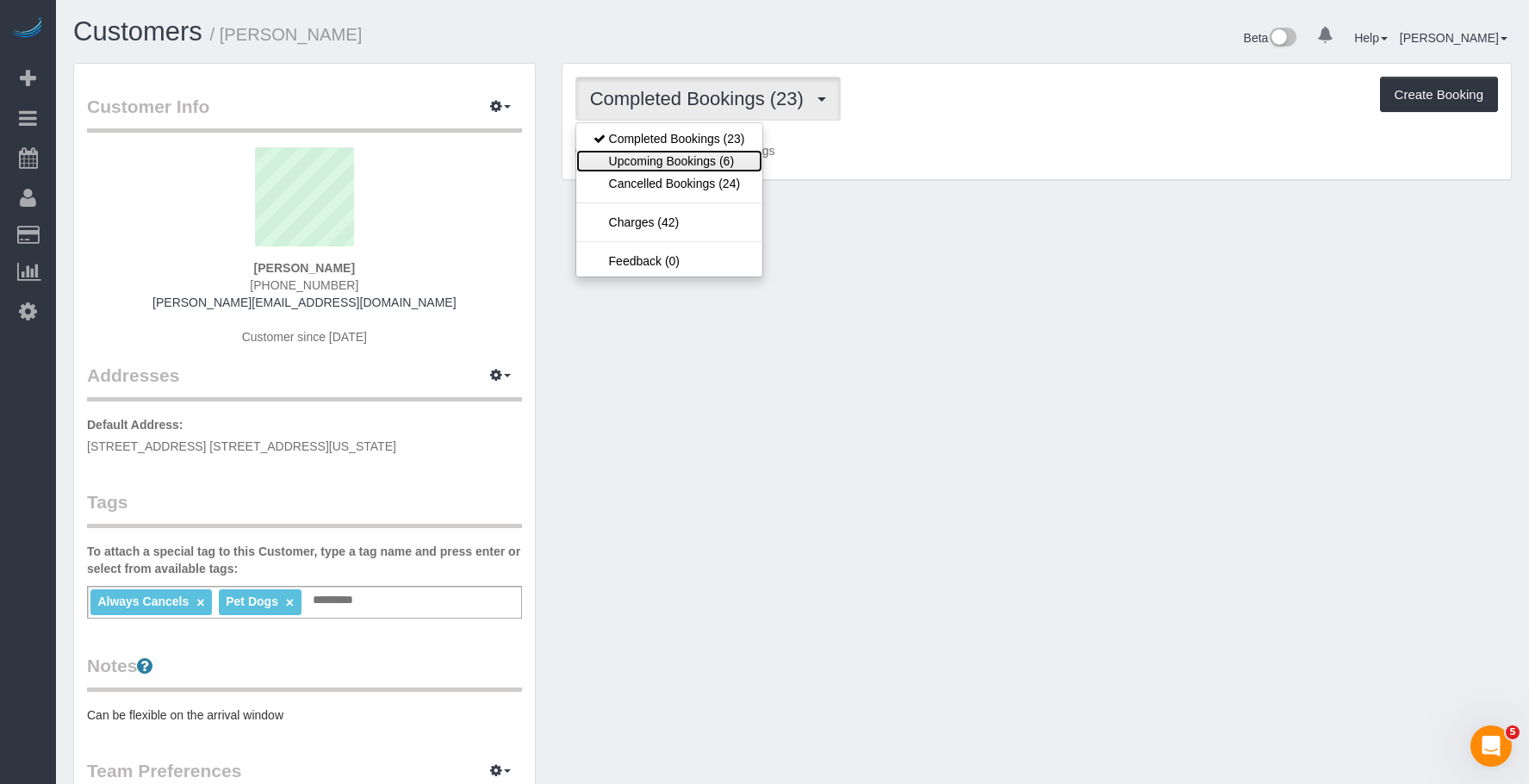
click at [661, 156] on link "Upcoming Bookings (6)" at bounding box center [669, 161] width 186 height 23
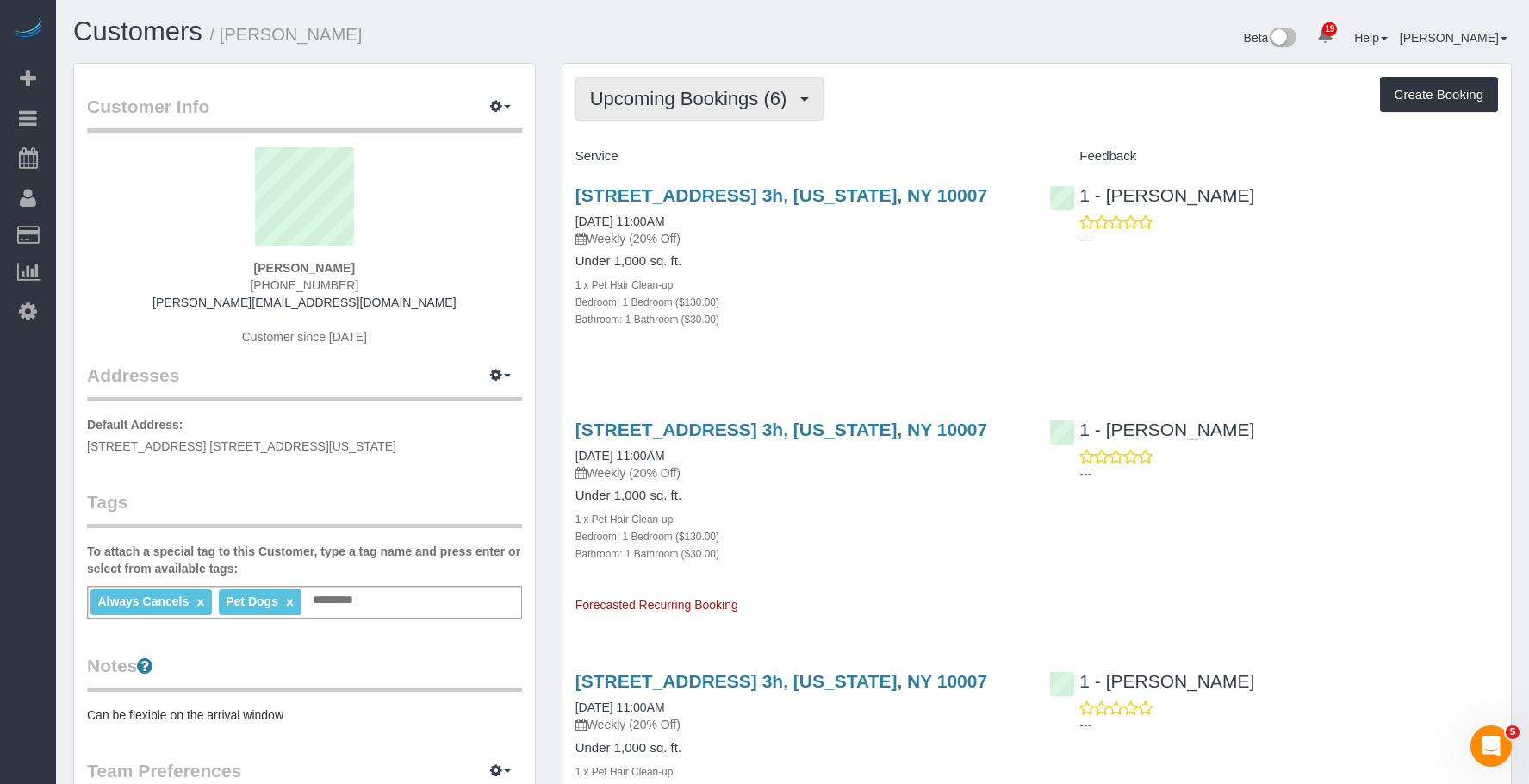
click at [683, 111] on button "Upcoming Bookings (6)" at bounding box center [699, 99] width 249 height 44
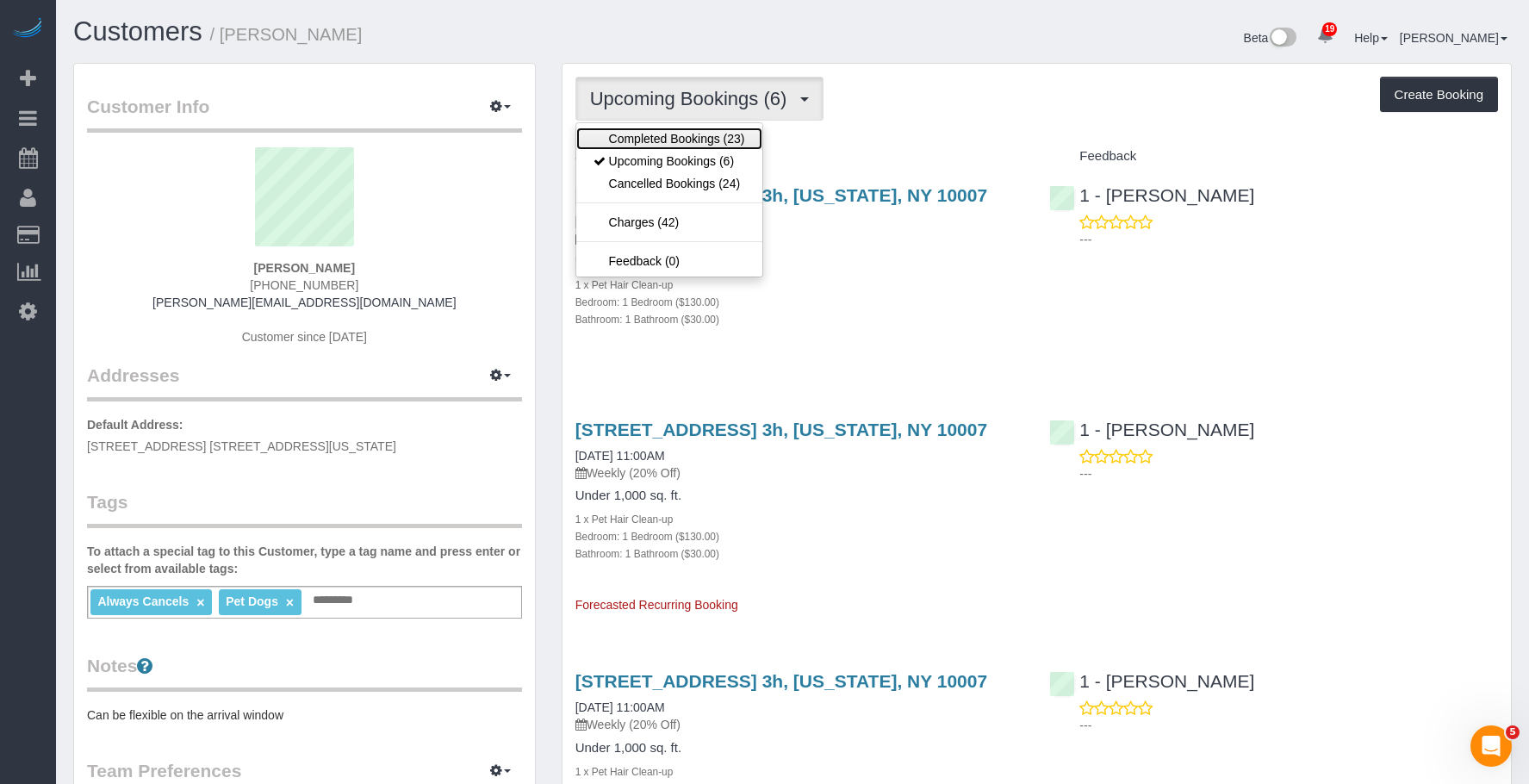
click at [646, 143] on link "Completed Bookings (23)" at bounding box center [669, 139] width 186 height 23
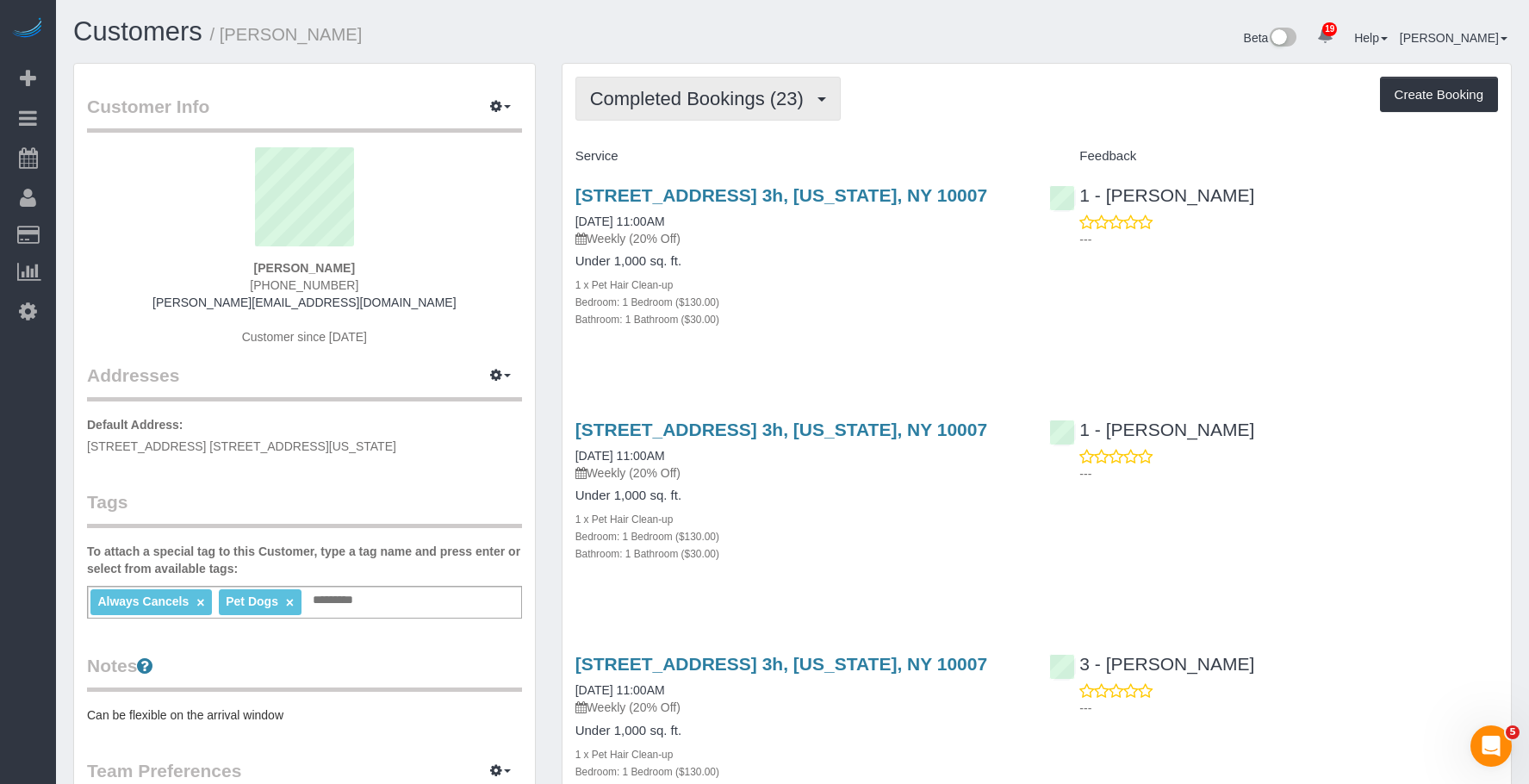
click at [686, 87] on button "Completed Bookings (23)" at bounding box center [708, 99] width 266 height 44
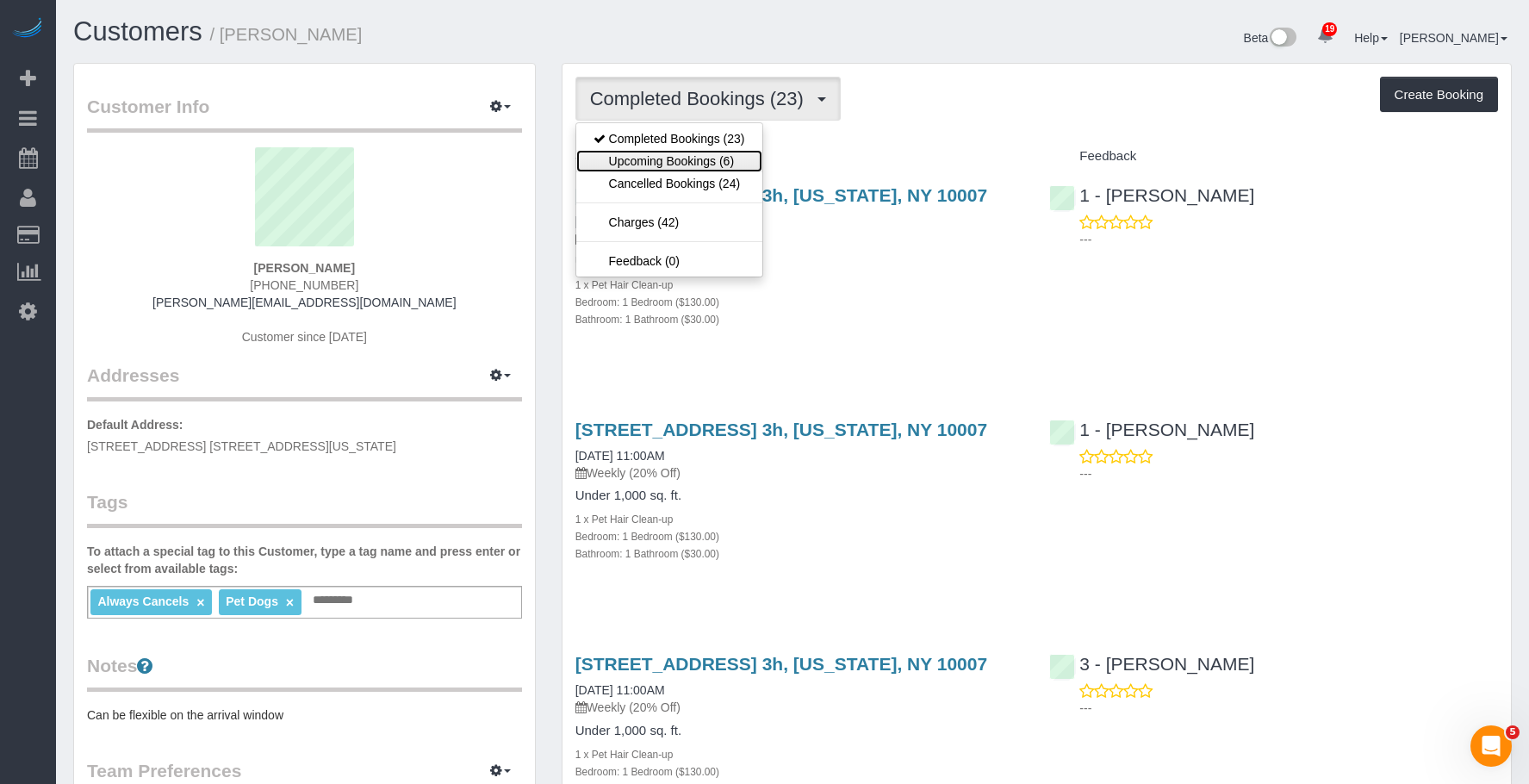
click at [664, 162] on link "Upcoming Bookings (6)" at bounding box center [669, 161] width 186 height 23
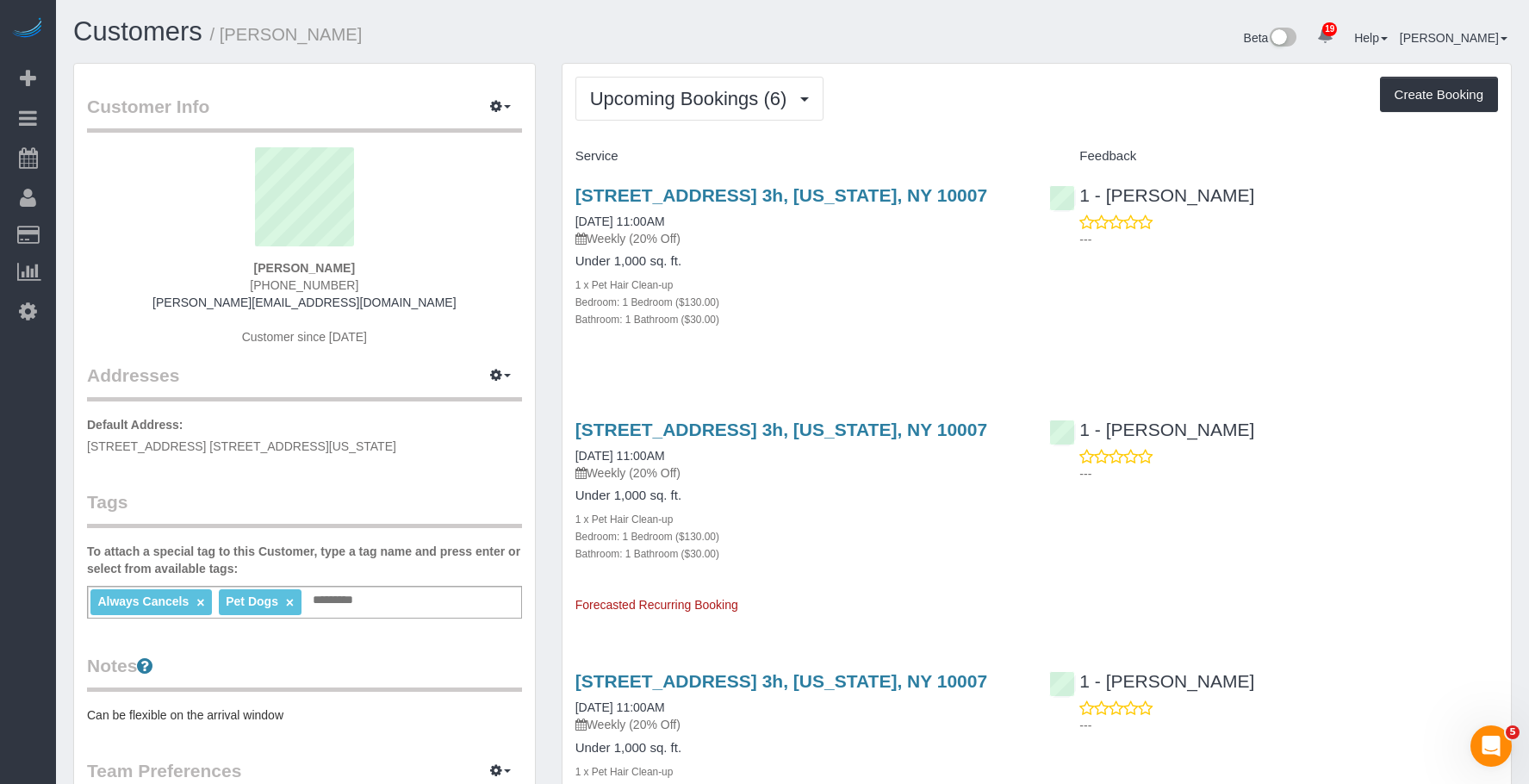
click at [867, 265] on h4 "Under 1,000 sq. ft." at bounding box center [799, 261] width 448 height 15
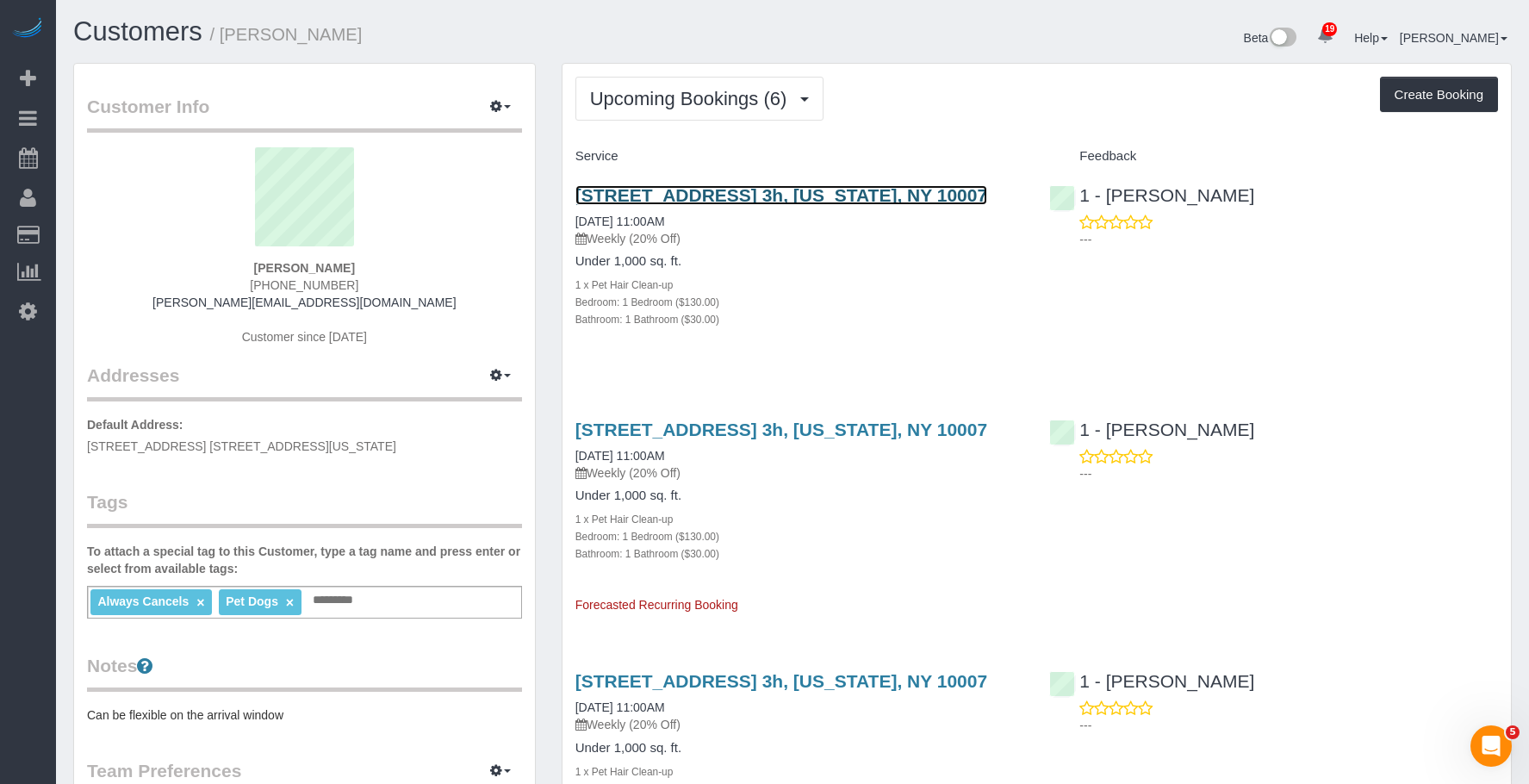
click at [893, 198] on link "[STREET_ADDRESS] 3h, [US_STATE], NY 10007" at bounding box center [781, 195] width 412 height 20
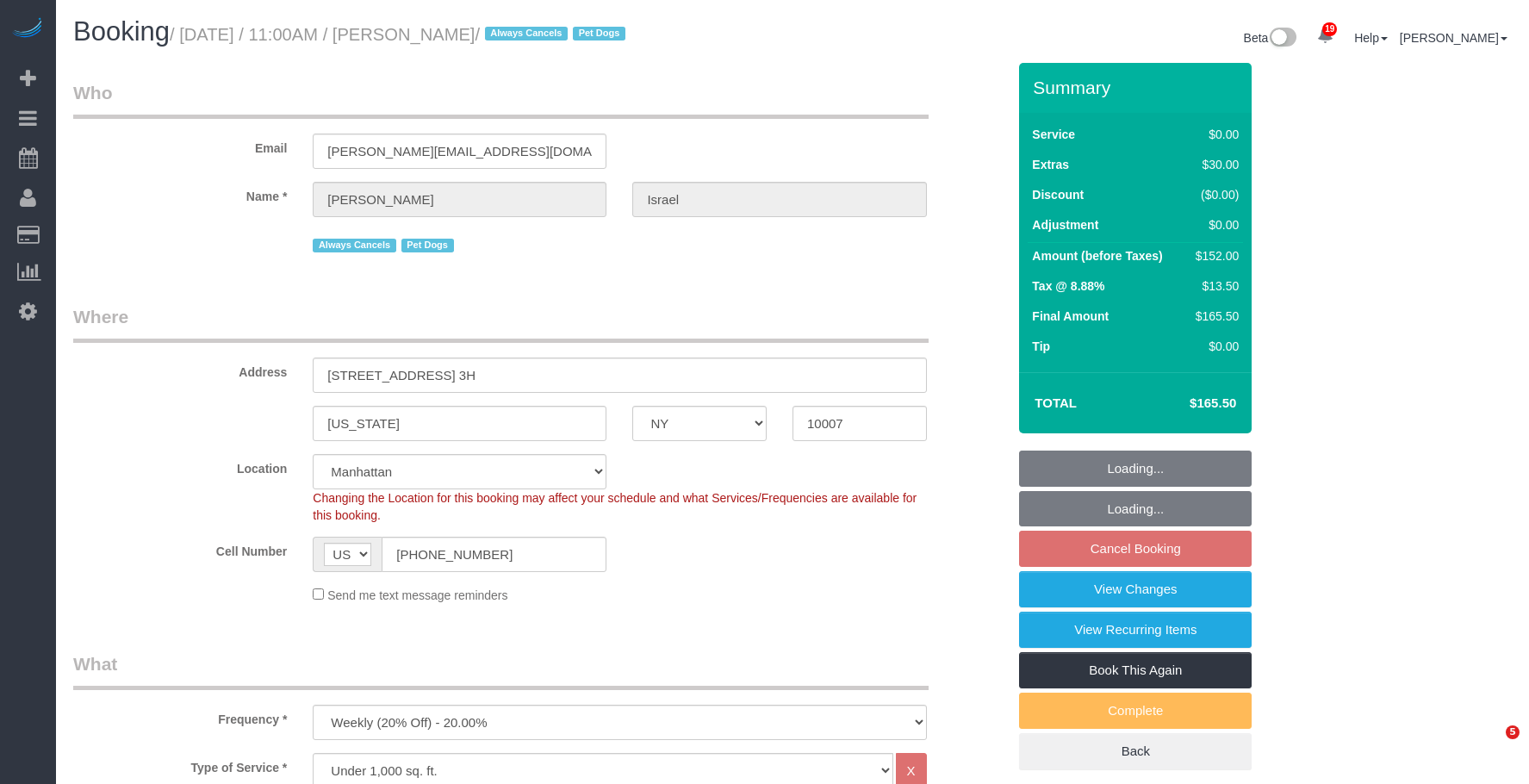
select select "NY"
select select "1"
select select "number:89"
select select "number:90"
select select "number:13"
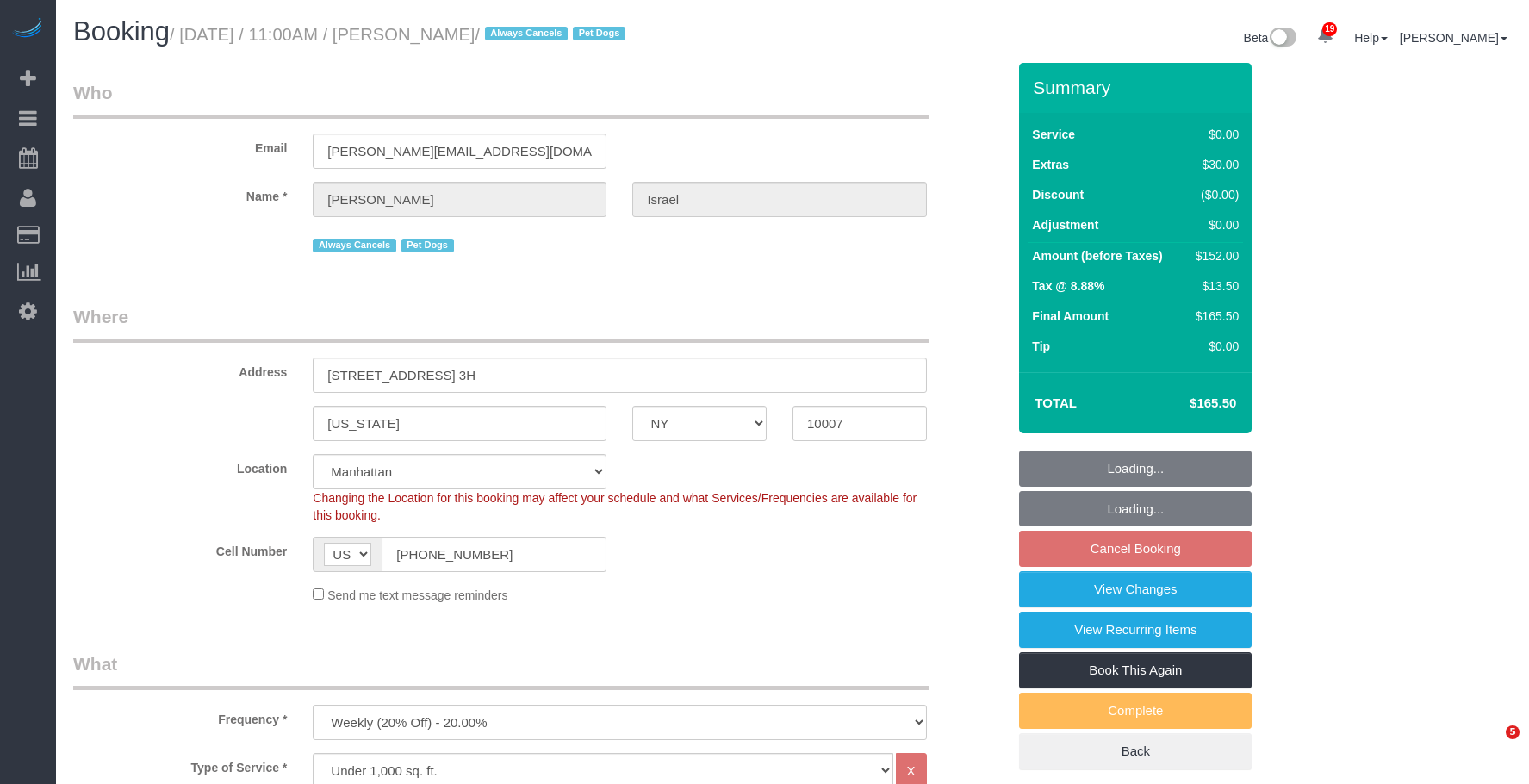
select select "number:6"
select select "spot3"
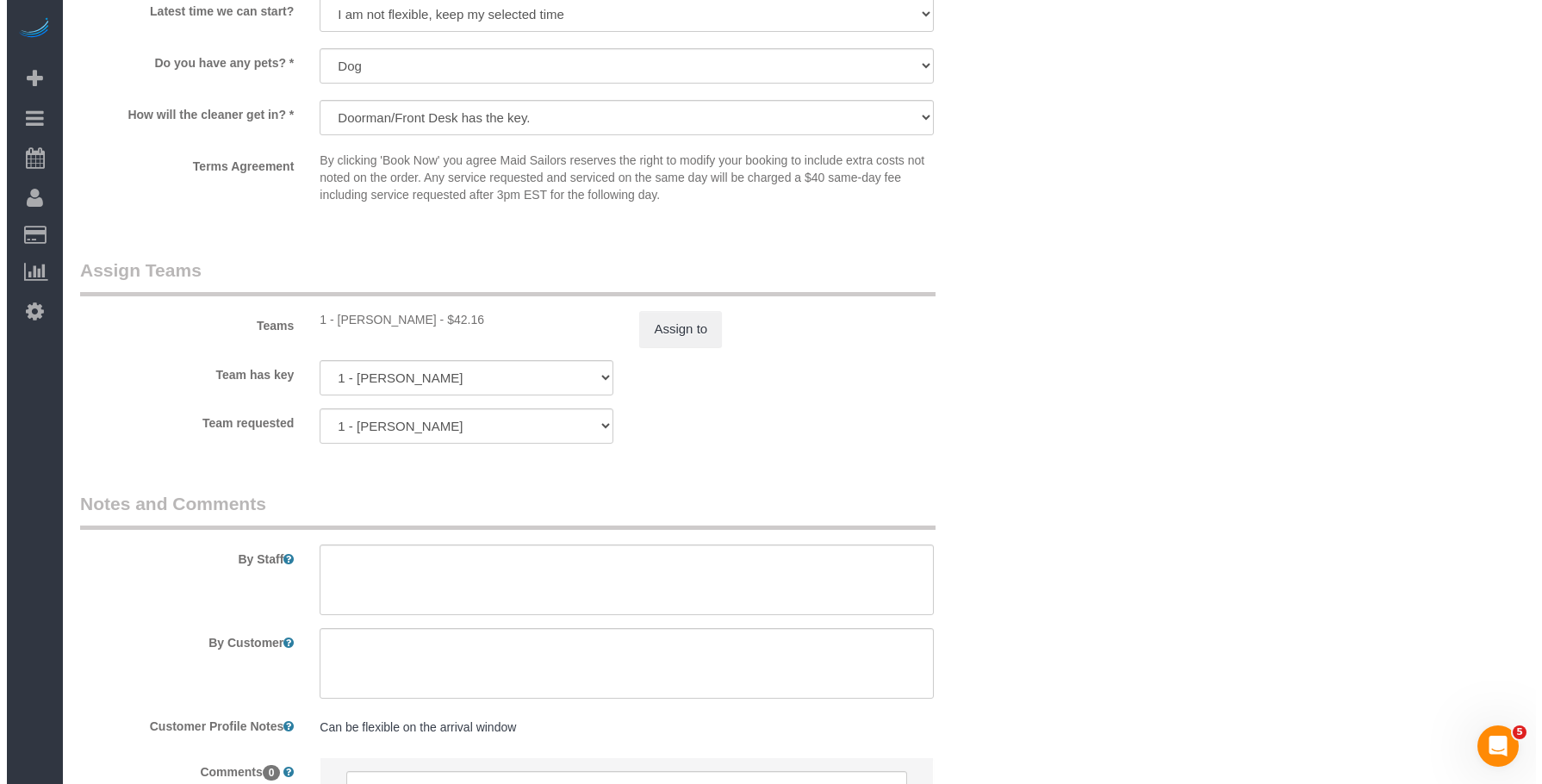
scroll to position [2067, 0]
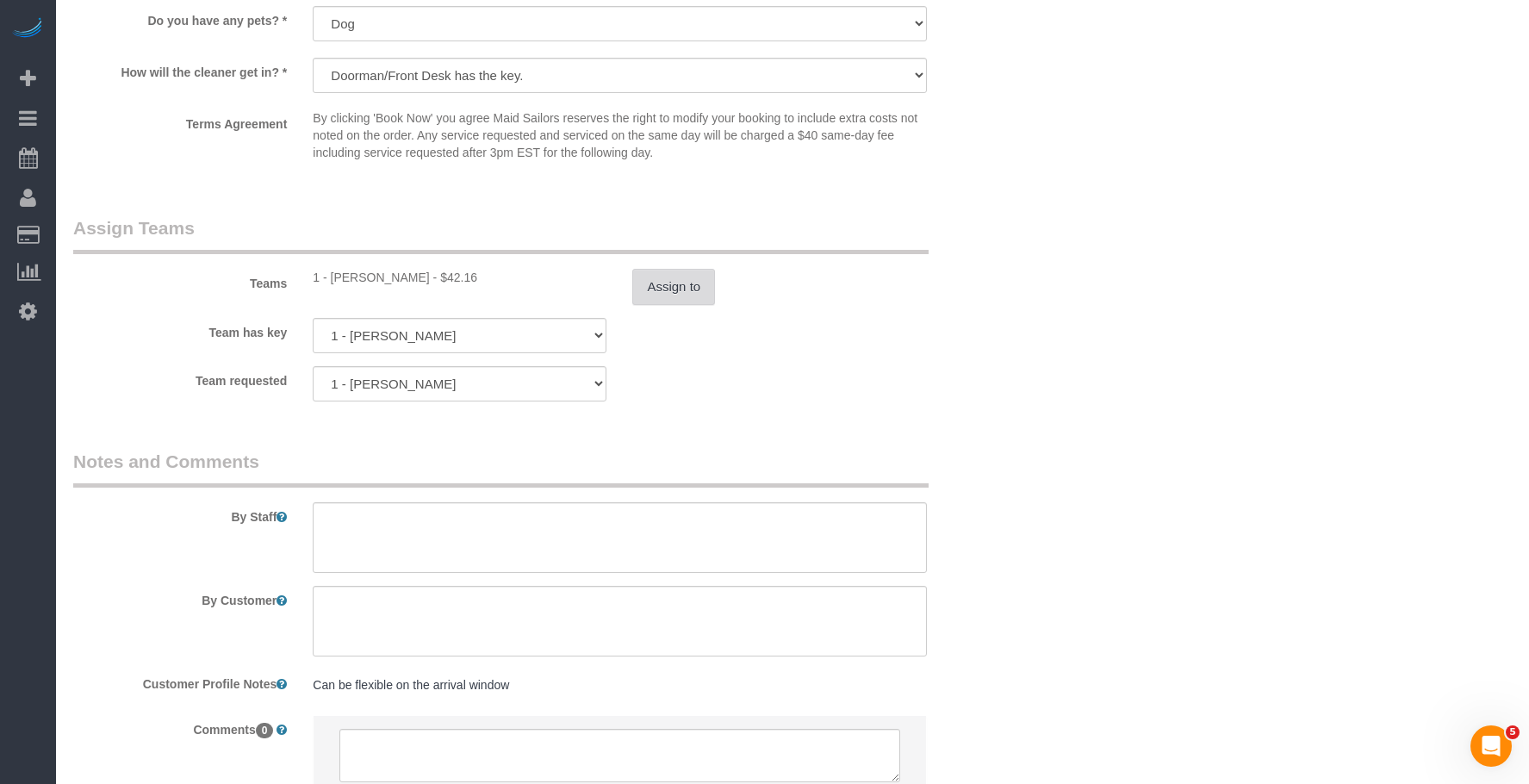
click at [671, 298] on button "Assign to" at bounding box center [673, 287] width 83 height 36
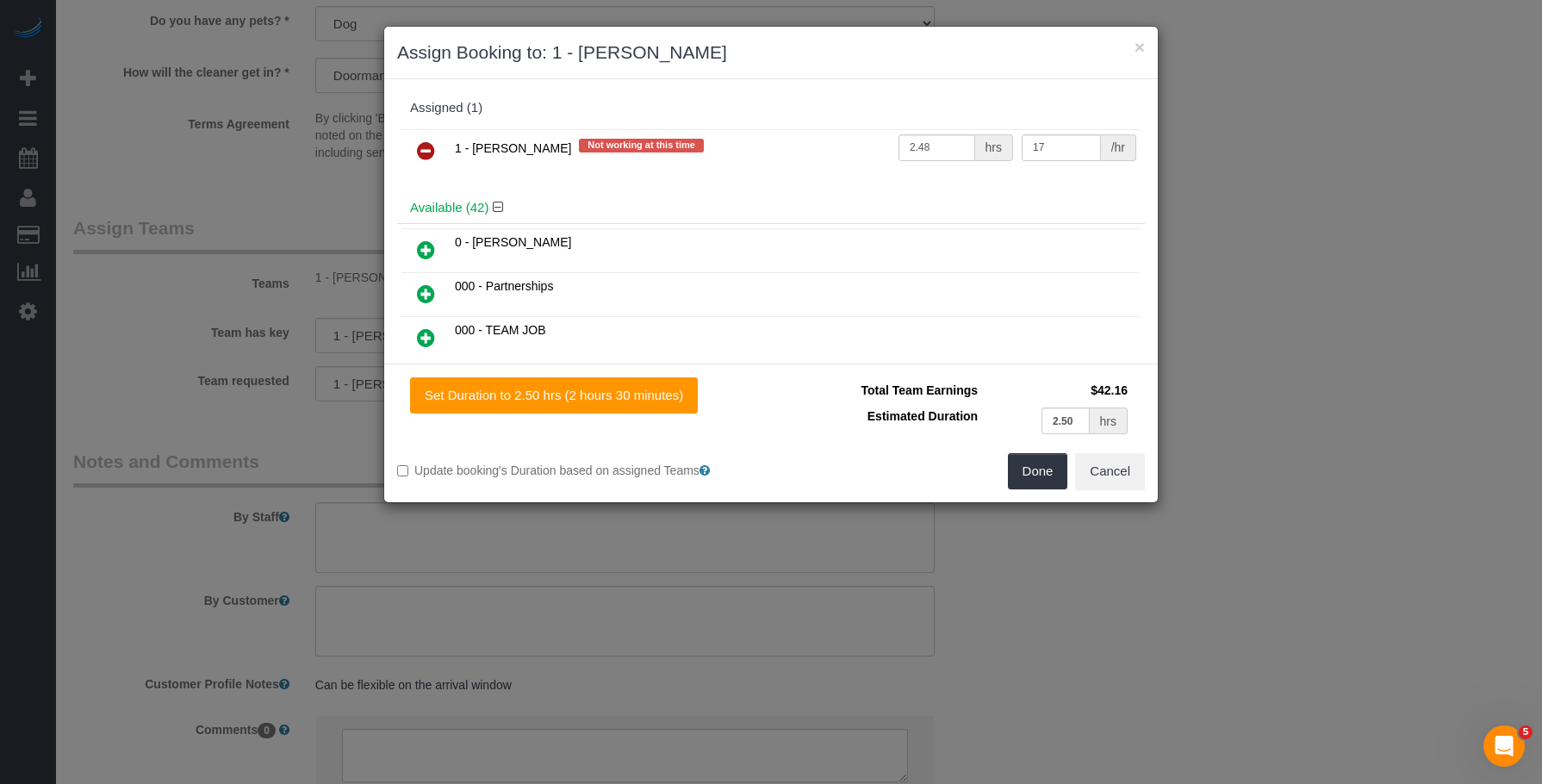
click at [419, 146] on icon at bounding box center [426, 151] width 18 height 21
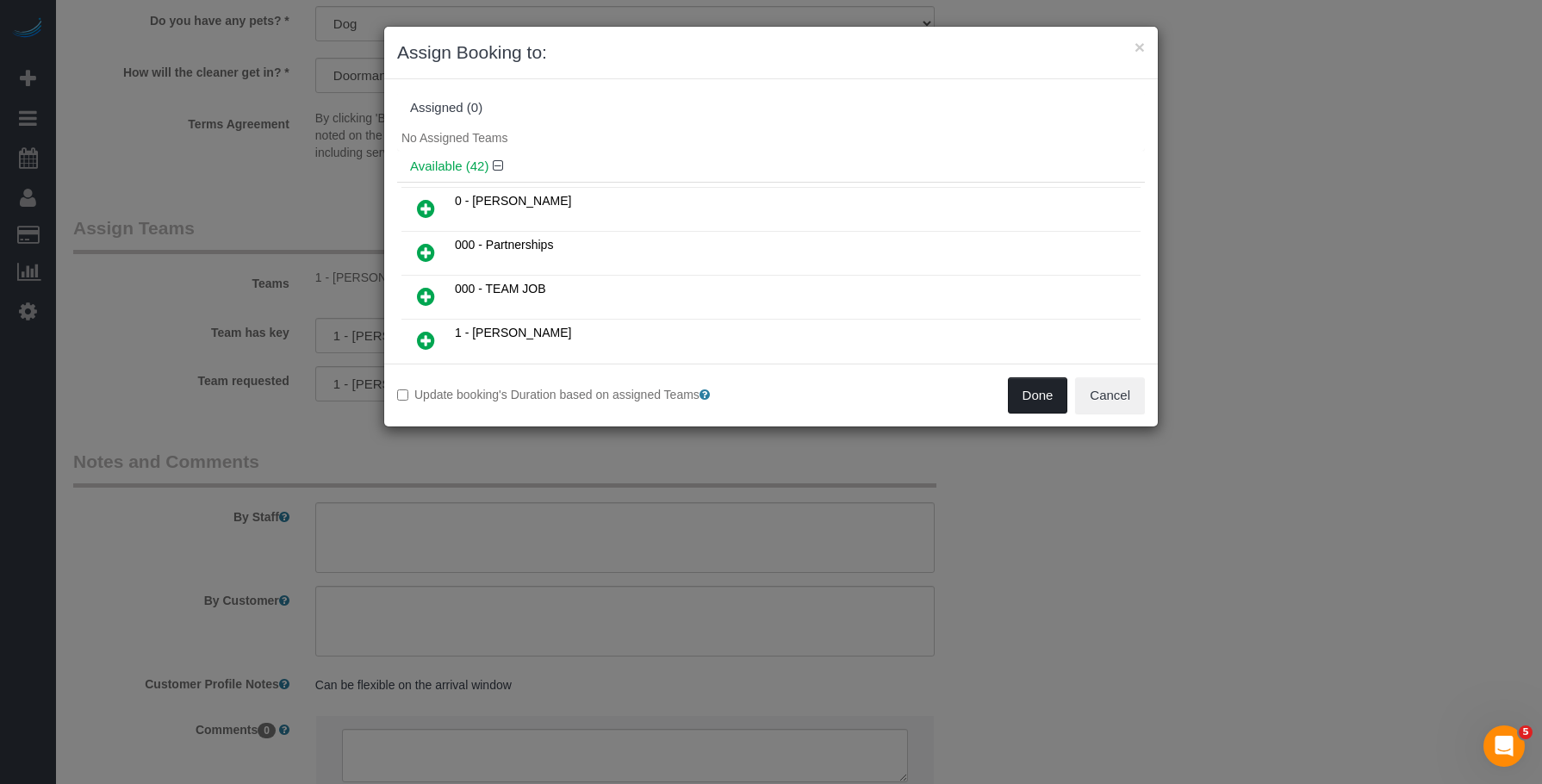
click at [1046, 399] on button "Done" at bounding box center [1038, 395] width 60 height 36
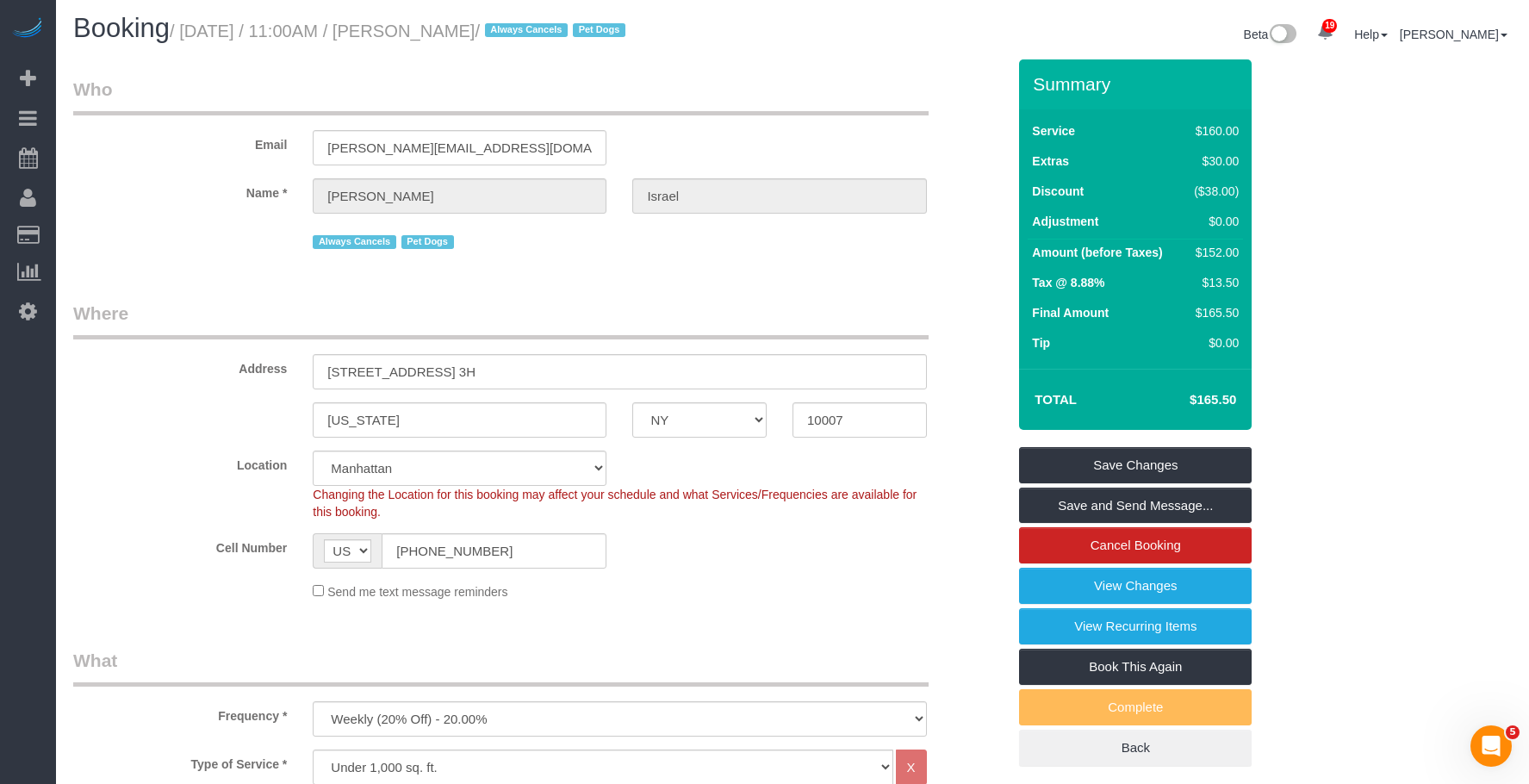
scroll to position [0, 0]
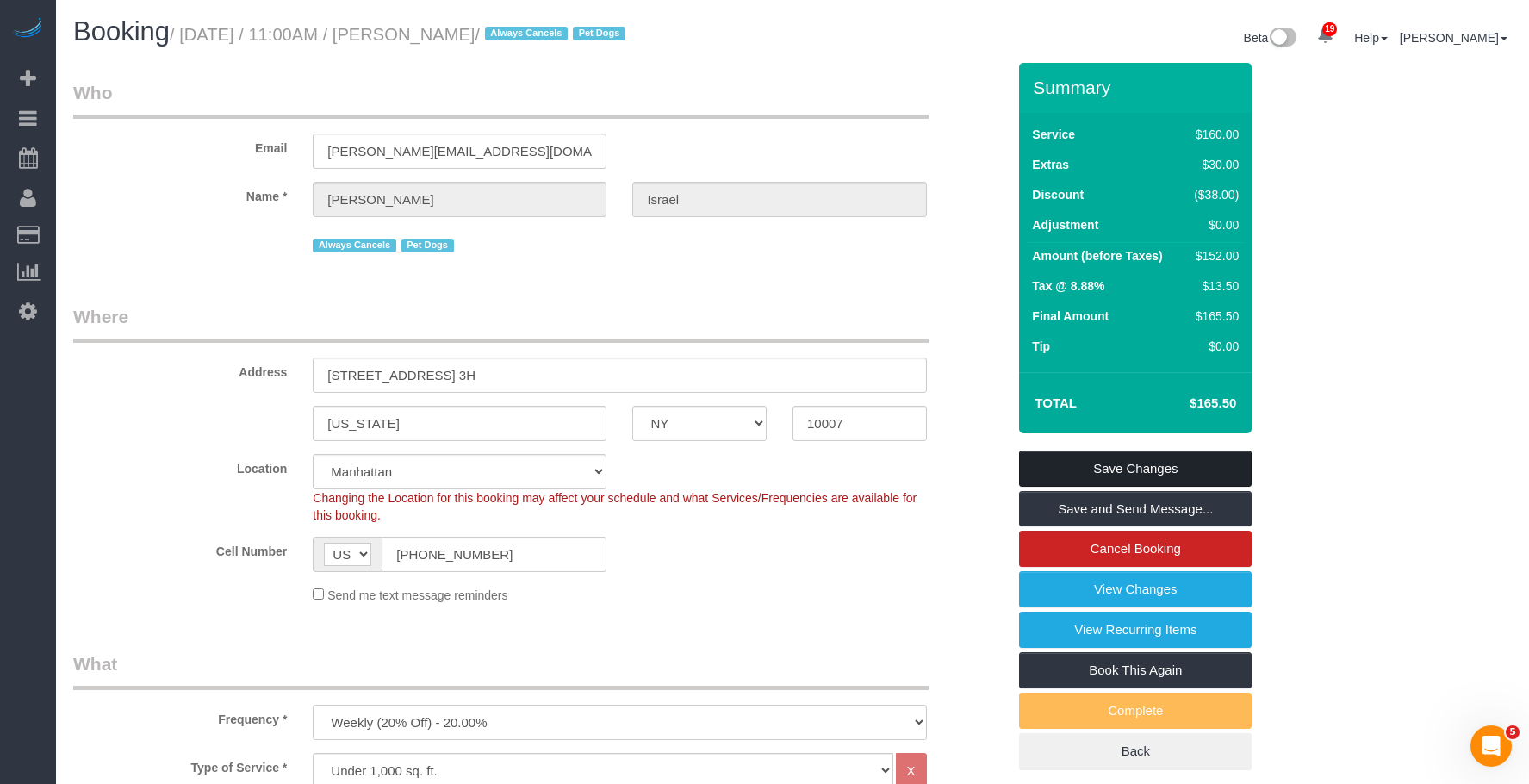
click at [1152, 456] on link "Save Changes" at bounding box center [1136, 468] width 233 height 36
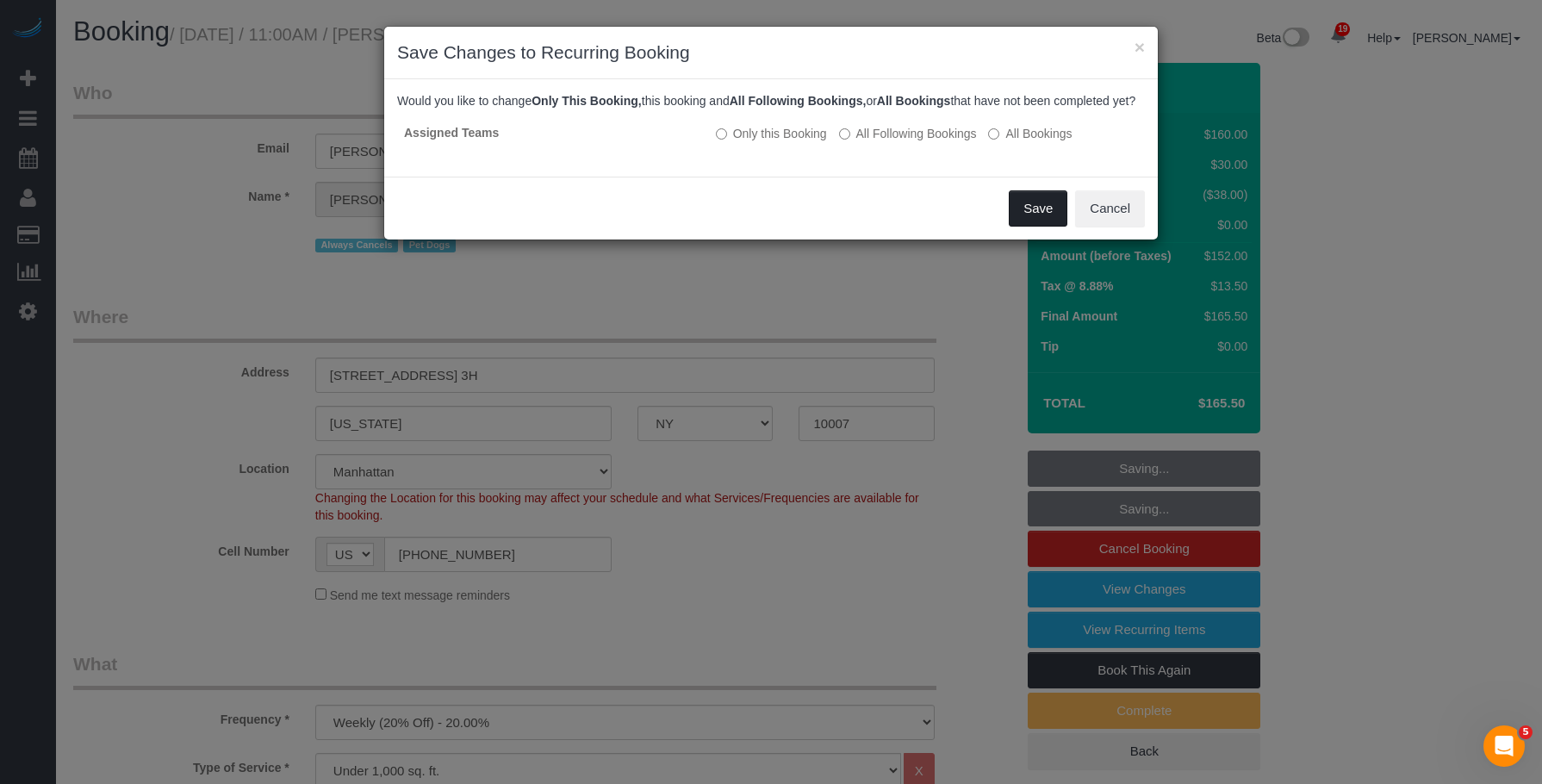
drag, startPoint x: 1029, startPoint y: 224, endPoint x: 848, endPoint y: 223, distance: 181.0
click at [1028, 224] on button "Save" at bounding box center [1038, 208] width 59 height 36
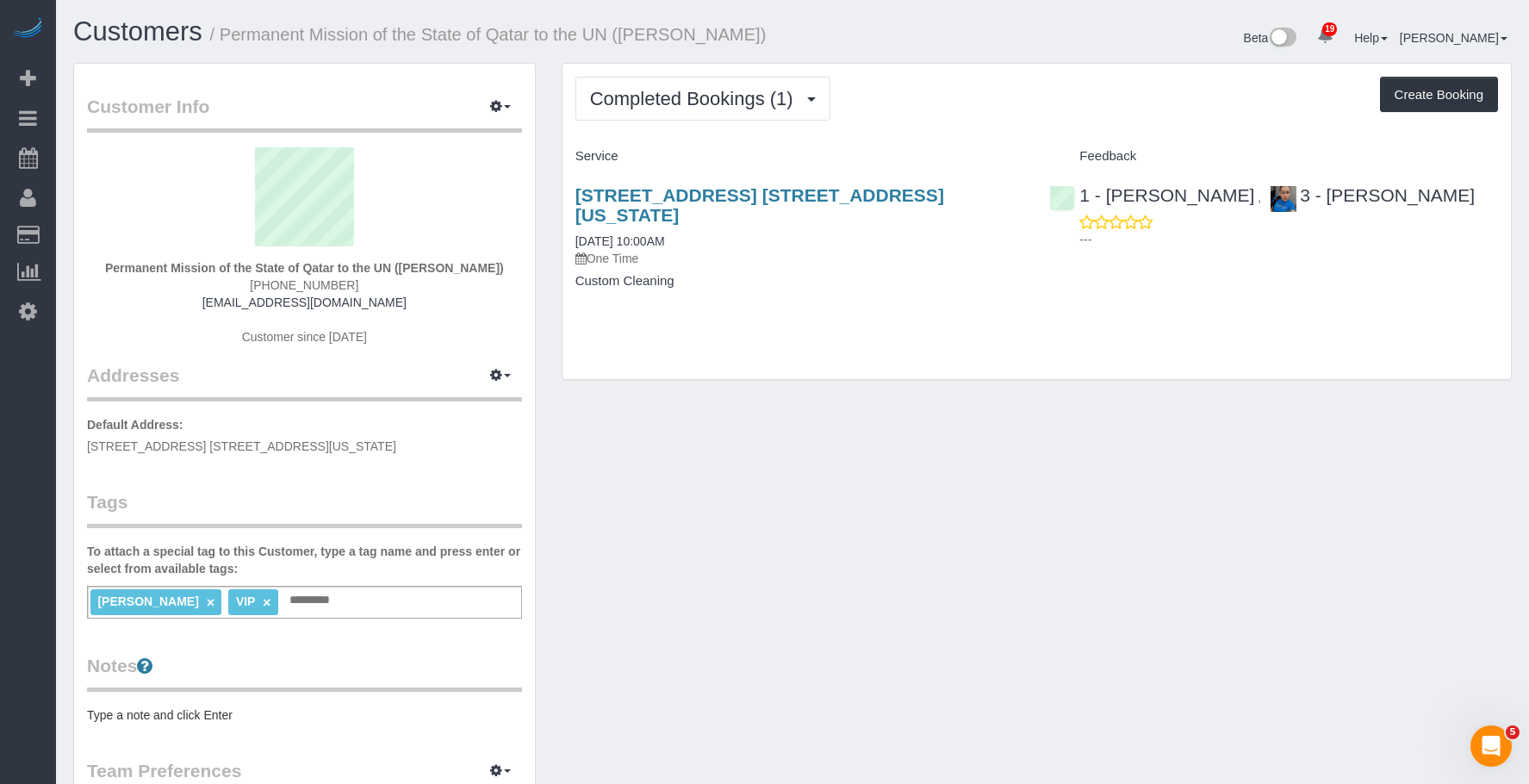
click at [800, 346] on div "Completed Bookings (1) Completed Bookings (1) Upcoming Bookings (1) Cancelled B…" at bounding box center [1037, 221] width 949 height 316
drag, startPoint x: 226, startPoint y: 34, endPoint x: 532, endPoint y: 38, distance: 306.0
click at [532, 38] on small "/ Permanent Mission of the State of Qatar to the UN ([PERSON_NAME])" at bounding box center [488, 35] width 557 height 19
copy small "Permanent Mission of the State of [GEOGRAPHIC_DATA]"
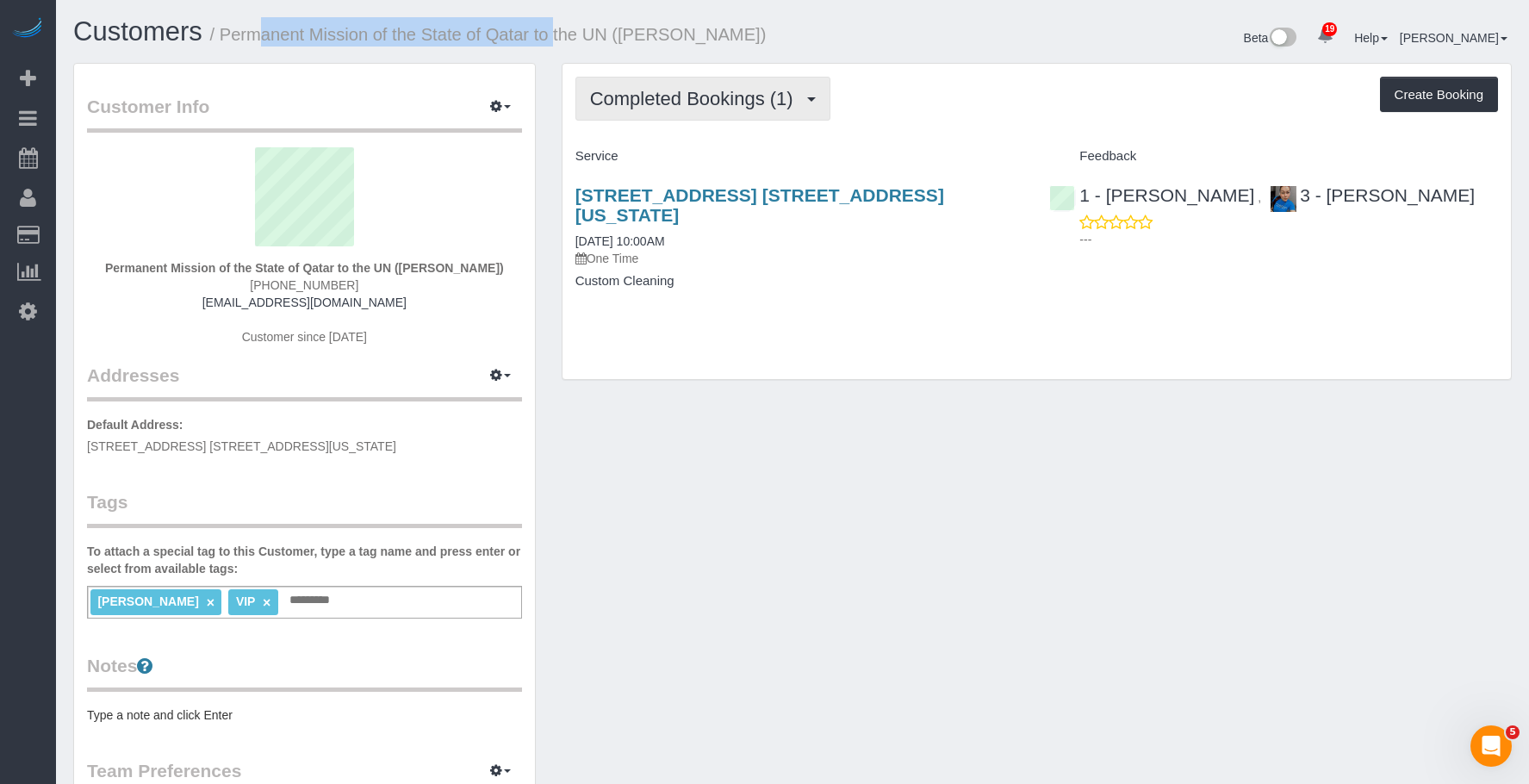
click at [721, 103] on span "Completed Bookings (1)" at bounding box center [696, 99] width 212 height 22
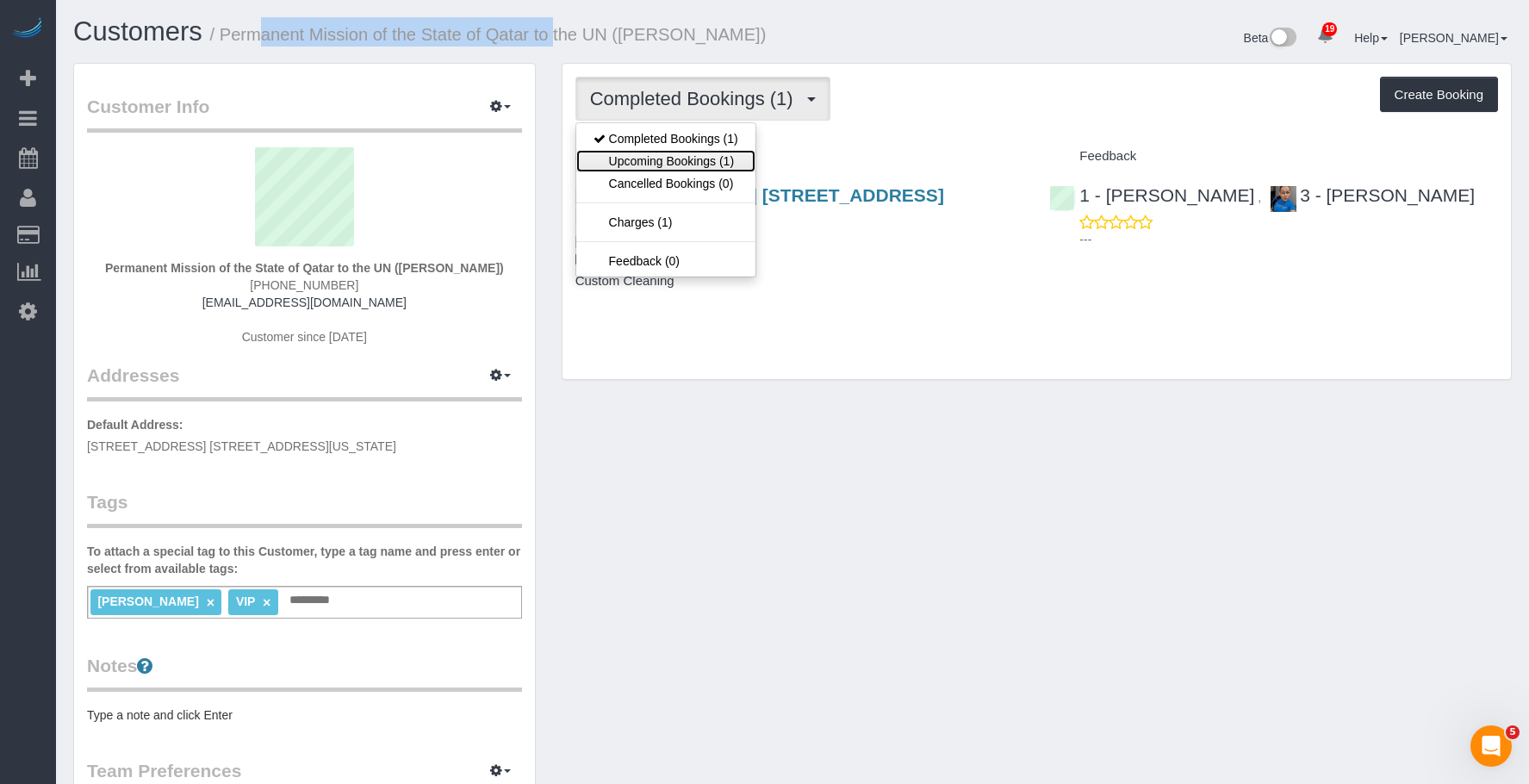
click at [689, 152] on link "Upcoming Bookings (1)" at bounding box center [665, 161] width 179 height 23
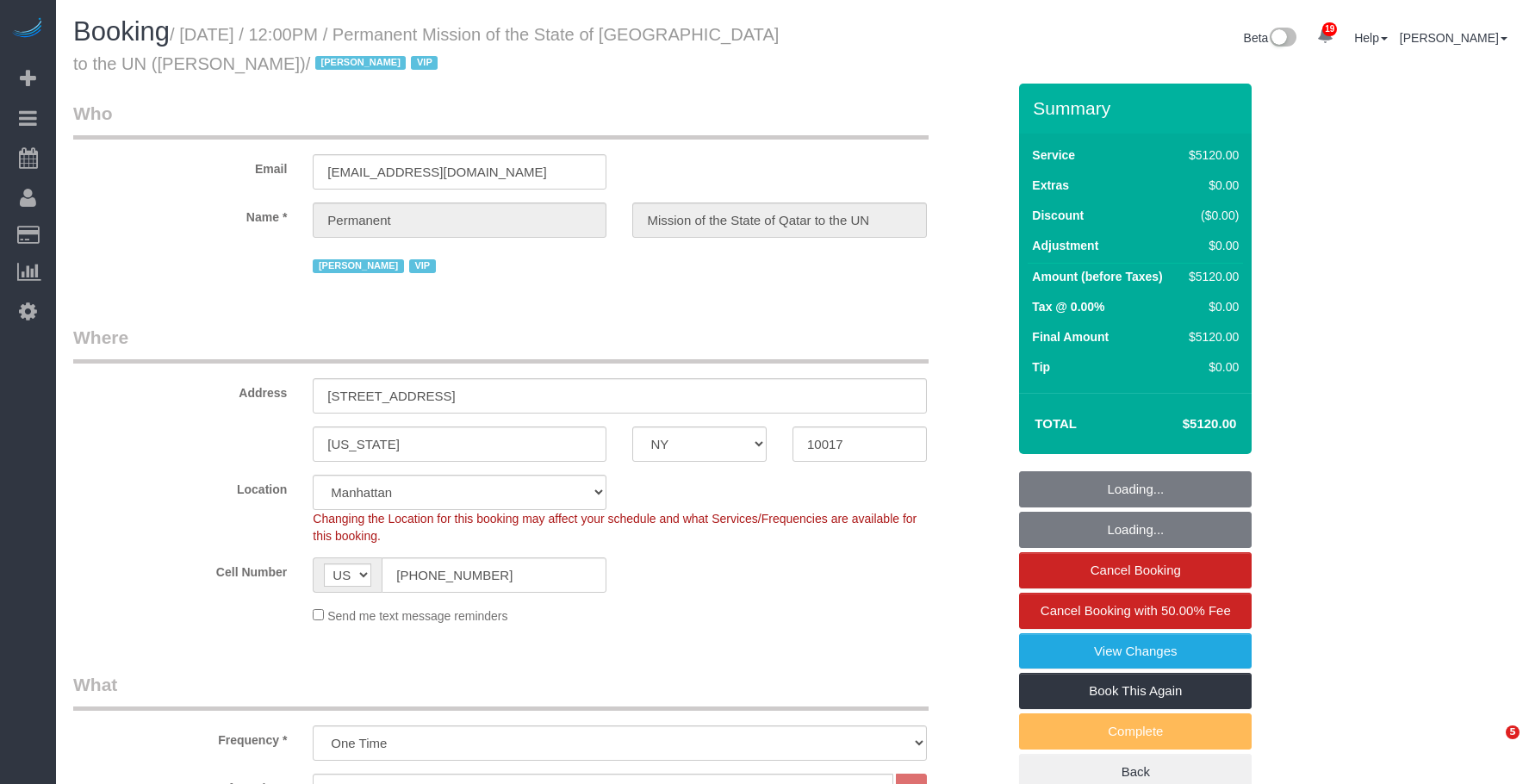
select select "NY"
select select "10"
select select "480"
select select "string:paypal"
select select "spot1"
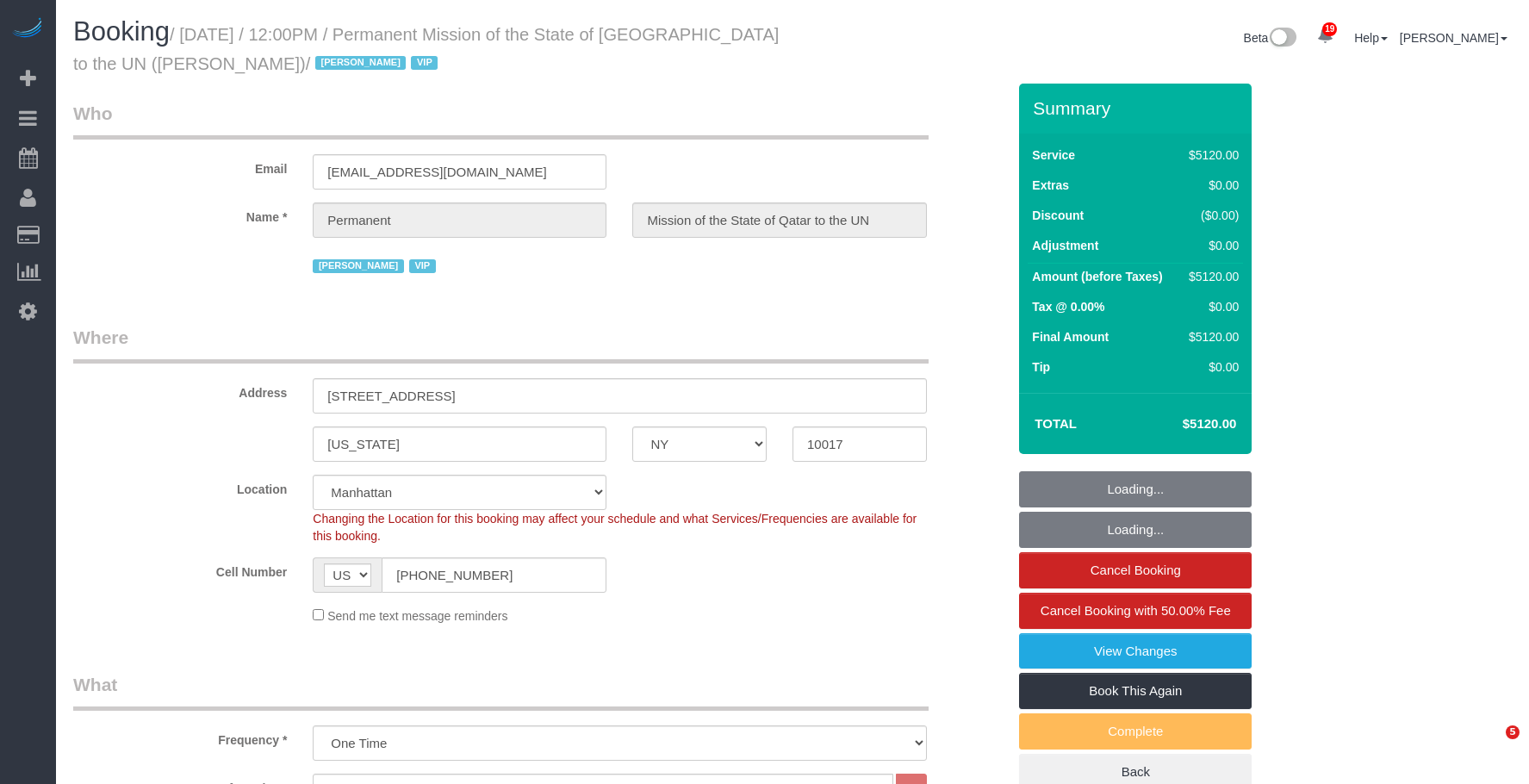
select select "number:89"
select select "number:90"
select select "number:15"
select select "number:7"
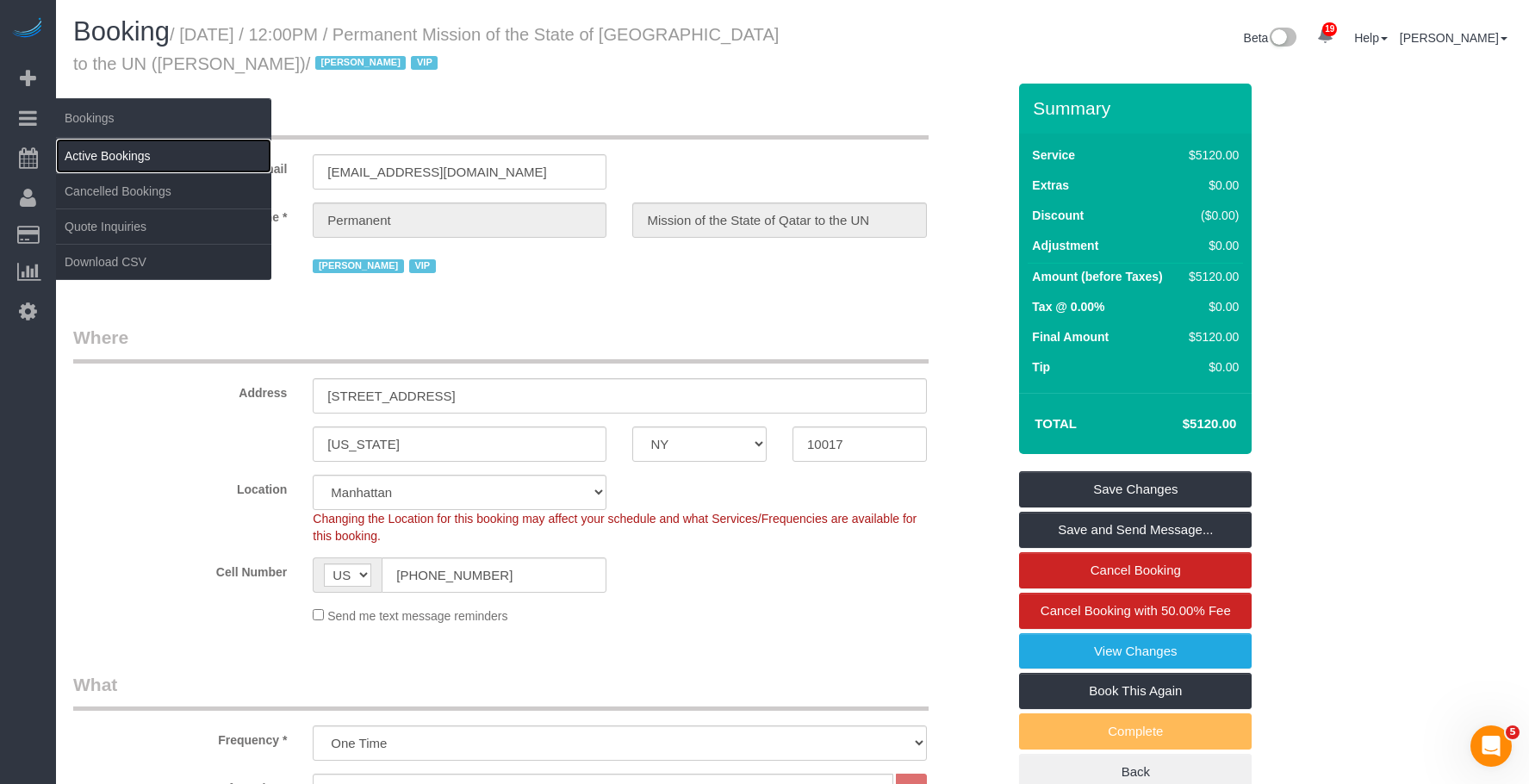
click at [128, 155] on link "Active Bookings" at bounding box center [163, 156] width 215 height 34
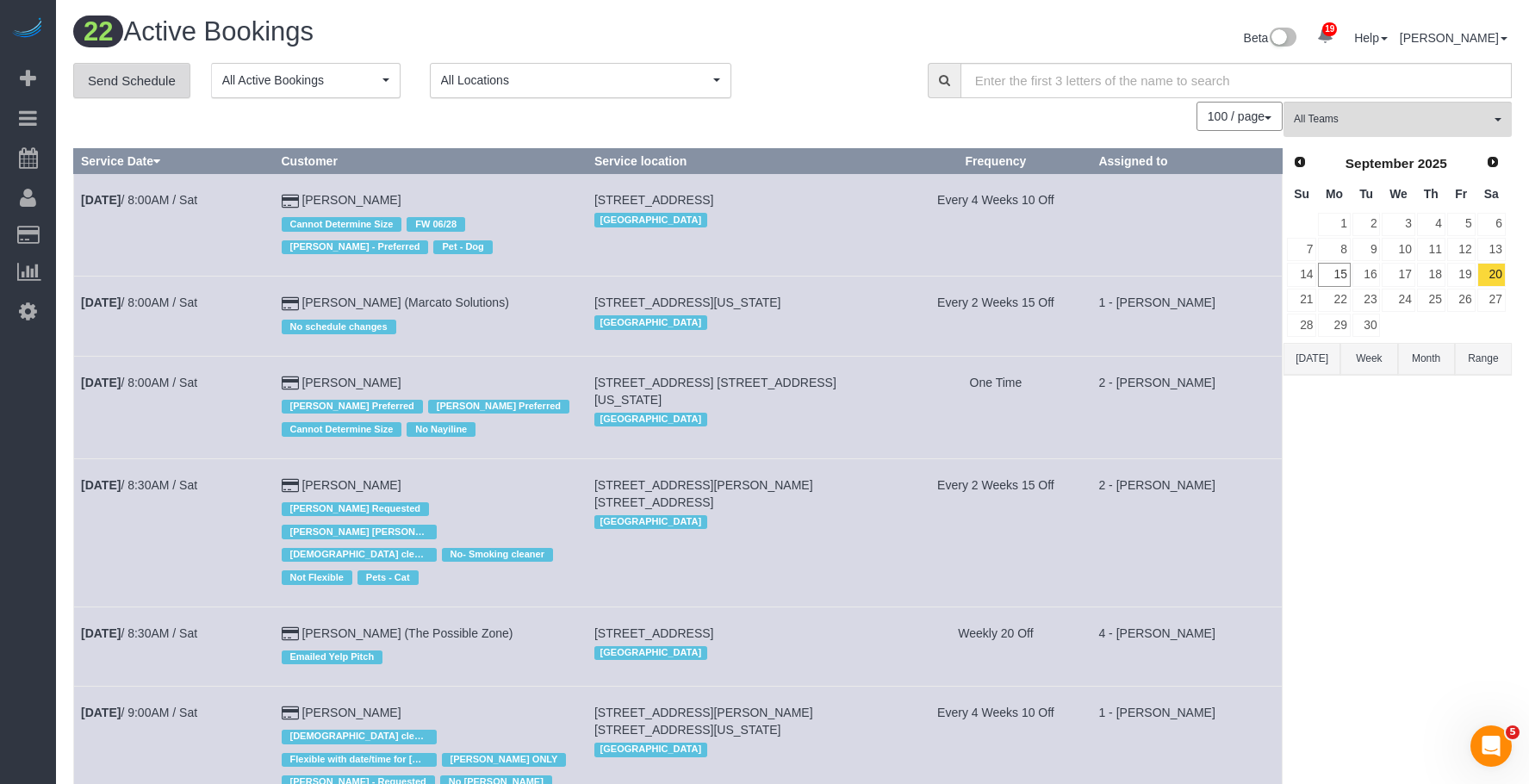
click at [153, 90] on link "Send Schedule" at bounding box center [132, 80] width 117 height 36
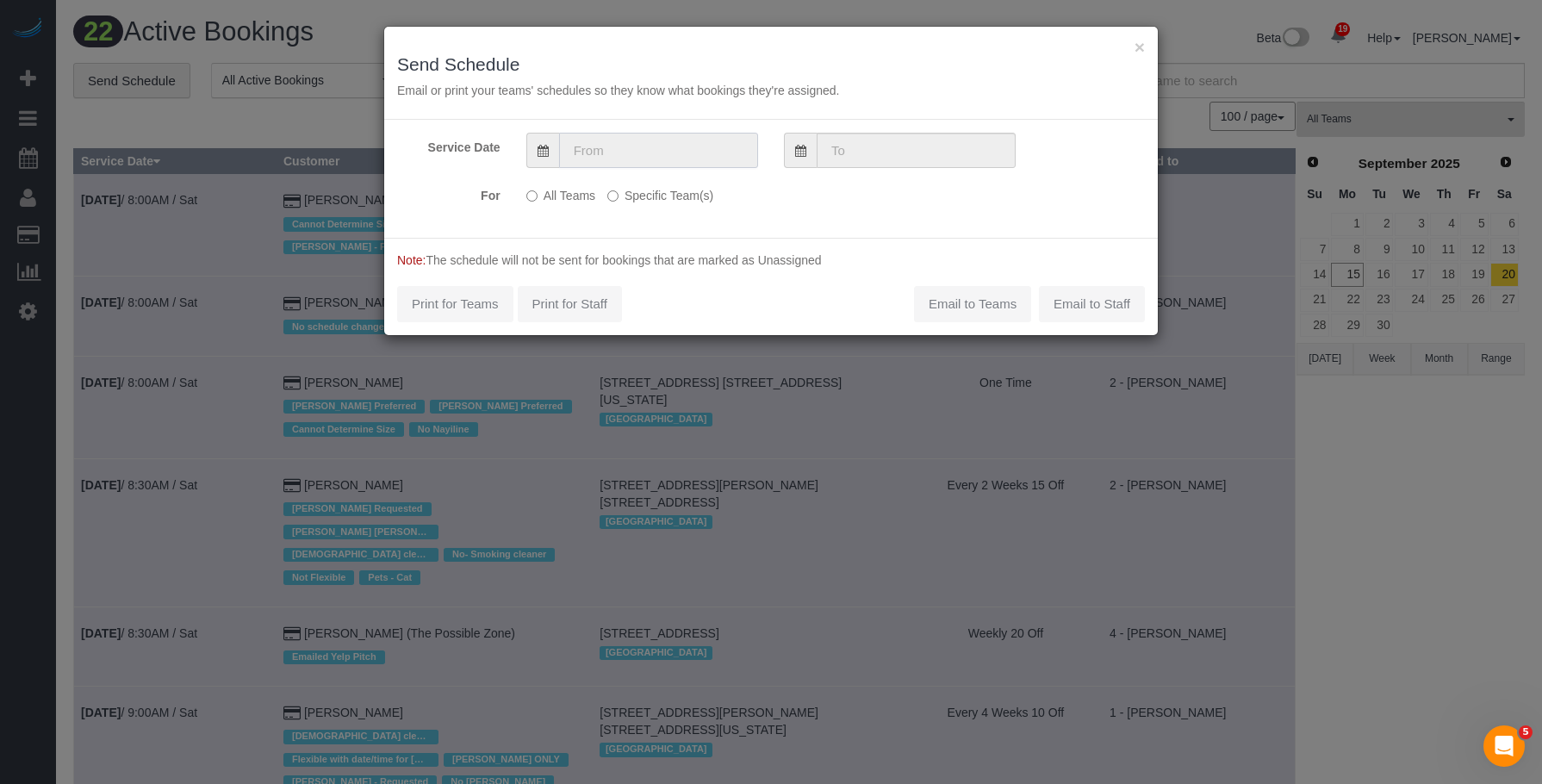
click at [698, 146] on input "text" at bounding box center [659, 150] width 199 height 35
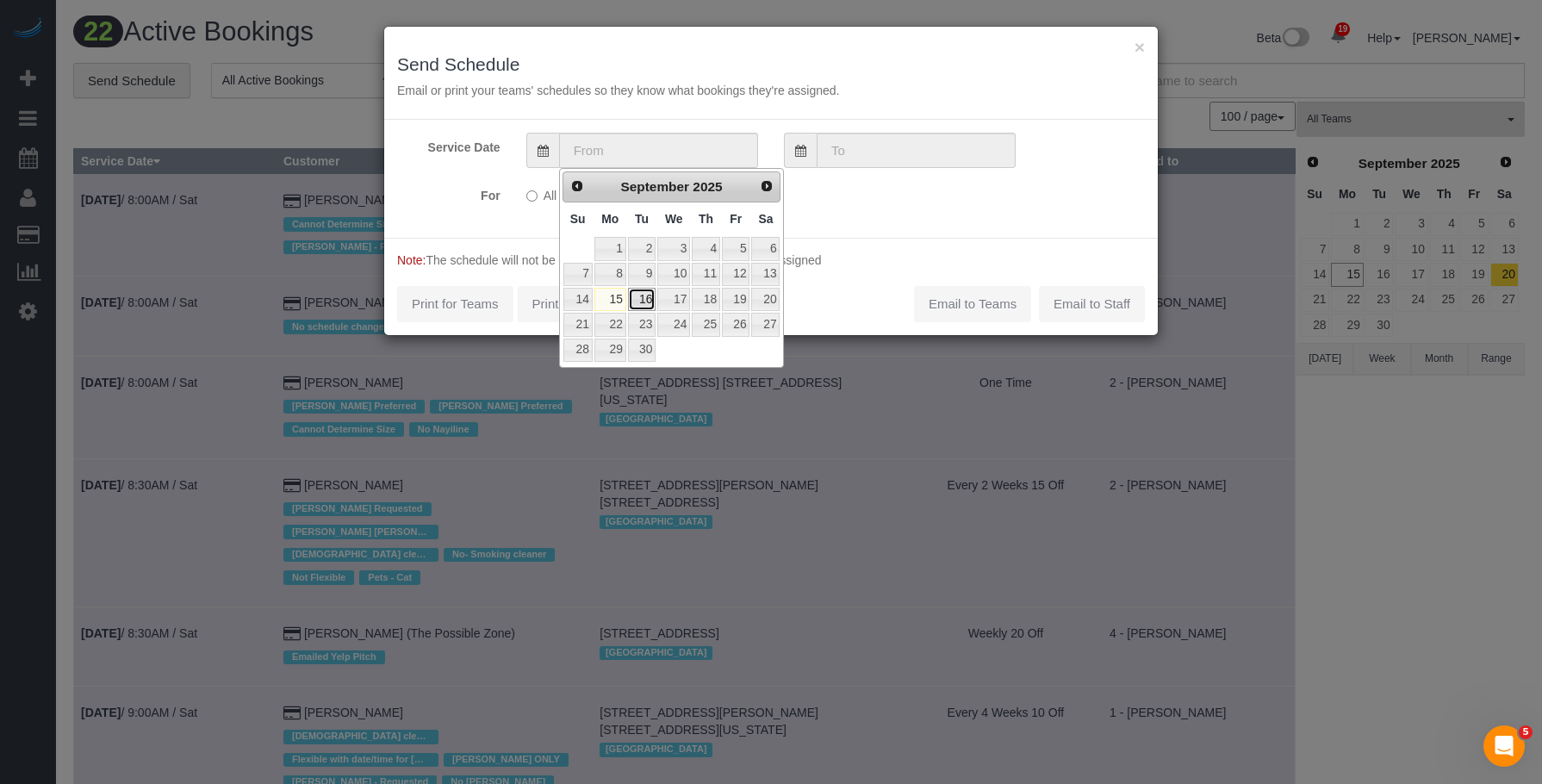
click at [643, 300] on link "16" at bounding box center [642, 299] width 28 height 24
type input "[DATE]"
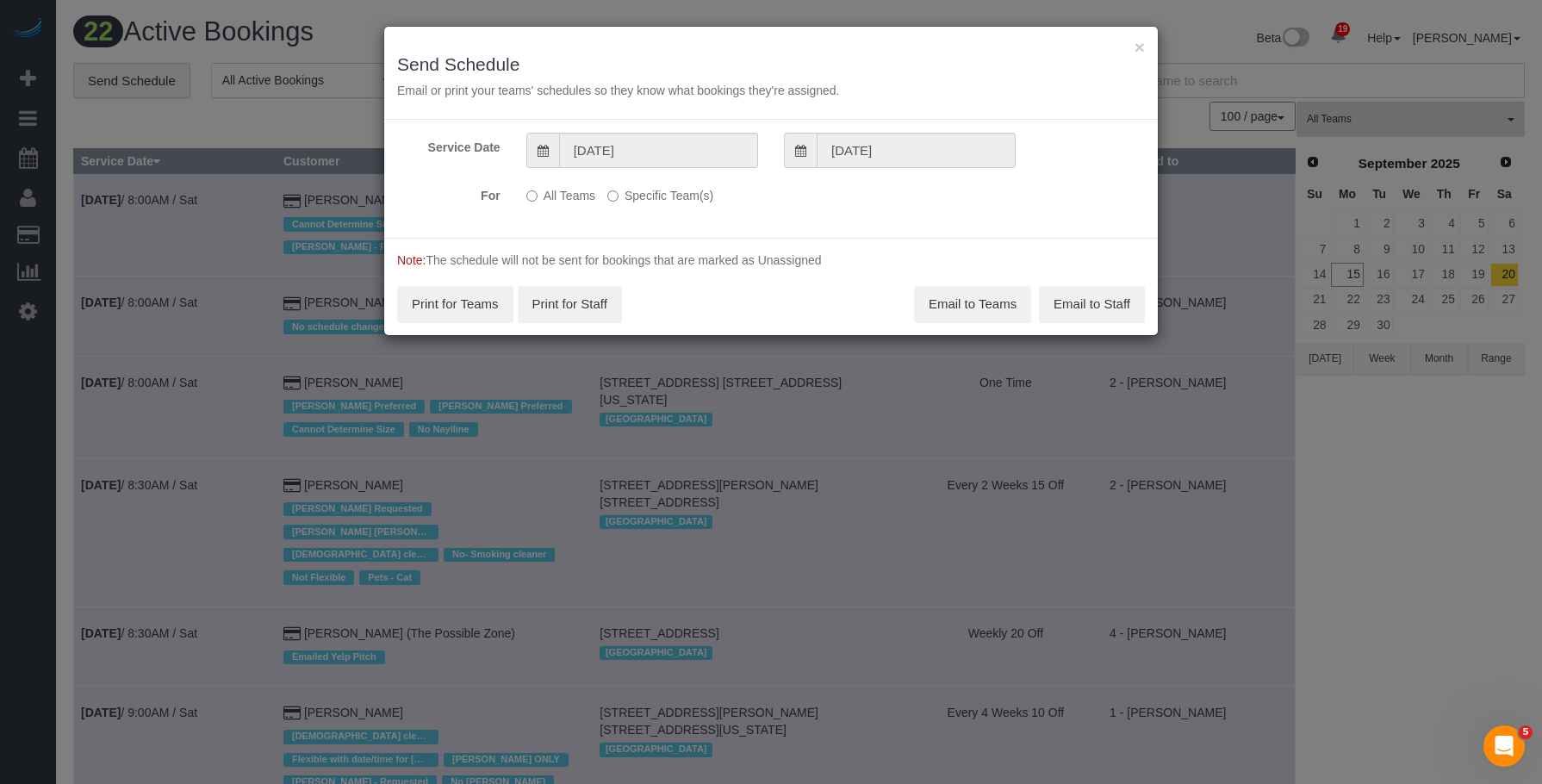
drag, startPoint x: 659, startPoint y: 197, endPoint x: 677, endPoint y: 199, distance: 18.1
click at [660, 196] on label "Specific Team(s)" at bounding box center [660, 192] width 106 height 24
click at [683, 195] on label "Specific Team(s)" at bounding box center [660, 192] width 106 height 24
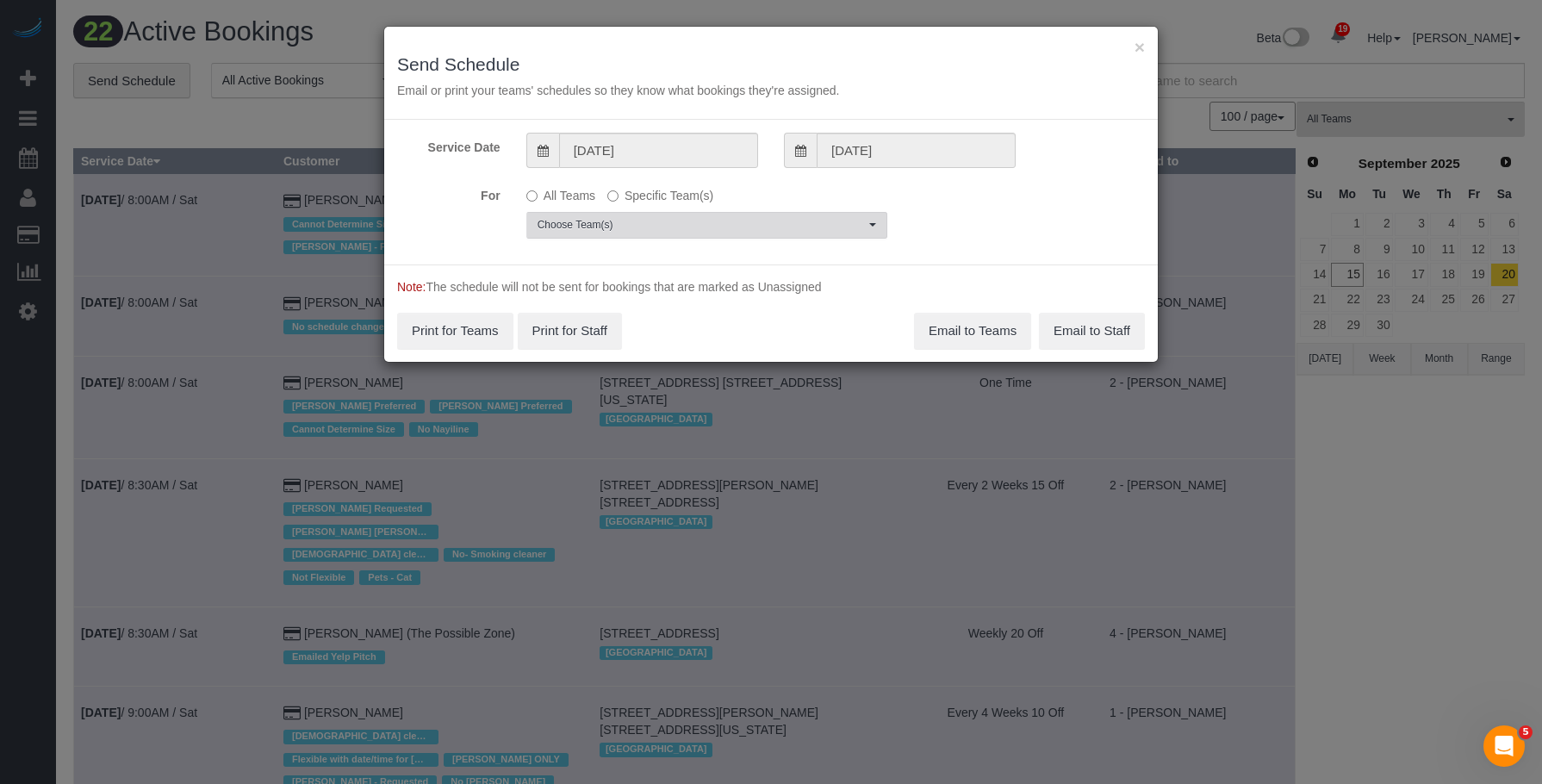
click at [766, 216] on button "Choose Team(s)" at bounding box center [706, 225] width 361 height 27
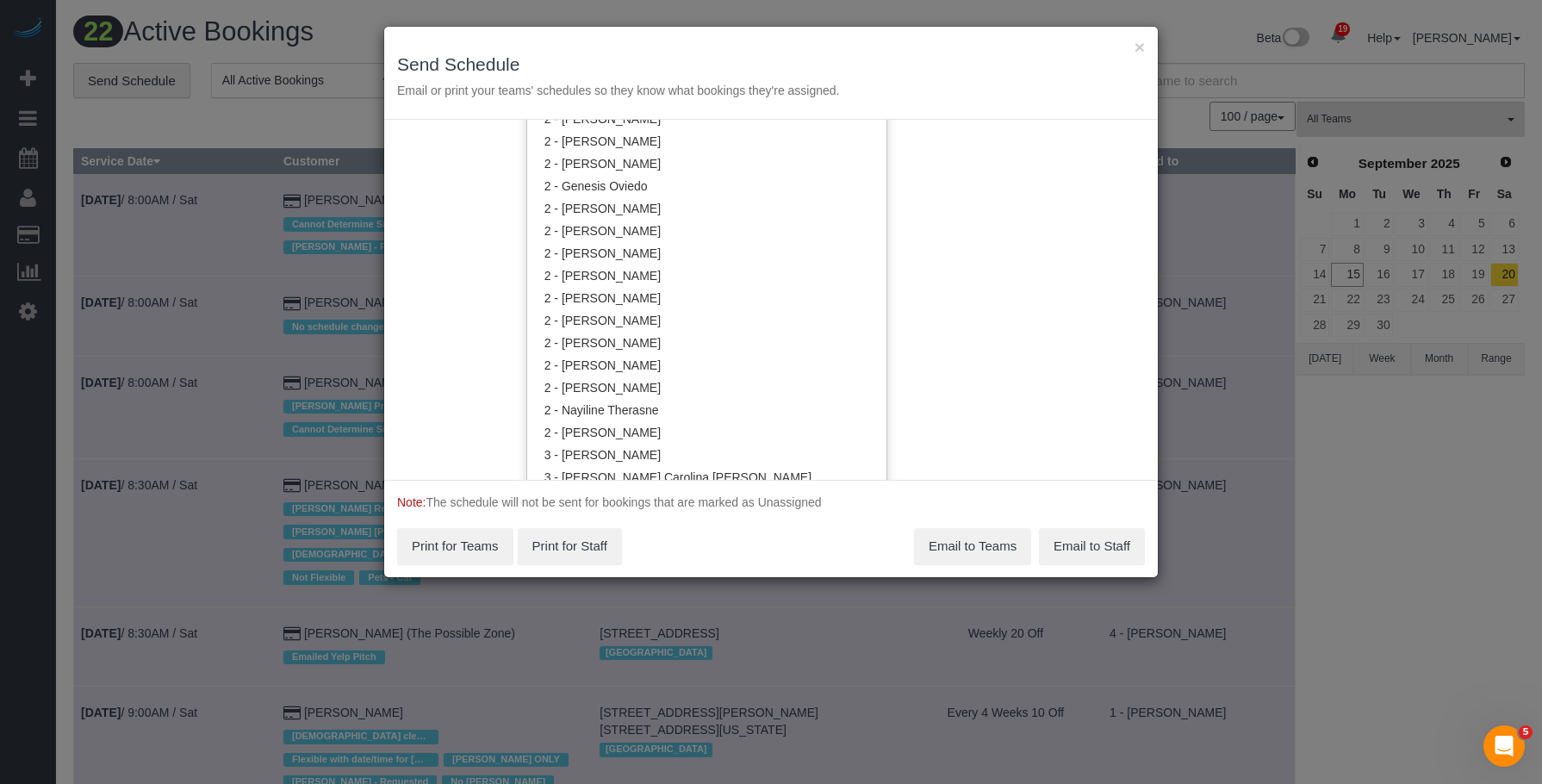
scroll to position [1206, 0]
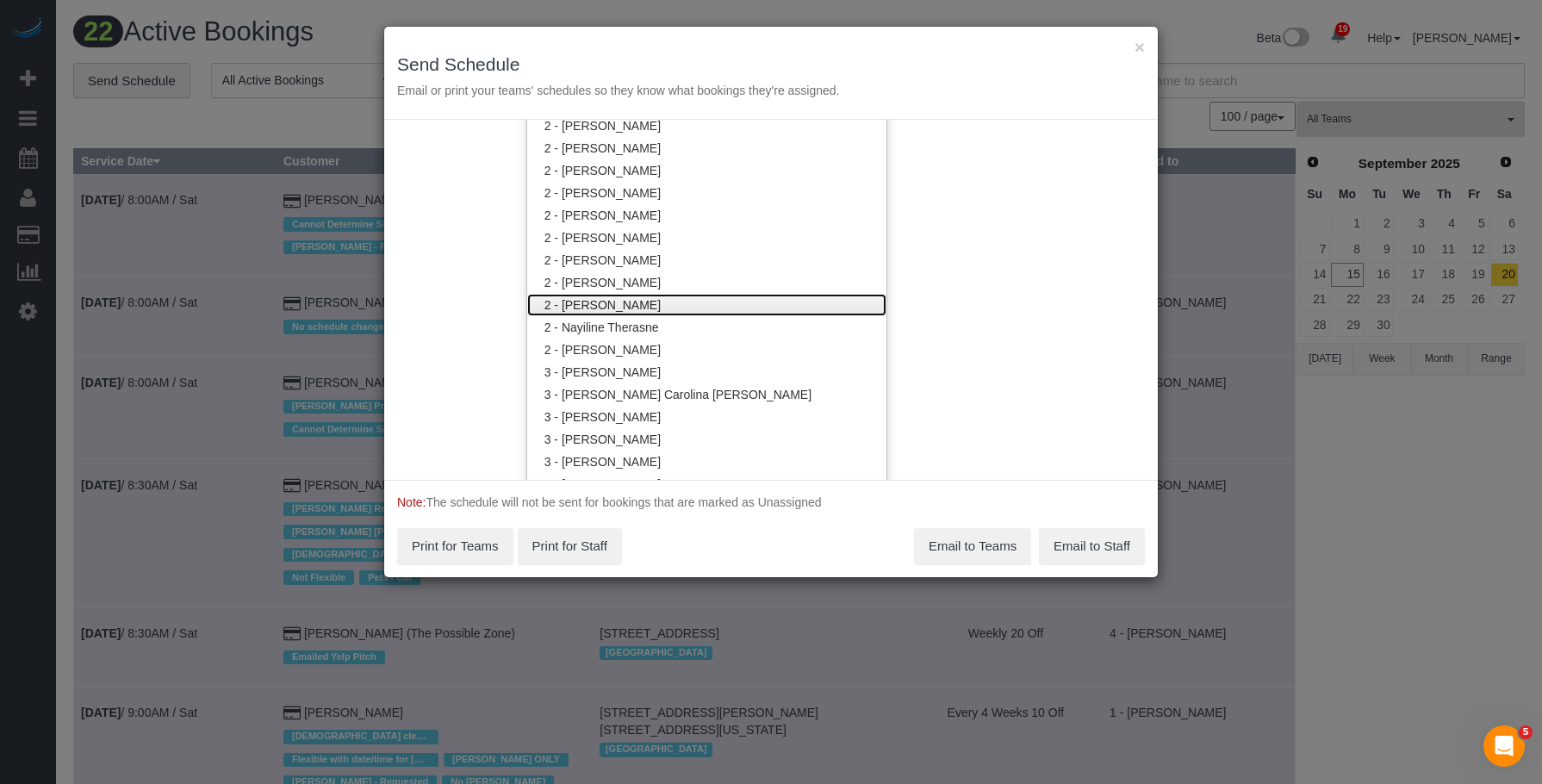
click at [672, 304] on link "2 - [PERSON_NAME]" at bounding box center [706, 305] width 359 height 23
click at [745, 54] on h3 "Send Schedule" at bounding box center [770, 64] width 747 height 20
